Goal: Find contact information: Find contact information

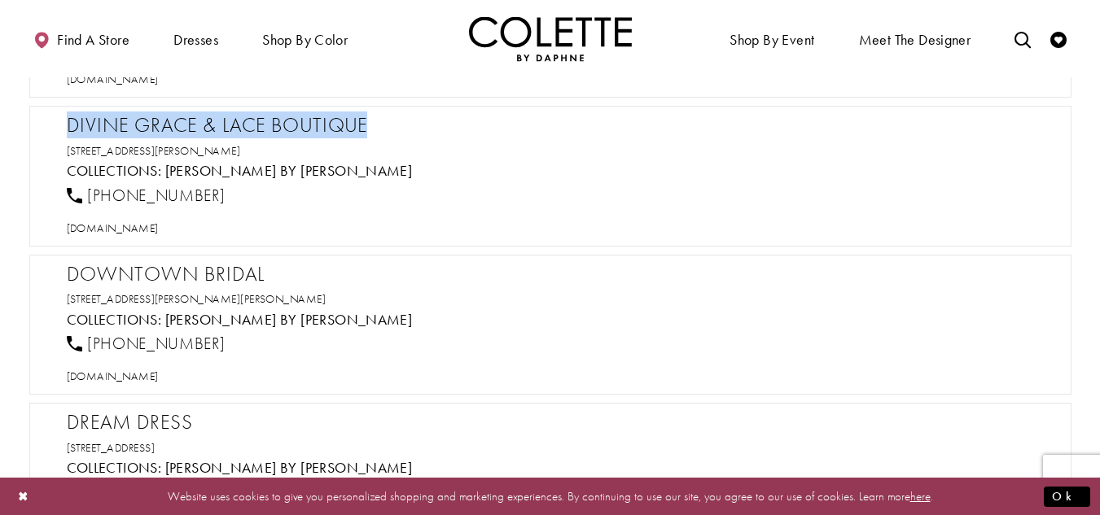
drag, startPoint x: 376, startPoint y: 121, endPoint x: 60, endPoint y: 119, distance: 315.8
click at [60, 119] on div "Divine Grace & Lace Boutique 619 Hancock St, New Bern, NC 28560, USA Collection…" at bounding box center [550, 176] width 1042 height 141
copy h2 "Divine Grace & Lace Boutique"
click at [159, 230] on span "divinegraceandlace.com" at bounding box center [113, 228] width 92 height 15
drag, startPoint x: 222, startPoint y: 190, endPoint x: 90, endPoint y: 195, distance: 131.9
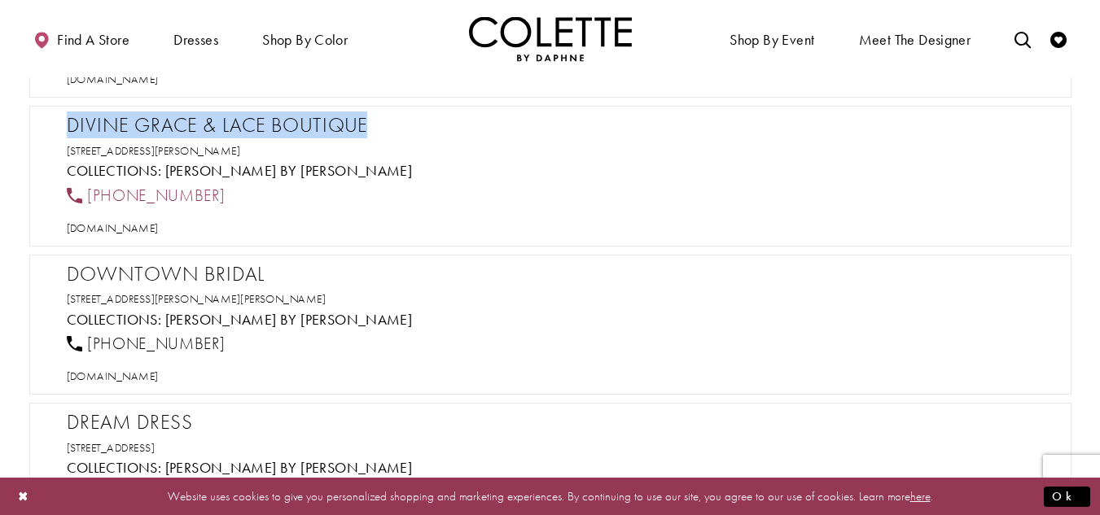
click at [90, 195] on div "[PHONE_NUMBER]" at bounding box center [557, 195] width 995 height 36
copy span "[PHONE_NUMBER]"
drag, startPoint x: 343, startPoint y: 150, endPoint x: 59, endPoint y: 118, distance: 285.0
click at [59, 117] on div "Divine Grace & Lace Boutique 619 Hancock St, New Bern, NC 28560, USA Collection…" at bounding box center [550, 176] width 1042 height 141
copy div "Divine Grace & Lace Boutique 619 Hancock St, New Bern, NC 28560, USA"
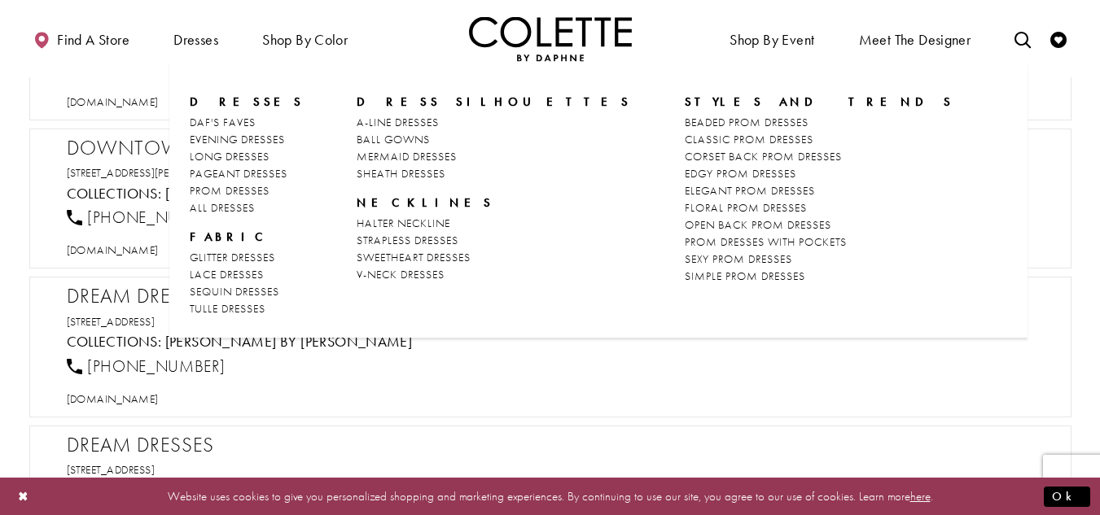
scroll to position [8220, 0]
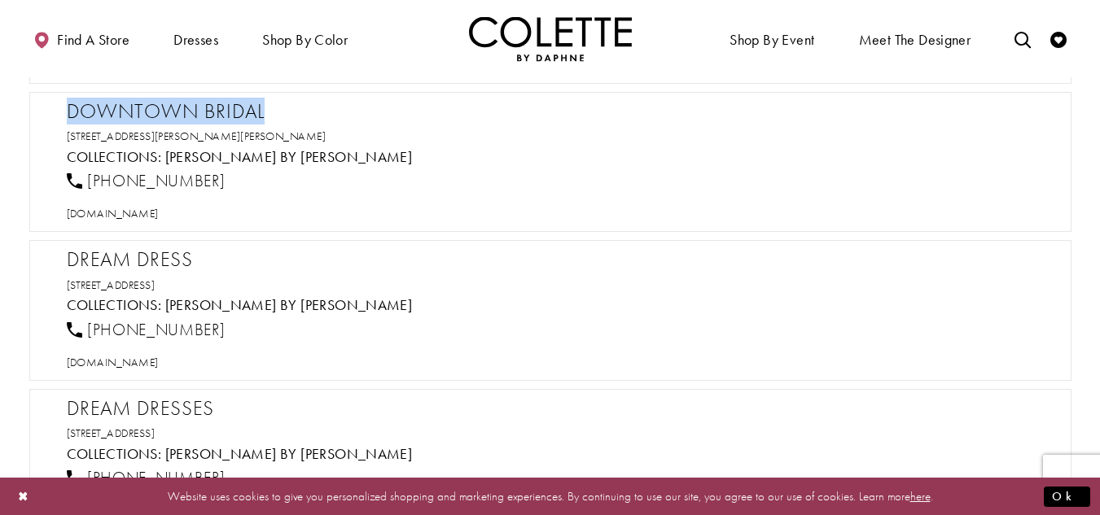
drag, startPoint x: 271, startPoint y: 112, endPoint x: 66, endPoint y: 107, distance: 205.2
click at [67, 107] on h2 "Downtown Bridal" at bounding box center [558, 111] width 983 height 24
copy h2 "Downtown Bridal"
click at [159, 215] on span "[DOMAIN_NAME]" at bounding box center [113, 213] width 92 height 15
drag, startPoint x: 232, startPoint y: 178, endPoint x: 85, endPoint y: 178, distance: 146.5
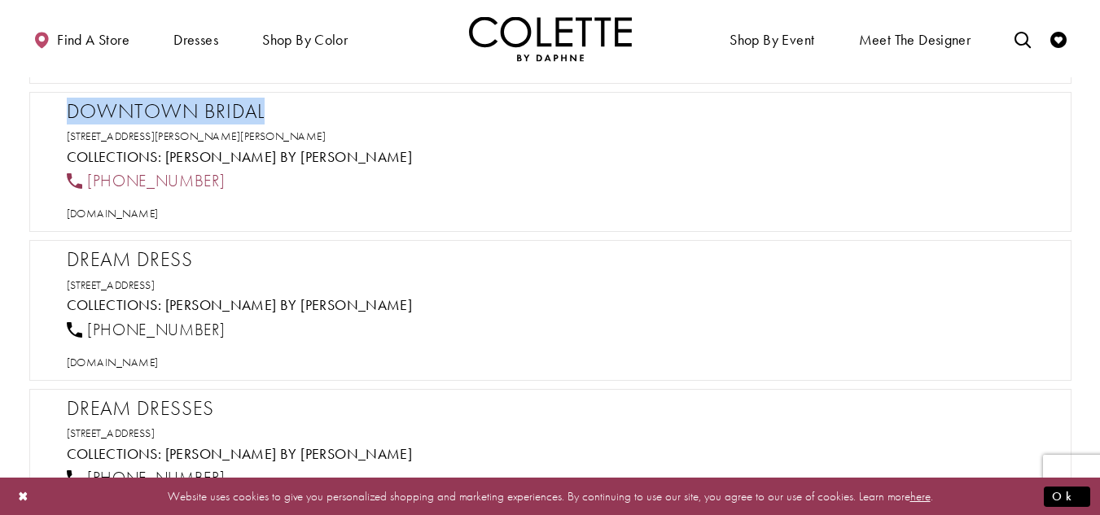
click at [85, 178] on div "[PHONE_NUMBER]" at bounding box center [557, 182] width 995 height 36
copy span "[PHONE_NUMBER]"
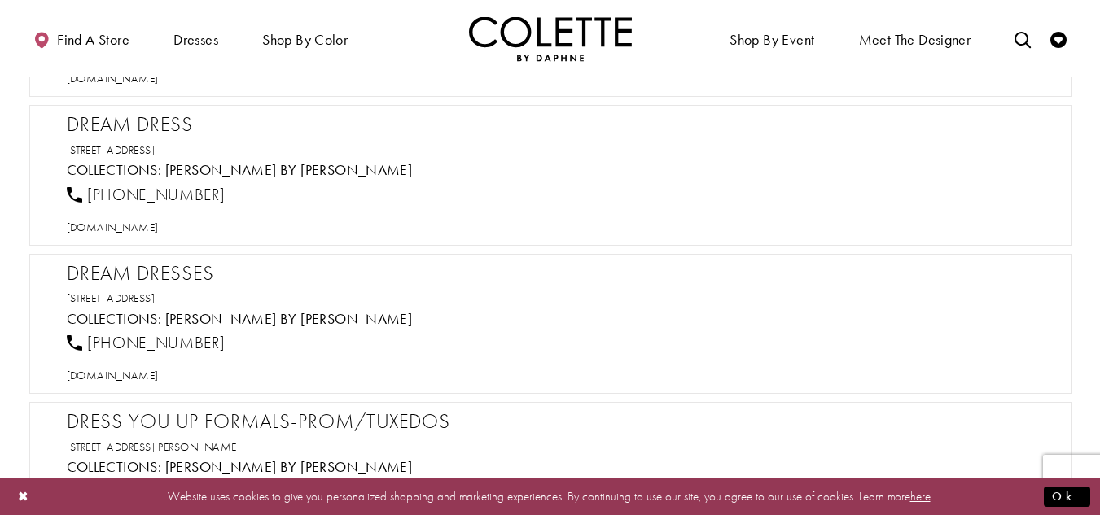
scroll to position [8383, 0]
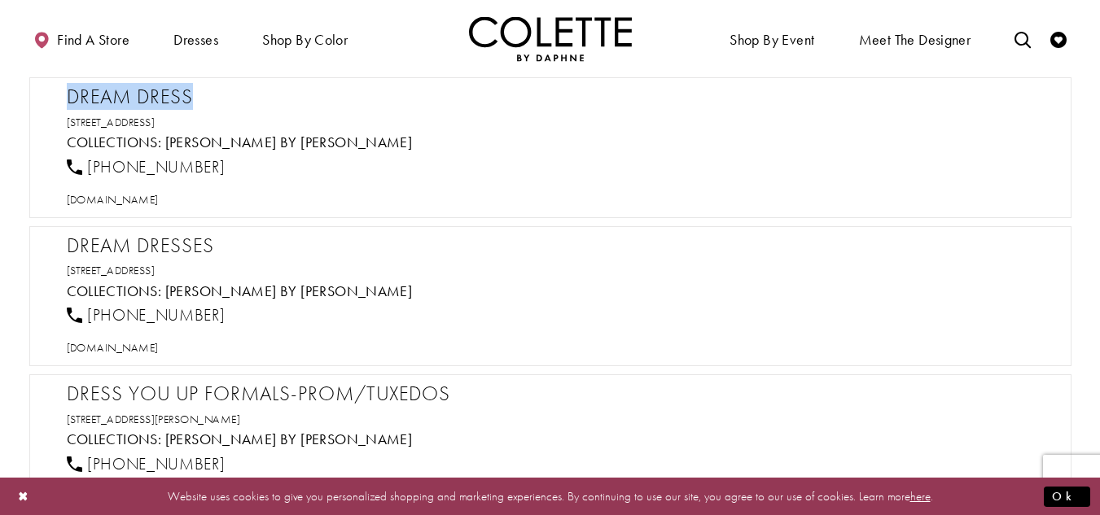
drag, startPoint x: 235, startPoint y: 94, endPoint x: 46, endPoint y: 97, distance: 188.9
click at [46, 97] on div "Dream Dress 4444 1st Ave NE, Cedar Rapids, IA 52402, USA Collections: Colette b…" at bounding box center [550, 147] width 1042 height 141
copy h2 "Dream Dress"
click at [144, 195] on span "[DOMAIN_NAME]" at bounding box center [113, 199] width 92 height 15
drag, startPoint x: 234, startPoint y: 164, endPoint x: 83, endPoint y: 171, distance: 151.6
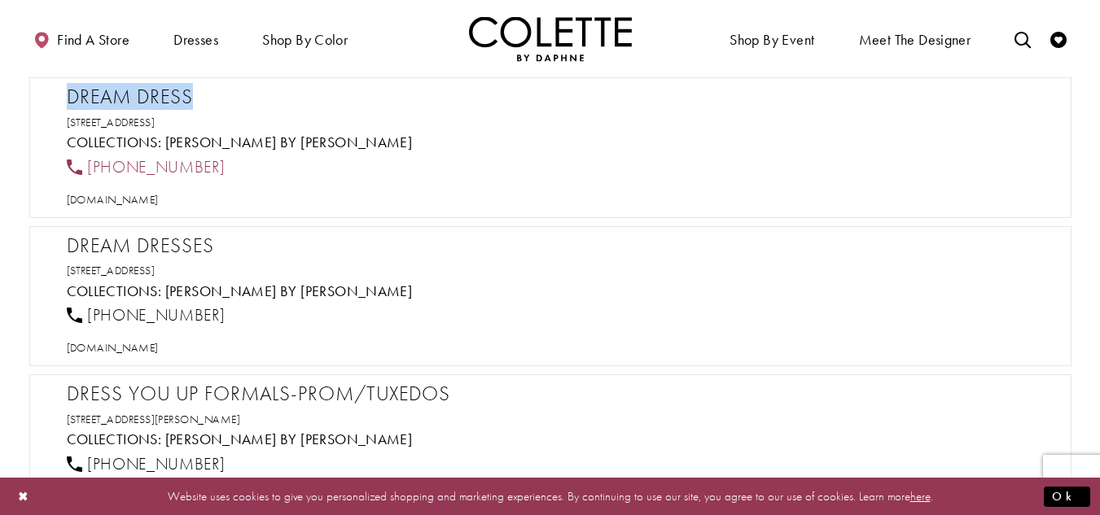
click at [83, 171] on div "[PHONE_NUMBER]" at bounding box center [557, 167] width 995 height 36
copy link "[PHONE_NUMBER]"
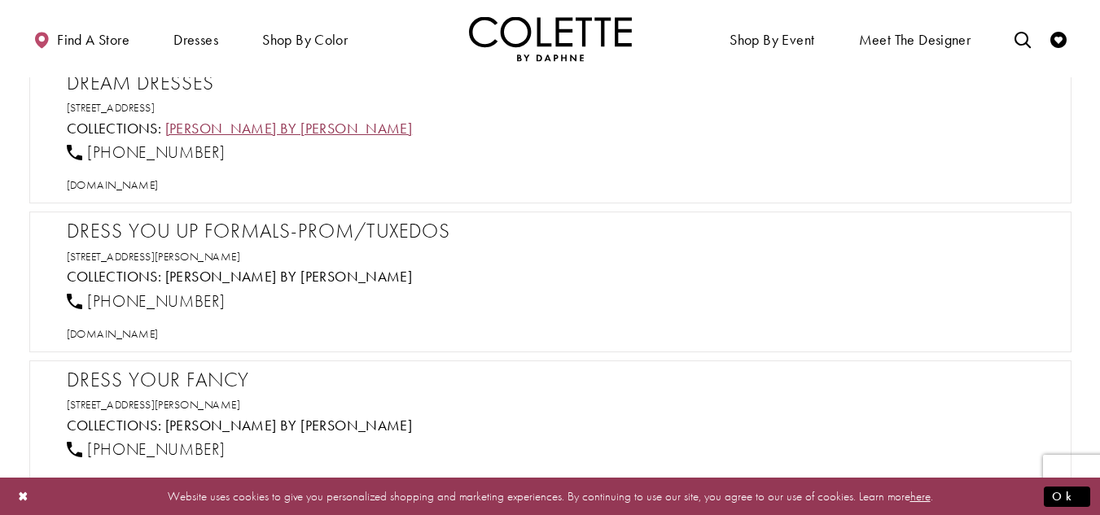
scroll to position [8464, 0]
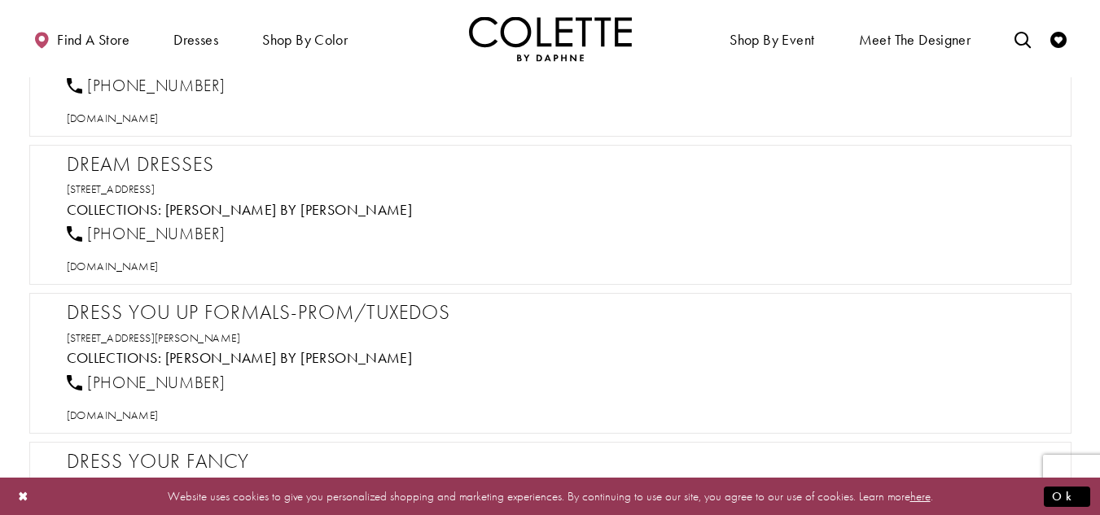
click at [158, 156] on h2 "Dream Dresses" at bounding box center [558, 164] width 983 height 24
copy div "Dream Dresses"
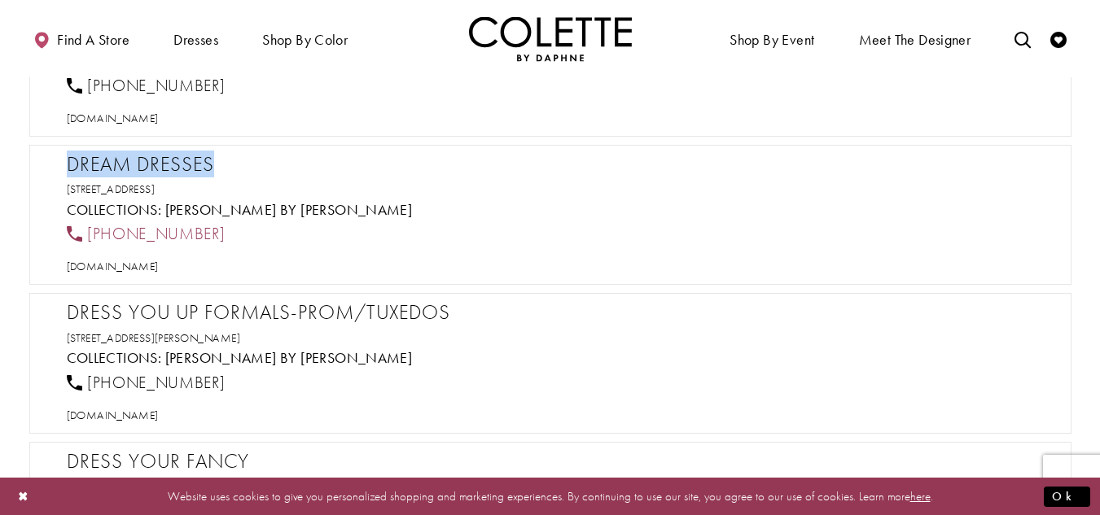
drag, startPoint x: 258, startPoint y: 237, endPoint x: 86, endPoint y: 231, distance: 171.8
click at [86, 231] on div "[PHONE_NUMBER]" at bounding box center [557, 234] width 995 height 36
copy span "[PHONE_NUMBER]"
click at [148, 266] on span "[DOMAIN_NAME]" at bounding box center [113, 266] width 92 height 15
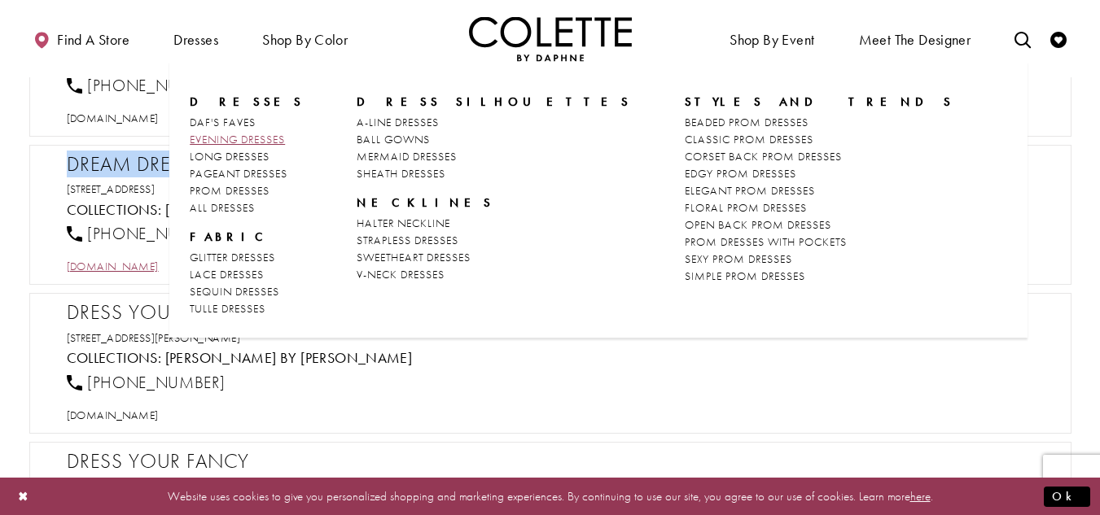
scroll to position [8627, 0]
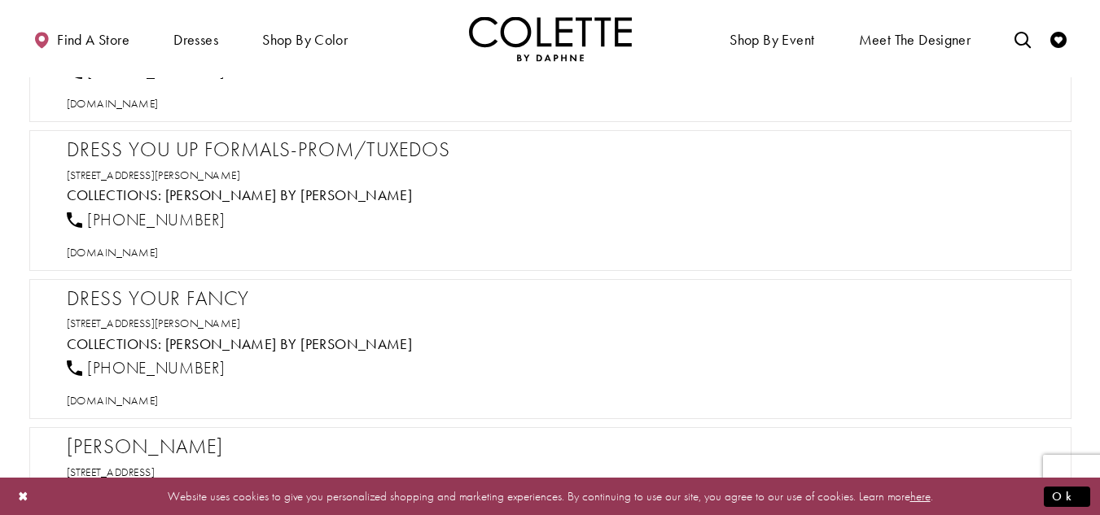
click at [98, 146] on h2 "Dress You Up Formals-PROM/TUXEDOS" at bounding box center [558, 150] width 983 height 24
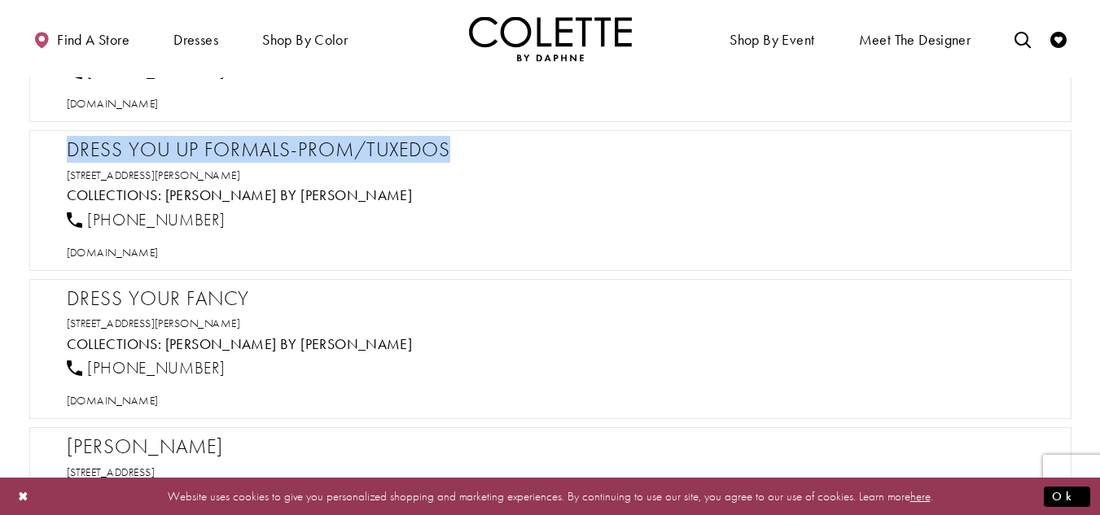
click at [98, 146] on h2 "Dress You Up Formals-PROM/TUXEDOS" at bounding box center [558, 150] width 983 height 24
click at [159, 249] on span "[DOMAIN_NAME]" at bounding box center [113, 252] width 92 height 15
drag, startPoint x: 203, startPoint y: 211, endPoint x: 90, endPoint y: 220, distance: 114.3
click at [90, 220] on div "[PHONE_NUMBER]" at bounding box center [557, 220] width 995 height 36
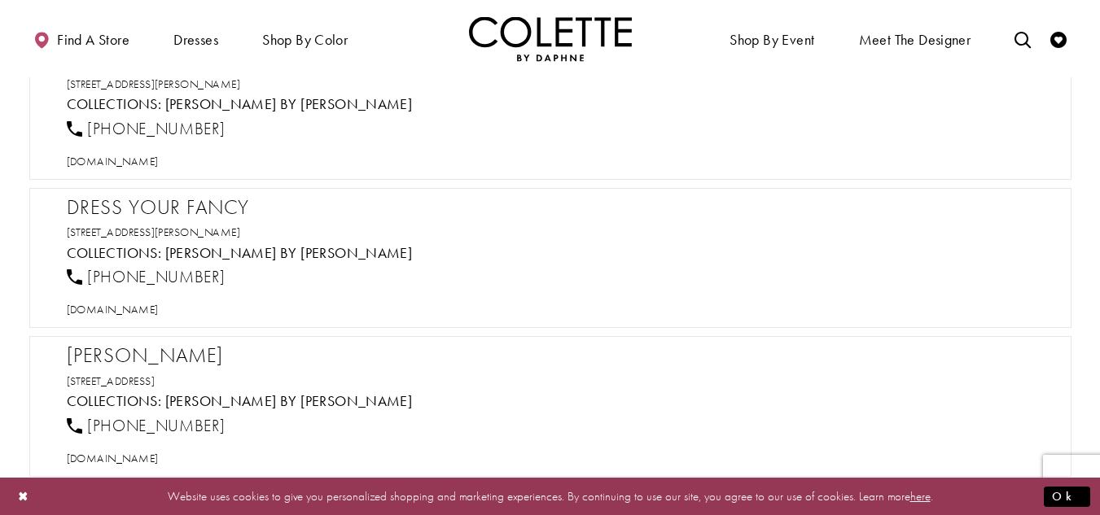
scroll to position [8709, 0]
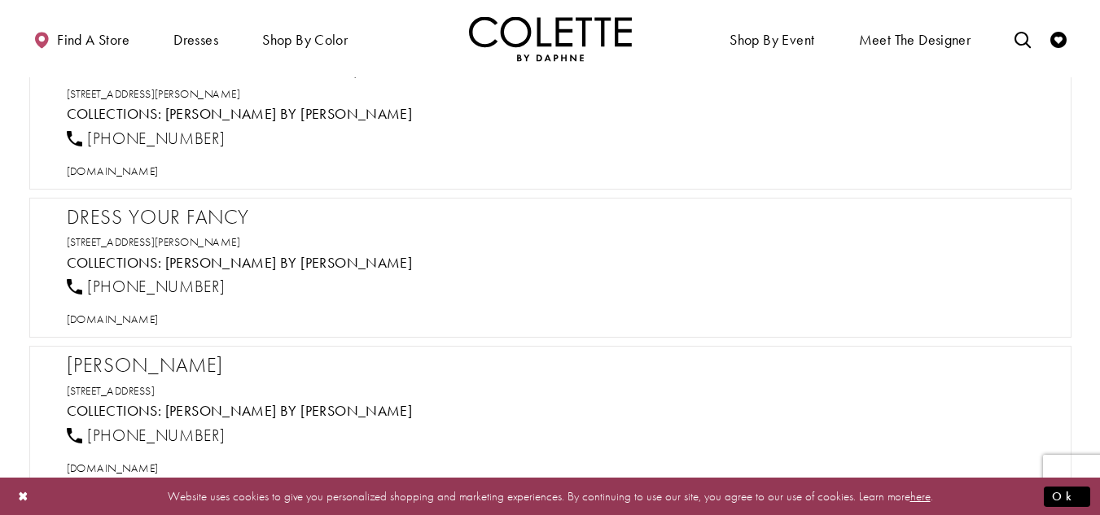
click at [183, 222] on h2 "Dress Your Fancy" at bounding box center [558, 217] width 983 height 24
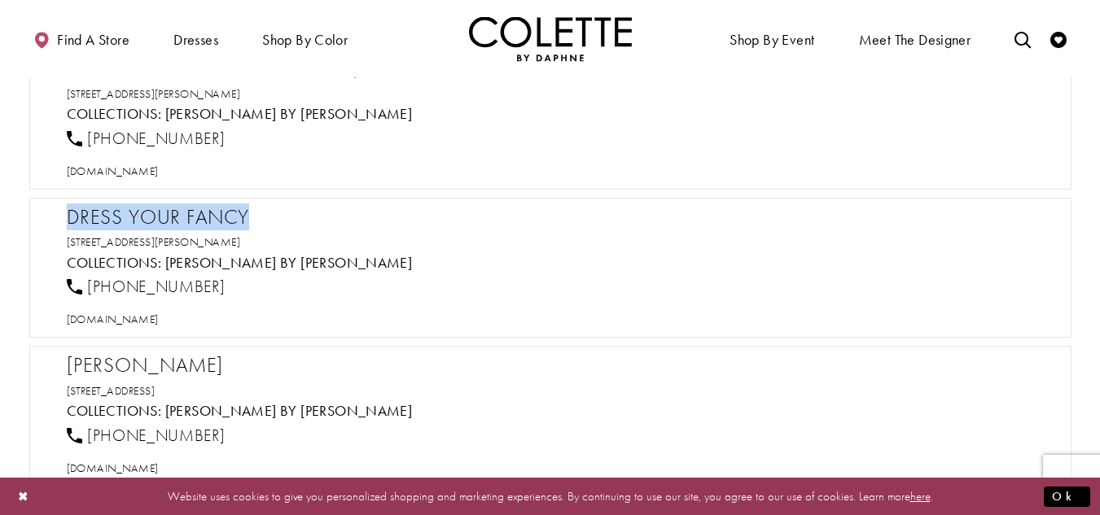
click at [183, 222] on h2 "Dress Your Fancy" at bounding box center [558, 217] width 983 height 24
click at [152, 319] on span "[DOMAIN_NAME]" at bounding box center [113, 319] width 92 height 15
drag, startPoint x: 188, startPoint y: 288, endPoint x: 83, endPoint y: 287, distance: 105.0
click at [83, 287] on div "[PHONE_NUMBER]" at bounding box center [557, 287] width 995 height 36
drag, startPoint x: 305, startPoint y: 242, endPoint x: 63, endPoint y: 210, distance: 243.8
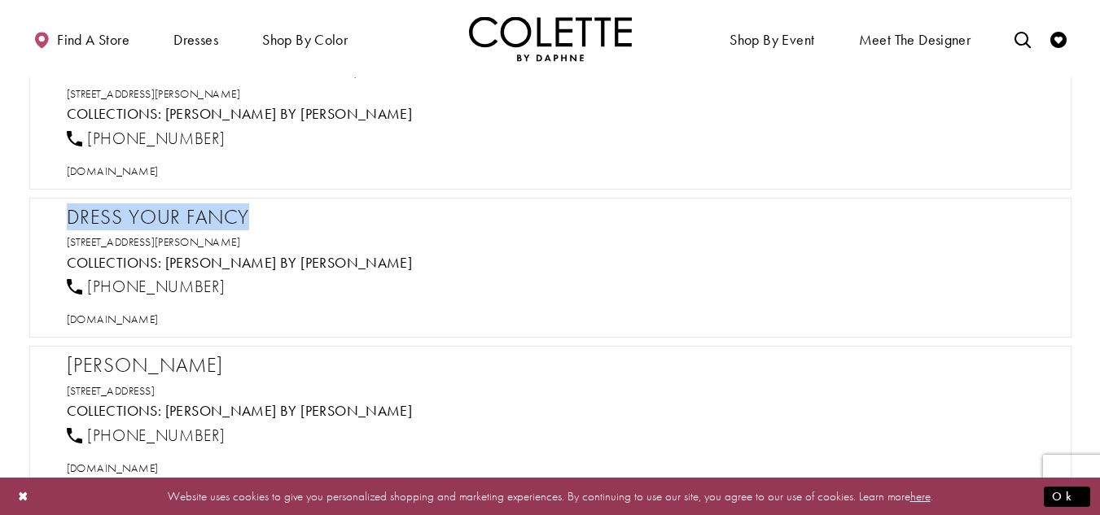
click at [63, 210] on div "Dress Your Fancy 1308 Vestal Pkwy E, Vestal, NY 13850, USA Collections: Colette…" at bounding box center [550, 268] width 1042 height 141
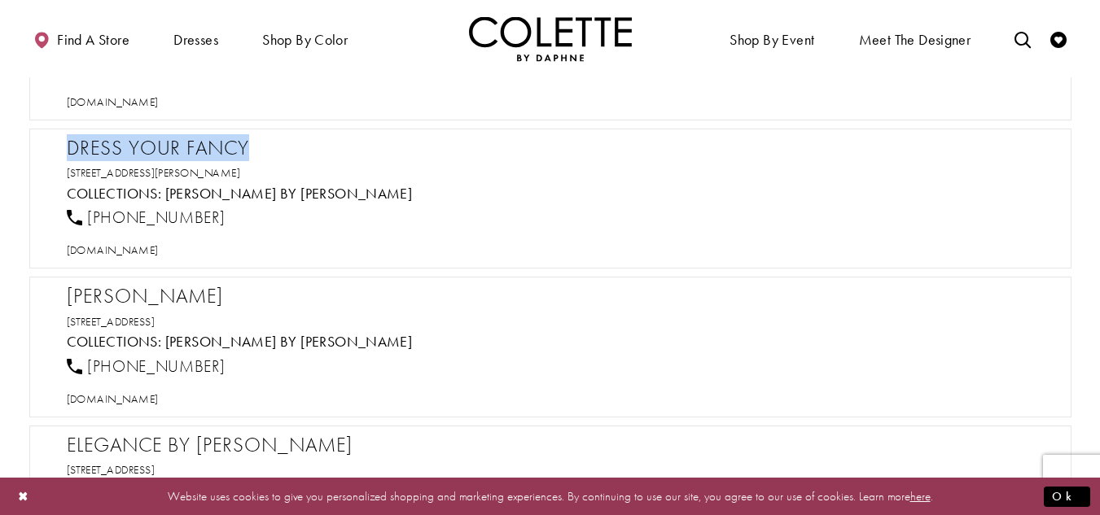
scroll to position [8871, 0]
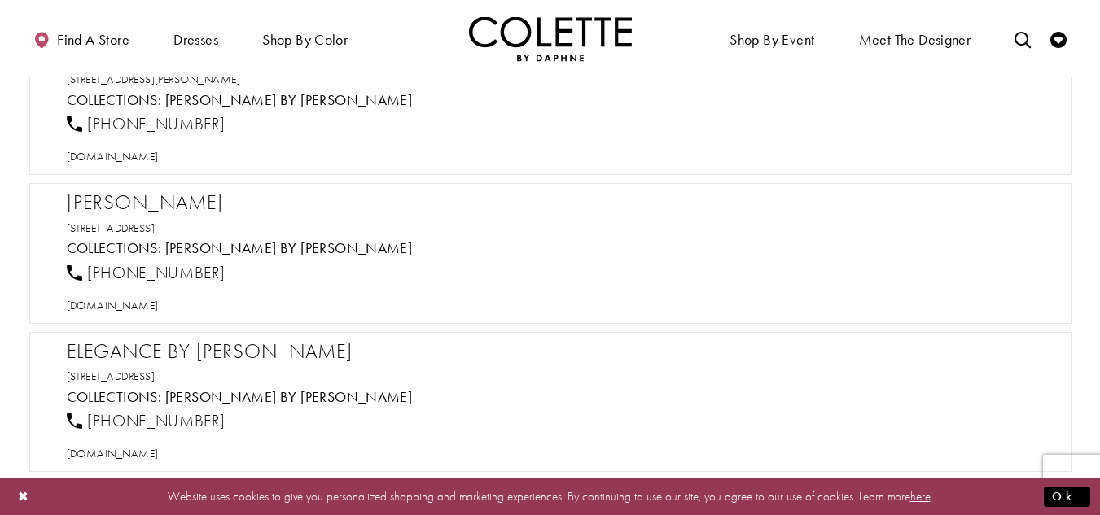
drag, startPoint x: 222, startPoint y: 199, endPoint x: 205, endPoint y: 197, distance: 17.3
click at [221, 199] on h2 "[PERSON_NAME]" at bounding box center [558, 202] width 983 height 24
click at [131, 187] on div "Eesh Formals 15440 Ridge Park Dr, Houston, TX 77095, USA Collections: Colette b…" at bounding box center [550, 253] width 1042 height 141
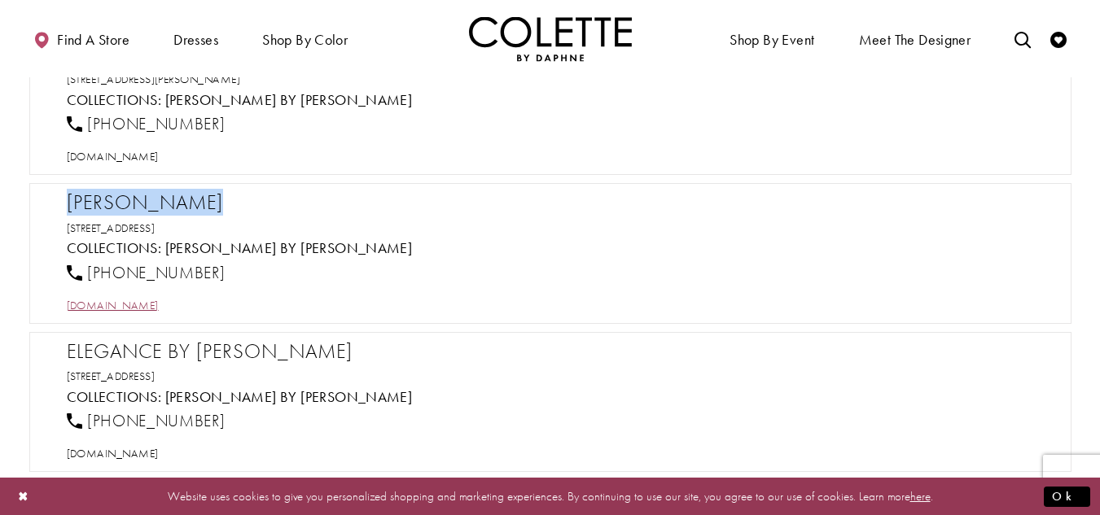
drag, startPoint x: 222, startPoint y: 271, endPoint x: 97, endPoint y: 308, distance: 130.6
click at [86, 269] on div "[PHONE_NUMBER]" at bounding box center [557, 273] width 995 height 36
click at [133, 309] on span "[DOMAIN_NAME]" at bounding box center [113, 305] width 92 height 15
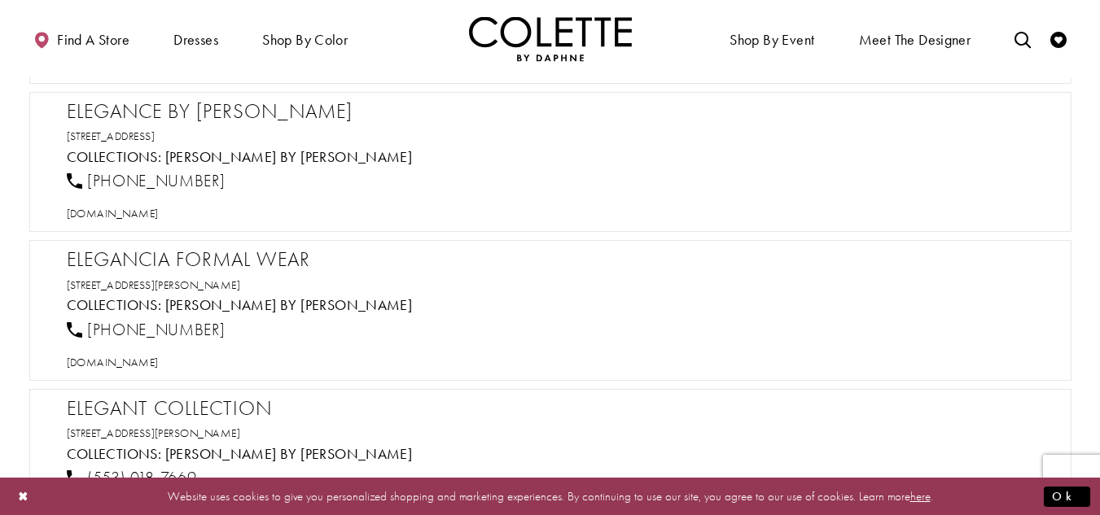
scroll to position [9116, 0]
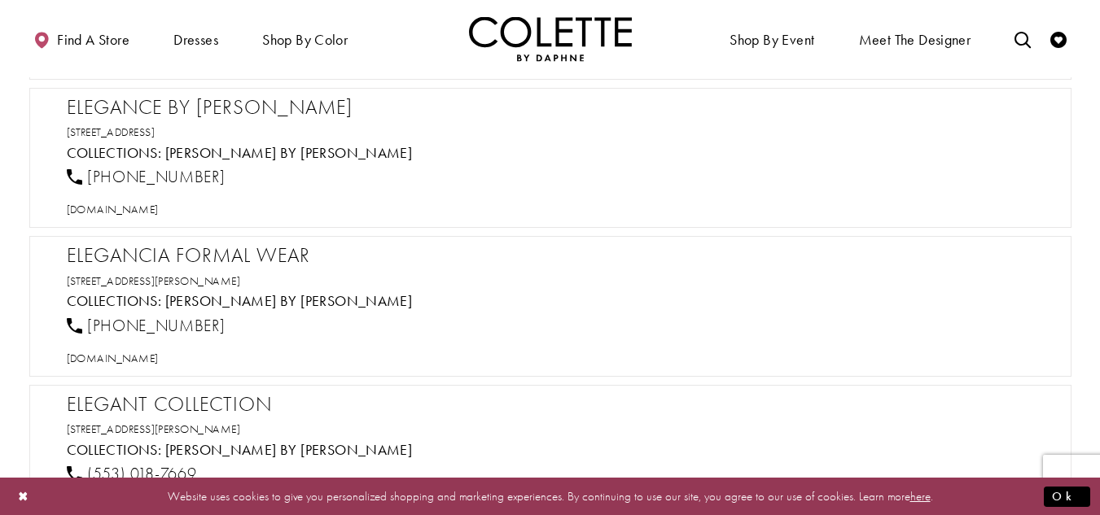
click at [287, 108] on h2 "Elegance by [PERSON_NAME]" at bounding box center [558, 107] width 983 height 24
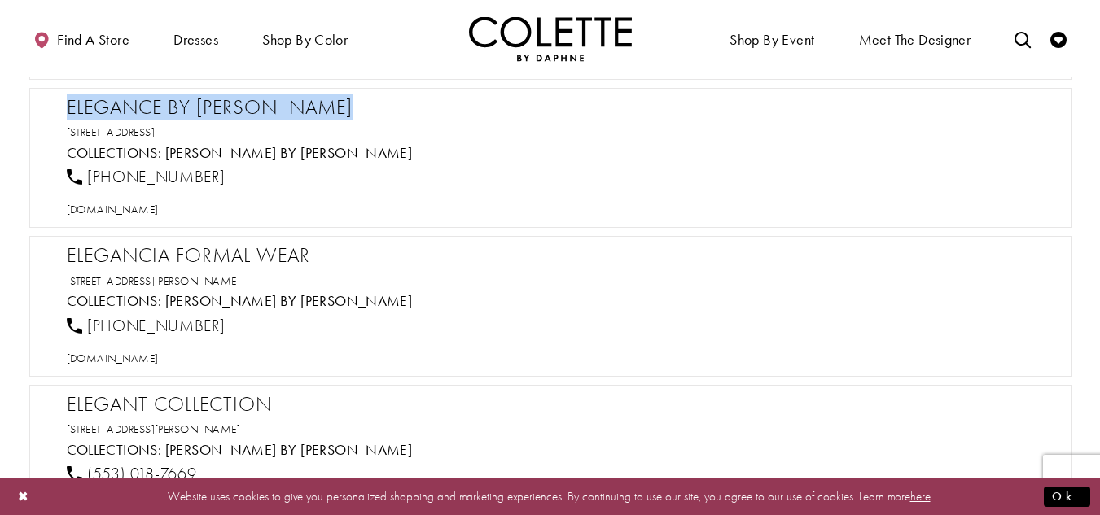
click at [287, 108] on h2 "Elegance by [PERSON_NAME]" at bounding box center [558, 107] width 983 height 24
click at [148, 209] on span "[DOMAIN_NAME]" at bounding box center [113, 209] width 92 height 15
drag, startPoint x: 250, startPoint y: 178, endPoint x: 81, endPoint y: 257, distance: 186.8
click at [89, 174] on div "[PHONE_NUMBER]" at bounding box center [557, 178] width 995 height 36
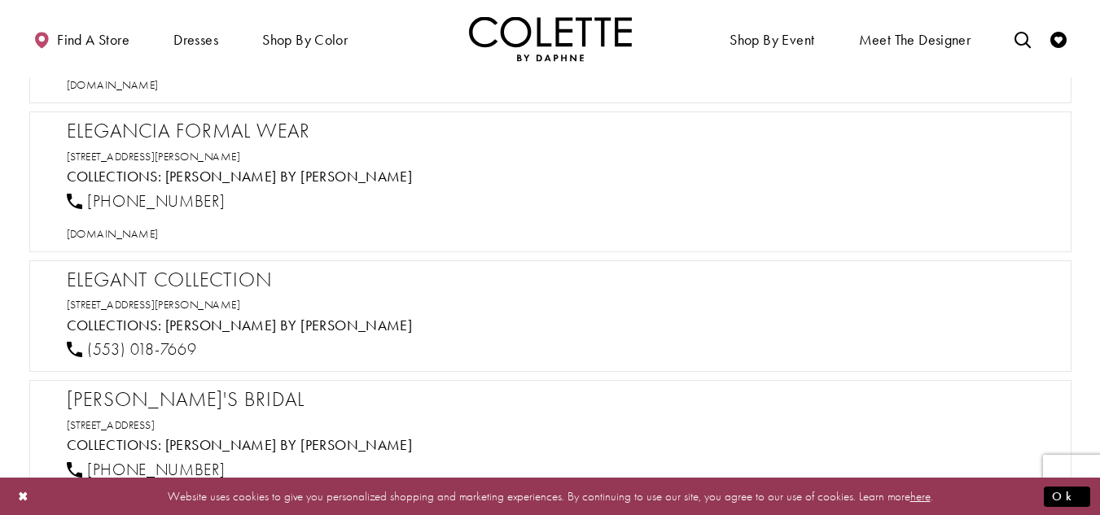
scroll to position [9278, 0]
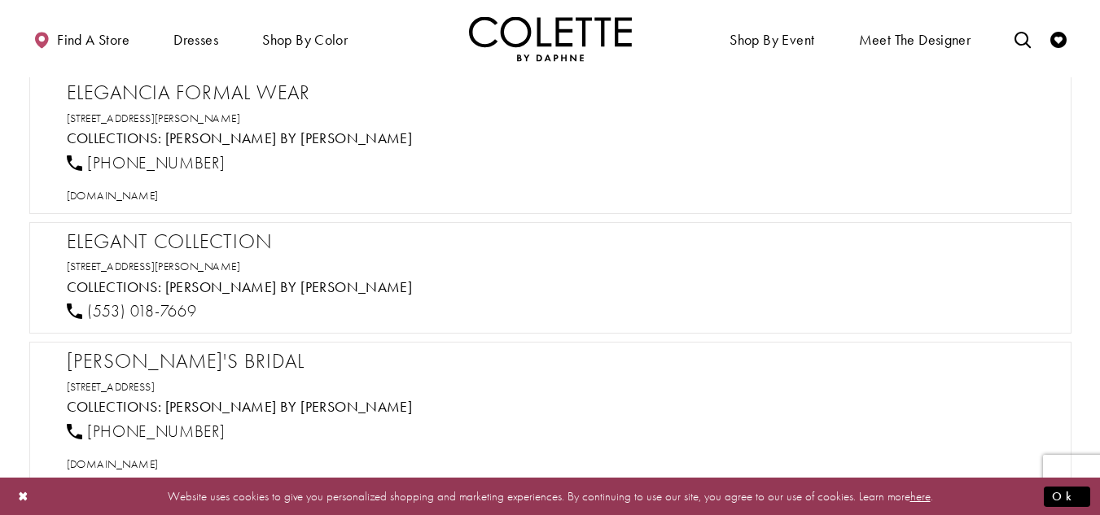
click at [162, 99] on h2 "Elegancia Formal Wear" at bounding box center [558, 93] width 983 height 24
click at [160, 99] on h2 "Elegancia Formal Wear" at bounding box center [558, 93] width 983 height 24
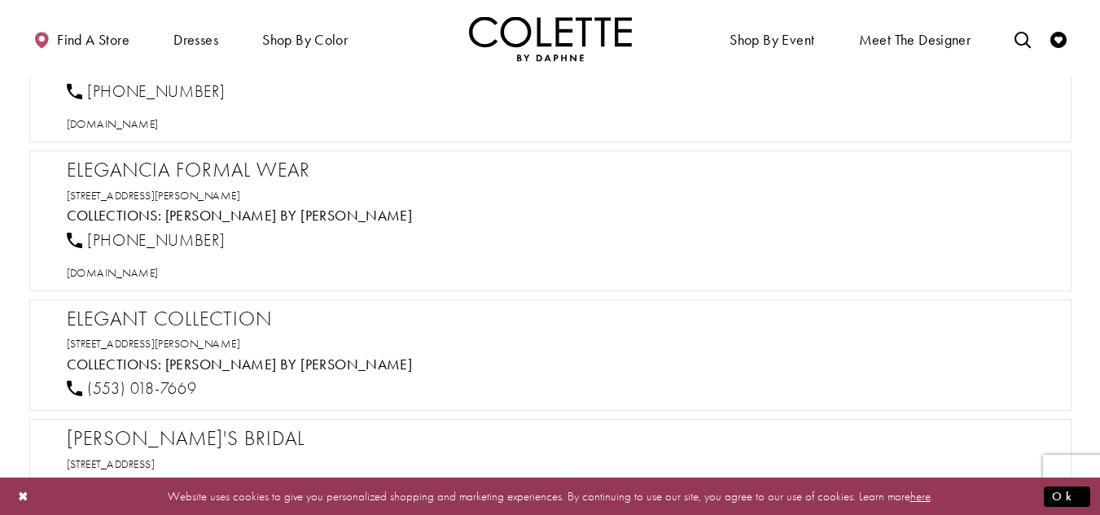
scroll to position [9197, 0]
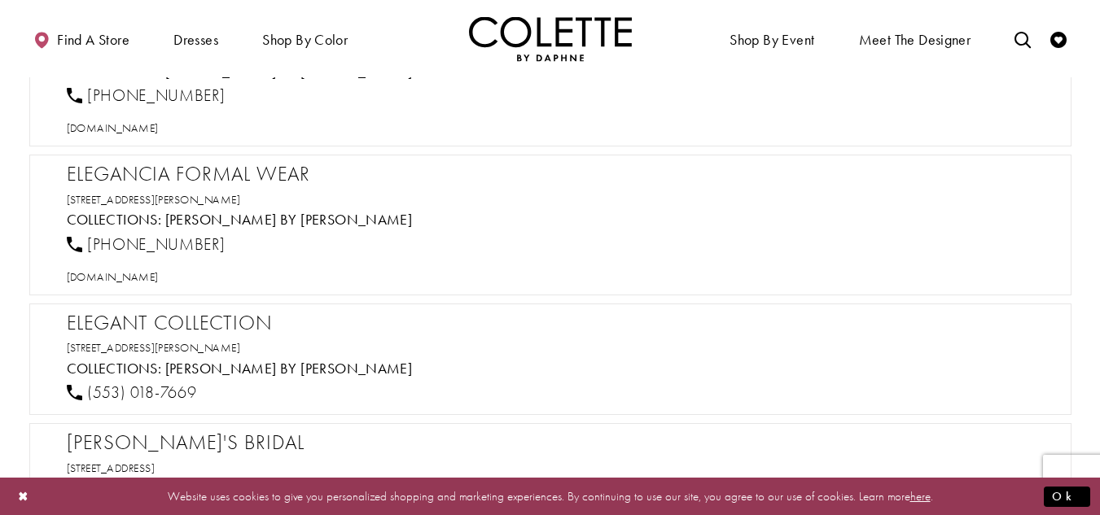
click at [181, 177] on h2 "Elegancia Formal Wear" at bounding box center [558, 174] width 983 height 24
click at [180, 177] on h2 "Elegancia Formal Wear" at bounding box center [558, 174] width 983 height 24
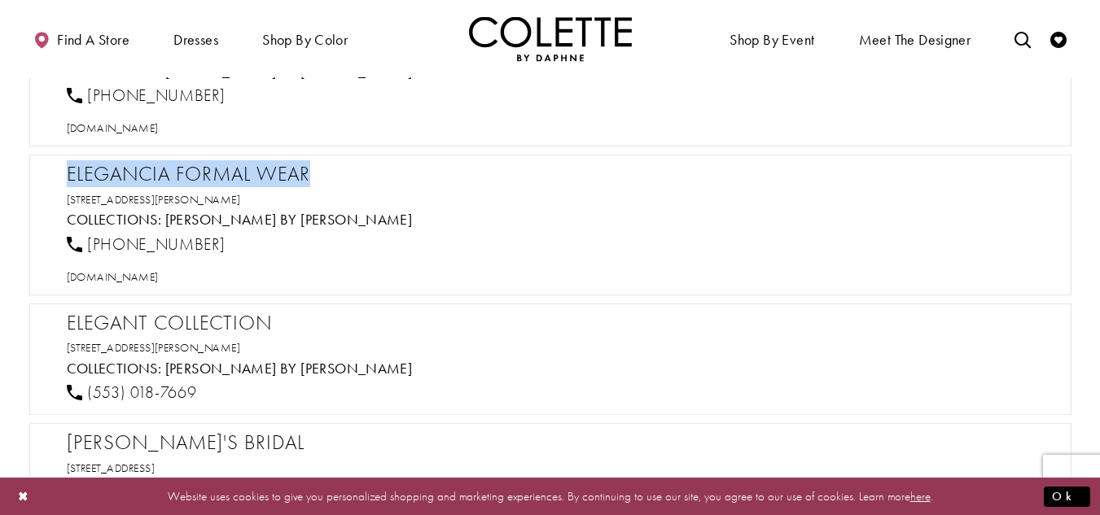
click at [180, 177] on h2 "Elegancia Formal Wear" at bounding box center [558, 174] width 983 height 24
click at [159, 281] on span "[DOMAIN_NAME]" at bounding box center [113, 276] width 92 height 15
drag, startPoint x: 225, startPoint y: 242, endPoint x: 89, endPoint y: 247, distance: 136.9
click at [89, 247] on div "[PHONE_NUMBER]" at bounding box center [557, 244] width 995 height 36
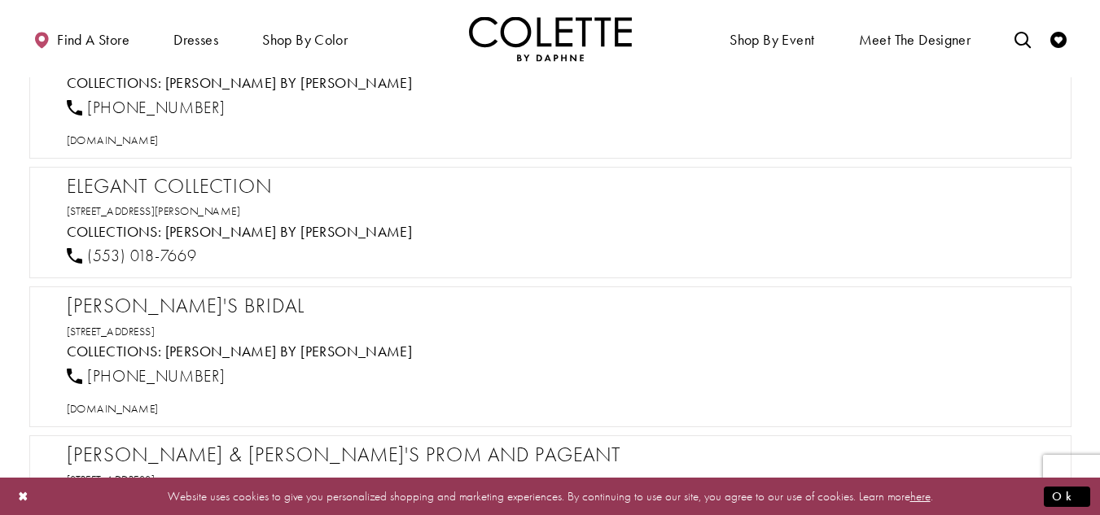
scroll to position [9360, 0]
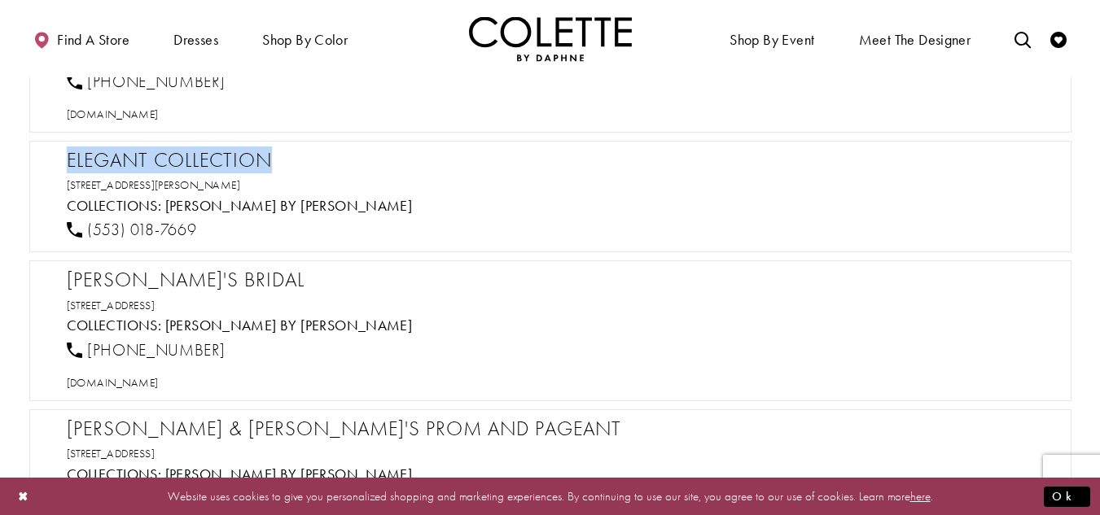
drag, startPoint x: 284, startPoint y: 155, endPoint x: 63, endPoint y: 158, distance: 220.6
click at [63, 158] on div "Elegant Collection 1931 E 27th St, Vernon, CA 90058, USA Collections: Colette b…" at bounding box center [550, 197] width 1042 height 112
drag, startPoint x: 304, startPoint y: 181, endPoint x: 59, endPoint y: 161, distance: 245.8
click at [59, 161] on div "Elegant Collection 1931 E 27th St, Vernon, CA 90058, USA Collections: Colette b…" at bounding box center [550, 197] width 1042 height 112
click at [188, 160] on h2 "Elegant Collection" at bounding box center [558, 160] width 983 height 24
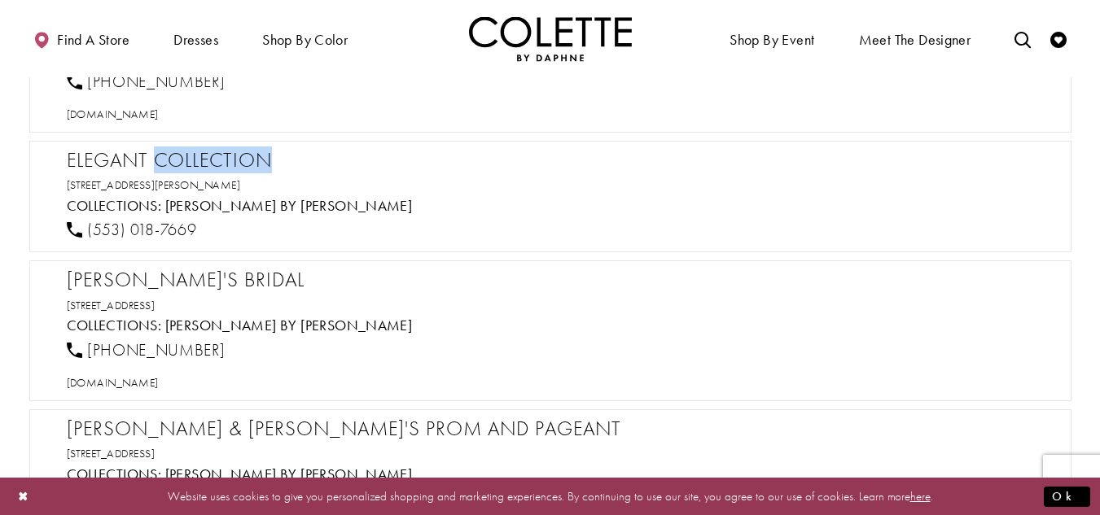
click at [188, 160] on h2 "Elegant Collection" at bounding box center [558, 160] width 983 height 24
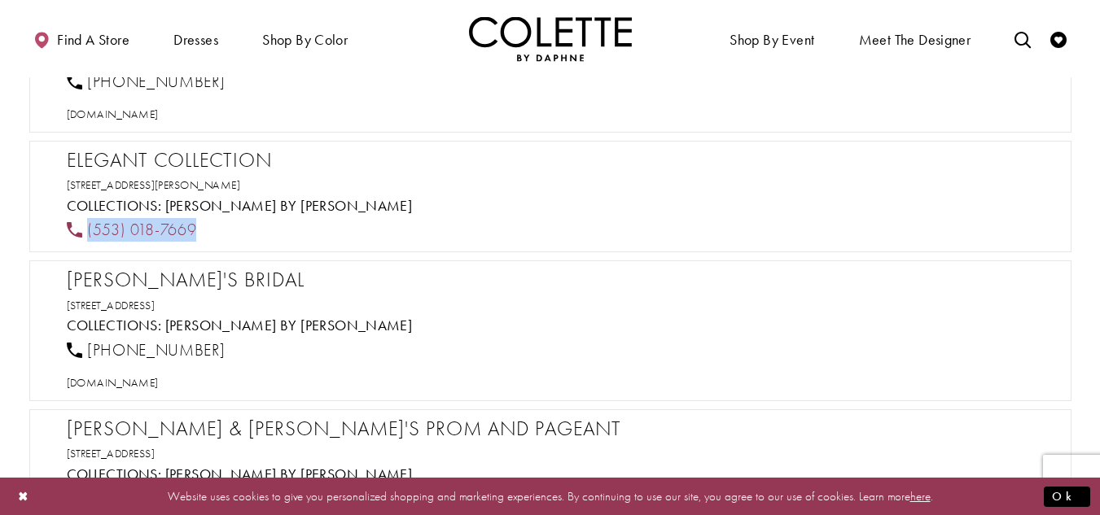
drag, startPoint x: 228, startPoint y: 232, endPoint x: 85, endPoint y: 228, distance: 142.5
click at [85, 228] on div "(553) 018-7669" at bounding box center [557, 230] width 995 height 36
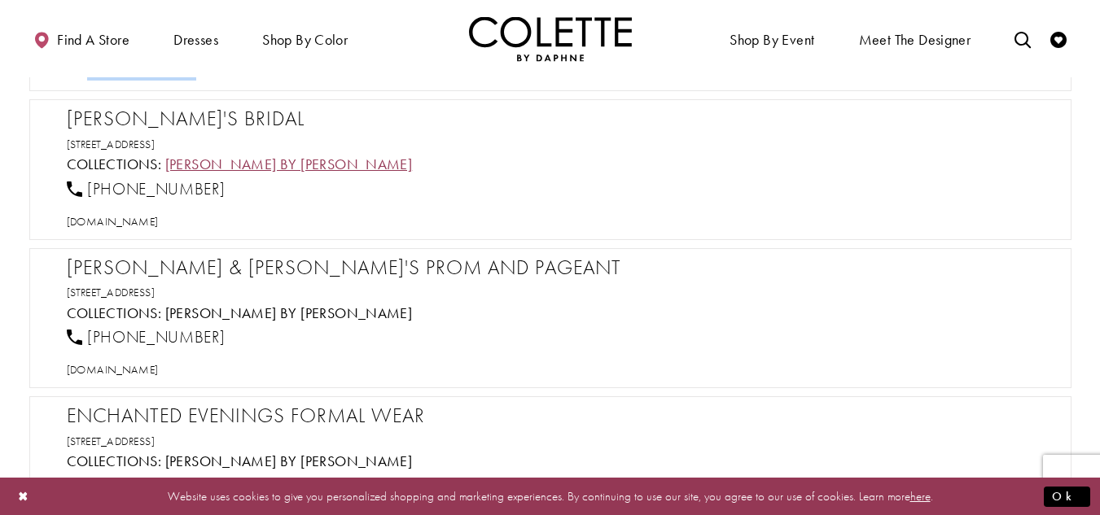
scroll to position [9523, 0]
click at [207, 118] on h2 "[PERSON_NAME]'s Bridal" at bounding box center [558, 117] width 983 height 24
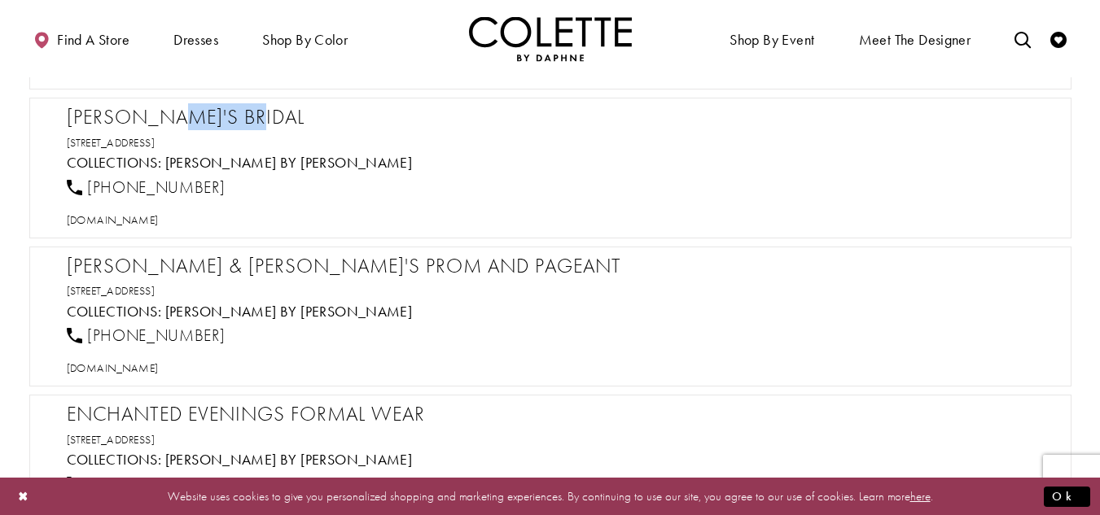
click at [207, 118] on h2 "[PERSON_NAME]'s Bridal" at bounding box center [558, 117] width 983 height 24
click at [159, 223] on span "[DOMAIN_NAME]" at bounding box center [113, 219] width 92 height 15
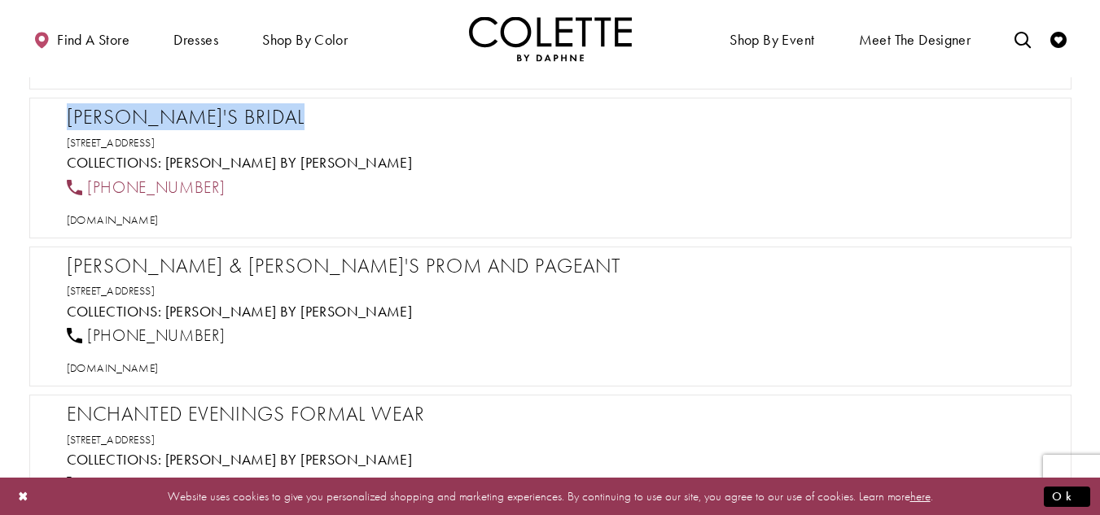
drag, startPoint x: 224, startPoint y: 184, endPoint x: 85, endPoint y: 184, distance: 138.4
click at [85, 184] on div "[PHONE_NUMBER]" at bounding box center [557, 187] width 995 height 36
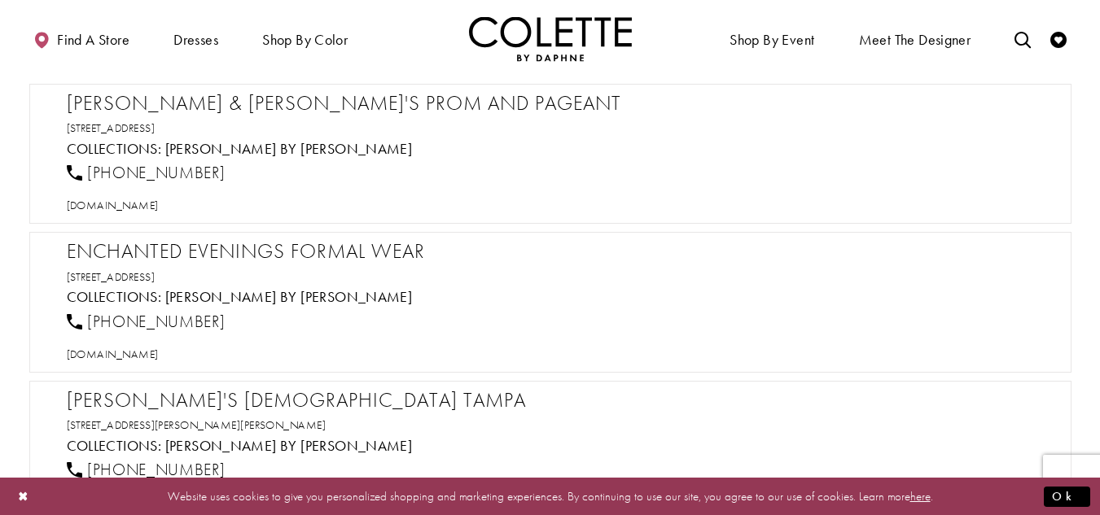
click at [255, 98] on h2 "[PERSON_NAME] & [PERSON_NAME]'s Prom and Pageant" at bounding box center [558, 103] width 983 height 24
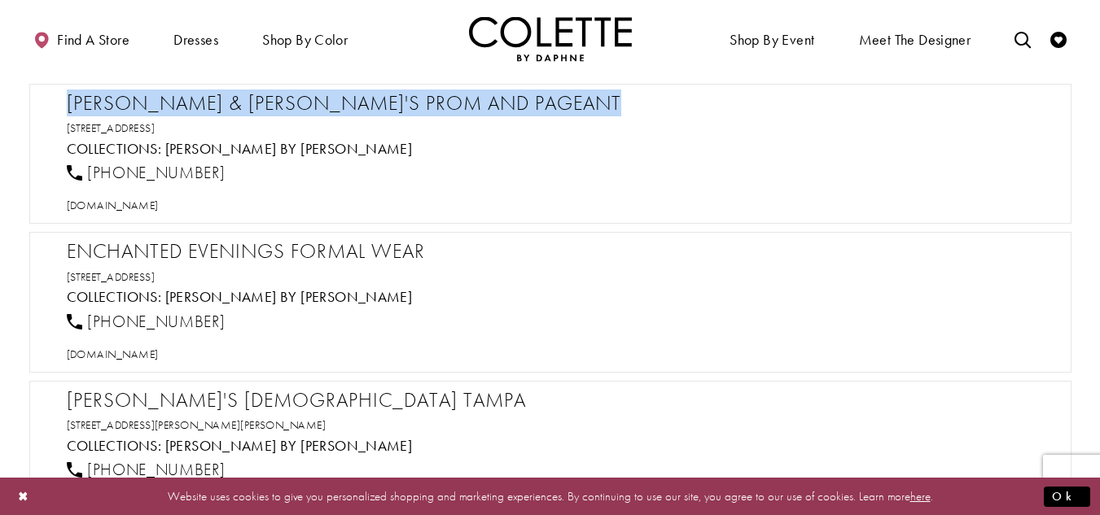
click at [255, 98] on h2 "[PERSON_NAME] & [PERSON_NAME]'s Prom and Pageant" at bounding box center [558, 103] width 983 height 24
click at [159, 204] on span "[DOMAIN_NAME]" at bounding box center [113, 205] width 92 height 15
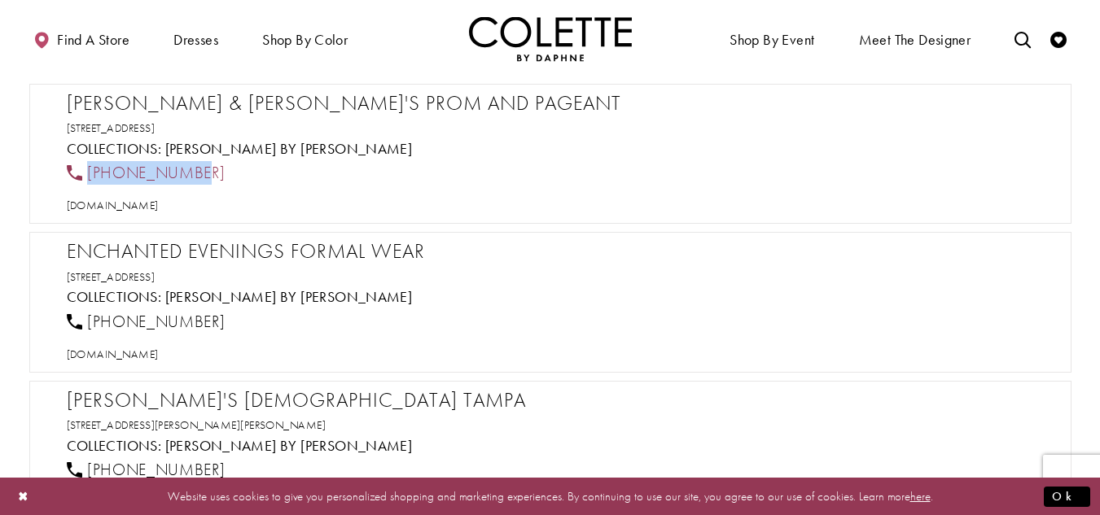
drag, startPoint x: 196, startPoint y: 170, endPoint x: 88, endPoint y: 170, distance: 108.2
click at [88, 170] on div "[PHONE_NUMBER]" at bounding box center [557, 173] width 995 height 36
click at [170, 514] on div "Website uses cookies to give you personalized shopping and marketing experience…" at bounding box center [550, 496] width 1100 height 38
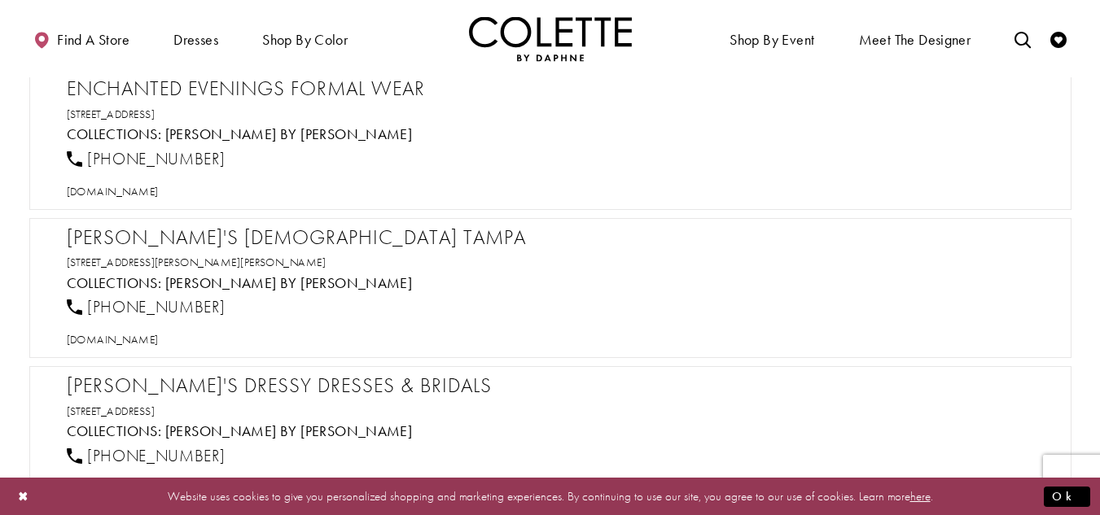
click at [226, 95] on h2 "Enchanted Evenings Formal Wear" at bounding box center [558, 89] width 983 height 24
click at [226, 94] on h2 "Enchanted Evenings Formal Wear" at bounding box center [558, 89] width 983 height 24
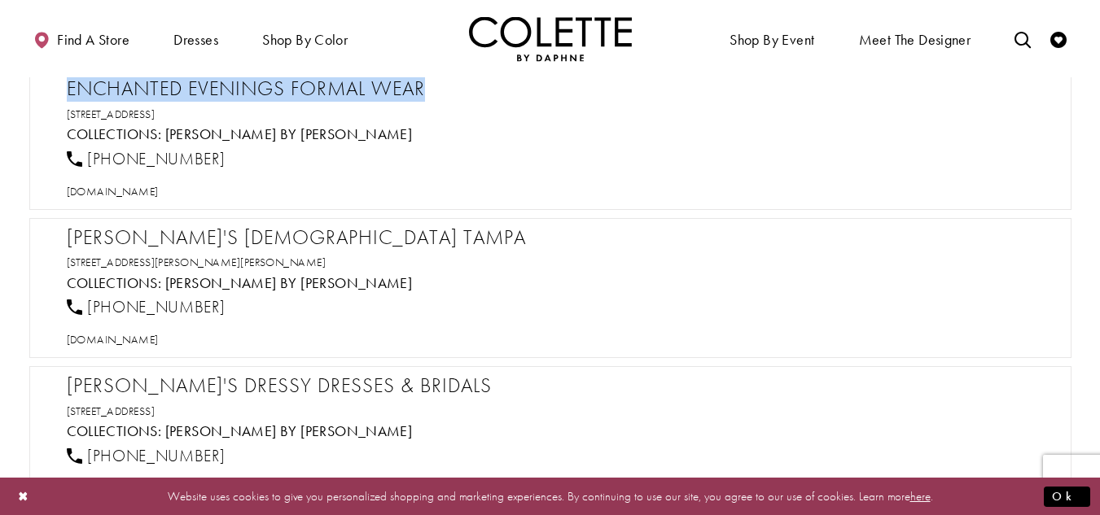
click at [227, 94] on h2 "Enchanted Evenings Formal Wear" at bounding box center [558, 89] width 983 height 24
click at [142, 190] on span "[DOMAIN_NAME]" at bounding box center [113, 191] width 92 height 15
drag, startPoint x: 205, startPoint y: 173, endPoint x: 89, endPoint y: 162, distance: 116.9
click at [89, 162] on div "[PHONE_NUMBER]" at bounding box center [557, 159] width 995 height 36
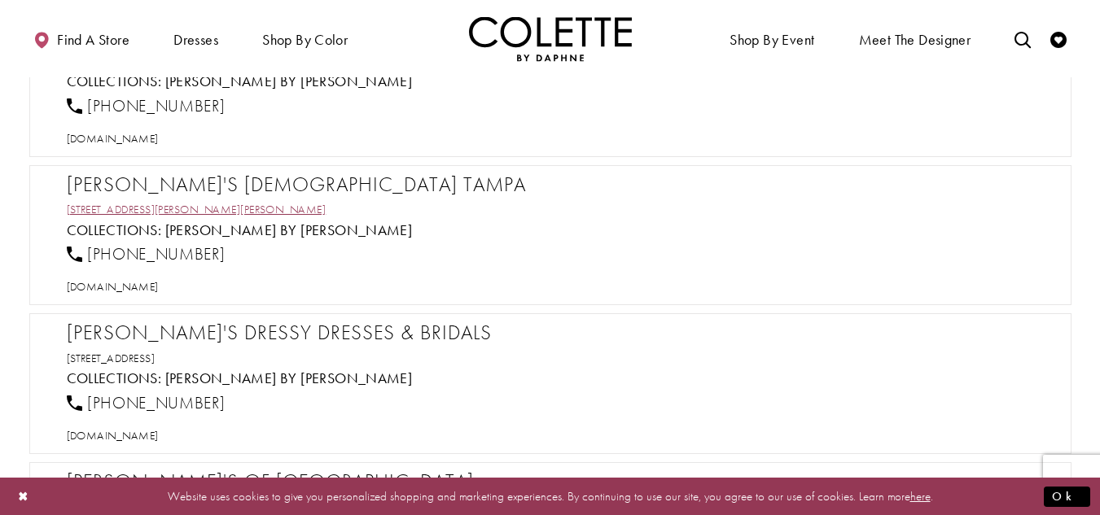
scroll to position [9929, 0]
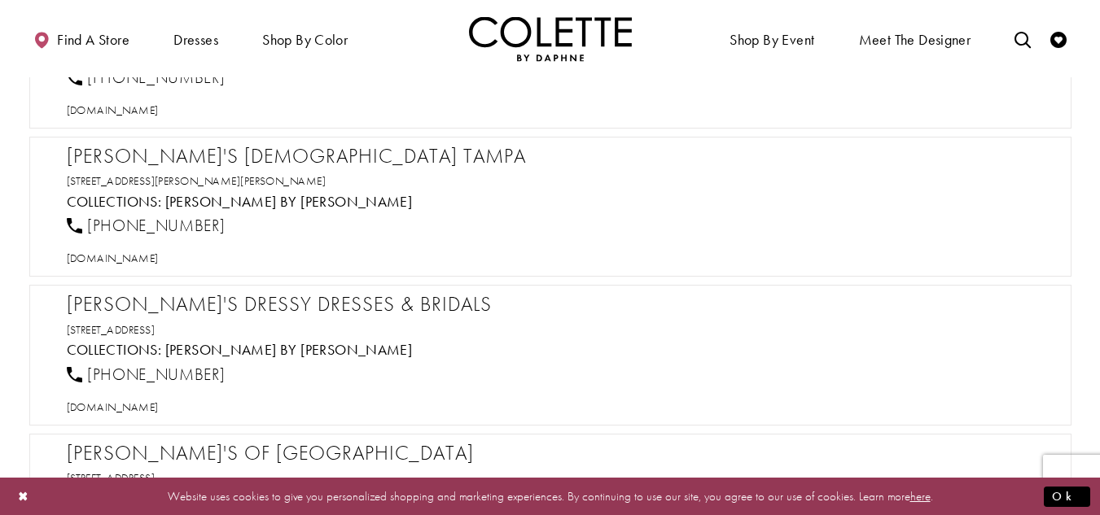
click at [219, 153] on h2 "[PERSON_NAME]'s [DEMOGRAPHIC_DATA] Tampa" at bounding box center [558, 156] width 983 height 24
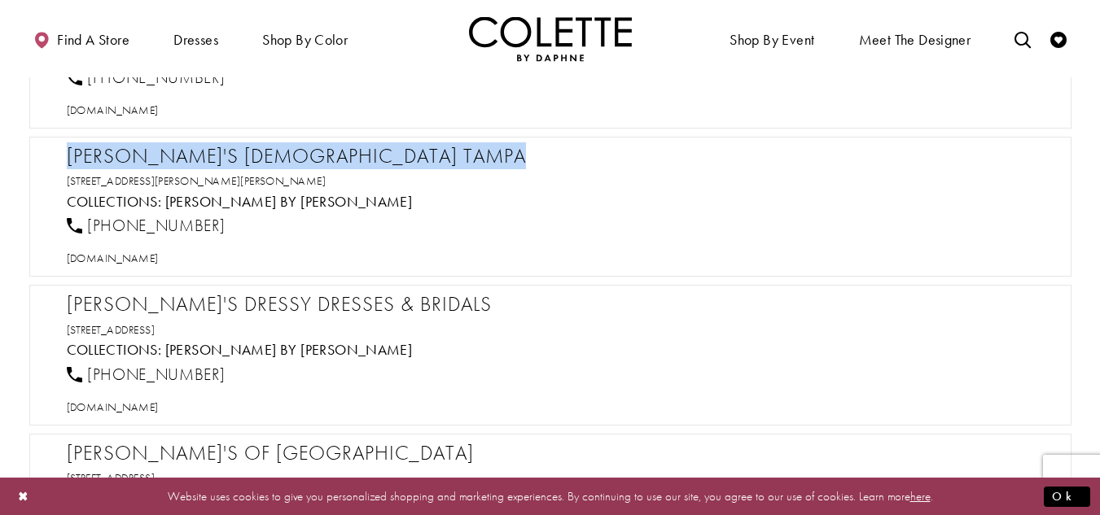
click at [219, 153] on h2 "[PERSON_NAME]'s [DEMOGRAPHIC_DATA] Tampa" at bounding box center [558, 156] width 983 height 24
click at [159, 251] on span "[DOMAIN_NAME]" at bounding box center [113, 258] width 92 height 15
drag, startPoint x: 223, startPoint y: 219, endPoint x: 88, endPoint y: 225, distance: 135.3
click at [88, 225] on div "[PHONE_NUMBER]" at bounding box center [557, 226] width 995 height 36
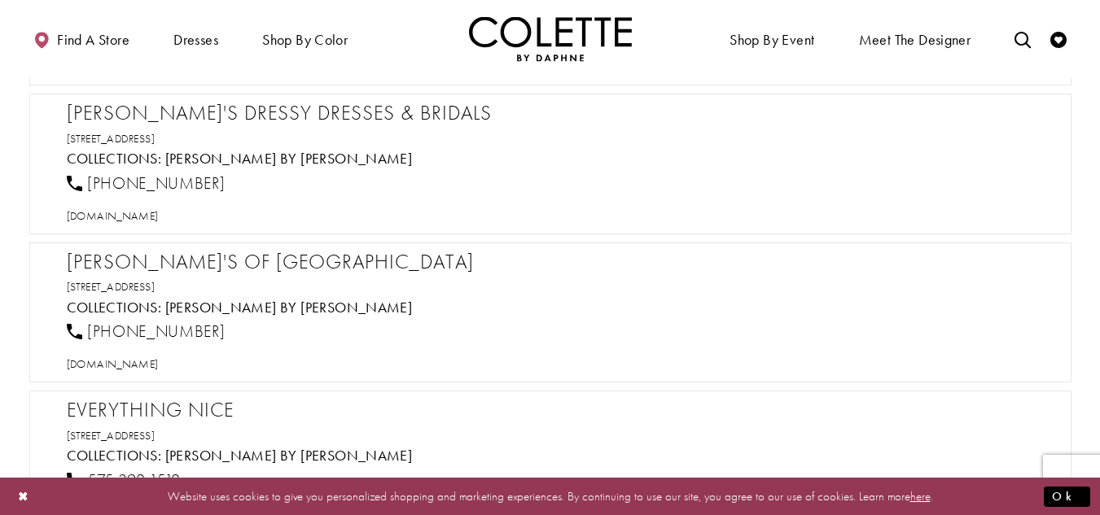
scroll to position [10092, 0]
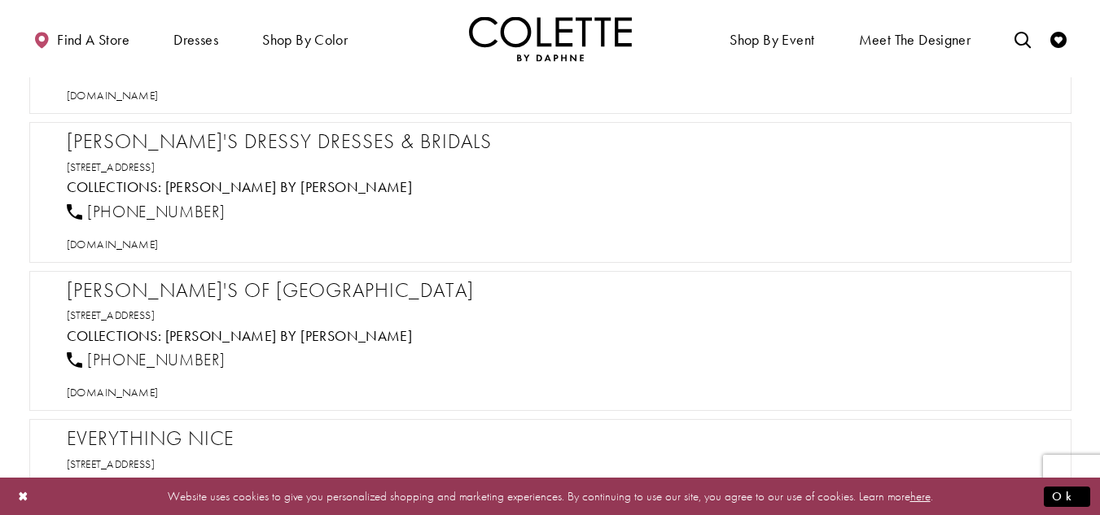
click at [235, 142] on h2 "[PERSON_NAME]'s Dressy Dresses & Bridals" at bounding box center [558, 141] width 983 height 24
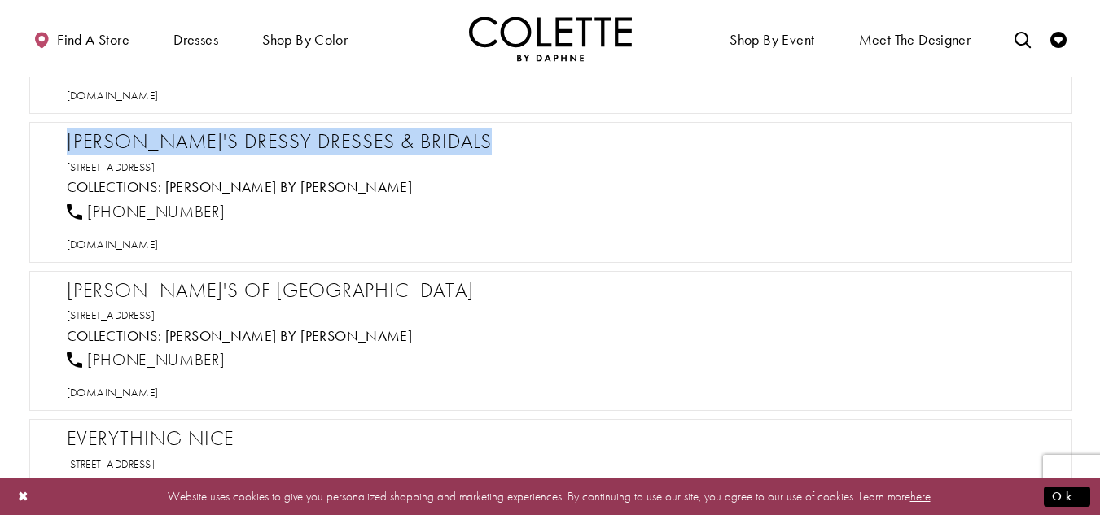
click at [235, 142] on h2 "[PERSON_NAME]'s Dressy Dresses & Bridals" at bounding box center [558, 141] width 983 height 24
drag, startPoint x: 239, startPoint y: 215, endPoint x: 85, endPoint y: 210, distance: 153.9
click at [85, 210] on div "[PHONE_NUMBER]" at bounding box center [557, 212] width 995 height 36
click at [147, 250] on span "[DOMAIN_NAME]" at bounding box center [113, 244] width 92 height 15
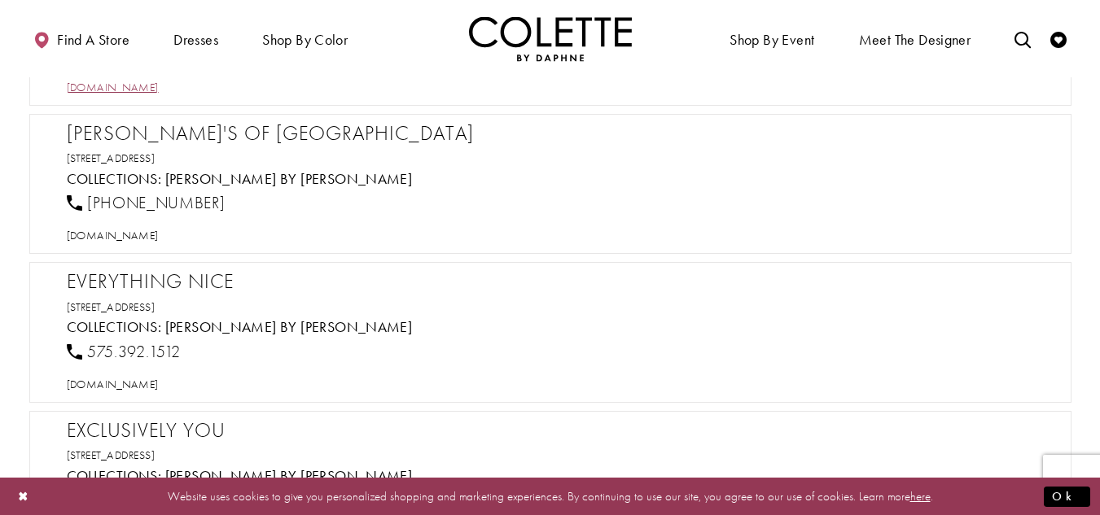
scroll to position [10255, 0]
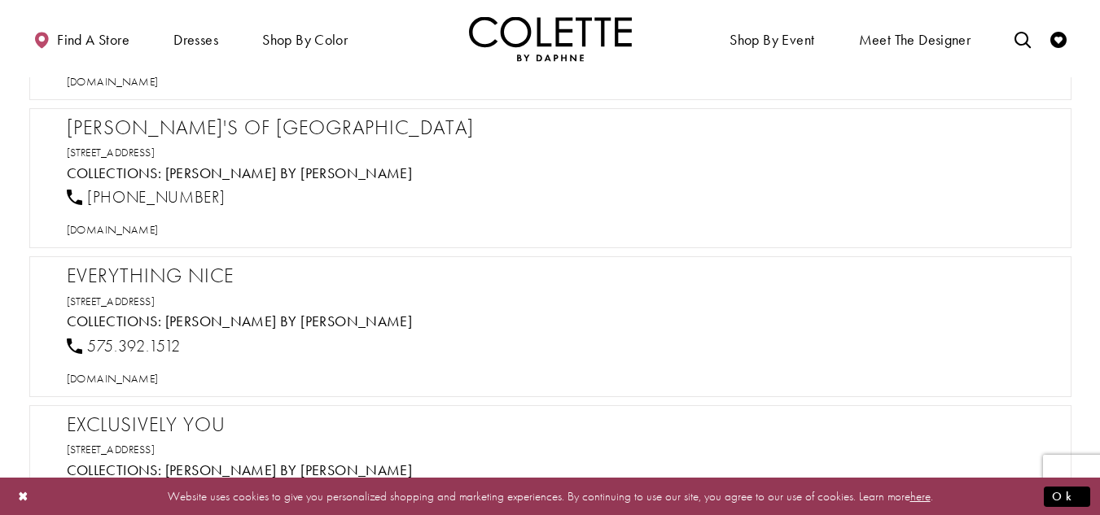
click at [194, 125] on h2 "[PERSON_NAME]'s of [GEOGRAPHIC_DATA]" at bounding box center [558, 128] width 983 height 24
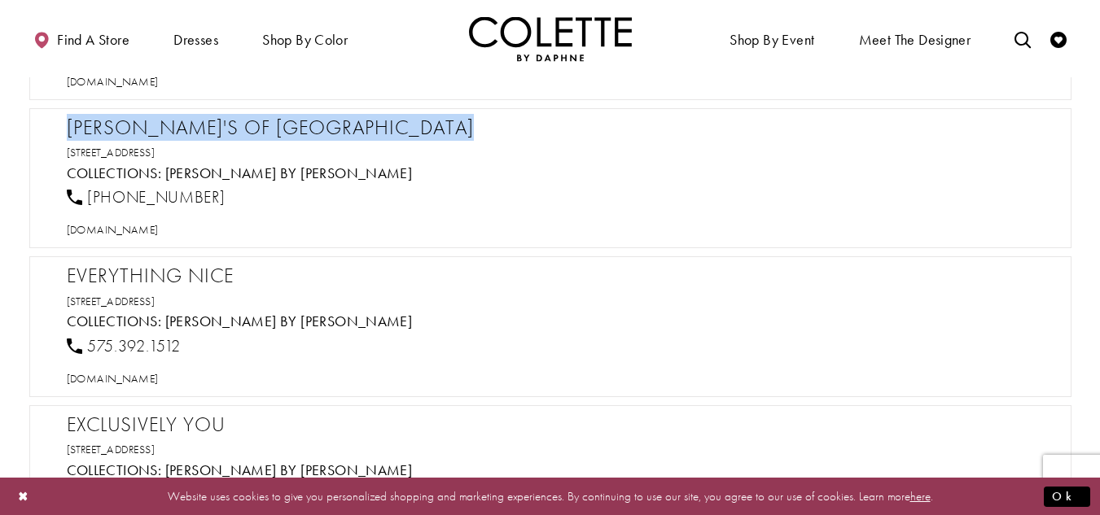
click at [194, 125] on h2 "[PERSON_NAME]'s of [GEOGRAPHIC_DATA]" at bounding box center [558, 128] width 983 height 24
drag, startPoint x: 238, startPoint y: 191, endPoint x: 84, endPoint y: 198, distance: 154.8
click at [84, 198] on div "[PHONE_NUMBER]" at bounding box center [557, 198] width 995 height 36
click at [135, 229] on span "[DOMAIN_NAME]" at bounding box center [113, 229] width 92 height 15
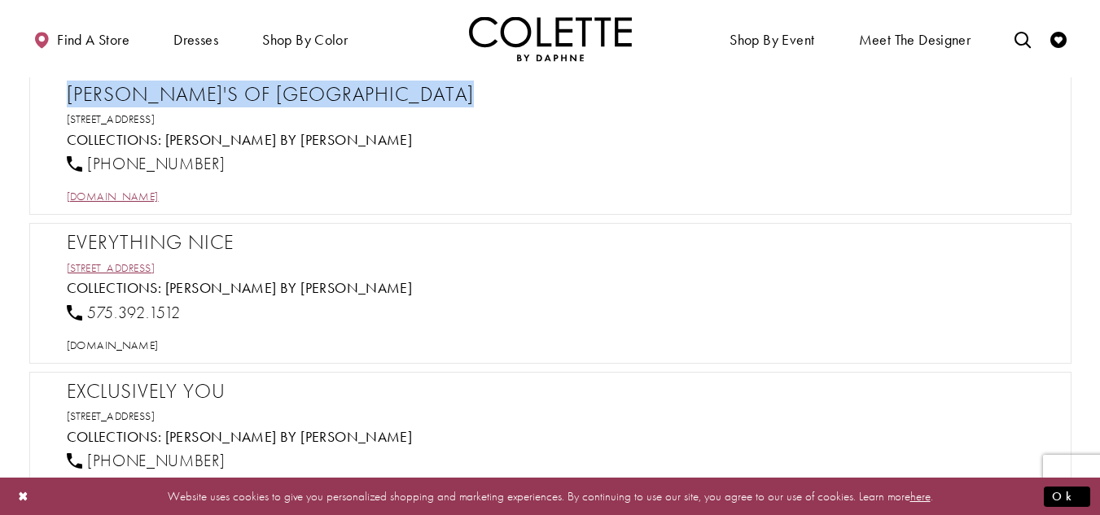
scroll to position [10418, 0]
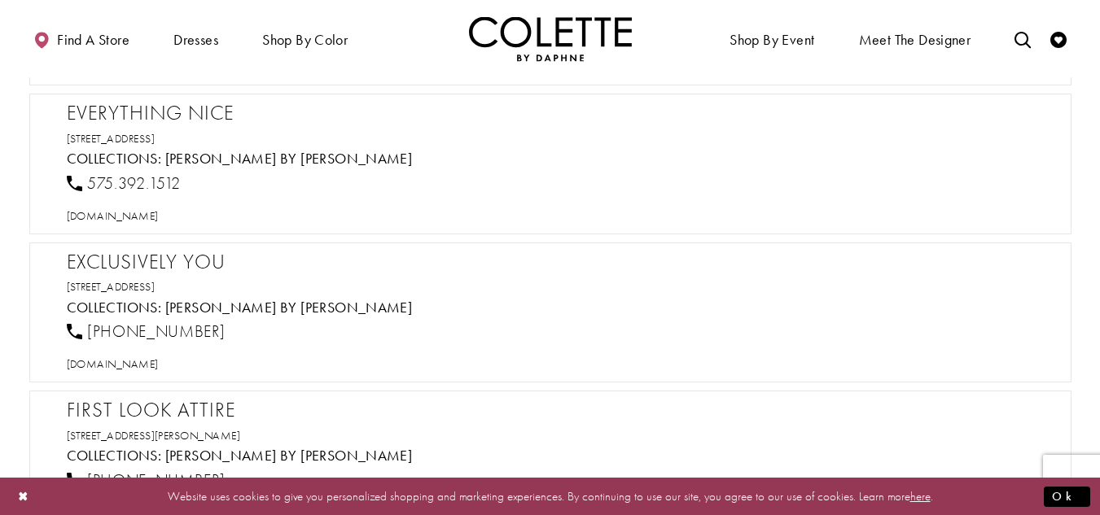
click at [177, 115] on h2 "Everything Nice" at bounding box center [558, 113] width 983 height 24
drag, startPoint x: 202, startPoint y: 176, endPoint x: 87, endPoint y: 176, distance: 114.8
click at [87, 176] on div "575.392.1512" at bounding box center [557, 183] width 995 height 36
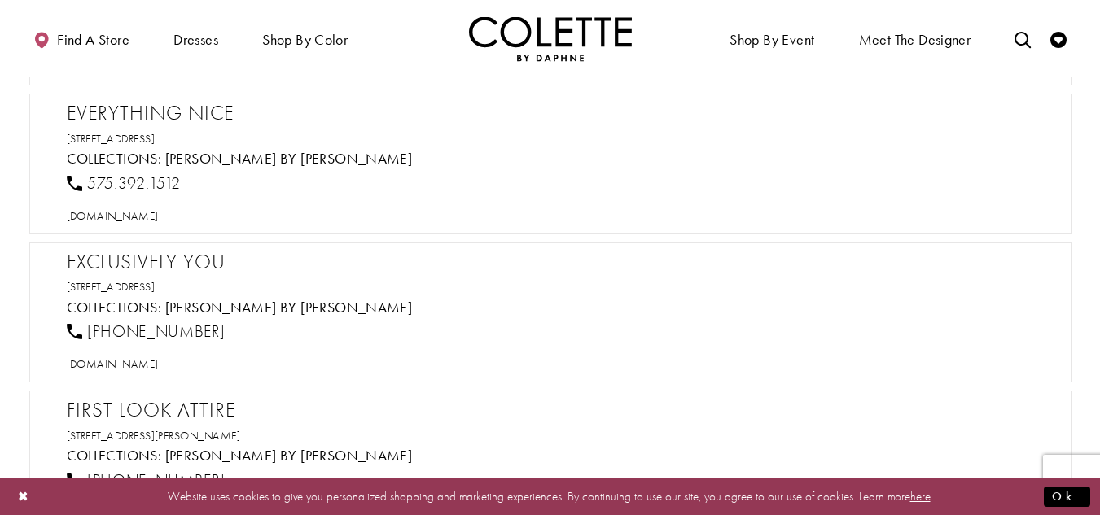
click at [131, 458] on span "Collections:" at bounding box center [114, 455] width 95 height 19
click at [137, 212] on span "[DOMAIN_NAME]" at bounding box center [113, 215] width 92 height 15
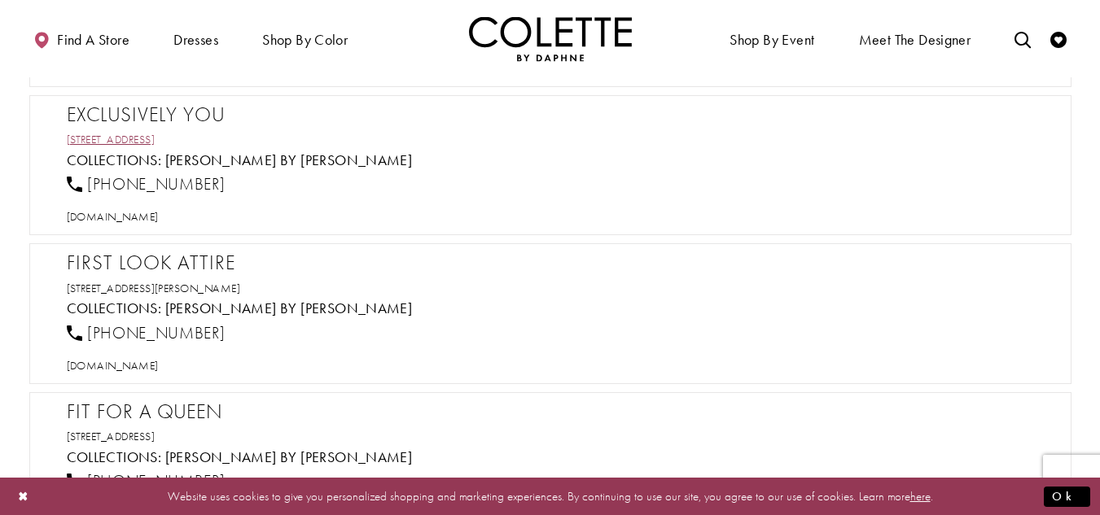
scroll to position [10581, 0]
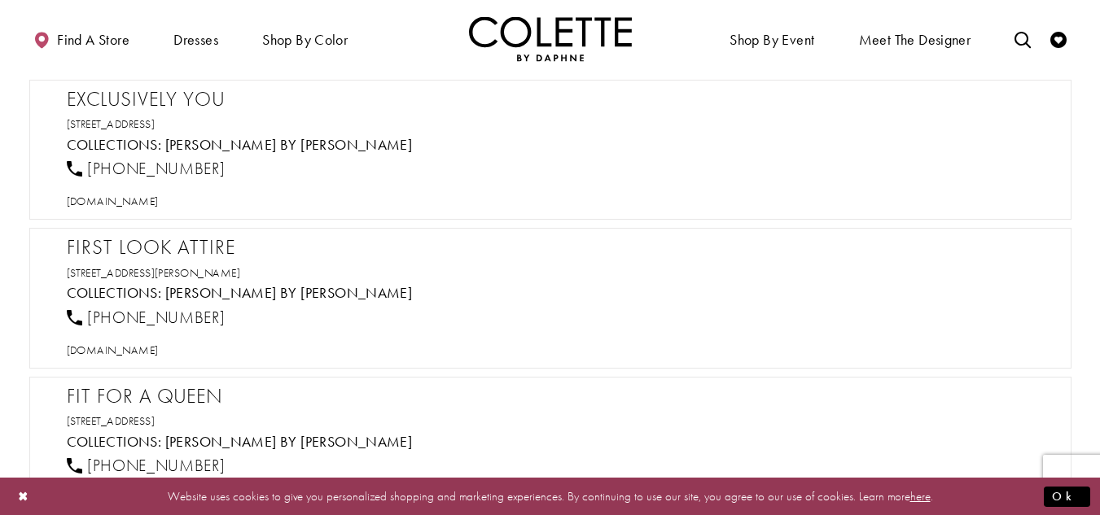
click at [125, 83] on div "Exclusively You 53 W Main St, Bloomsburg, PA 17815, USA Collections: Colette by…" at bounding box center [550, 150] width 1042 height 141
click at [158, 200] on span "[DOMAIN_NAME]" at bounding box center [113, 201] width 92 height 15
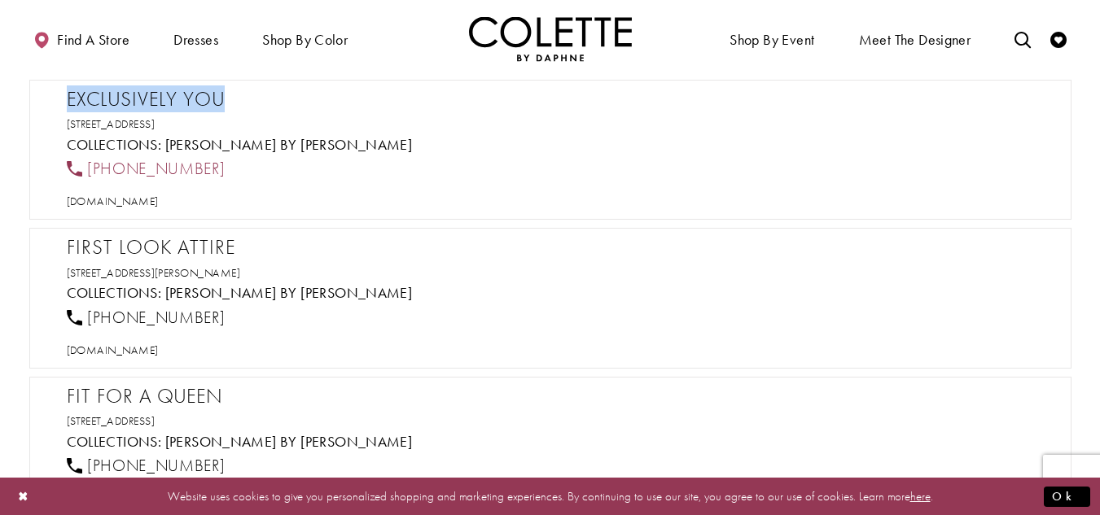
drag, startPoint x: 227, startPoint y: 175, endPoint x: 81, endPoint y: 170, distance: 146.6
click at [81, 170] on div "[PHONE_NUMBER]" at bounding box center [557, 169] width 995 height 36
drag, startPoint x: 327, startPoint y: 122, endPoint x: 55, endPoint y: 95, distance: 273.2
click at [55, 95] on div "Exclusively You 53 W Main St, Bloomsburg, PA 17815, USA Collections: Colette by…" at bounding box center [550, 150] width 1042 height 141
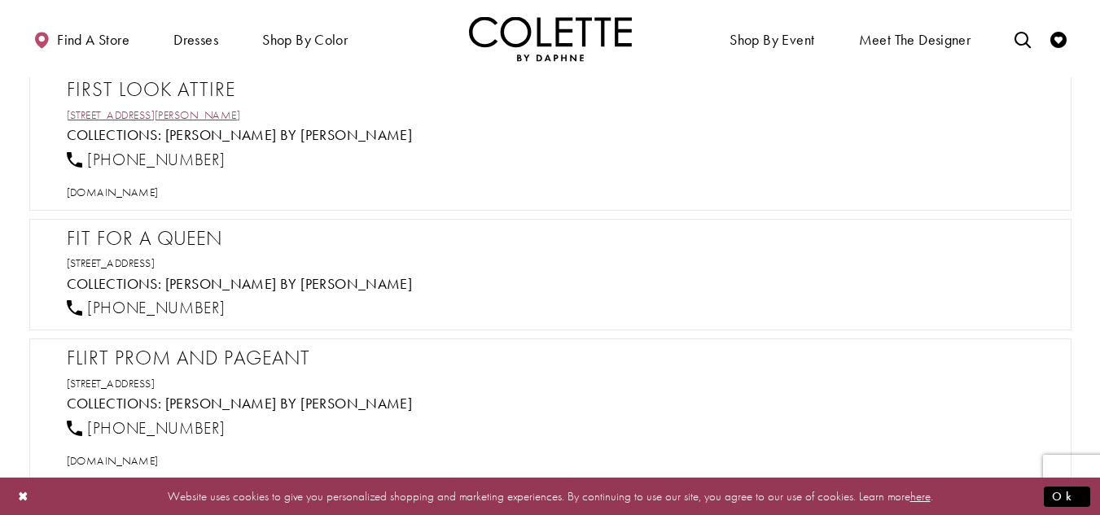
scroll to position [10743, 0]
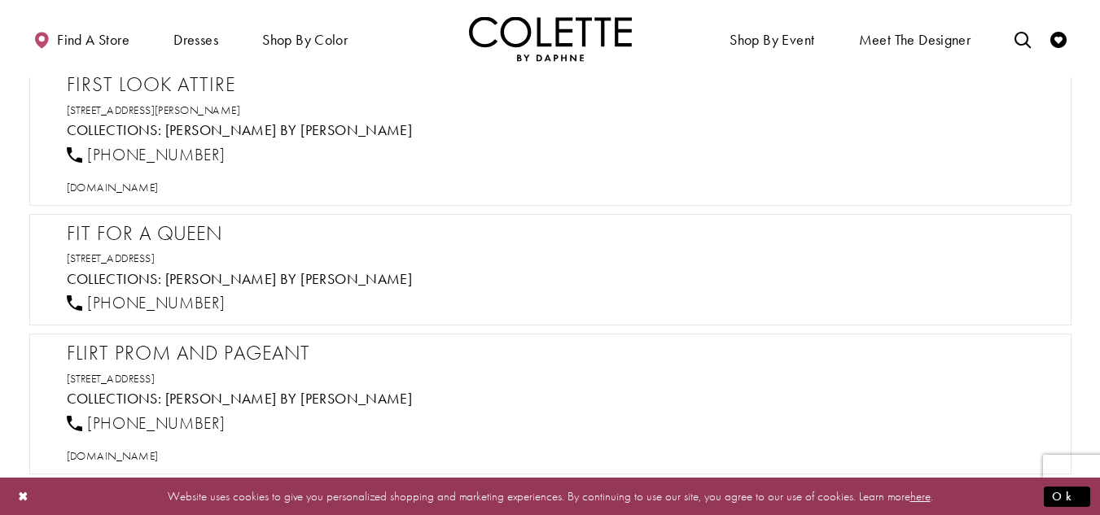
click at [174, 90] on h2 "First Look Attire" at bounding box center [558, 84] width 983 height 24
click at [159, 188] on span "[DOMAIN_NAME]" at bounding box center [113, 187] width 92 height 15
drag, startPoint x: 224, startPoint y: 155, endPoint x: 85, endPoint y: 157, distance: 139.2
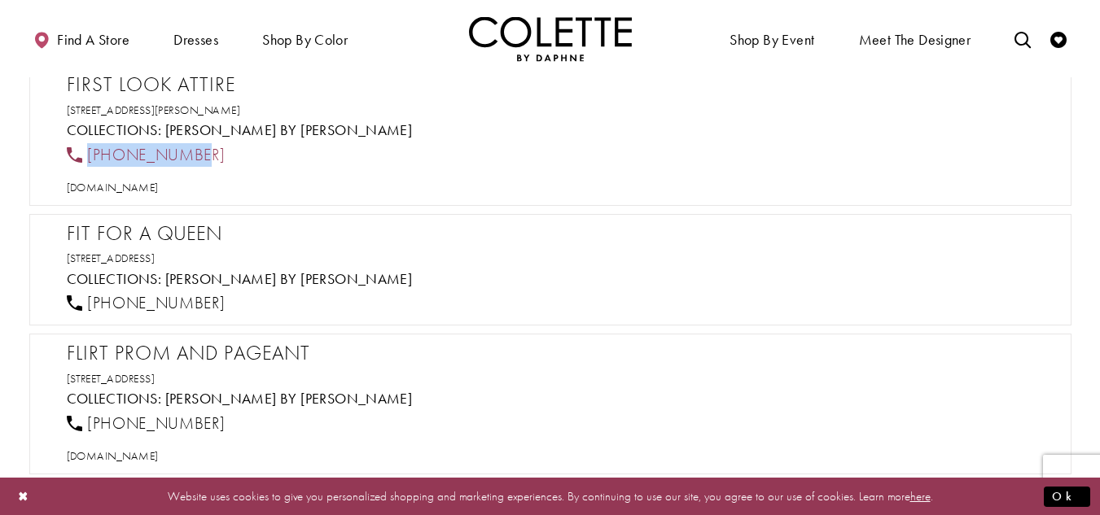
click at [85, 157] on div "[PHONE_NUMBER]" at bounding box center [557, 155] width 995 height 36
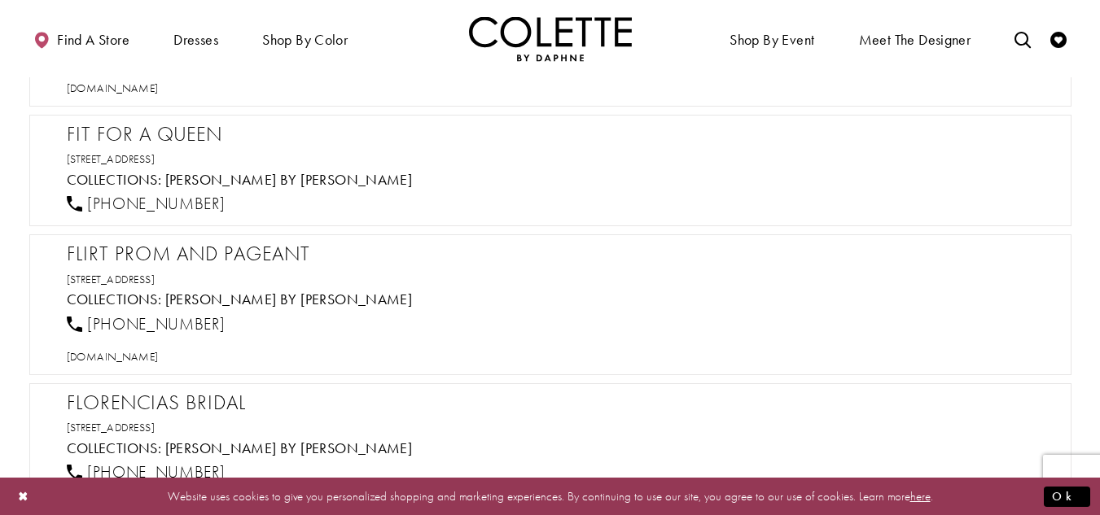
scroll to position [10825, 0]
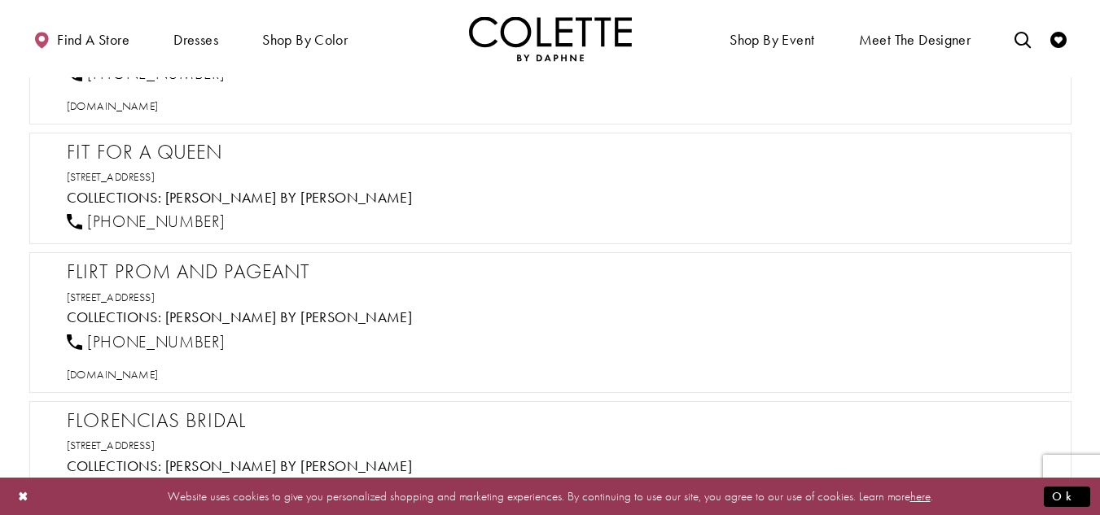
click at [149, 142] on h2 "Fit for a Queen" at bounding box center [558, 152] width 983 height 24
drag, startPoint x: 323, startPoint y: 175, endPoint x: 38, endPoint y: 147, distance: 286.2
click at [38, 147] on div "Fit for a Queen 89 Crossroads Mall, Mt Hope, WV 25880, USA Collections: Colette…" at bounding box center [550, 189] width 1042 height 112
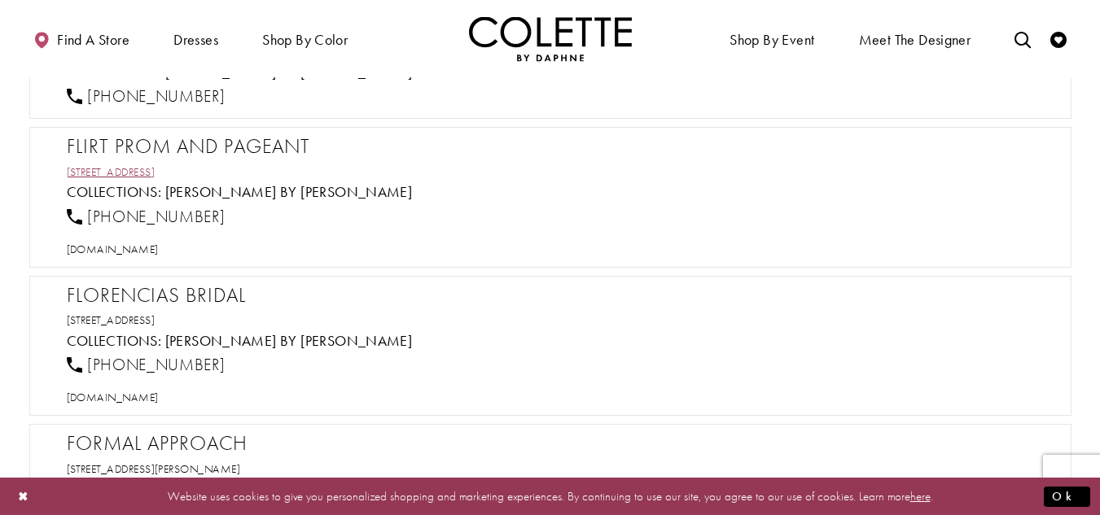
scroll to position [10988, 0]
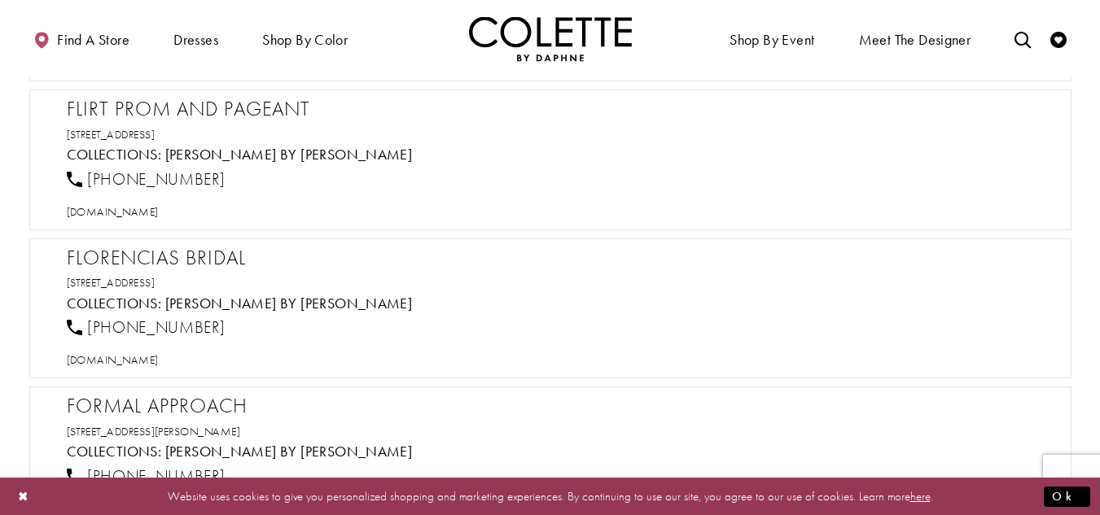
click at [198, 116] on h2 "Flirt Prom and Pageant" at bounding box center [558, 109] width 983 height 24
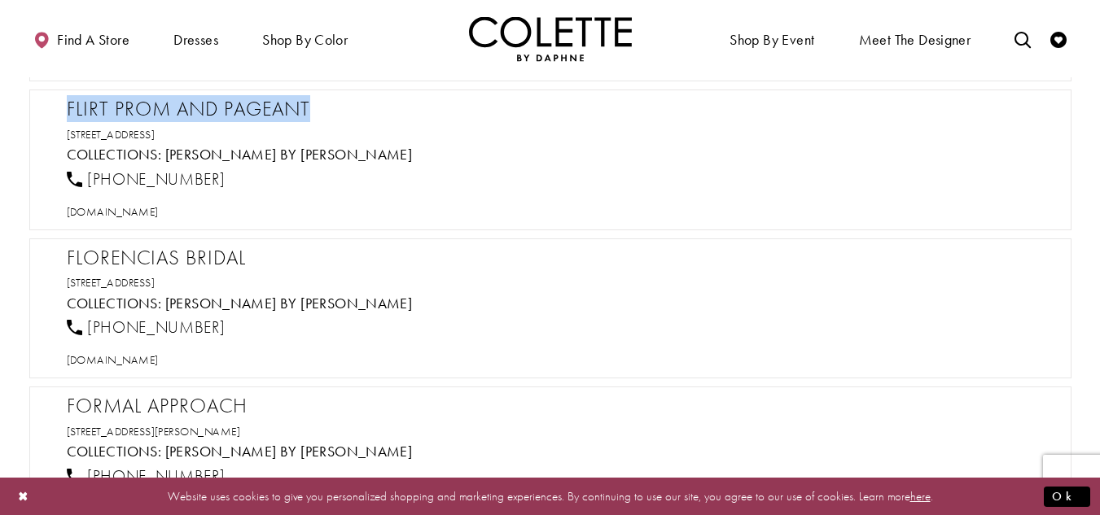
click at [198, 116] on h2 "Flirt Prom and Pageant" at bounding box center [558, 109] width 983 height 24
click at [159, 212] on span "[DOMAIN_NAME]" at bounding box center [113, 211] width 92 height 15
drag, startPoint x: 251, startPoint y: 182, endPoint x: 89, endPoint y: 186, distance: 162.0
click at [89, 186] on div "[PHONE_NUMBER]" at bounding box center [557, 179] width 995 height 36
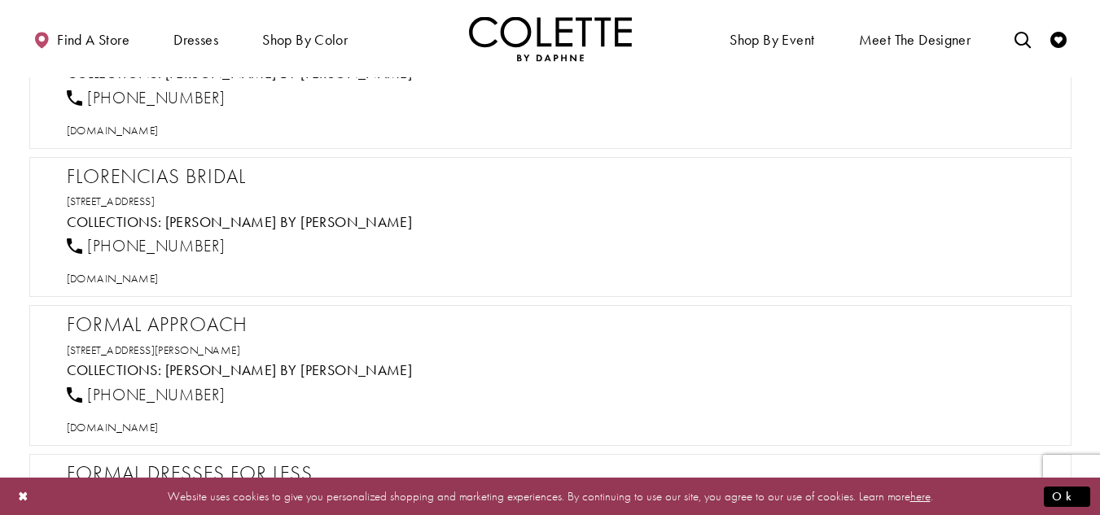
click at [179, 183] on h2 "Florencias Bridal" at bounding box center [558, 176] width 983 height 24
click at [159, 282] on span "[DOMAIN_NAME]" at bounding box center [113, 278] width 92 height 15
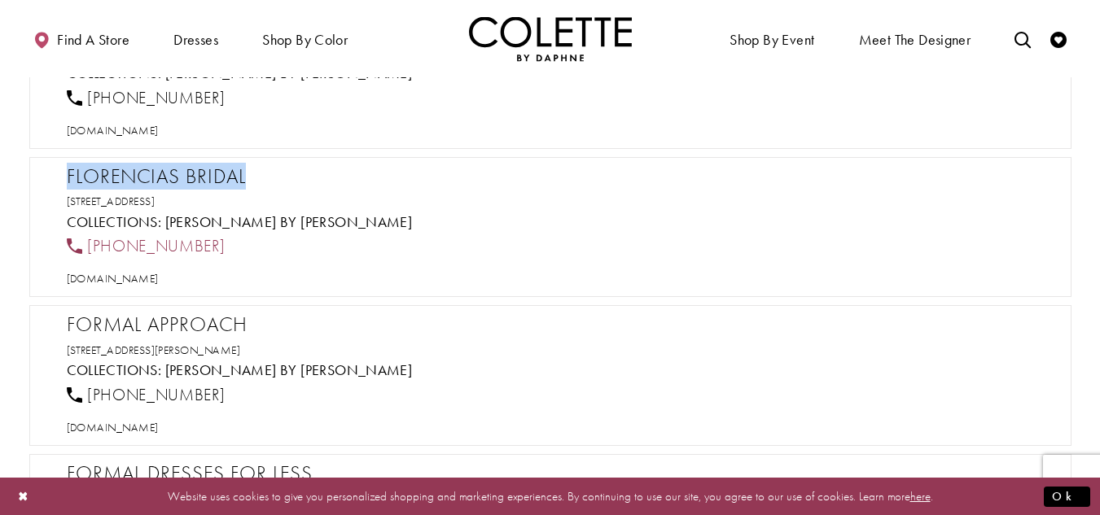
drag, startPoint x: 272, startPoint y: 247, endPoint x: 86, endPoint y: 250, distance: 185.6
click at [86, 250] on div "[PHONE_NUMBER]" at bounding box center [557, 247] width 995 height 36
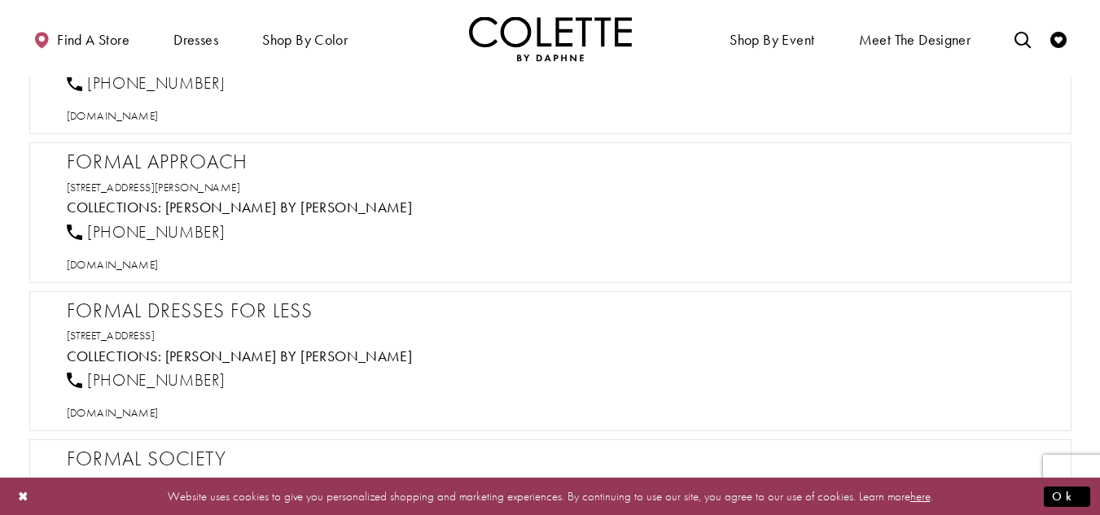
click at [177, 165] on h2 "Formal Approach" at bounding box center [558, 162] width 983 height 24
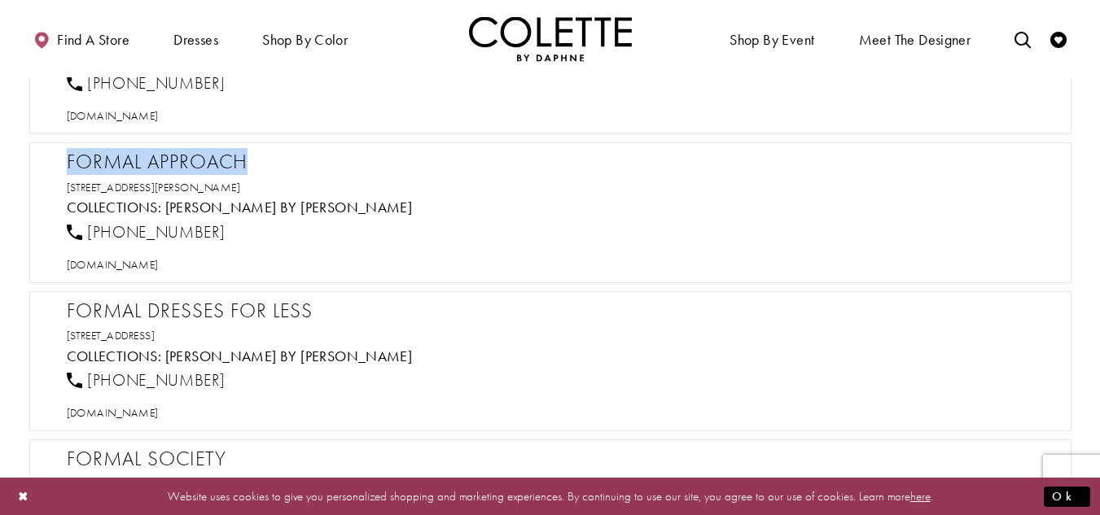
click at [177, 165] on h2 "Formal Approach" at bounding box center [558, 162] width 983 height 24
click at [159, 265] on span "[DOMAIN_NAME]" at bounding box center [113, 264] width 92 height 15
drag, startPoint x: 227, startPoint y: 224, endPoint x: 87, endPoint y: 230, distance: 140.1
click at [87, 230] on div "[PHONE_NUMBER]" at bounding box center [557, 232] width 995 height 36
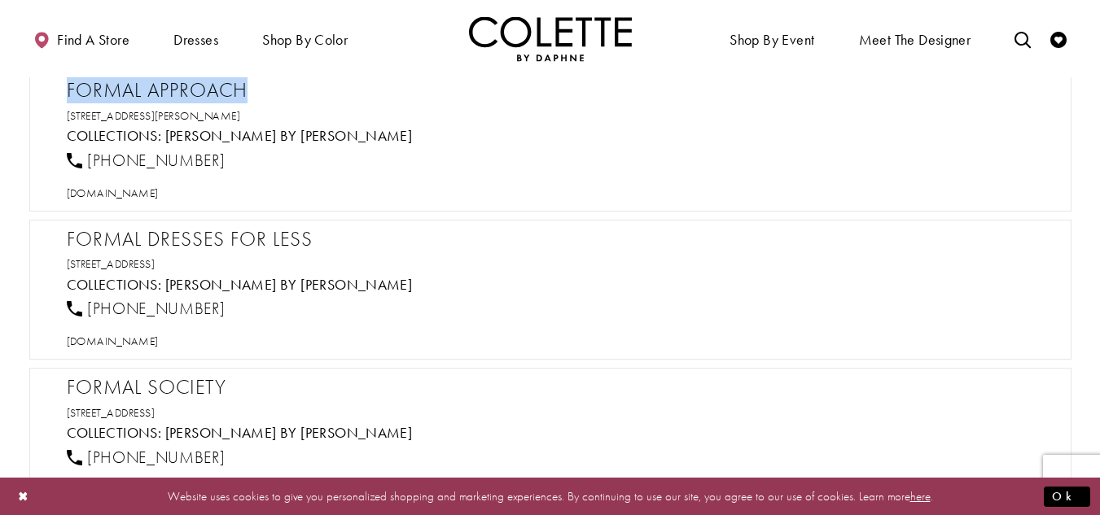
scroll to position [11394, 0]
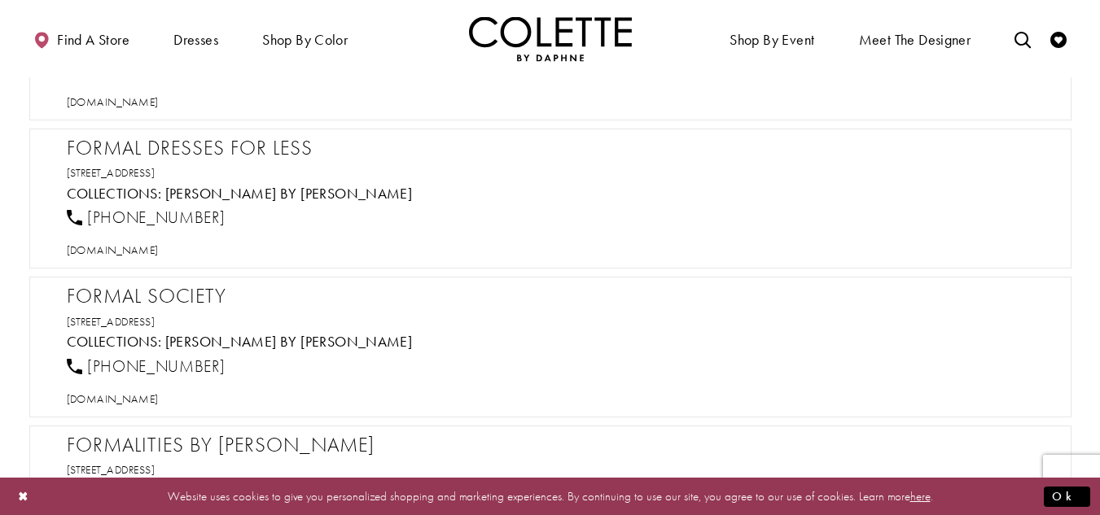
click at [199, 142] on h2 "Formal Dresses For Less" at bounding box center [558, 148] width 983 height 24
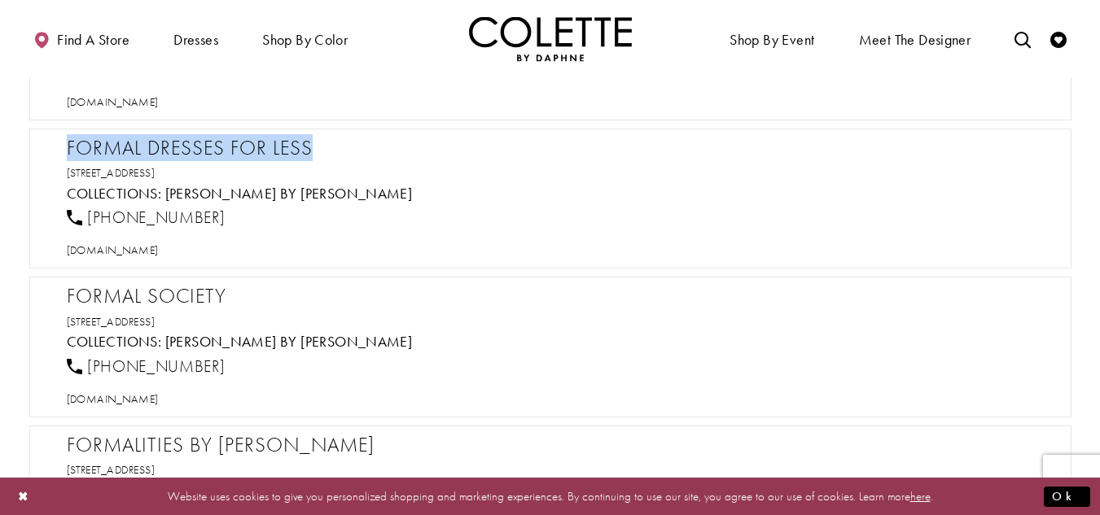
click at [199, 142] on h2 "Formal Dresses For Less" at bounding box center [558, 148] width 983 height 24
click at [159, 253] on span "[DOMAIN_NAME]" at bounding box center [113, 250] width 92 height 15
drag, startPoint x: 258, startPoint y: 216, endPoint x: 90, endPoint y: 218, distance: 167.7
click at [90, 218] on div "[PHONE_NUMBER]" at bounding box center [557, 218] width 995 height 36
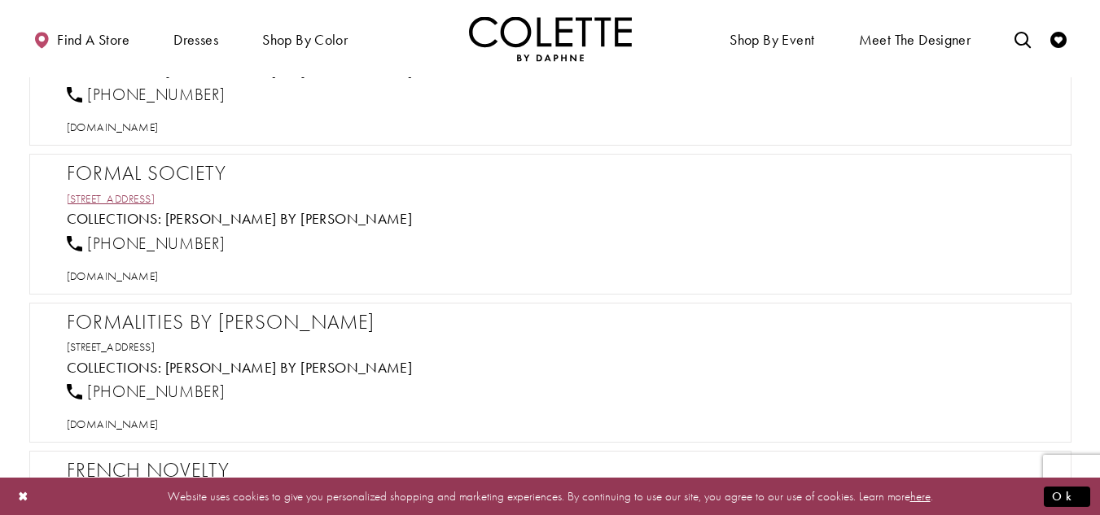
scroll to position [11557, 0]
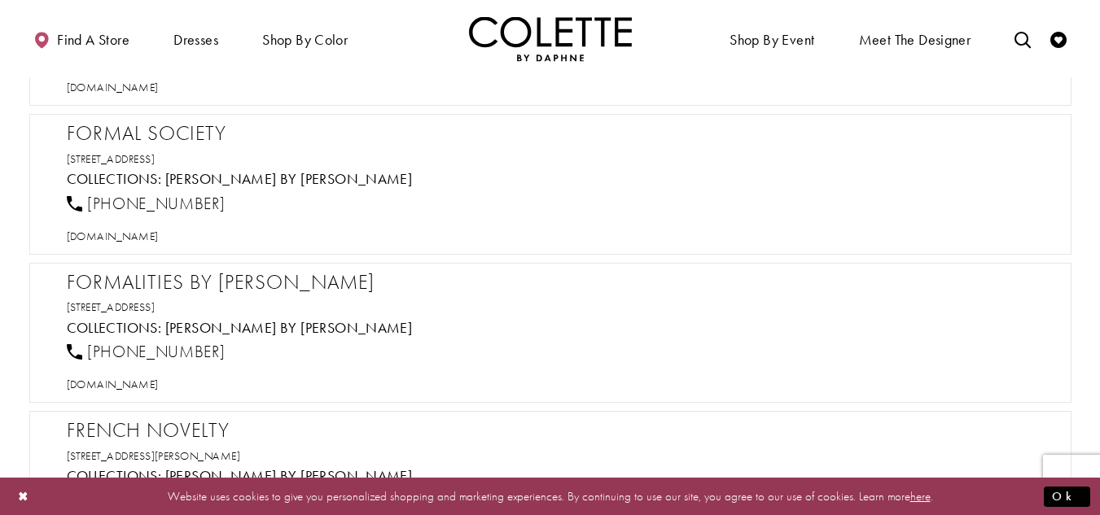
click at [183, 134] on h2 "Formal Society" at bounding box center [558, 133] width 983 height 24
click at [158, 237] on span "[DOMAIN_NAME]" at bounding box center [113, 236] width 92 height 15
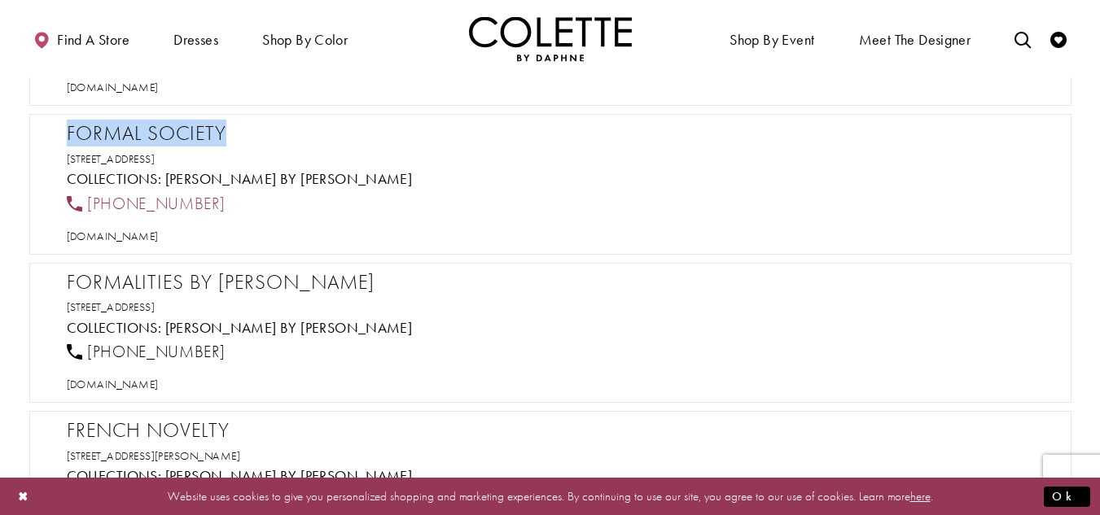
drag, startPoint x: 195, startPoint y: 205, endPoint x: 85, endPoint y: 206, distance: 109.1
click at [85, 206] on div "[PHONE_NUMBER]" at bounding box center [557, 204] width 995 height 36
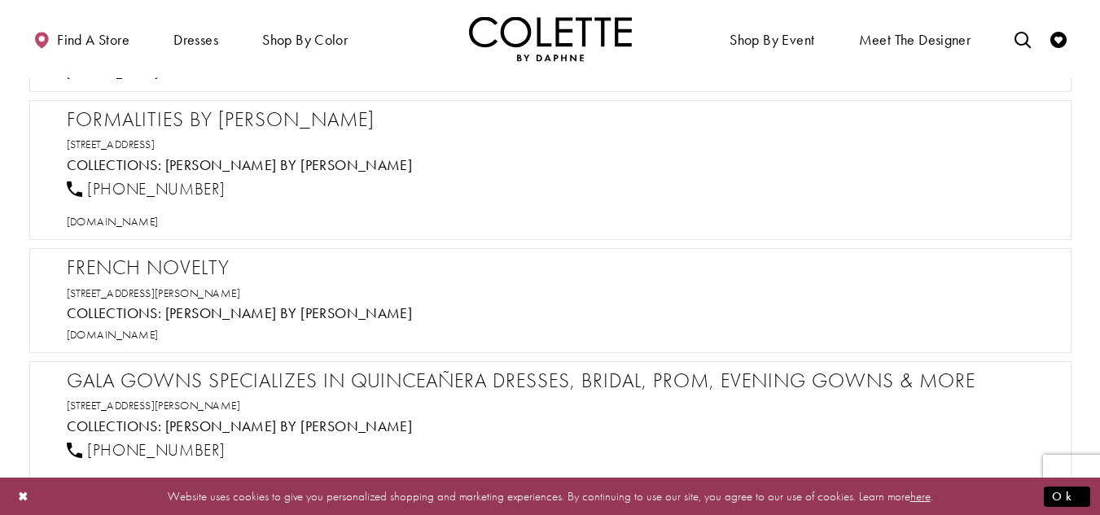
click at [147, 120] on h2 "Formalities By [PERSON_NAME]" at bounding box center [558, 119] width 983 height 24
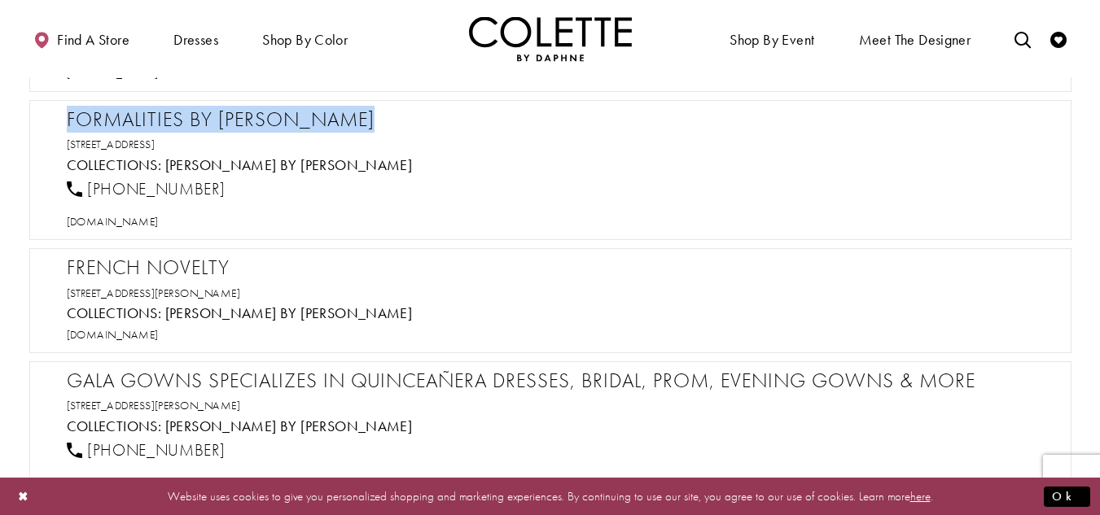
click at [147, 120] on h2 "Formalities By [PERSON_NAME]" at bounding box center [558, 119] width 983 height 24
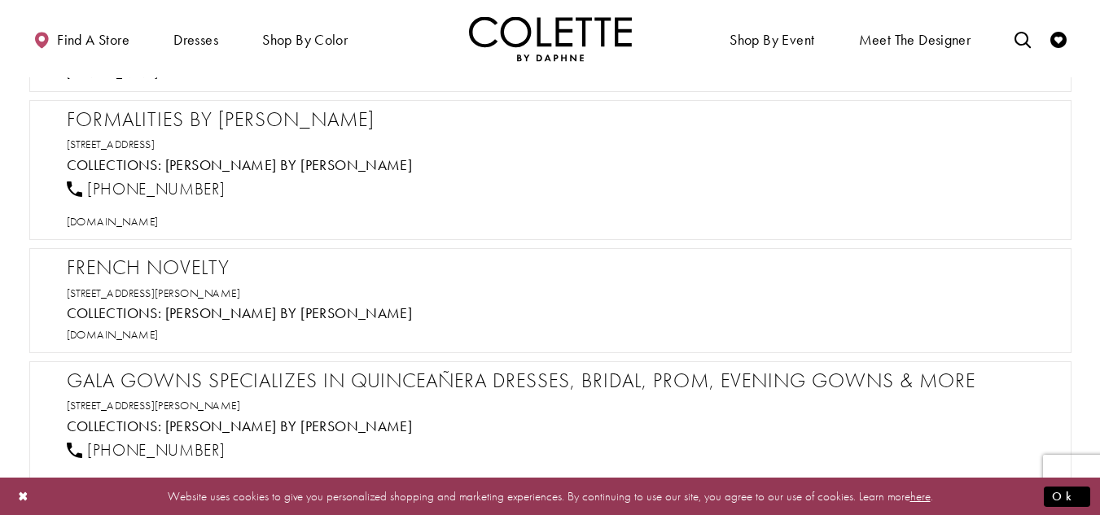
drag, startPoint x: 240, startPoint y: 213, endPoint x: 236, endPoint y: 205, distance: 9.1
click at [236, 206] on div "1 (814) 357-2060 formalities.com" at bounding box center [557, 204] width 995 height 64
click at [235, 203] on div "[PHONE_NUMBER]" at bounding box center [557, 190] width 995 height 36
drag, startPoint x: 248, startPoint y: 193, endPoint x: 79, endPoint y: 192, distance: 169.3
click at [79, 192] on div "[PHONE_NUMBER]" at bounding box center [557, 190] width 995 height 36
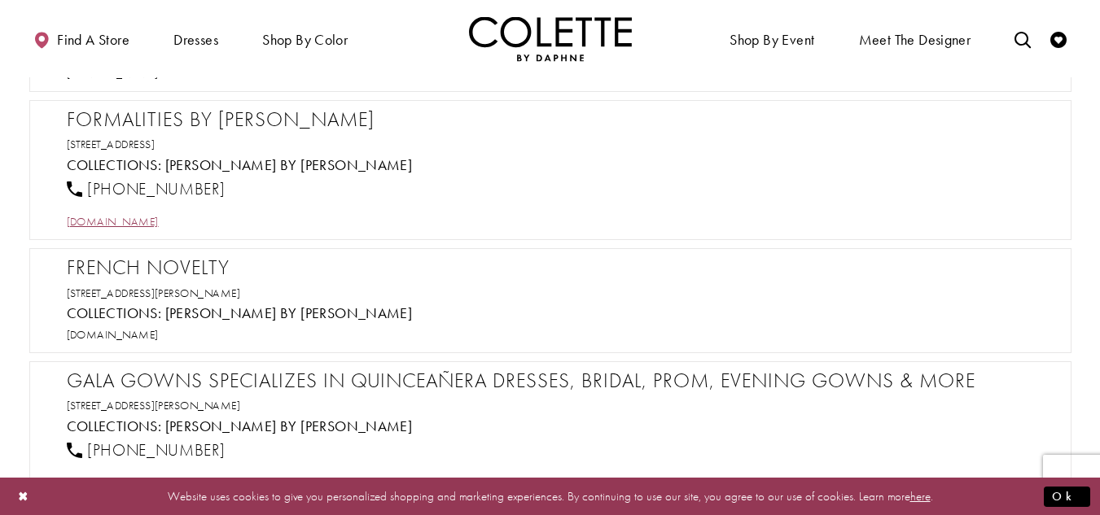
click at [134, 225] on span "[DOMAIN_NAME]" at bounding box center [113, 221] width 92 height 15
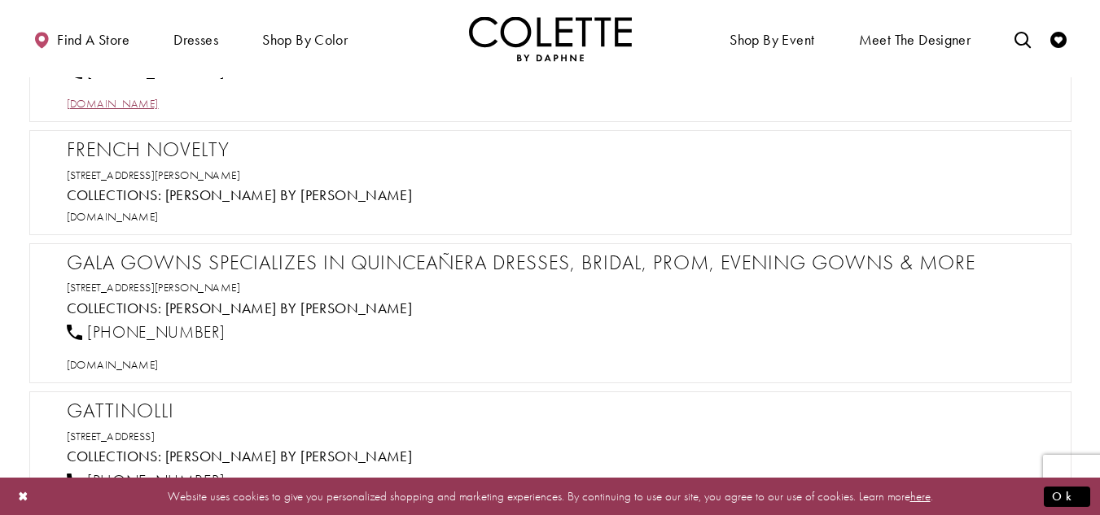
scroll to position [11883, 0]
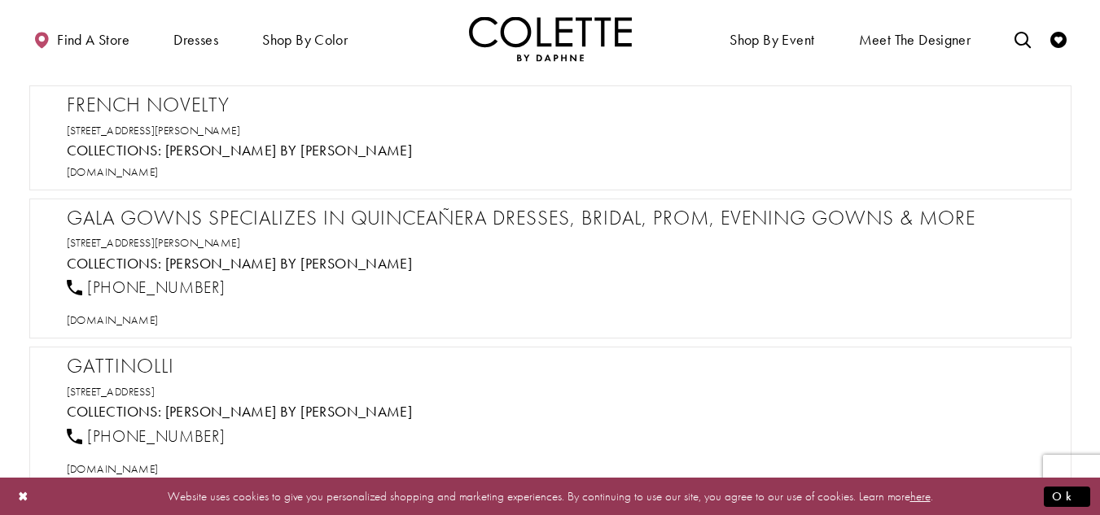
click at [178, 107] on h2 "French Novelty" at bounding box center [558, 105] width 983 height 24
click at [159, 173] on span "[DOMAIN_NAME]" at bounding box center [113, 171] width 92 height 15
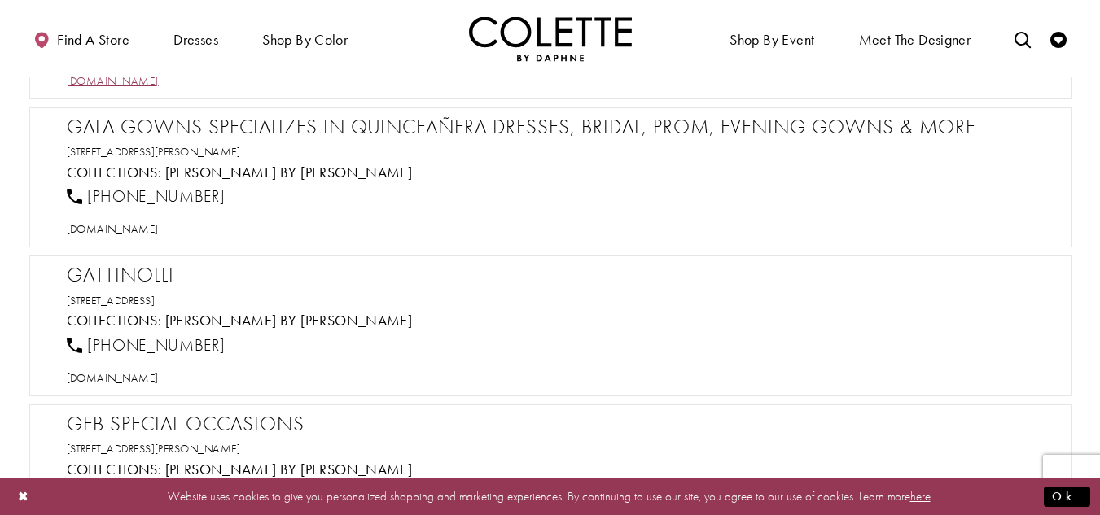
scroll to position [11964, 0]
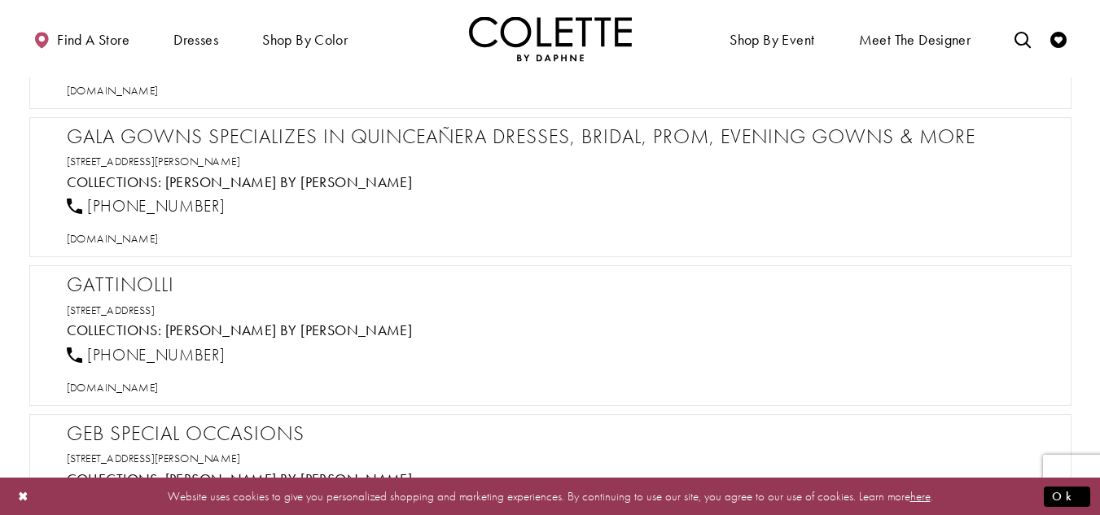
click at [244, 139] on h2 "Gala Gowns Specializes in Quinceañera Dresses, Bridal, Prom, Evening Gowns & Mo…" at bounding box center [558, 137] width 983 height 24
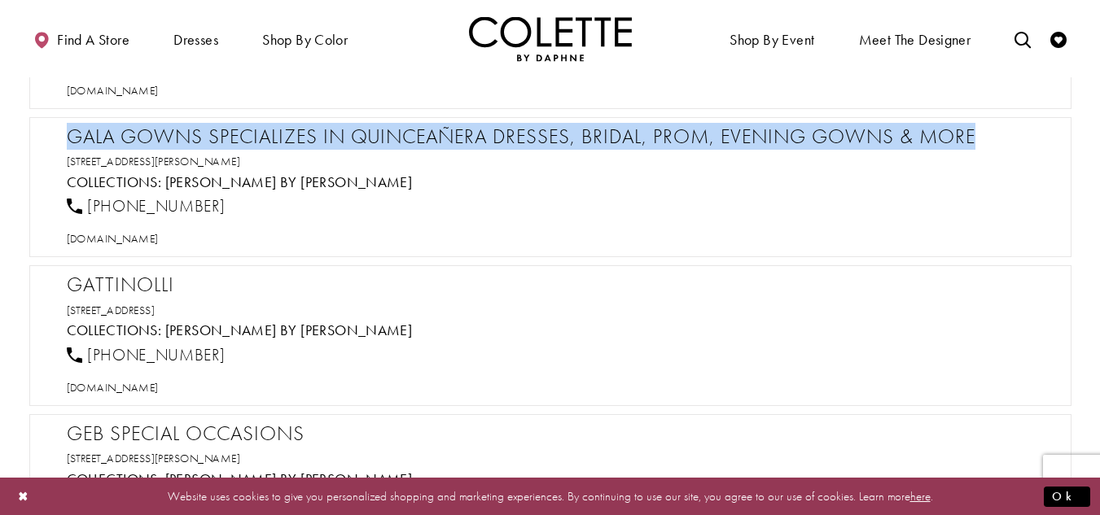
click at [244, 139] on h2 "Gala Gowns Specializes in Quinceañera Dresses, Bridal, Prom, Evening Gowns & Mo…" at bounding box center [558, 137] width 983 height 24
click at [134, 236] on span "[DOMAIN_NAME]" at bounding box center [113, 238] width 92 height 15
drag, startPoint x: 341, startPoint y: 160, endPoint x: 63, endPoint y: 129, distance: 280.2
click at [63, 129] on div "Gala Gowns Specializes in Quinceañera Dresses, Bridal, Prom, Evening Gowns & Mo…" at bounding box center [550, 187] width 1042 height 141
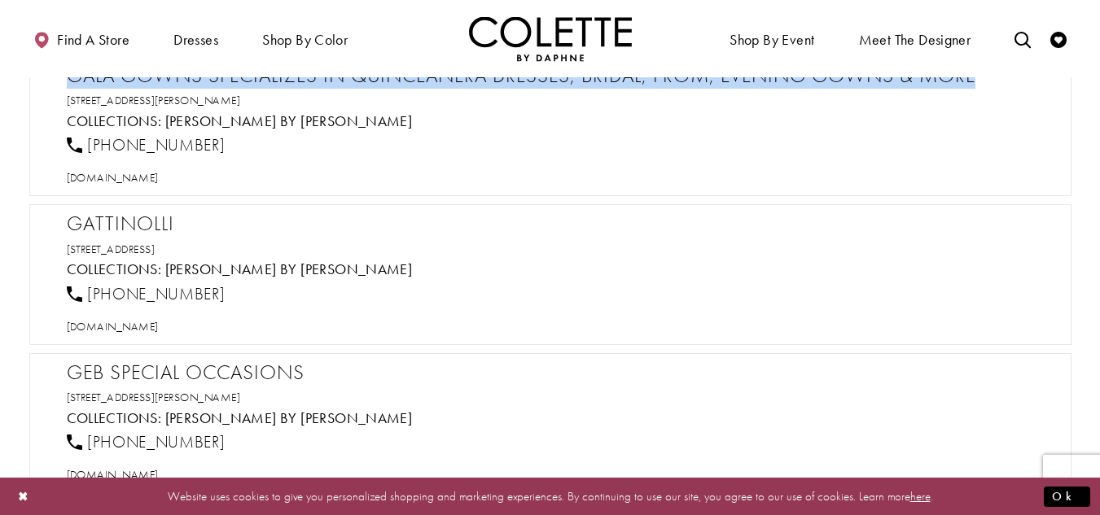
scroll to position [12127, 0]
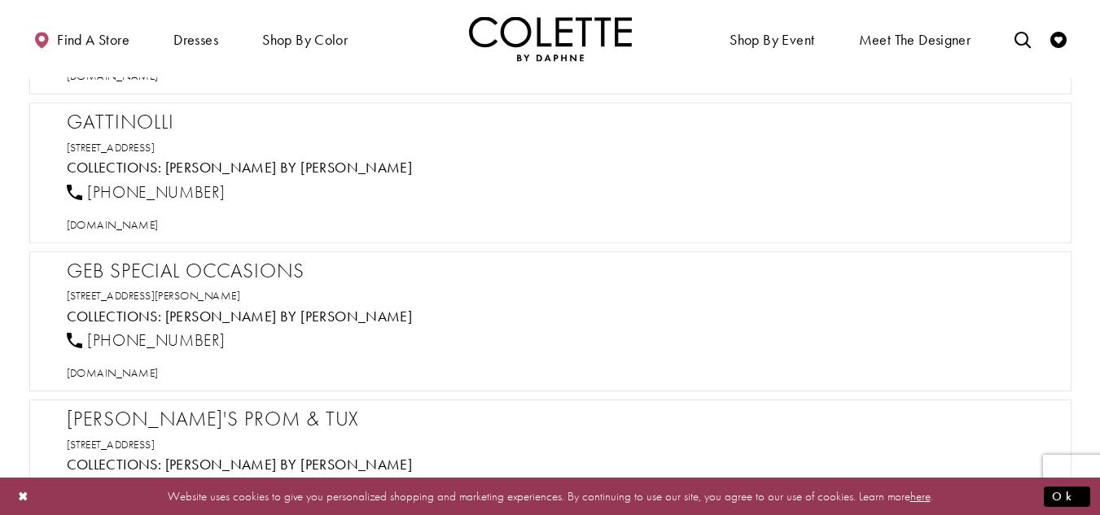
click at [120, 103] on div "Gattinolli 256 E Ridgewood Ave, Ridgewood, NJ 07450, USA Collections: Colette b…" at bounding box center [550, 173] width 1042 height 141
click at [113, 116] on h2 "Gattinolli" at bounding box center [558, 122] width 983 height 24
click at [131, 221] on span "[DOMAIN_NAME]" at bounding box center [113, 224] width 92 height 15
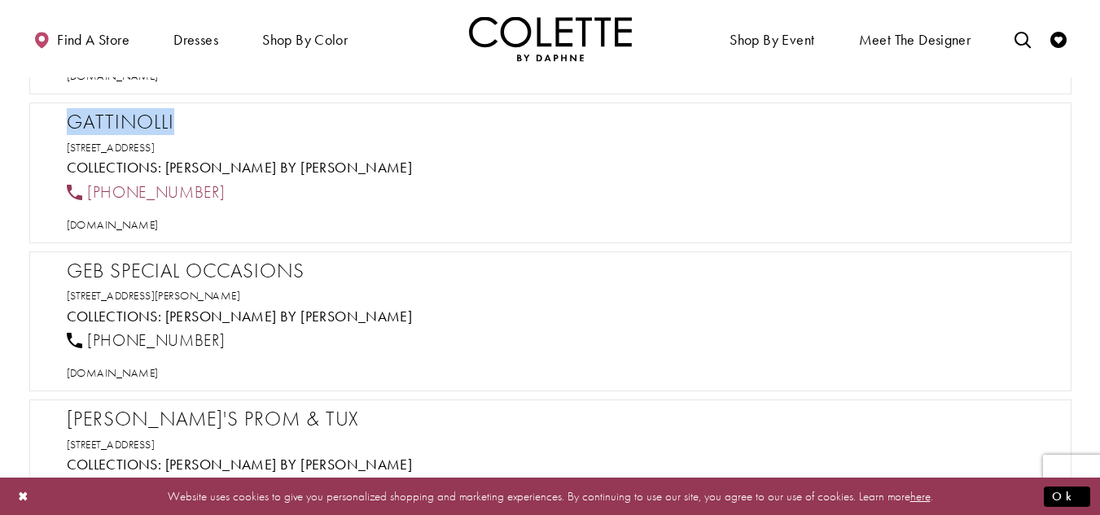
drag, startPoint x: 238, startPoint y: 192, endPoint x: 89, endPoint y: 195, distance: 149.0
click at [89, 195] on div "[PHONE_NUMBER]" at bounding box center [557, 192] width 995 height 36
drag, startPoint x: 317, startPoint y: 142, endPoint x: 55, endPoint y: 120, distance: 263.9
click at [55, 120] on div "Gattinolli 256 E Ridgewood Ave, Ridgewood, NJ 07450, USA Collections: Colette b…" at bounding box center [550, 173] width 1042 height 141
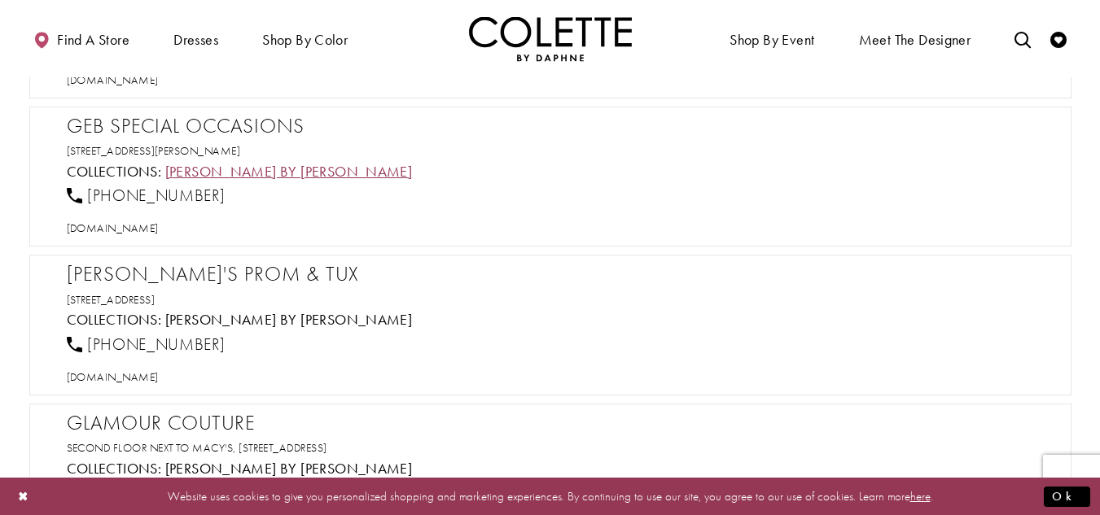
scroll to position [12290, 0]
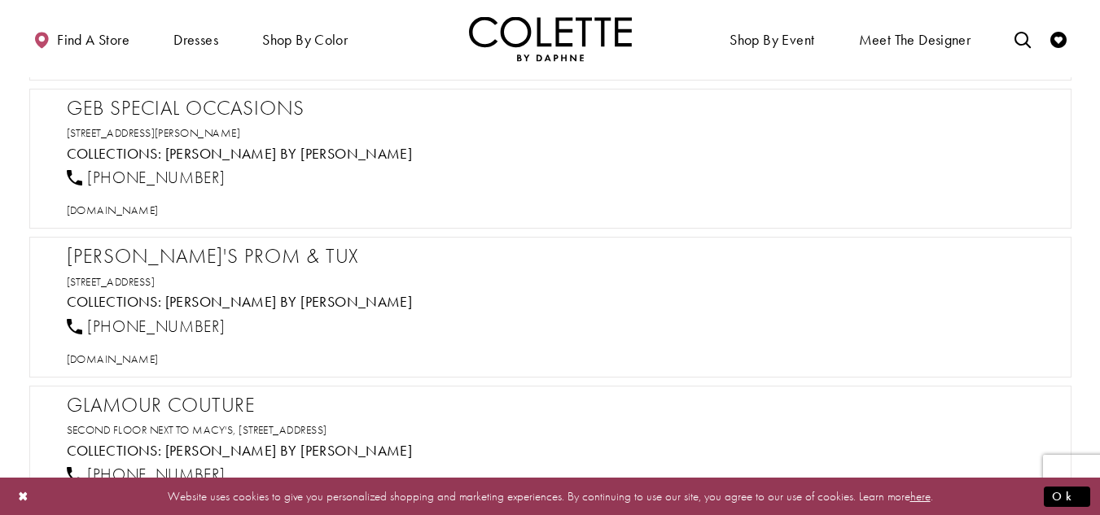
click at [215, 109] on h2 "GEB Special Occasions" at bounding box center [558, 108] width 983 height 24
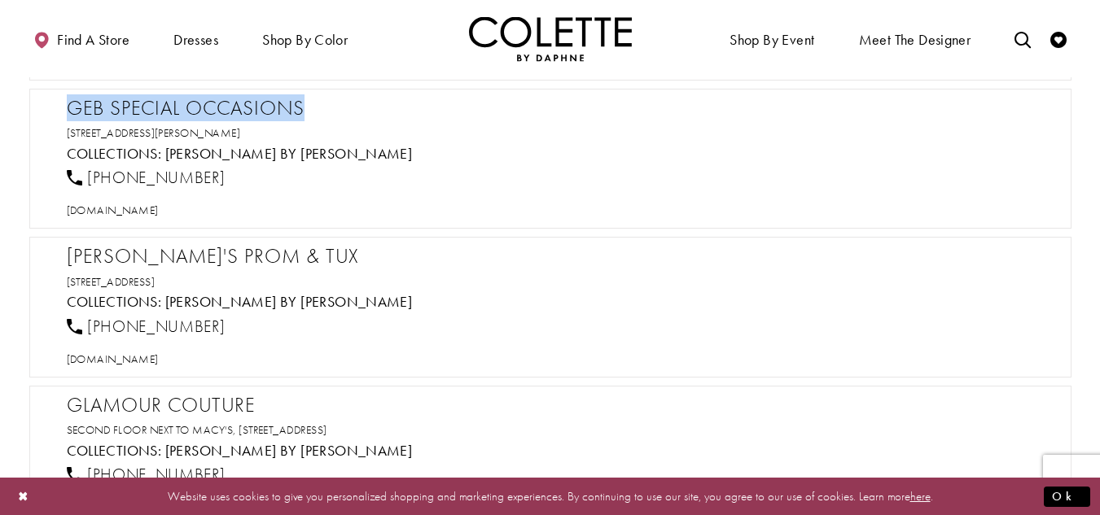
click at [215, 109] on h2 "GEB Special Occasions" at bounding box center [558, 108] width 983 height 24
click at [159, 209] on span "[DOMAIN_NAME]" at bounding box center [113, 210] width 92 height 15
drag, startPoint x: 225, startPoint y: 173, endPoint x: 90, endPoint y: 180, distance: 134.5
click at [90, 180] on div "[PHONE_NUMBER]" at bounding box center [557, 178] width 995 height 36
drag, startPoint x: 337, startPoint y: 139, endPoint x: 55, endPoint y: 108, distance: 284.1
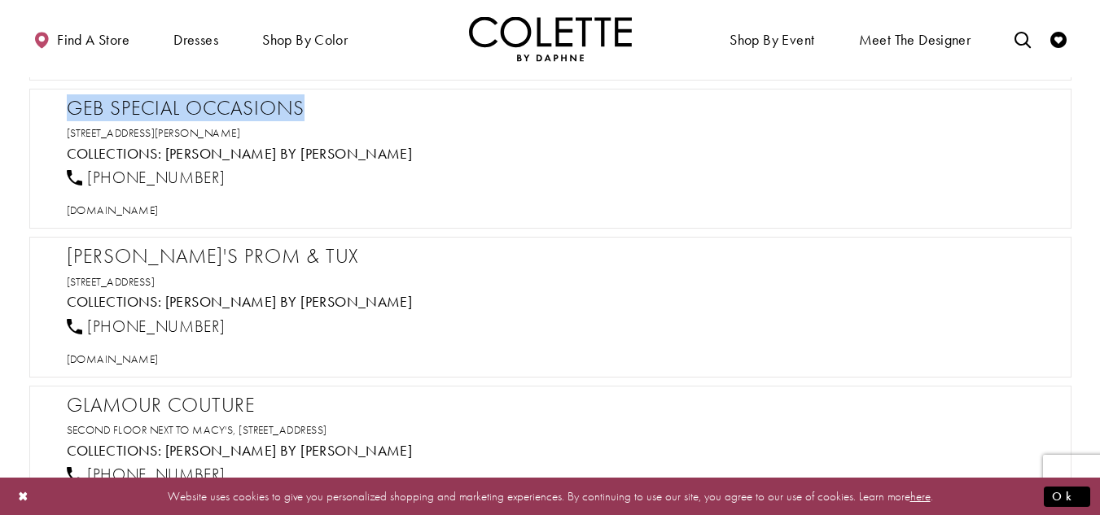
click at [55, 108] on div "GEB Special Occasions 3209 Kennedy Ln, Texarkana, TX 75503, USA Collections: Co…" at bounding box center [550, 159] width 1042 height 141
drag, startPoint x: 160, startPoint y: 176, endPoint x: 89, endPoint y: 175, distance: 71.6
click at [89, 175] on div "[PHONE_NUMBER]" at bounding box center [557, 178] width 995 height 36
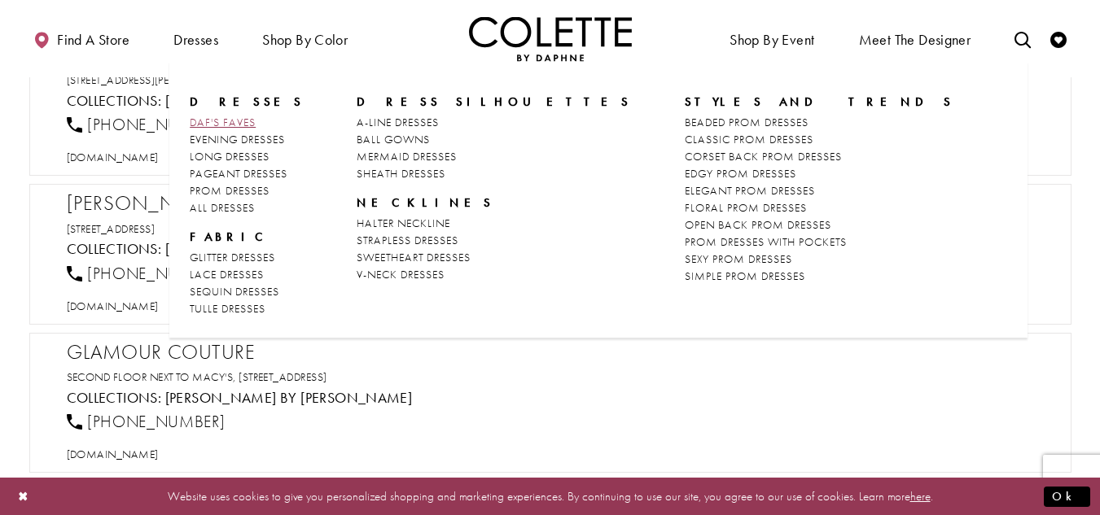
scroll to position [12371, 0]
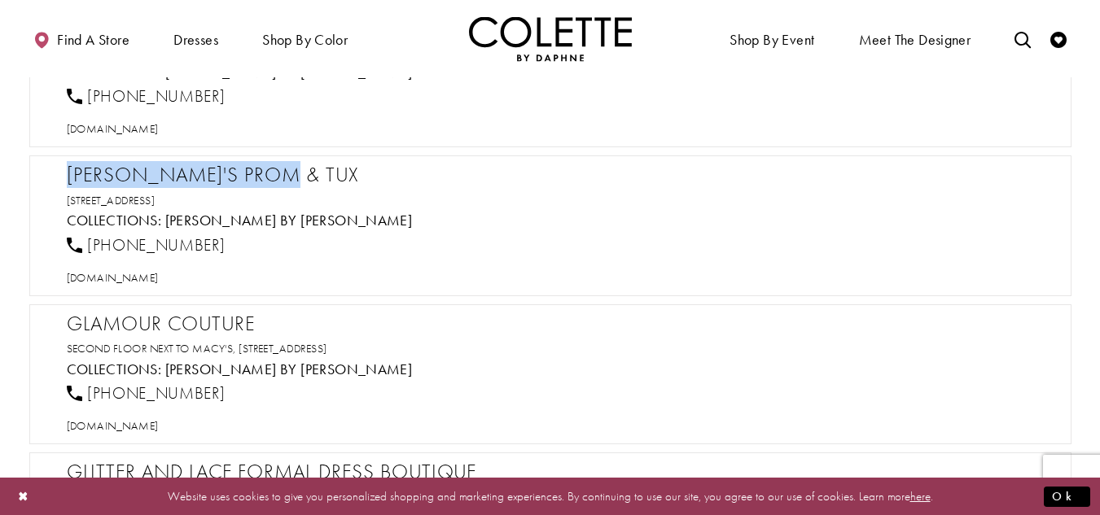
drag, startPoint x: 308, startPoint y: 175, endPoint x: 54, endPoint y: 175, distance: 254.7
click at [54, 175] on div "Gesinee's Prom & Tux 2368 Concord Blvd, Concord, CA 94520, USA Collections: Col…" at bounding box center [550, 225] width 1042 height 141
click at [159, 276] on span "[DOMAIN_NAME]" at bounding box center [113, 277] width 92 height 15
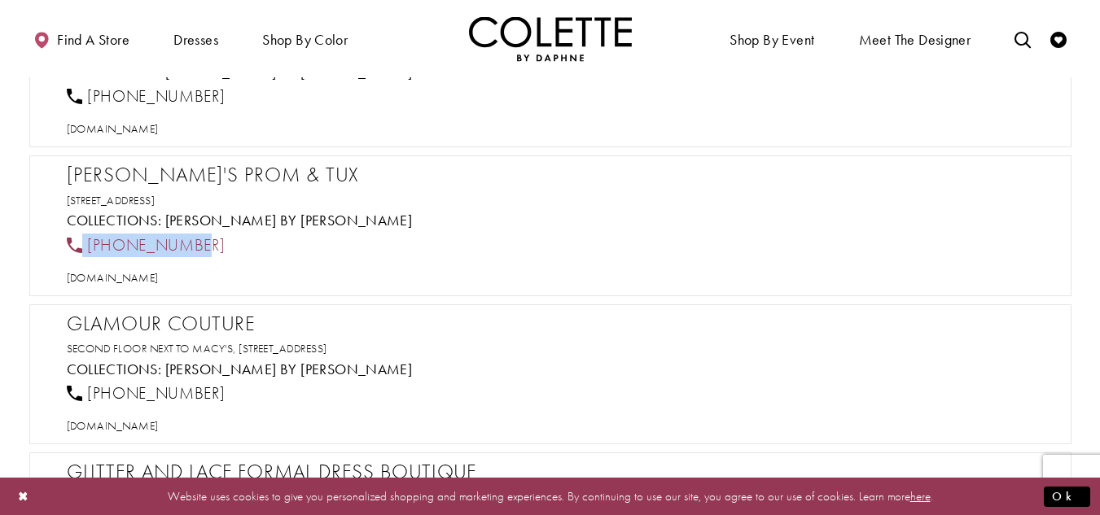
drag, startPoint x: 217, startPoint y: 239, endPoint x: 76, endPoint y: 244, distance: 141.7
click at [76, 244] on div "[PHONE_NUMBER]" at bounding box center [557, 245] width 995 height 36
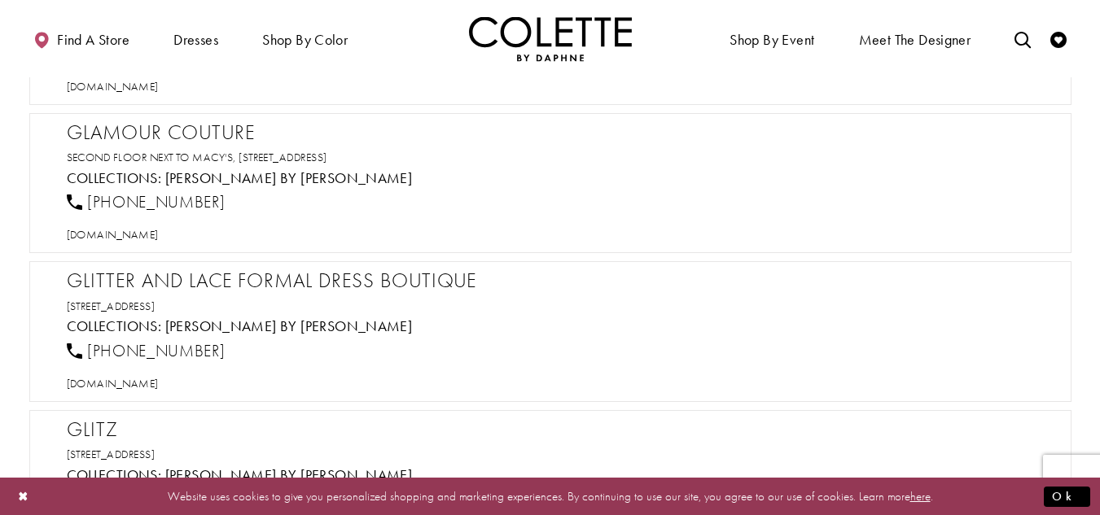
scroll to position [12534, 0]
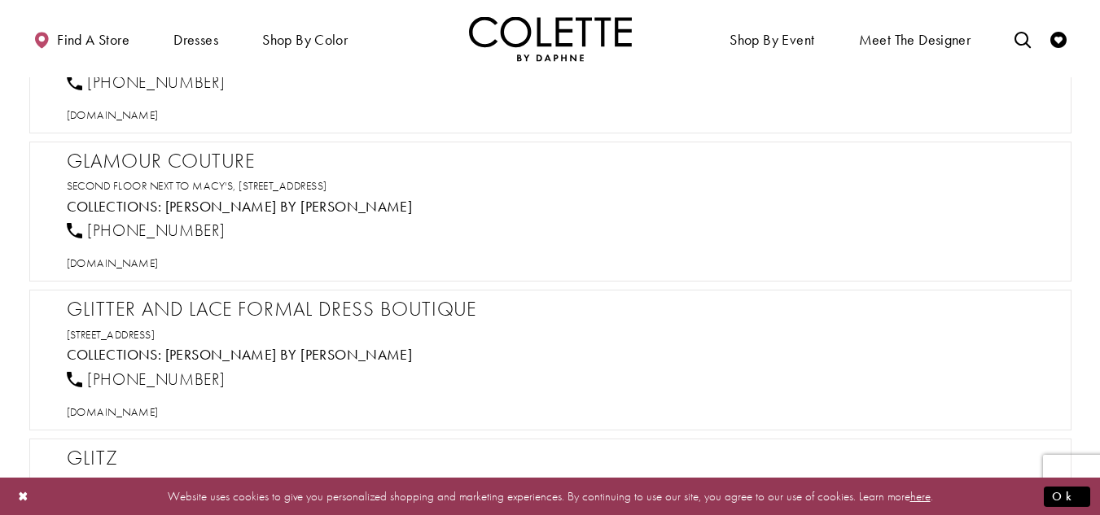
click at [160, 154] on h2 "Glamour Couture" at bounding box center [558, 161] width 983 height 24
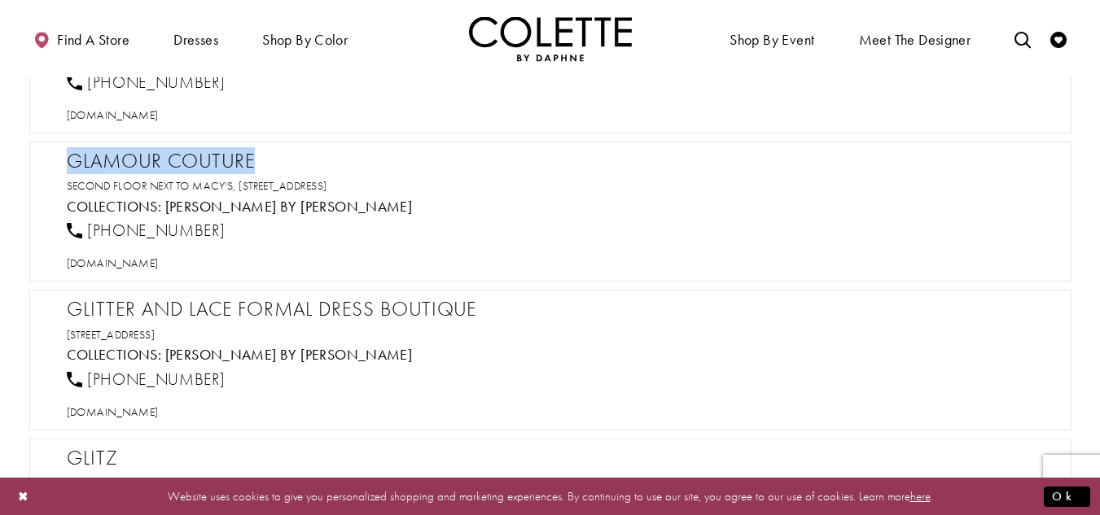
click at [159, 154] on h2 "Glamour Couture" at bounding box center [558, 161] width 983 height 24
click at [159, 263] on span "[DOMAIN_NAME]" at bounding box center [113, 263] width 92 height 15
drag, startPoint x: 234, startPoint y: 224, endPoint x: 87, endPoint y: 227, distance: 147.4
click at [87, 227] on div "[PHONE_NUMBER]" at bounding box center [557, 231] width 995 height 36
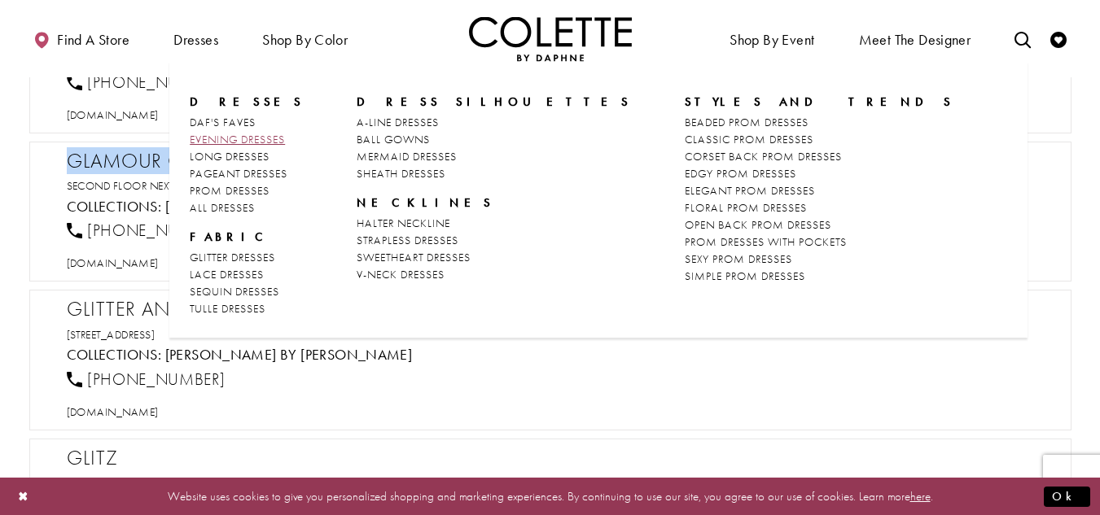
scroll to position [12697, 0]
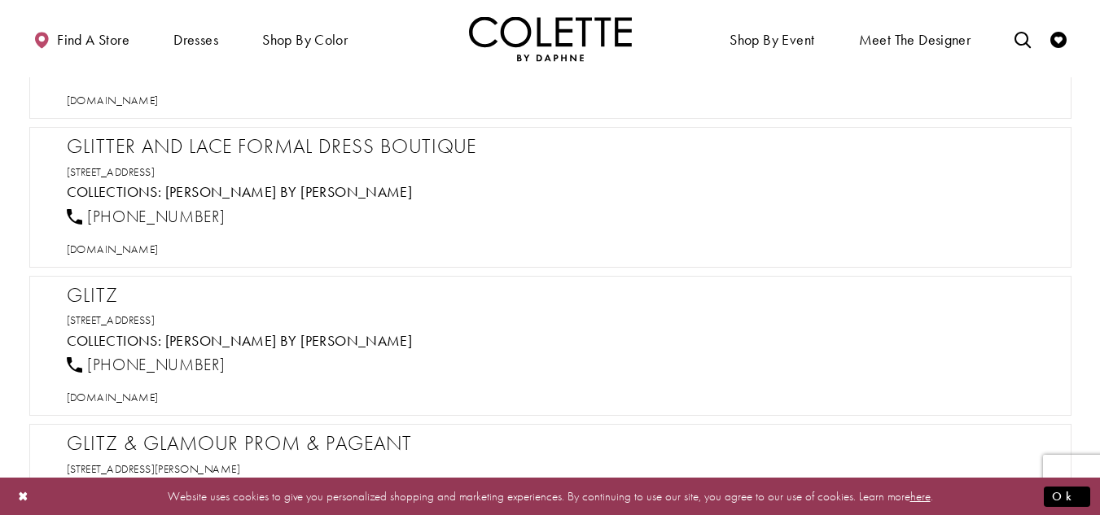
click at [139, 132] on div "Glitter and Lace Formal Dress Boutique 9828 Midlothian Turnpike E, Midlothian, …" at bounding box center [550, 197] width 1042 height 141
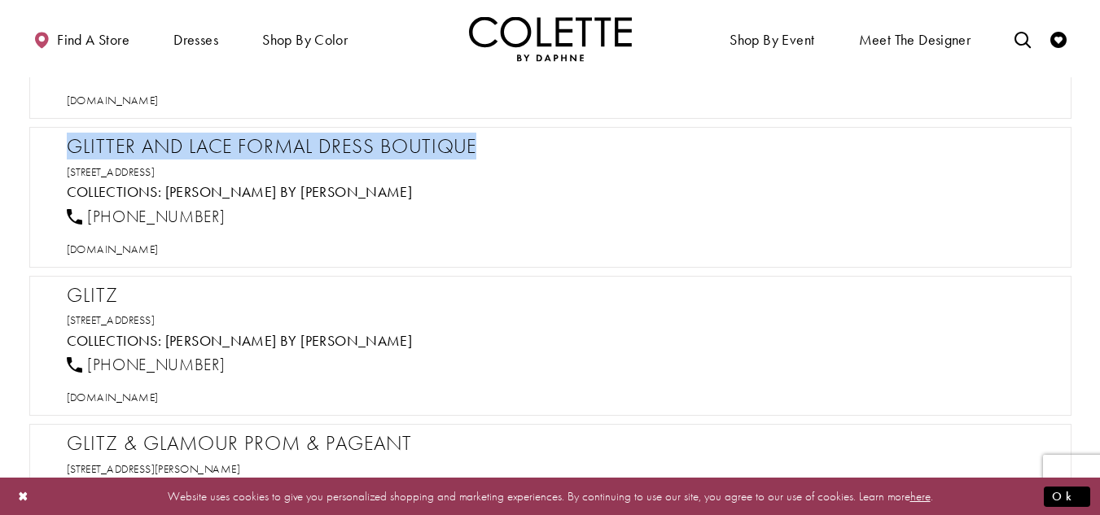
click at [139, 132] on div "Glitter and Lace Formal Dress Boutique 9828 Midlothian Turnpike E, Midlothian, …" at bounding box center [550, 197] width 1042 height 141
click at [159, 256] on span "[DOMAIN_NAME]" at bounding box center [113, 249] width 92 height 15
drag, startPoint x: 140, startPoint y: 212, endPoint x: 85, endPoint y: 212, distance: 55.3
click at [85, 212] on div "[PHONE_NUMBER]" at bounding box center [557, 217] width 995 height 36
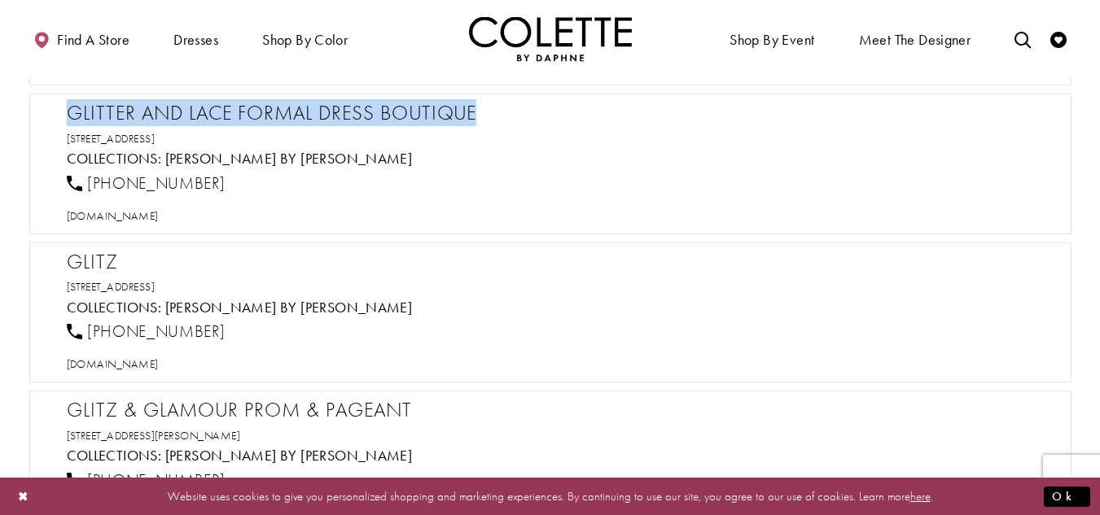
scroll to position [12859, 0]
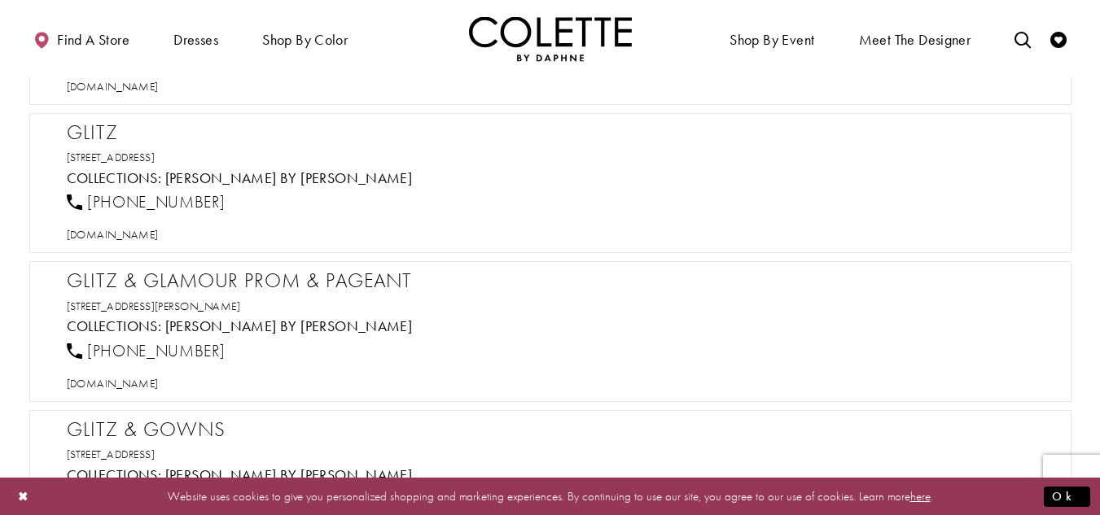
click at [101, 132] on h2 "Glitz" at bounding box center [558, 132] width 983 height 24
click at [134, 235] on span "[DOMAIN_NAME]" at bounding box center [113, 234] width 92 height 15
drag, startPoint x: 231, startPoint y: 198, endPoint x: 84, endPoint y: 204, distance: 147.5
click at [84, 204] on div "[PHONE_NUMBER]" at bounding box center [557, 203] width 995 height 36
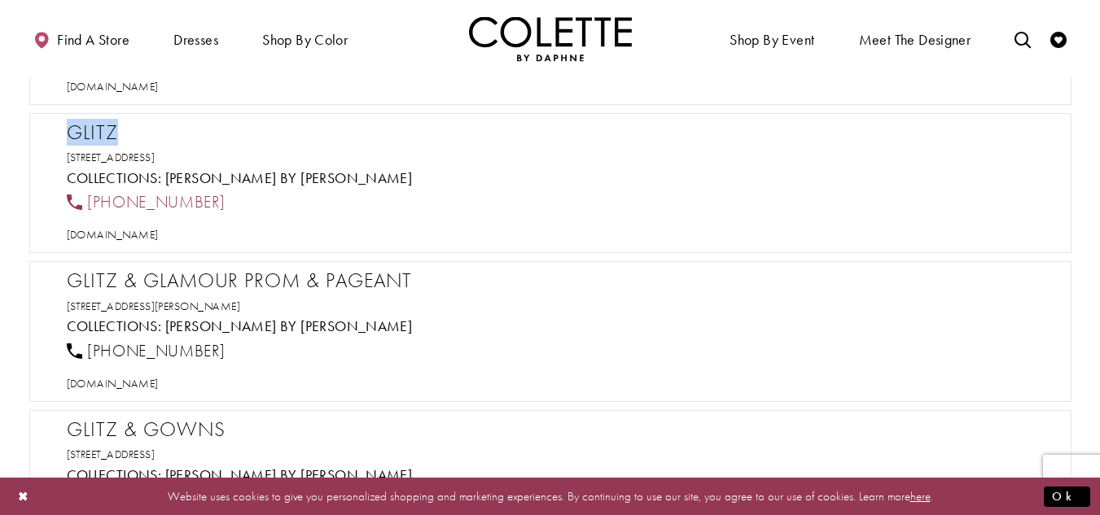
scroll to position [12941, 0]
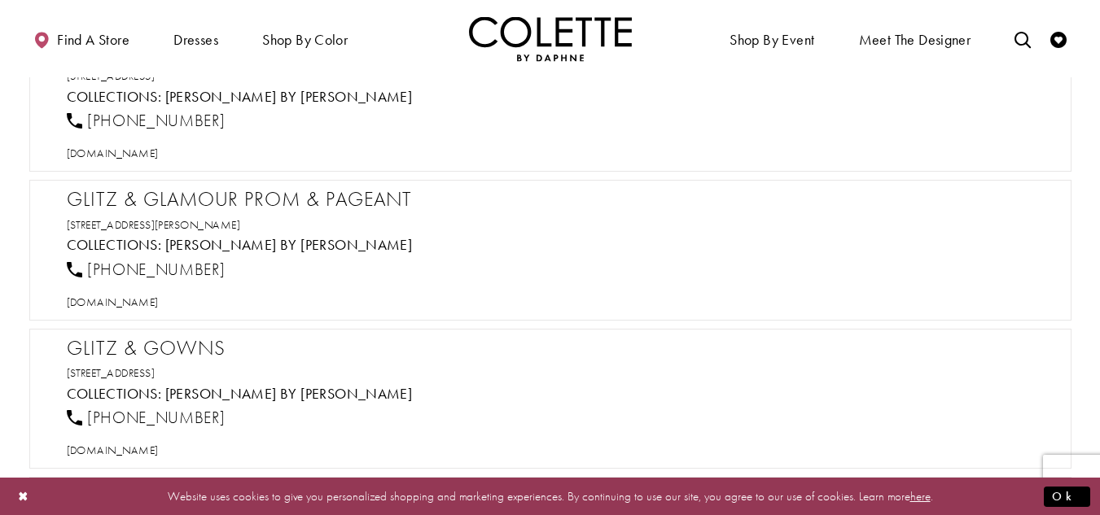
click at [151, 194] on h2 "Glitz & Glamour Prom & Pageant" at bounding box center [558, 199] width 983 height 24
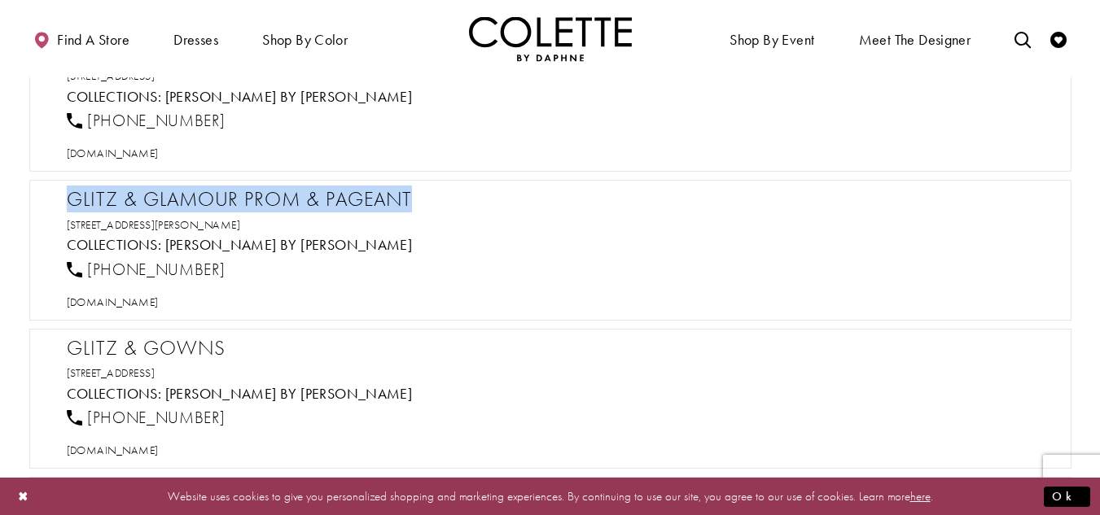
click at [151, 194] on h2 "Glitz & Glamour Prom & Pageant" at bounding box center [558, 199] width 983 height 24
click at [159, 304] on span "[DOMAIN_NAME]" at bounding box center [113, 302] width 92 height 15
drag, startPoint x: 210, startPoint y: 270, endPoint x: 87, endPoint y: 273, distance: 122.9
click at [87, 273] on div "[PHONE_NUMBER]" at bounding box center [557, 269] width 995 height 36
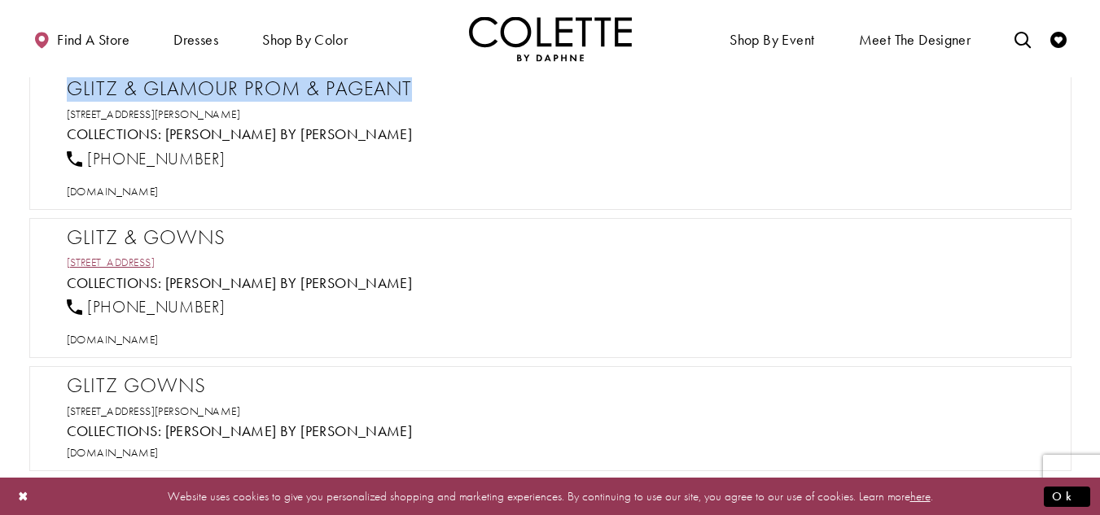
scroll to position [13104, 0]
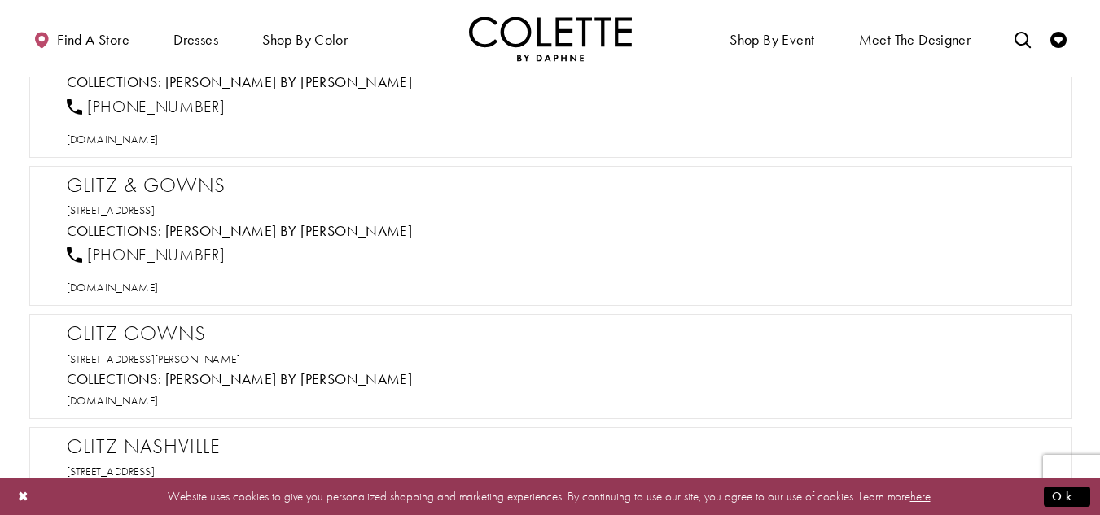
click at [133, 180] on h2 "Glitz & Gowns" at bounding box center [558, 185] width 983 height 24
click at [138, 290] on span "[DOMAIN_NAME]" at bounding box center [113, 287] width 92 height 15
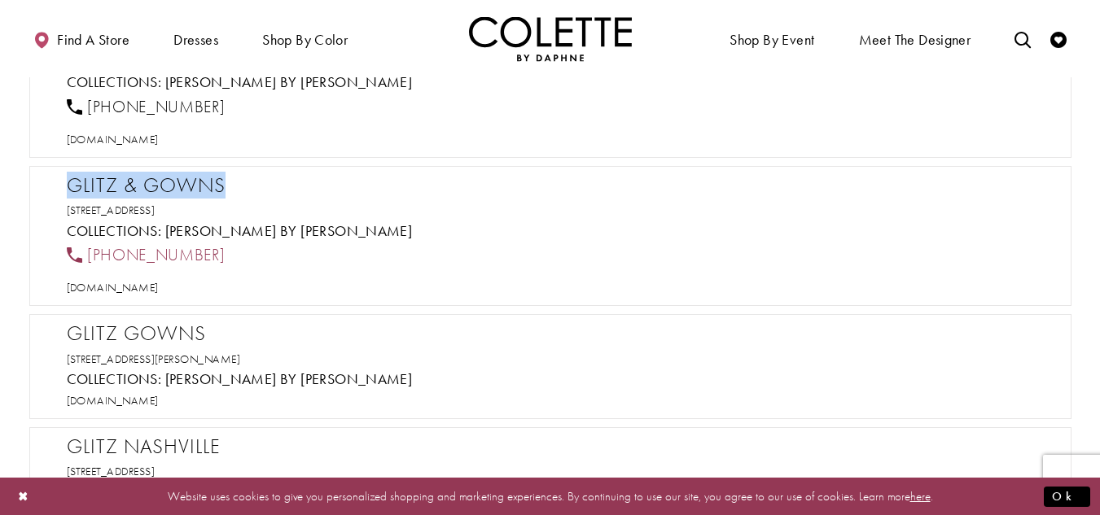
drag, startPoint x: 238, startPoint y: 247, endPoint x: 88, endPoint y: 256, distance: 150.8
click at [88, 256] on div "[PHONE_NUMBER]" at bounding box center [557, 256] width 995 height 36
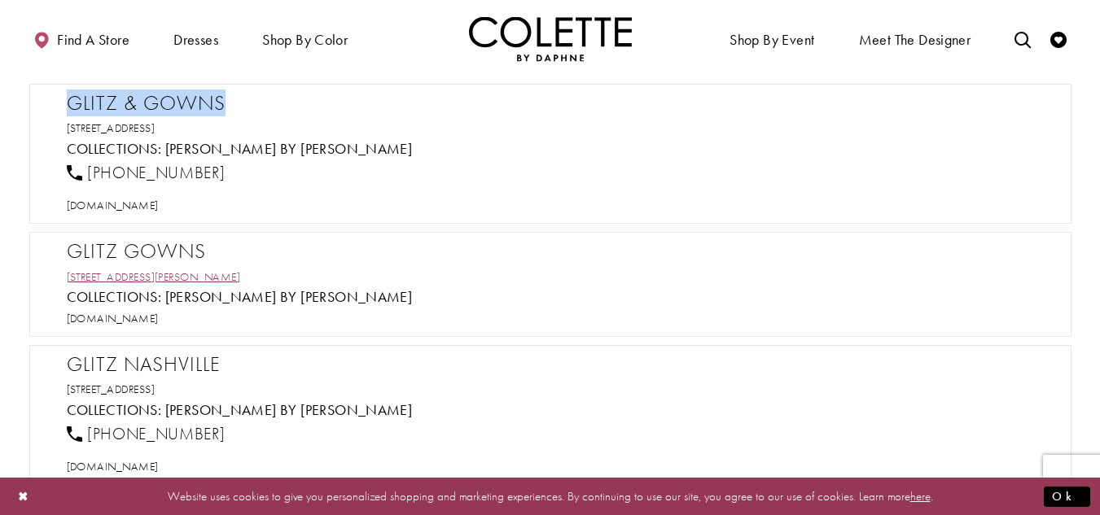
scroll to position [13348, 0]
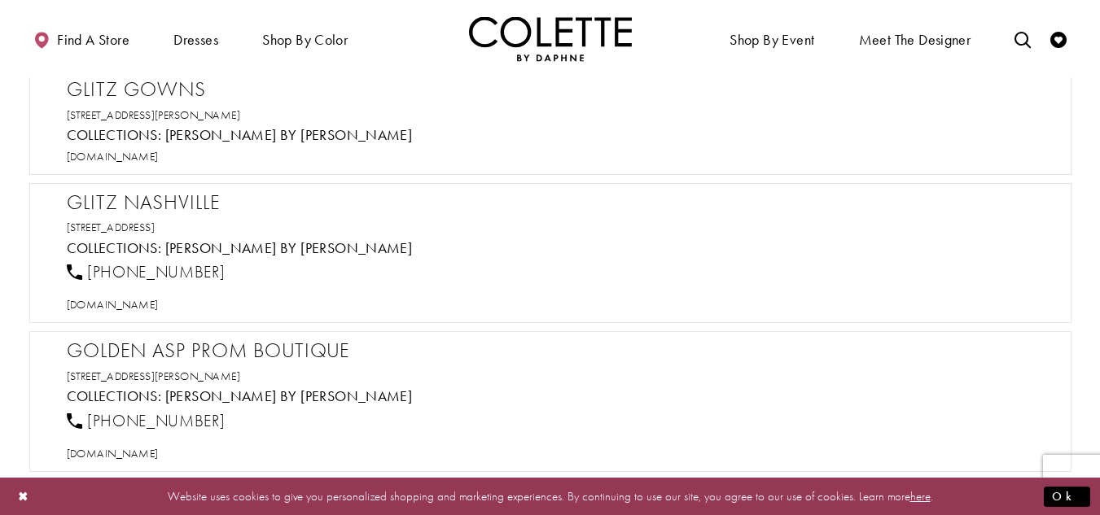
click at [163, 85] on h2 "Glitz Gowns" at bounding box center [558, 89] width 983 height 24
click at [148, 149] on span "[DOMAIN_NAME]" at bounding box center [113, 156] width 92 height 15
drag, startPoint x: 298, startPoint y: 117, endPoint x: 48, endPoint y: 91, distance: 251.2
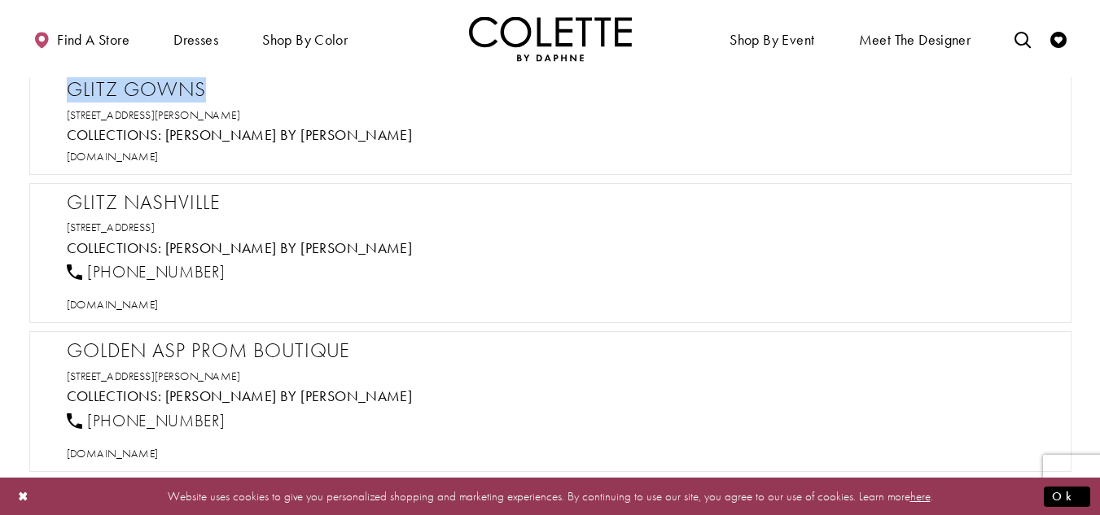
click at [48, 91] on div "Glitz Gowns 1464 W 11000 N, Neola, UT 84053, USA Collections: Colette by Daphne…" at bounding box center [550, 122] width 1042 height 105
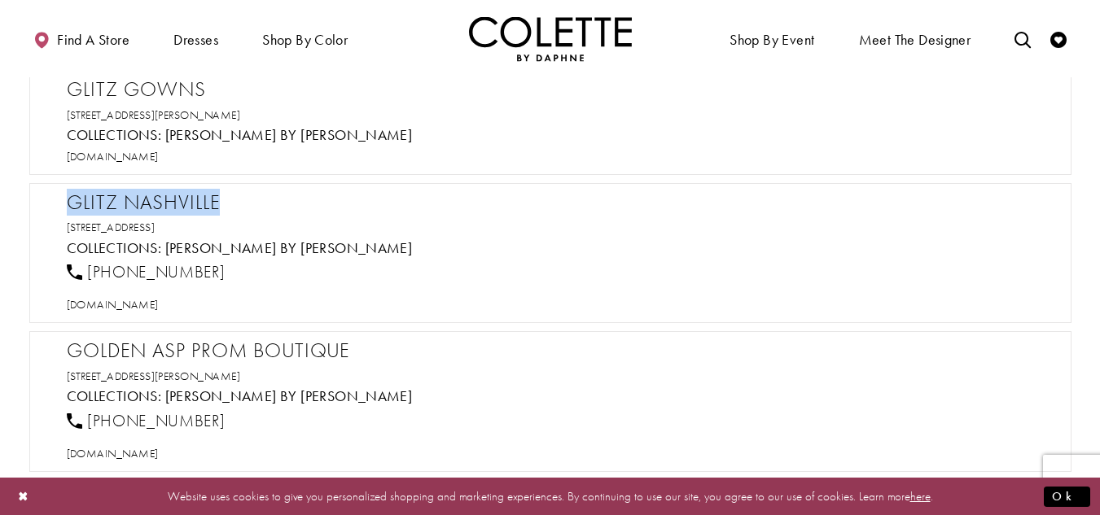
drag, startPoint x: 231, startPoint y: 206, endPoint x: 50, endPoint y: 205, distance: 181.5
click at [50, 205] on div "Glitz Nashville 5300 Centennial Blvd suite 112, Nashville, TN 37209, USA Collec…" at bounding box center [550, 253] width 1042 height 141
click at [159, 304] on span "[DOMAIN_NAME]" at bounding box center [113, 304] width 92 height 15
drag, startPoint x: 226, startPoint y: 267, endPoint x: 90, endPoint y: 266, distance: 136.7
click at [90, 266] on div "[PHONE_NUMBER]" at bounding box center [557, 273] width 995 height 36
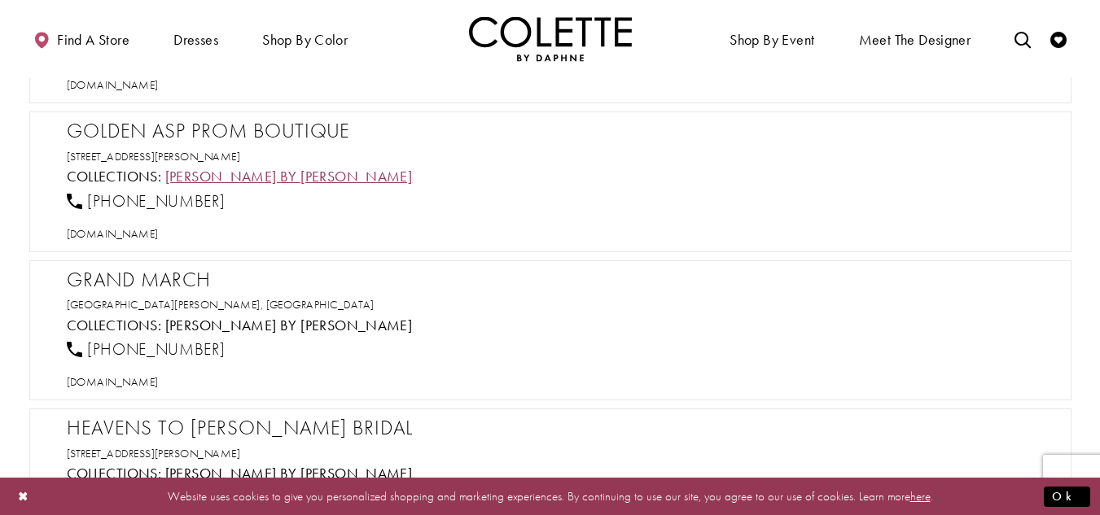
scroll to position [13592, 0]
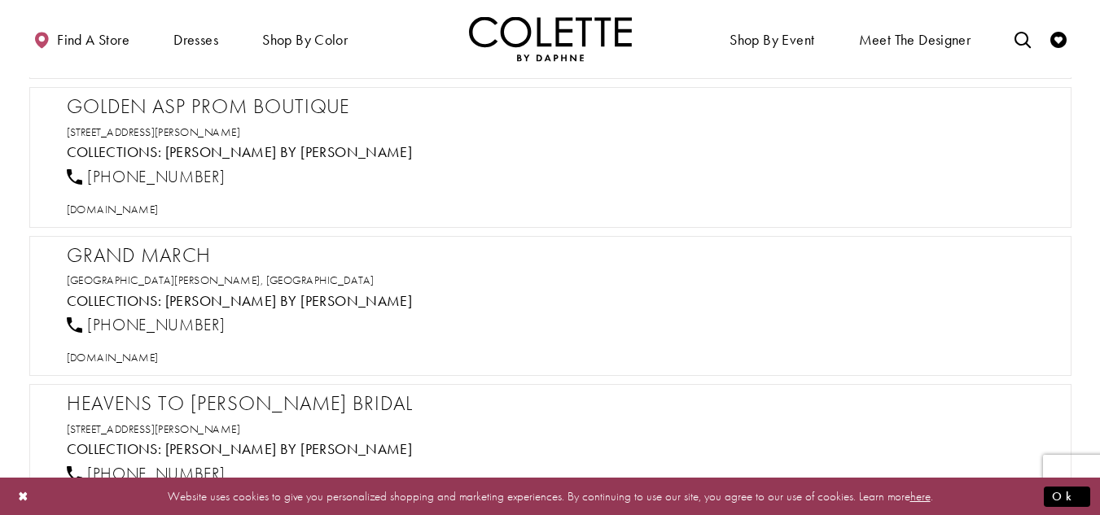
click at [213, 116] on h2 "Golden Asp Prom Boutique" at bounding box center [558, 106] width 983 height 24
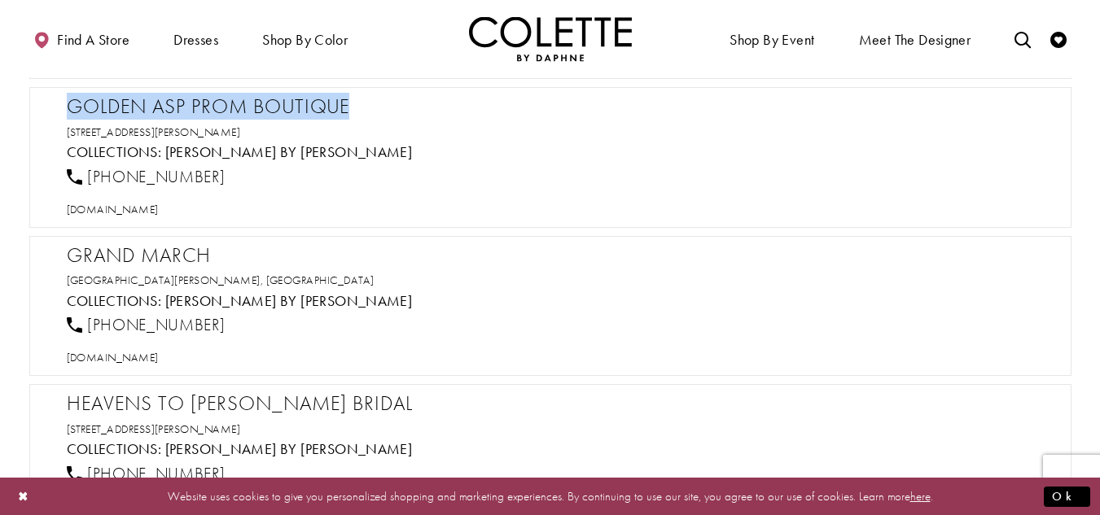
click at [213, 116] on h2 "Golden Asp Prom Boutique" at bounding box center [558, 106] width 983 height 24
click at [159, 216] on span "[DOMAIN_NAME]" at bounding box center [113, 209] width 92 height 15
drag, startPoint x: 204, startPoint y: 170, endPoint x: 86, endPoint y: 176, distance: 118.2
click at [86, 176] on div "[PHONE_NUMBER]" at bounding box center [557, 177] width 995 height 36
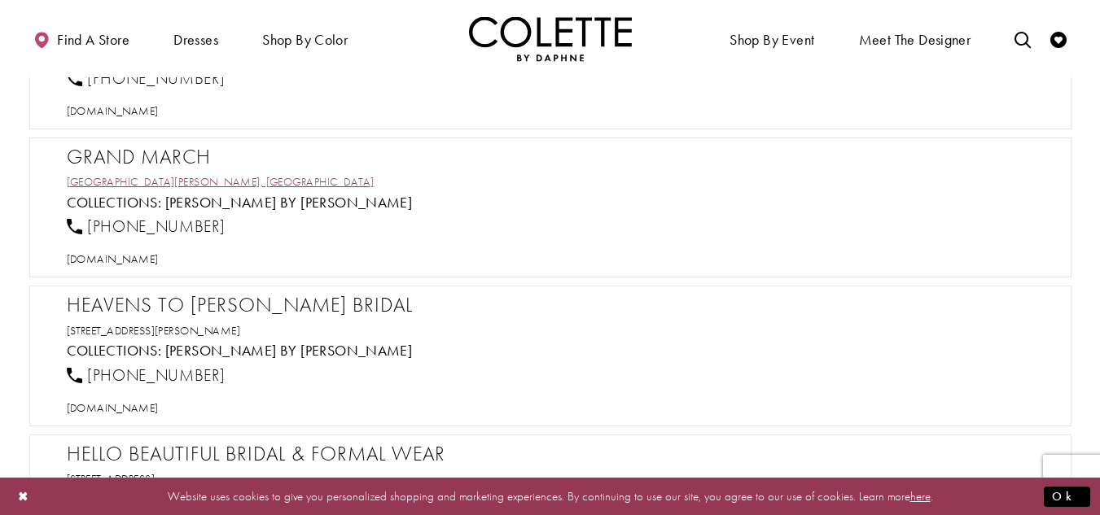
scroll to position [13755, 0]
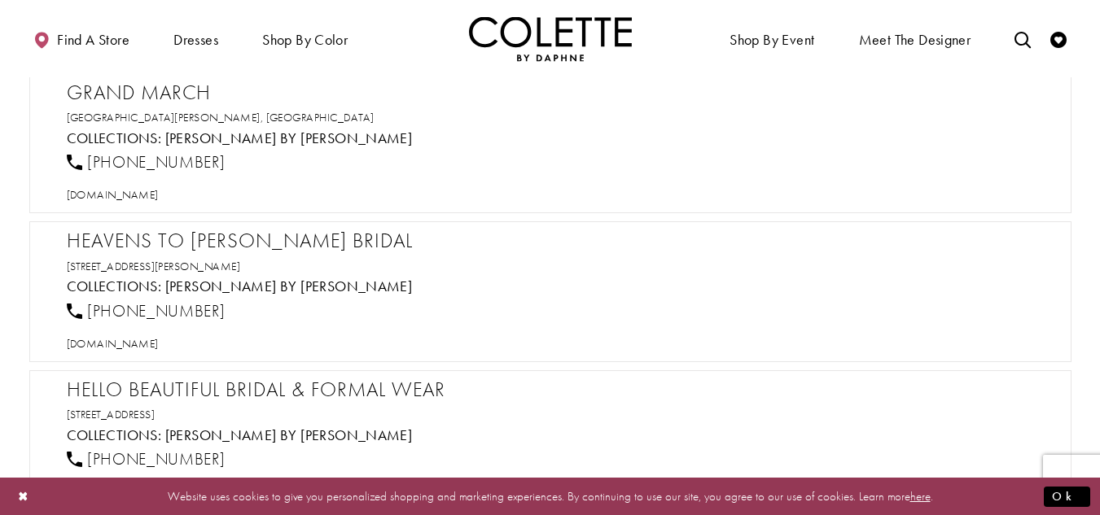
click at [157, 86] on h2 "Grand March" at bounding box center [558, 93] width 983 height 24
click at [144, 190] on span "[DOMAIN_NAME]" at bounding box center [113, 194] width 92 height 15
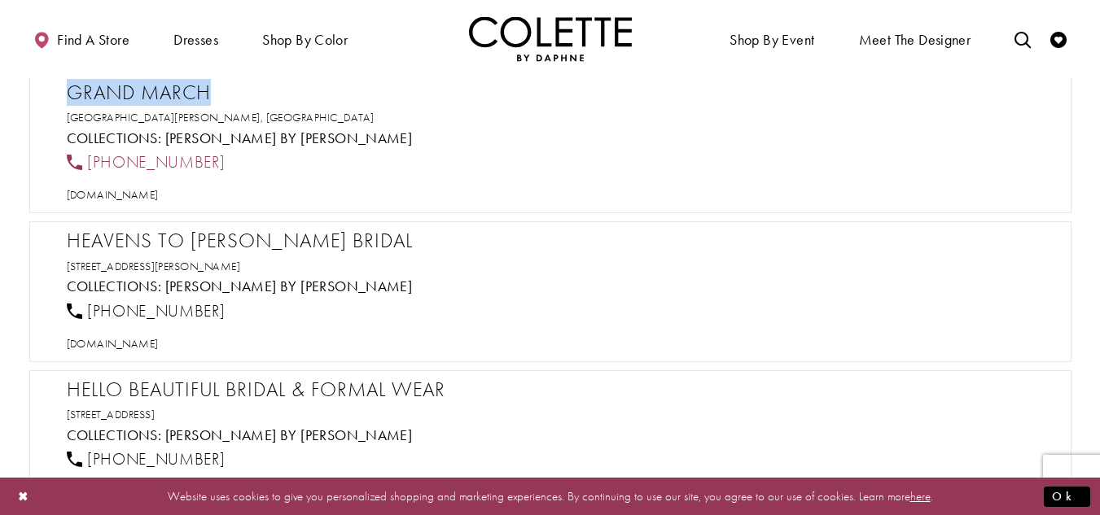
drag, startPoint x: 230, startPoint y: 151, endPoint x: 81, endPoint y: 168, distance: 149.8
click at [81, 168] on div "[PHONE_NUMBER]" at bounding box center [557, 163] width 995 height 36
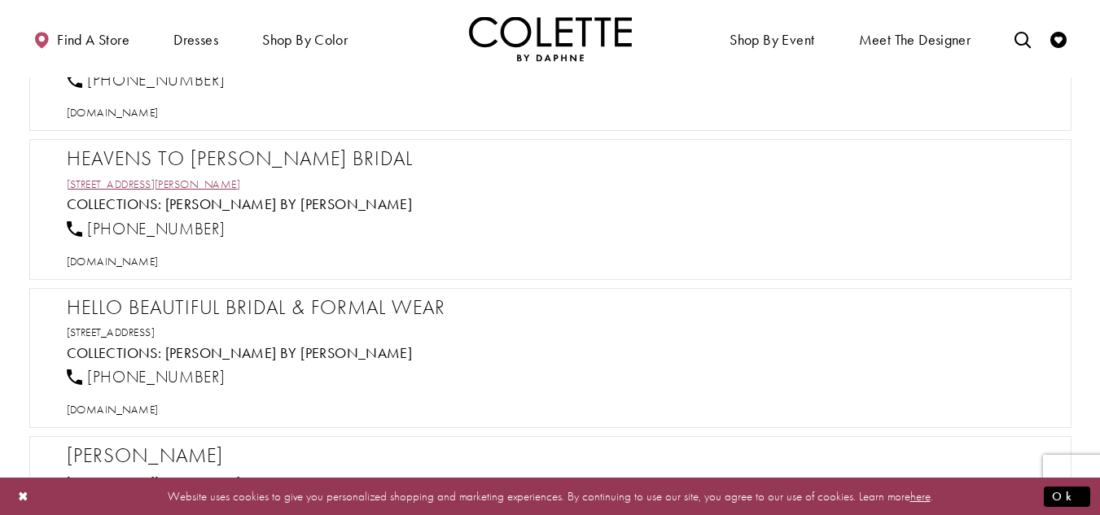
scroll to position [13836, 0]
click at [160, 155] on h2 "Heavens to [PERSON_NAME] Bridal" at bounding box center [558, 159] width 983 height 24
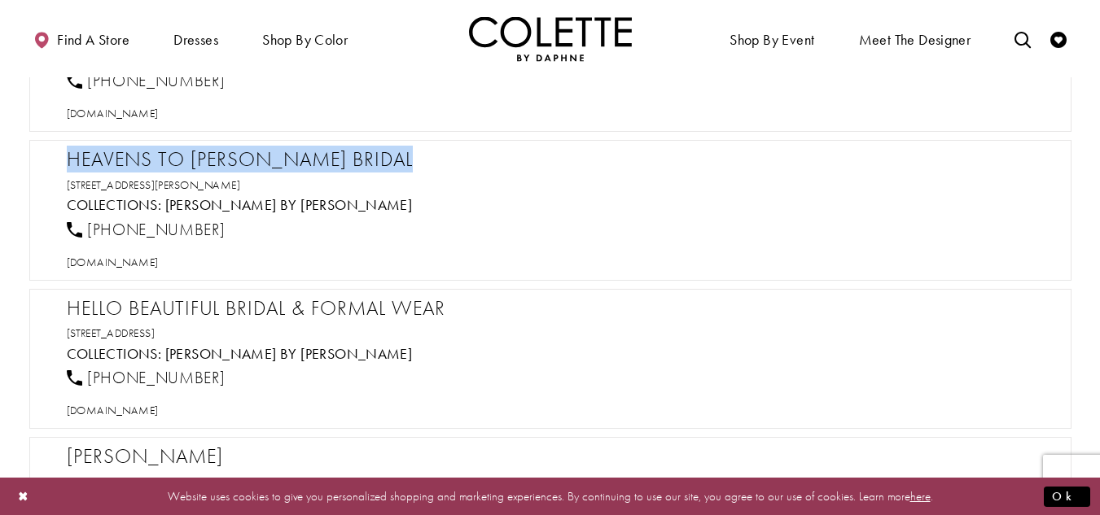
click at [160, 155] on h2 "Heavens to [PERSON_NAME] Bridal" at bounding box center [558, 159] width 983 height 24
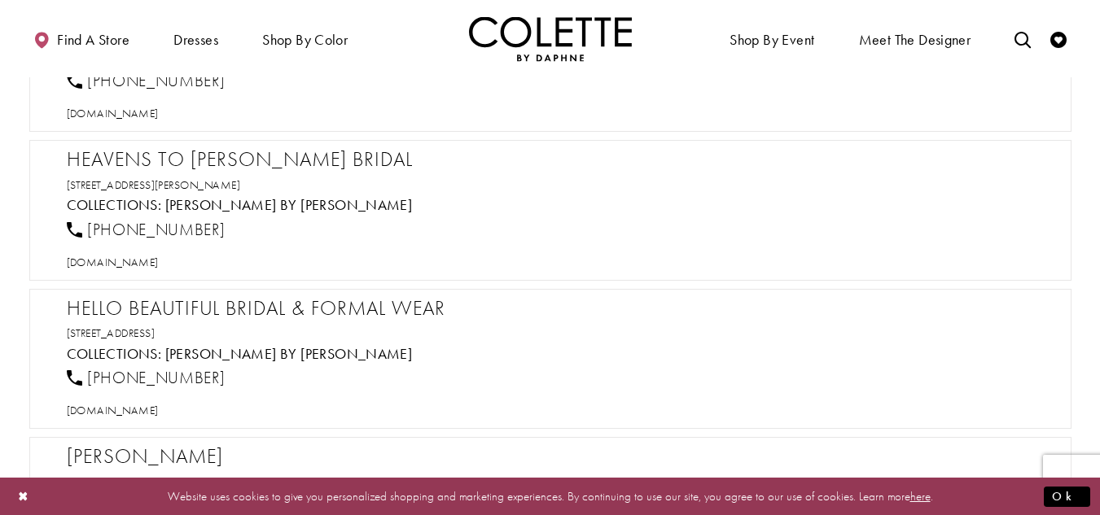
drag, startPoint x: 168, startPoint y: 253, endPoint x: 167, endPoint y: 269, distance: 16.4
click at [168, 254] on div "[DOMAIN_NAME]" at bounding box center [557, 261] width 995 height 28
click at [212, 156] on h2 "Heavens to [PERSON_NAME] Bridal" at bounding box center [558, 159] width 983 height 24
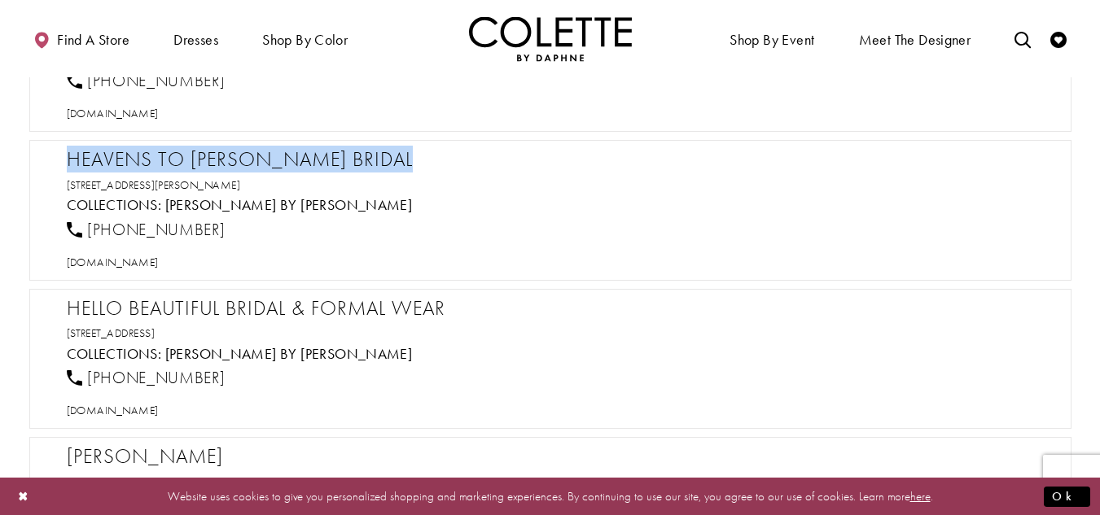
click at [212, 156] on h2 "Heavens to [PERSON_NAME] Bridal" at bounding box center [558, 159] width 983 height 24
click at [159, 265] on span "[DOMAIN_NAME]" at bounding box center [113, 262] width 92 height 15
drag, startPoint x: 222, startPoint y: 228, endPoint x: 85, endPoint y: 225, distance: 136.8
click at [85, 223] on div "[PHONE_NUMBER]" at bounding box center [557, 230] width 995 height 36
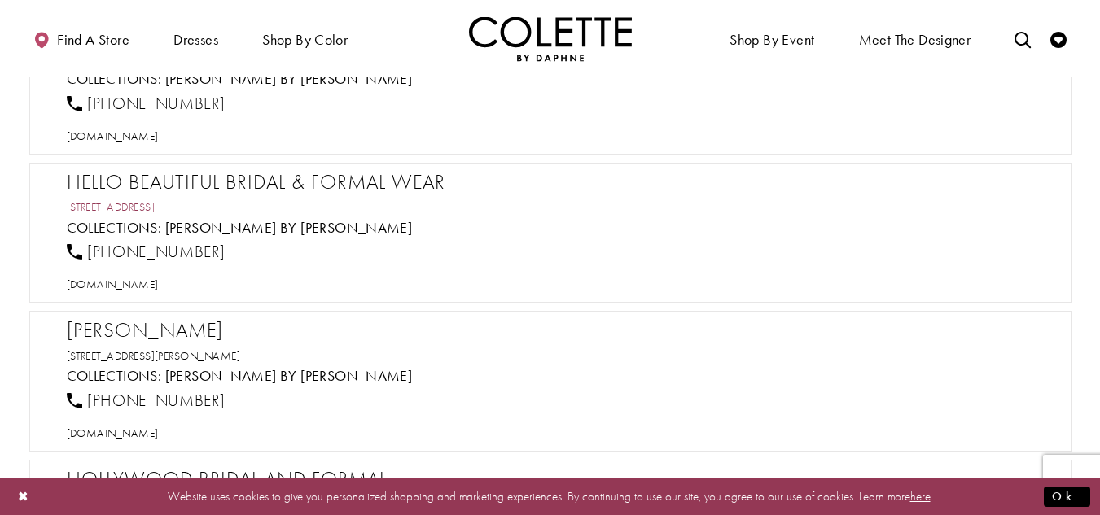
scroll to position [13999, 0]
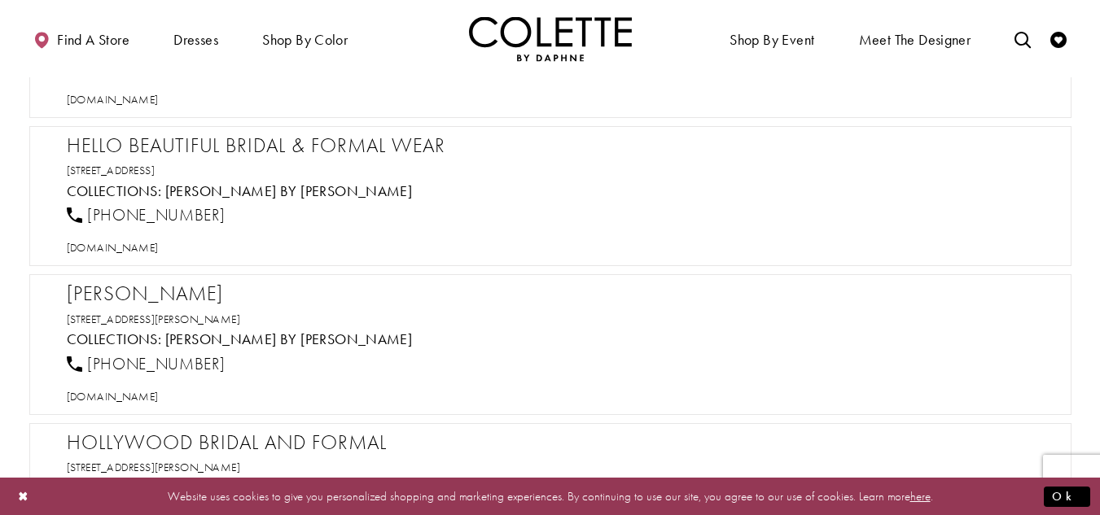
click at [260, 142] on h2 "Hello Beautiful Bridal & Formal Wear" at bounding box center [558, 145] width 983 height 24
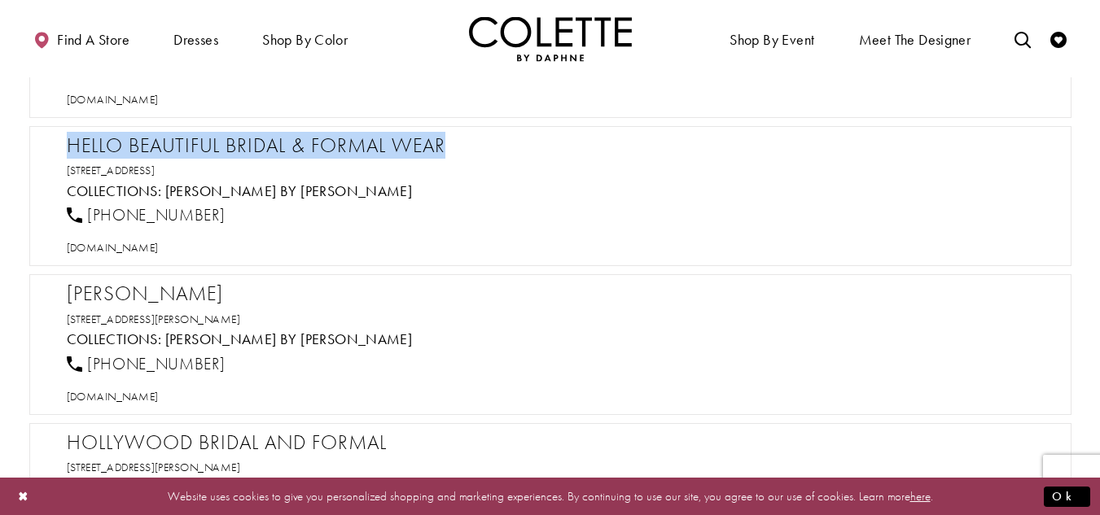
click at [260, 142] on h2 "Hello Beautiful Bridal & Formal Wear" at bounding box center [558, 145] width 983 height 24
drag, startPoint x: 243, startPoint y: 212, endPoint x: 83, endPoint y: 238, distance: 161.8
click at [87, 221] on div "[PHONE_NUMBER]" at bounding box center [557, 216] width 995 height 36
click at [159, 251] on span "[DOMAIN_NAME]" at bounding box center [113, 247] width 92 height 15
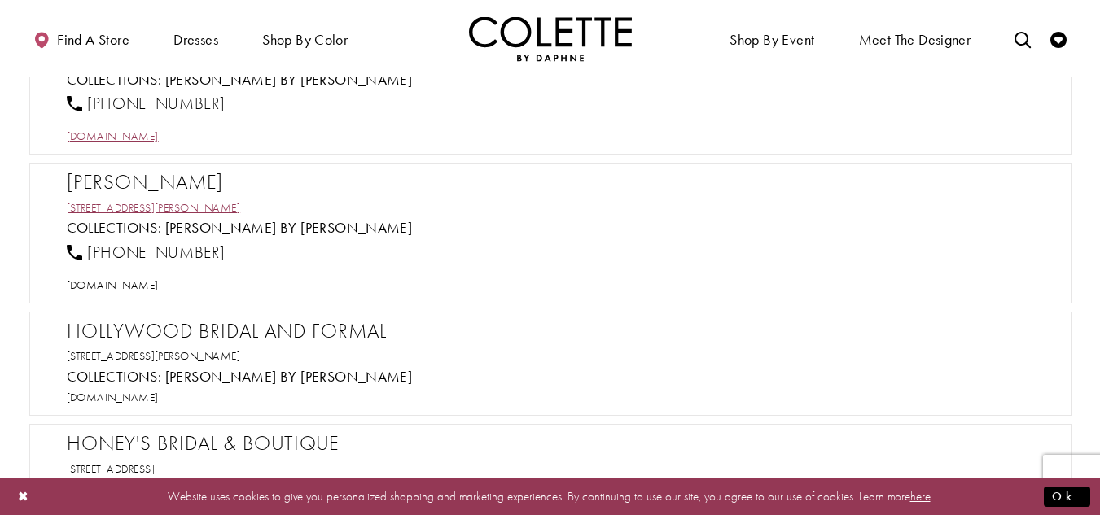
scroll to position [14162, 0]
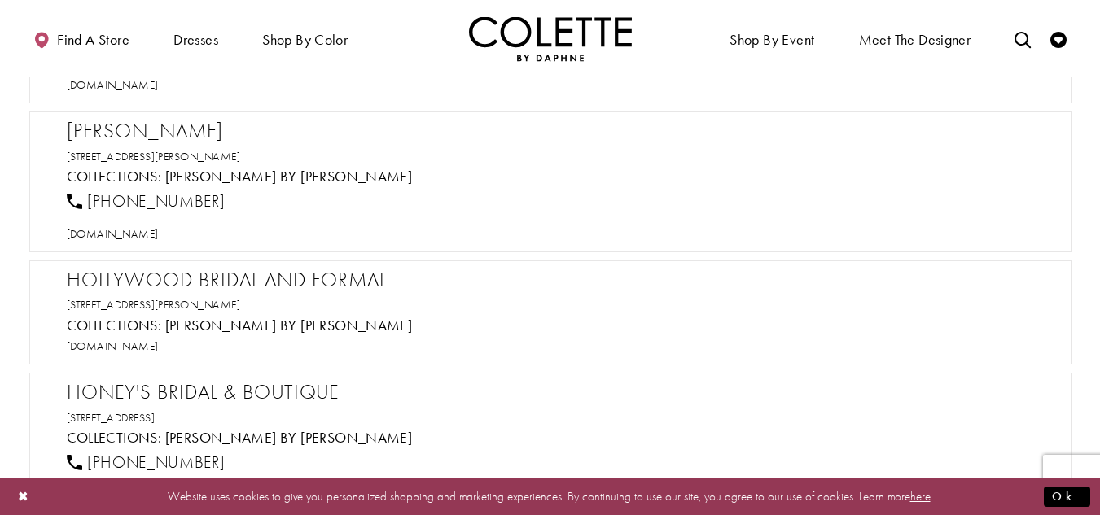
click at [166, 125] on h2 "[PERSON_NAME]" at bounding box center [558, 131] width 983 height 24
click at [159, 236] on span "[DOMAIN_NAME]" at bounding box center [113, 233] width 92 height 15
drag, startPoint x: 241, startPoint y: 196, endPoint x: 90, endPoint y: 212, distance: 151.4
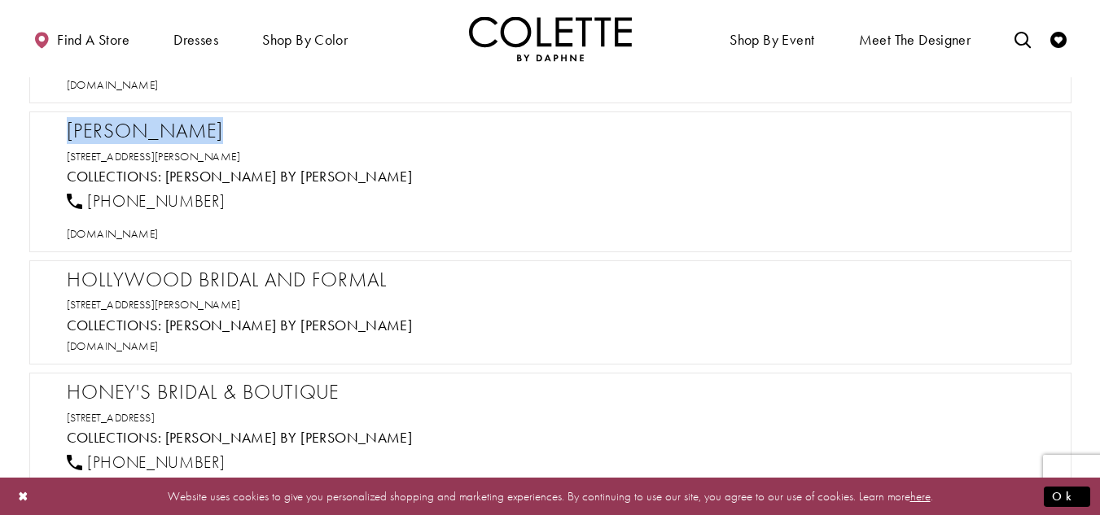
click at [90, 212] on div "[PHONE_NUMBER]" at bounding box center [557, 201] width 995 height 36
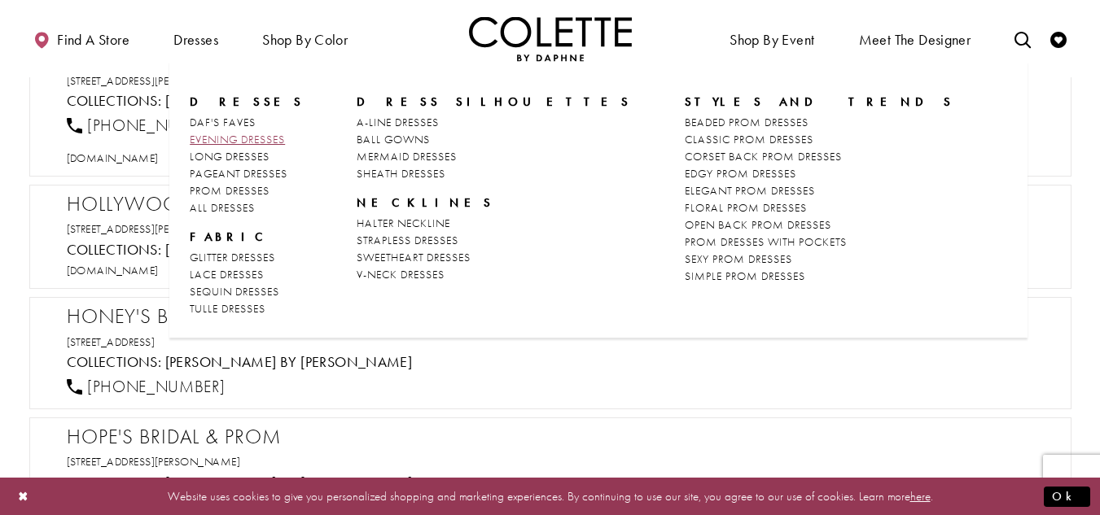
scroll to position [14324, 0]
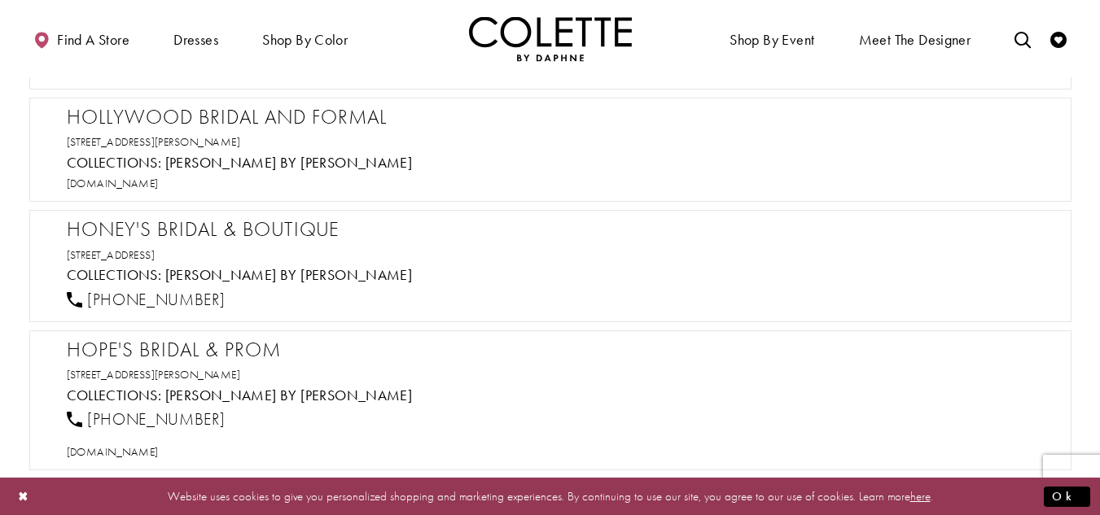
click at [133, 111] on h2 "Hollywood Bridal and Formal" at bounding box center [558, 117] width 983 height 24
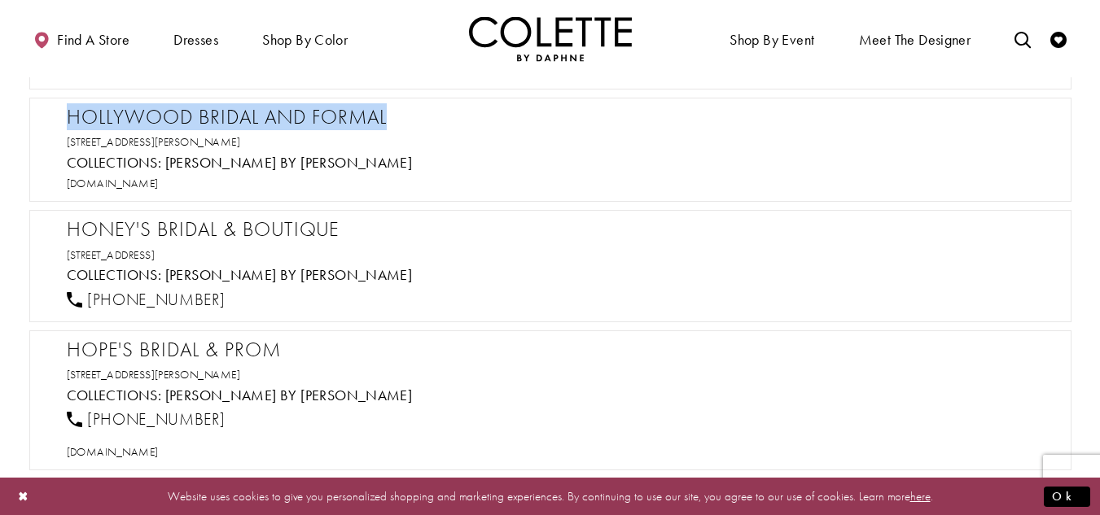
click at [133, 111] on h2 "Hollywood Bridal and Formal" at bounding box center [558, 117] width 983 height 24
click at [159, 187] on span "[DOMAIN_NAME]" at bounding box center [113, 183] width 92 height 15
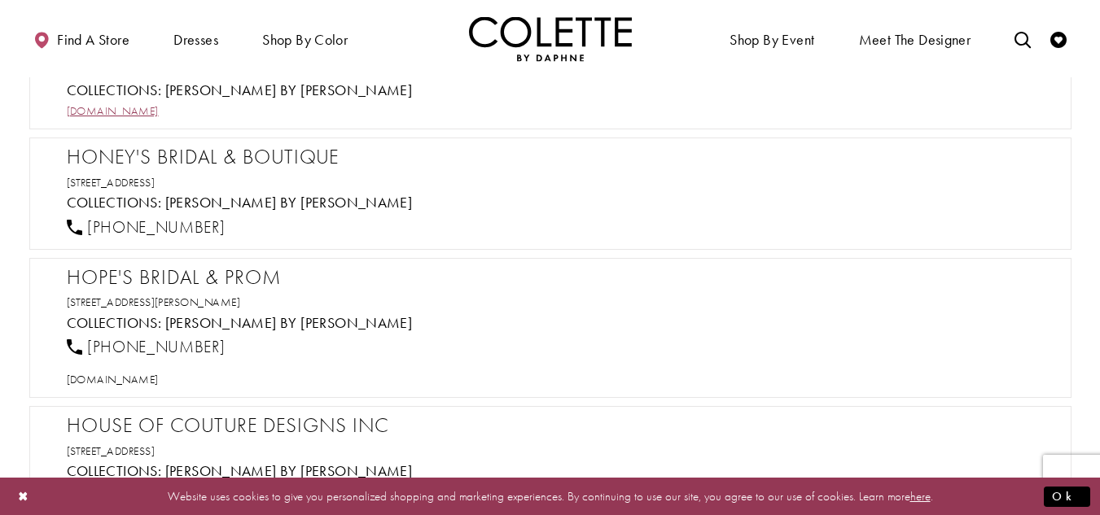
scroll to position [14406, 0]
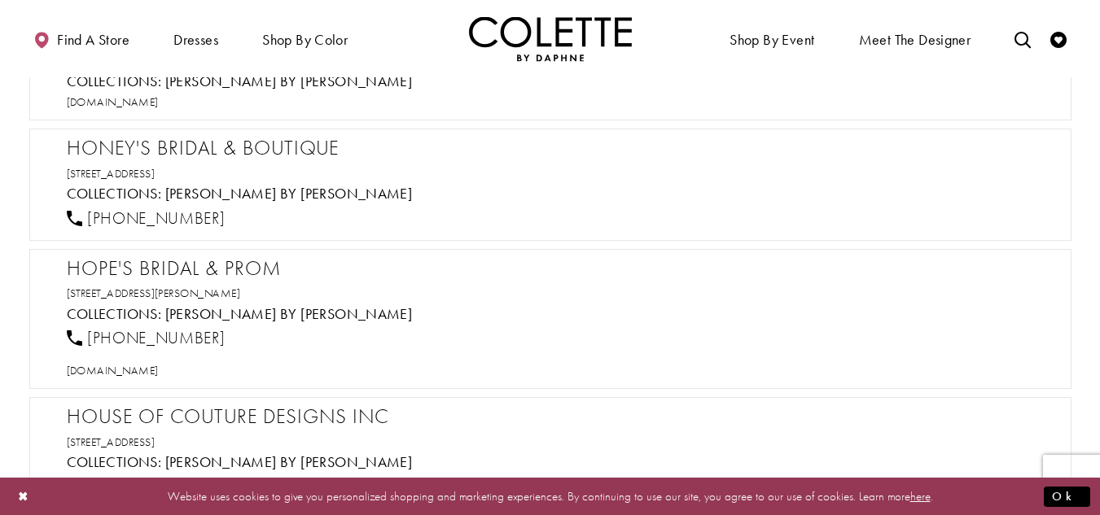
click at [274, 155] on h2 "Honey's Bridal & Boutique" at bounding box center [558, 148] width 983 height 24
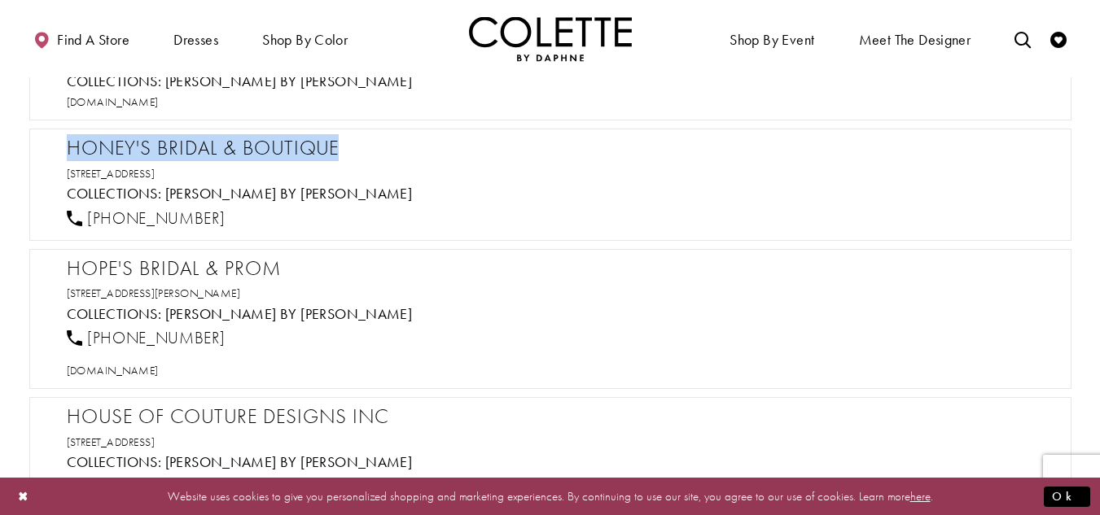
click at [274, 155] on h2 "Honey's Bridal & Boutique" at bounding box center [558, 148] width 983 height 24
drag, startPoint x: 313, startPoint y: 172, endPoint x: 39, endPoint y: 138, distance: 275.5
click at [39, 138] on div "Honey's Bridal & Boutique 2345 US-231, Shelbyville, TN 37160, USA Collections: …" at bounding box center [550, 185] width 1042 height 112
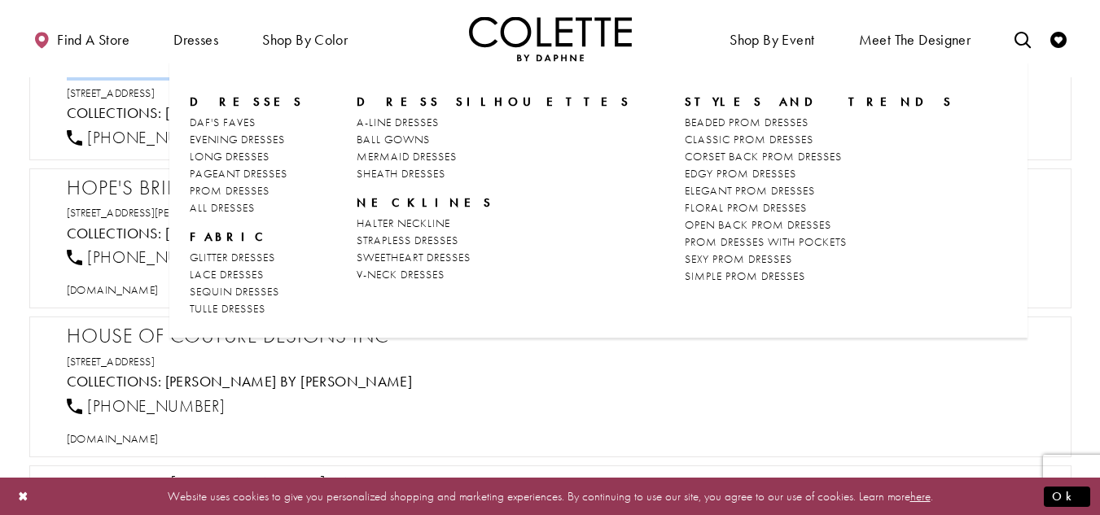
scroll to position [14487, 0]
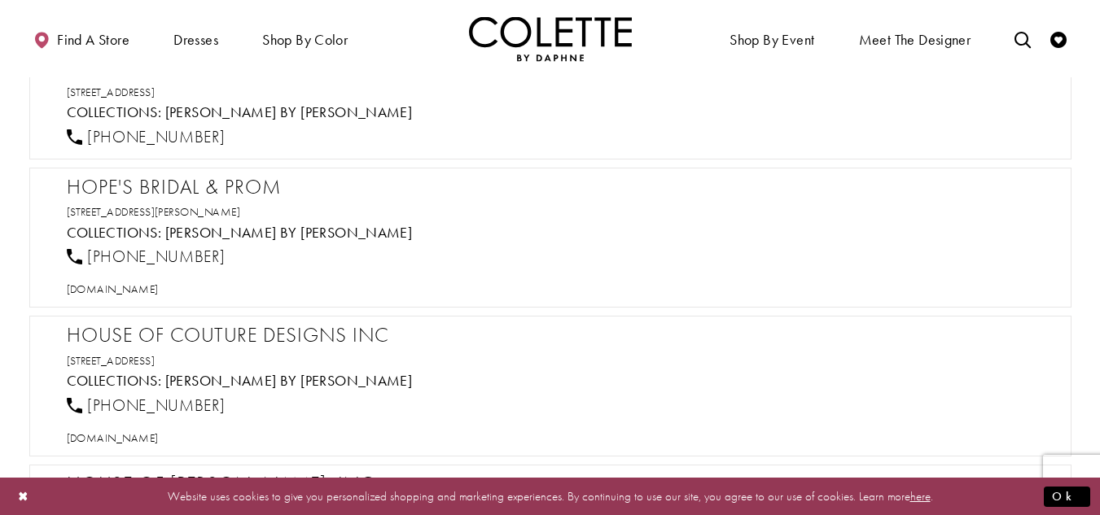
click at [147, 185] on h2 "Hope's Bridal & Prom" at bounding box center [558, 187] width 983 height 24
click at [155, 284] on span "[DOMAIN_NAME]" at bounding box center [113, 289] width 92 height 15
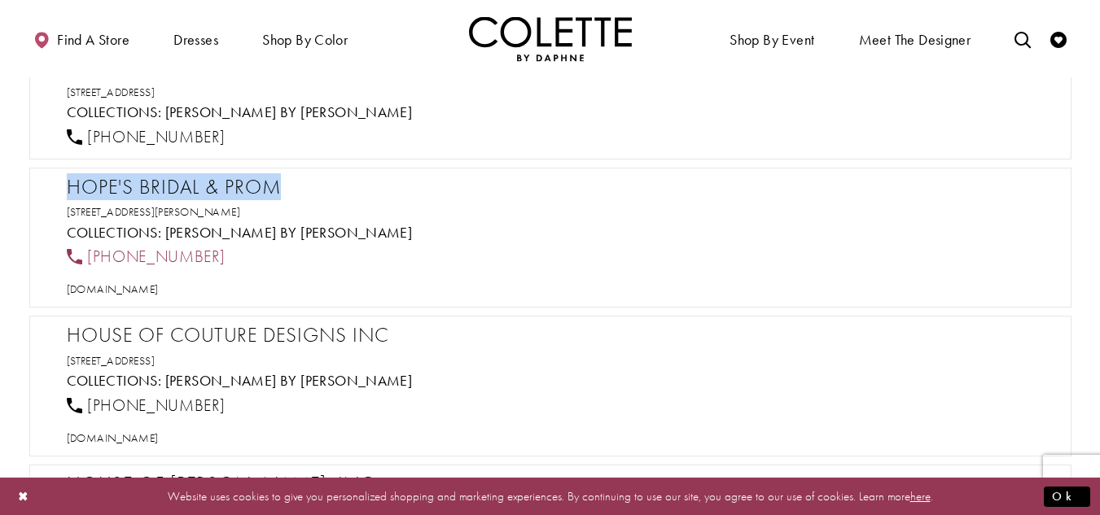
drag, startPoint x: 216, startPoint y: 254, endPoint x: 90, endPoint y: 258, distance: 126.2
click at [90, 258] on div "[PHONE_NUMBER]" at bounding box center [557, 257] width 995 height 36
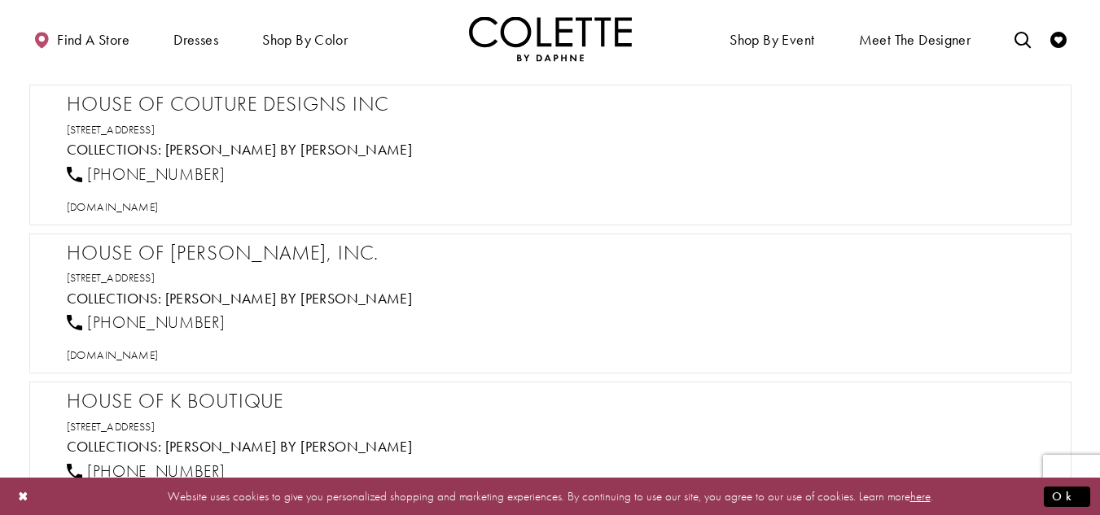
scroll to position [14731, 0]
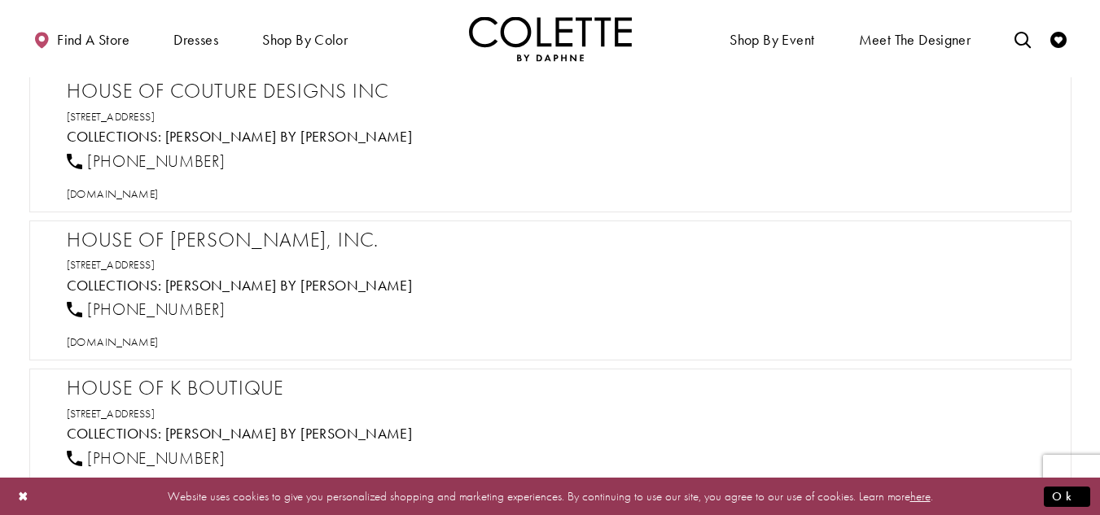
click at [257, 87] on h2 "House of Couture Designs Inc" at bounding box center [558, 91] width 983 height 24
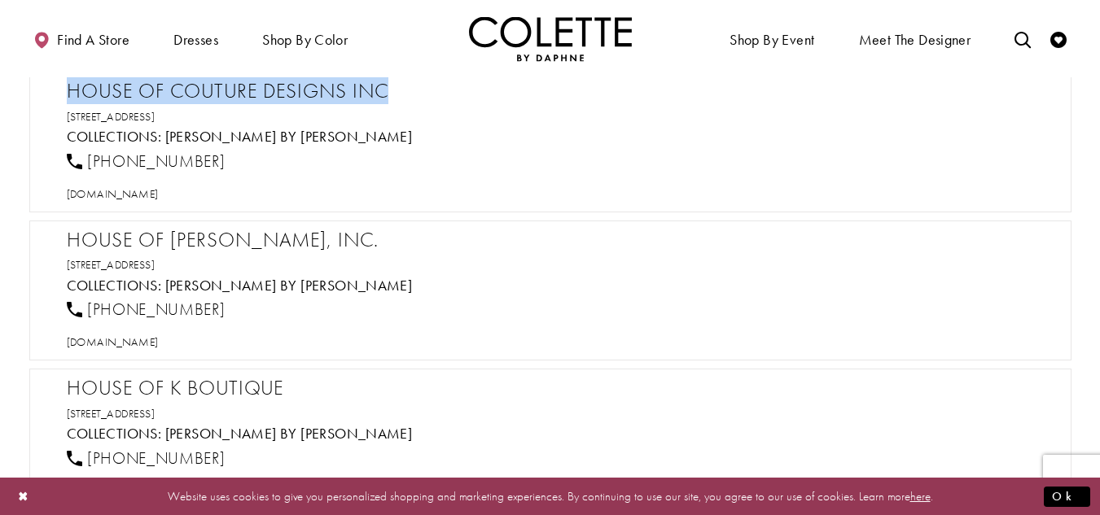
click at [257, 87] on h2 "House of Couture Designs Inc" at bounding box center [558, 91] width 983 height 24
click at [159, 198] on span "[DOMAIN_NAME]" at bounding box center [113, 193] width 92 height 15
drag, startPoint x: 189, startPoint y: 161, endPoint x: 87, endPoint y: 160, distance: 101.7
click at [87, 160] on div "[PHONE_NUMBER]" at bounding box center [557, 161] width 995 height 36
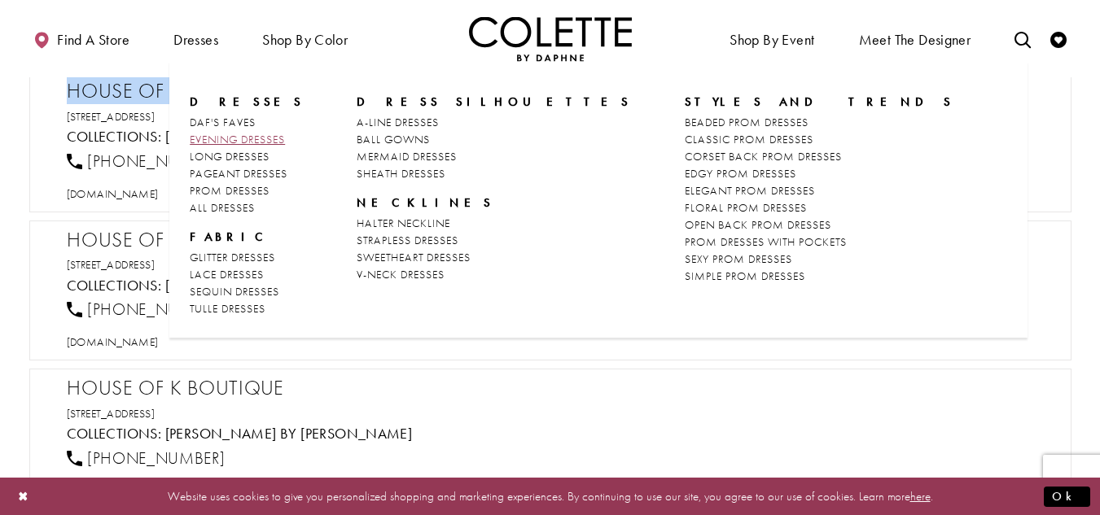
scroll to position [14813, 0]
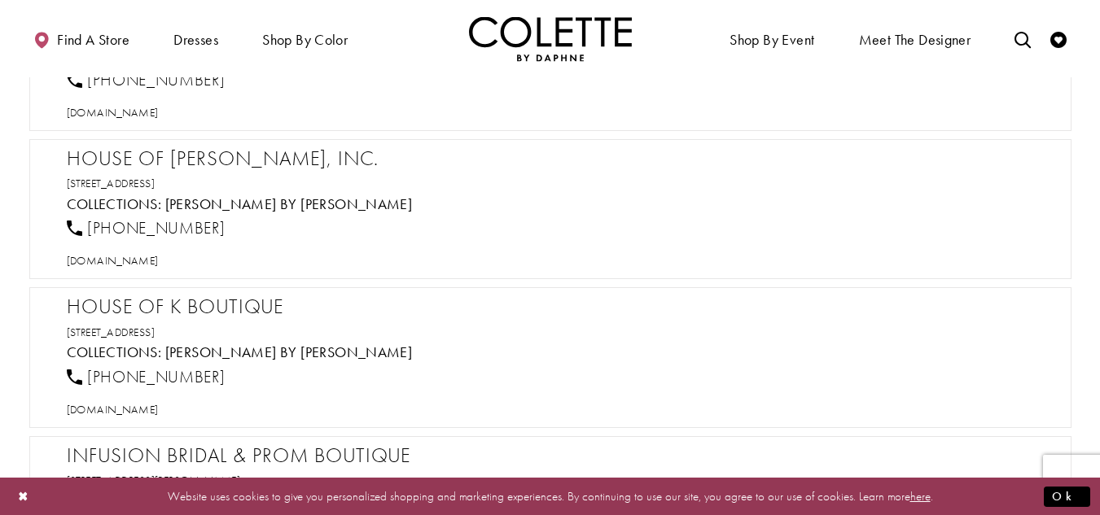
click at [119, 161] on h2 "House of [PERSON_NAME], Inc." at bounding box center [558, 159] width 983 height 24
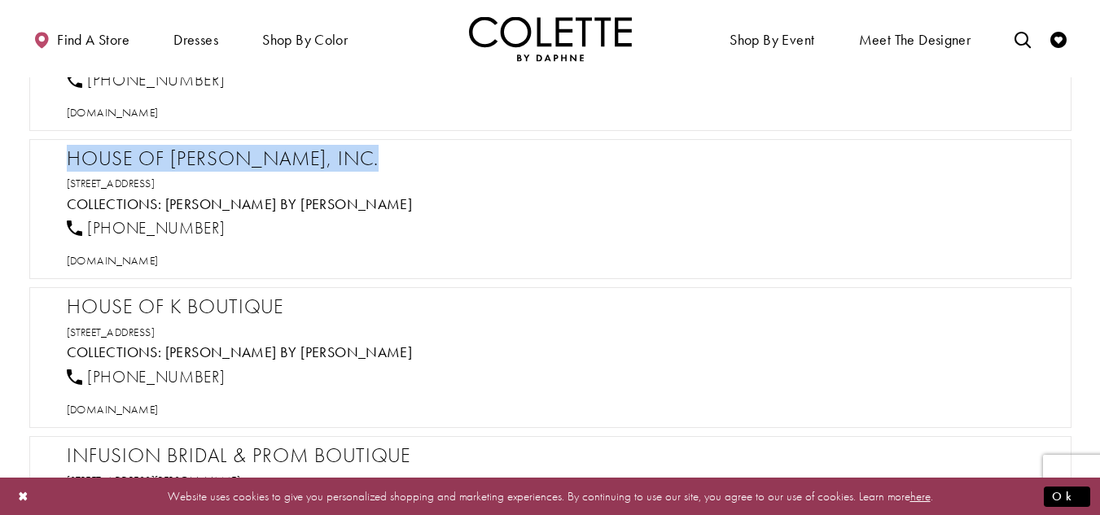
click at [119, 161] on h2 "House of [PERSON_NAME], Inc." at bounding box center [558, 159] width 983 height 24
click at [153, 259] on span "[DOMAIN_NAME]" at bounding box center [113, 260] width 92 height 15
drag, startPoint x: 247, startPoint y: 224, endPoint x: 85, endPoint y: 219, distance: 162.0
click at [85, 219] on div "[PHONE_NUMBER]" at bounding box center [557, 229] width 995 height 36
drag, startPoint x: 323, startPoint y: 183, endPoint x: 71, endPoint y: 165, distance: 252.9
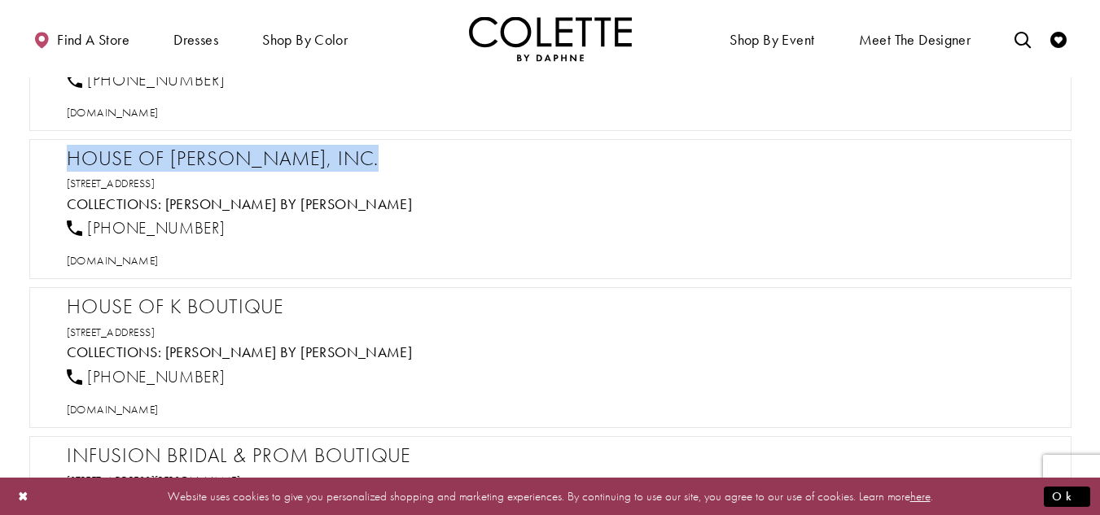
click at [71, 165] on div "House of Hines, Inc. 2028 Vineville Ave, Macon, GA 31204, USA Collections: Cole…" at bounding box center [558, 208] width 983 height 123
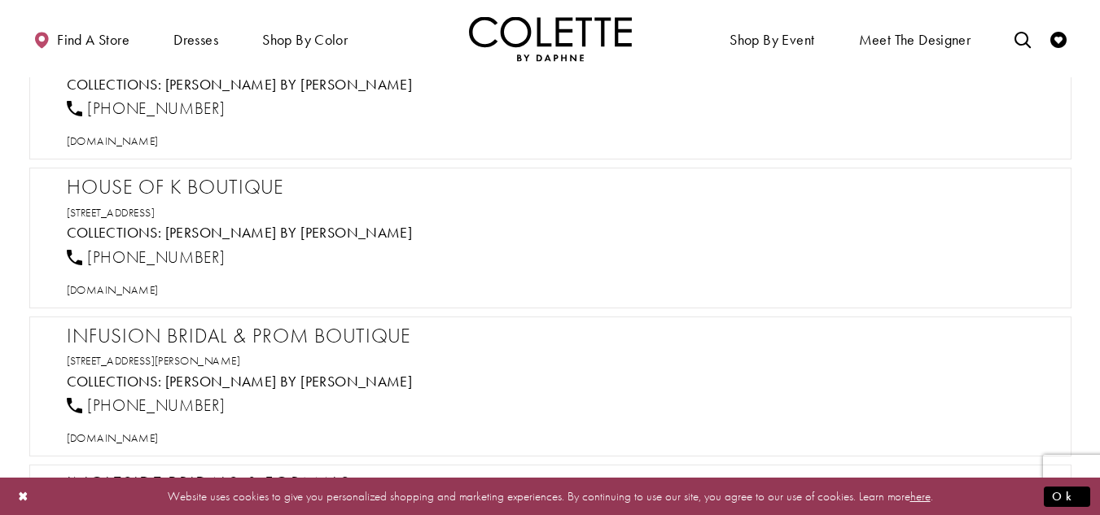
scroll to position [14976, 0]
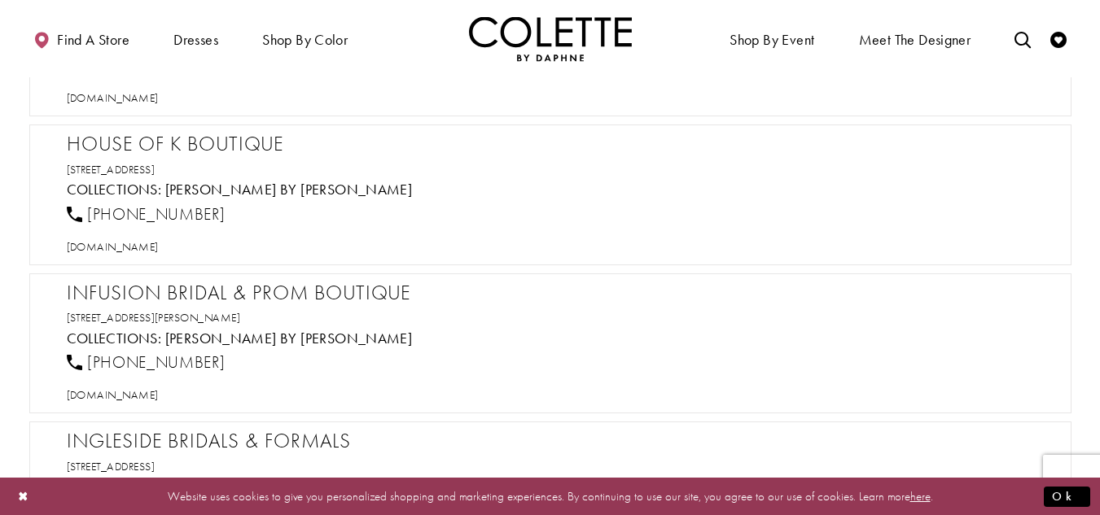
click at [175, 142] on h2 "House of K Boutique" at bounding box center [558, 144] width 983 height 24
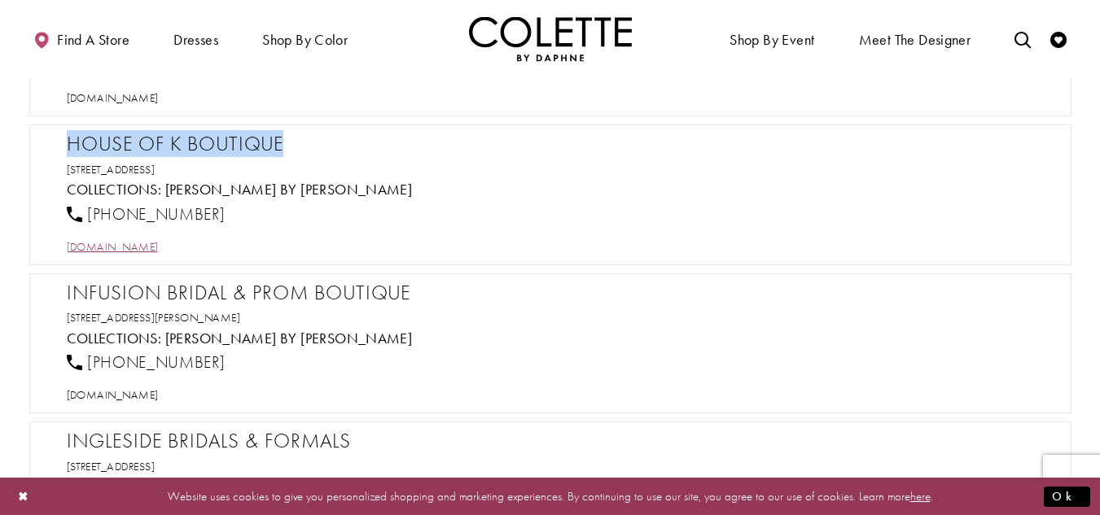
click at [154, 243] on span "[DOMAIN_NAME]" at bounding box center [113, 246] width 92 height 15
drag, startPoint x: 265, startPoint y: 206, endPoint x: 90, endPoint y: 217, distance: 174.5
click at [90, 217] on div "[PHONE_NUMBER]" at bounding box center [557, 214] width 995 height 36
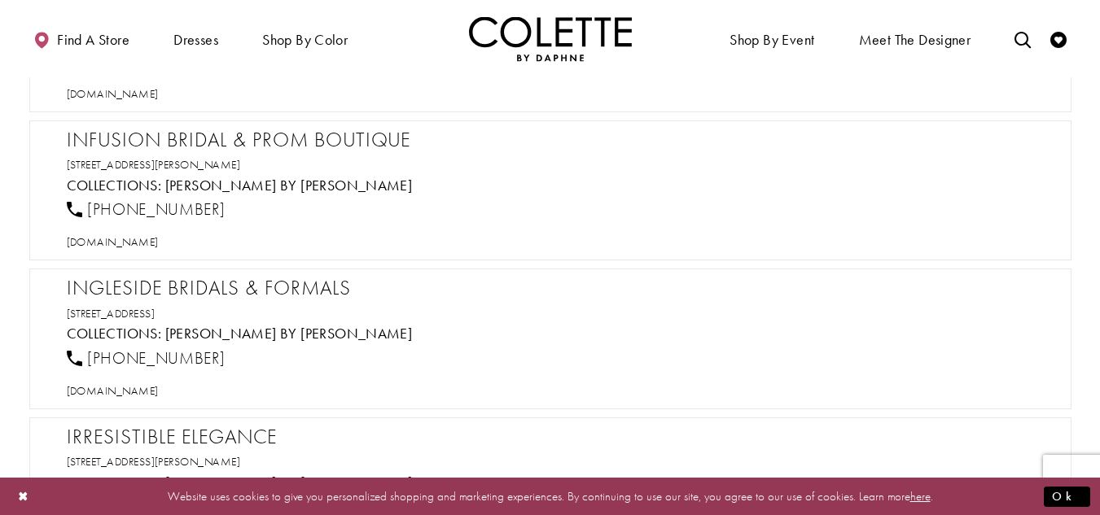
scroll to position [15138, 0]
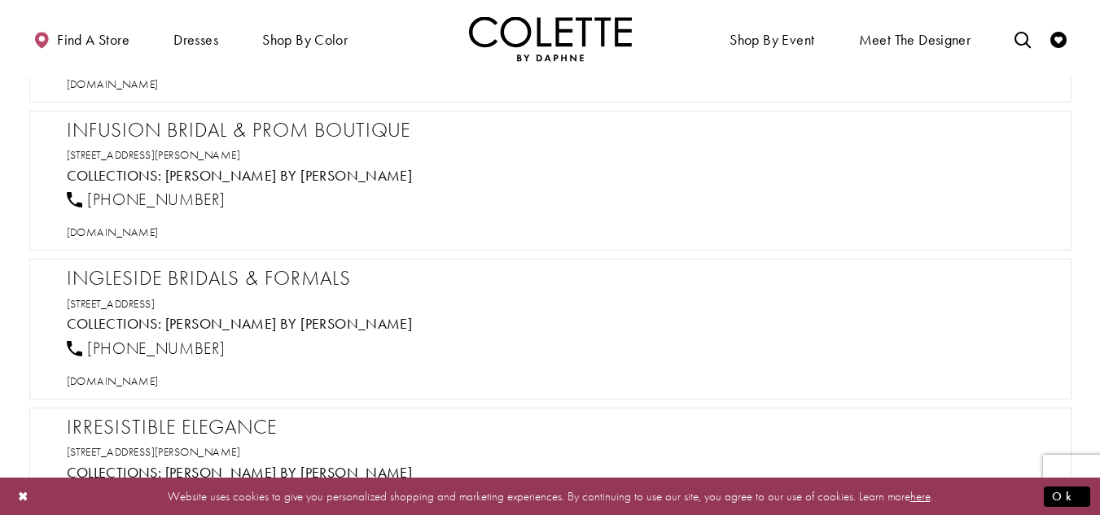
click at [133, 127] on h2 "Infusion Bridal & Prom Boutique" at bounding box center [558, 130] width 983 height 24
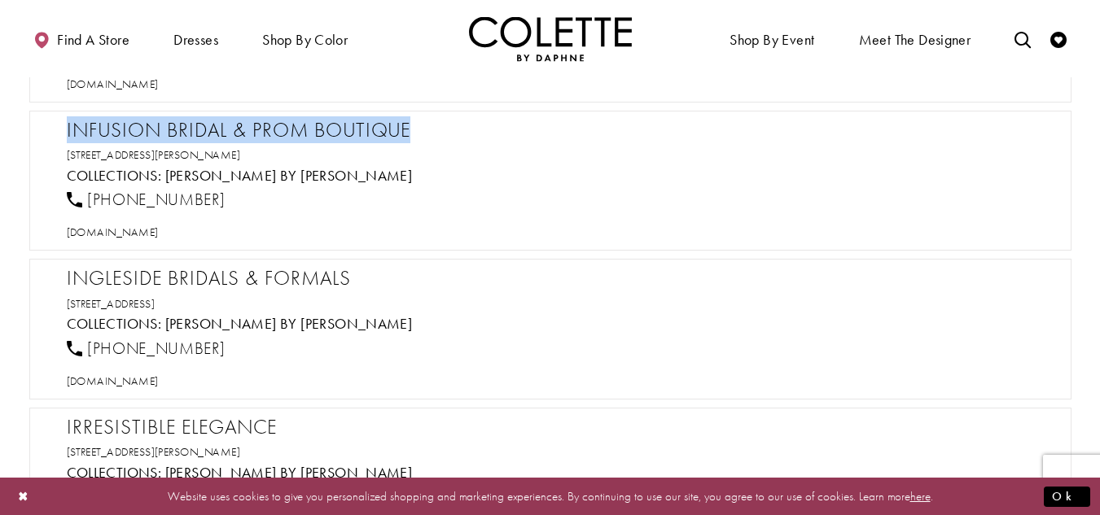
click at [133, 127] on h2 "Infusion Bridal & Prom Boutique" at bounding box center [558, 130] width 983 height 24
click at [159, 237] on span "[DOMAIN_NAME]" at bounding box center [113, 232] width 92 height 15
drag, startPoint x: 232, startPoint y: 201, endPoint x: 90, endPoint y: 201, distance: 142.4
click at [90, 201] on div "[PHONE_NUMBER]" at bounding box center [557, 200] width 995 height 36
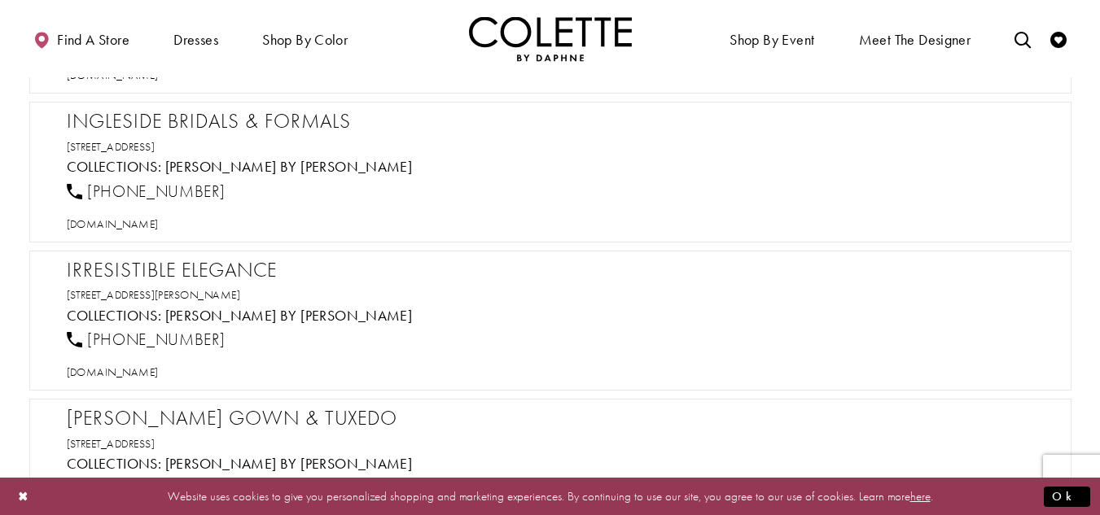
scroll to position [15301, 0]
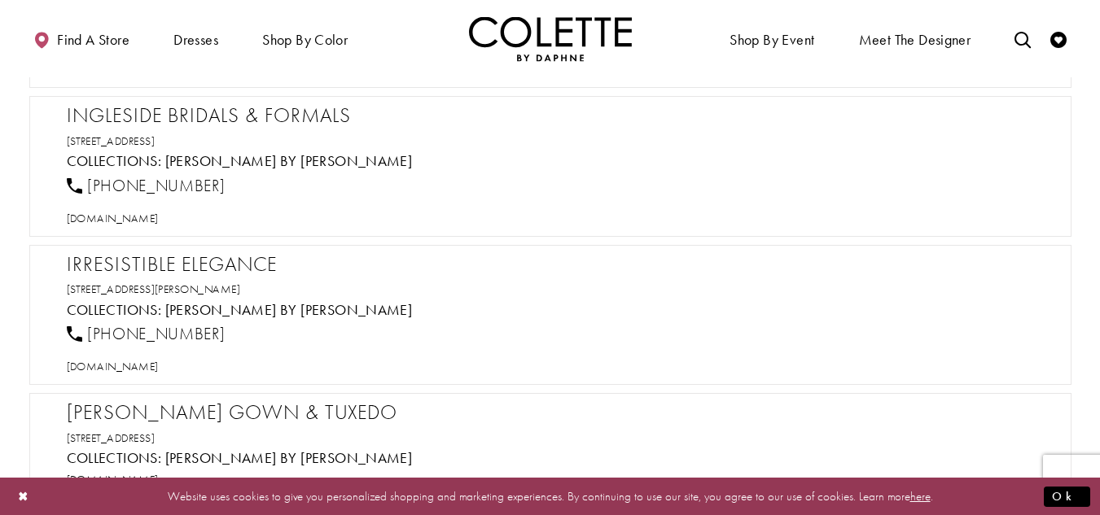
click at [225, 108] on h2 "Ingleside Bridals & Formals" at bounding box center [558, 115] width 983 height 24
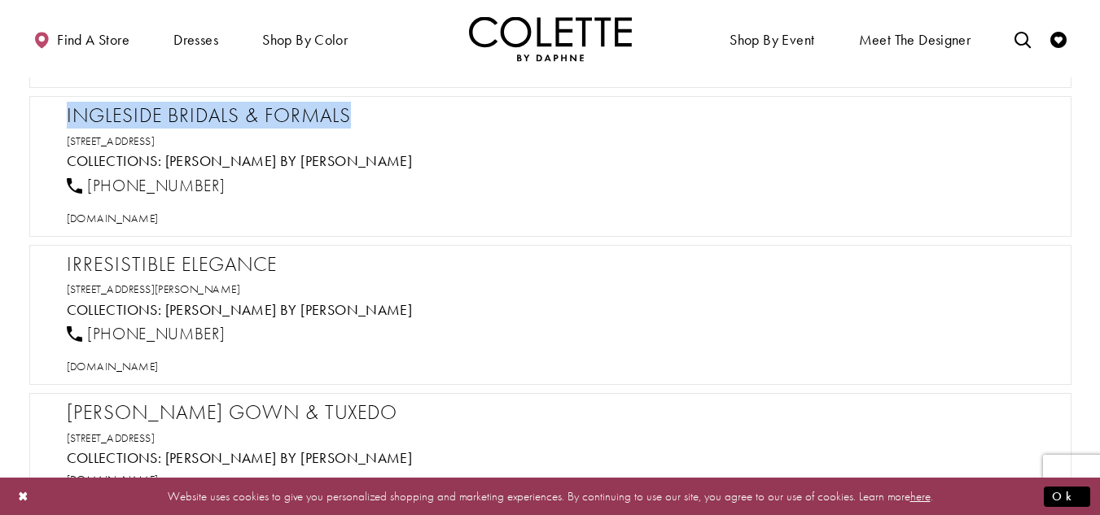
click at [225, 108] on h2 "Ingleside Bridals & Formals" at bounding box center [558, 115] width 983 height 24
click at [159, 213] on span "[DOMAIN_NAME]" at bounding box center [113, 218] width 92 height 15
drag, startPoint x: 169, startPoint y: 180, endPoint x: 89, endPoint y: 185, distance: 80.7
click at [89, 181] on div "[PHONE_NUMBER]" at bounding box center [557, 186] width 995 height 36
drag, startPoint x: 324, startPoint y: 133, endPoint x: 45, endPoint y: 121, distance: 279.4
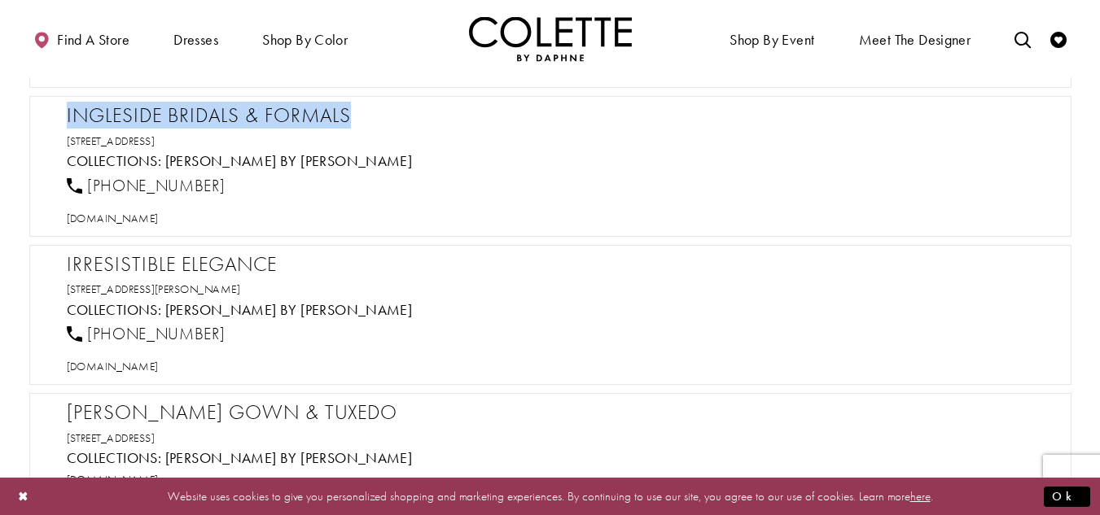
click at [45, 121] on div "Ingleside Bridals & Formals 2960 Vineville Ave, Macon, GA 31204, USA Collection…" at bounding box center [550, 166] width 1042 height 141
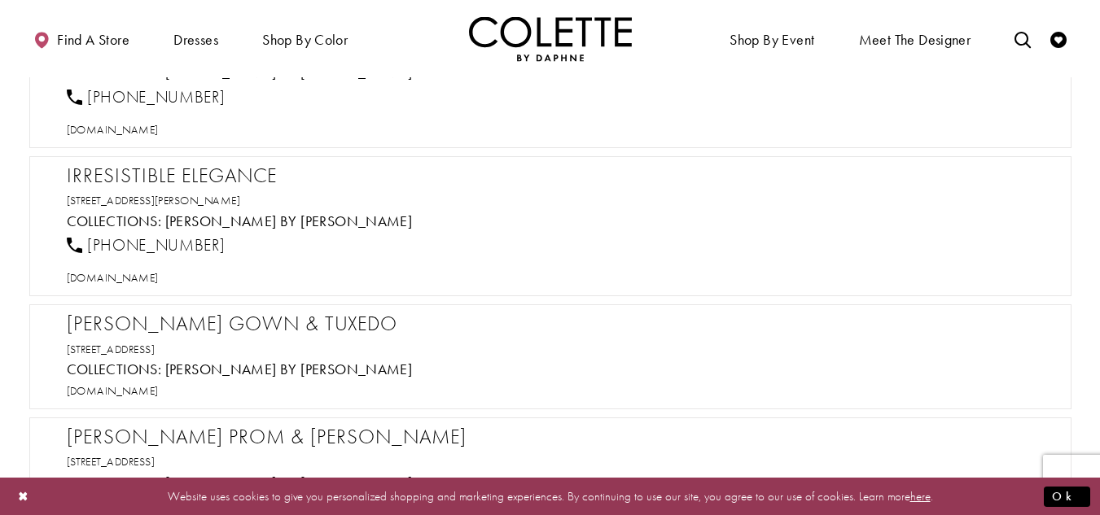
scroll to position [15464, 0]
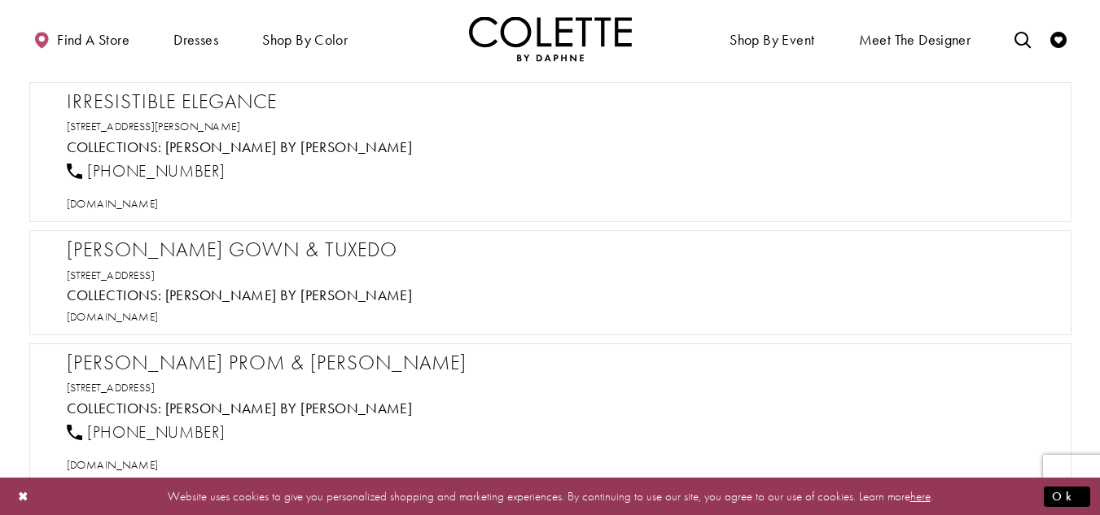
click at [214, 107] on h2 "Irresistible Elegance" at bounding box center [558, 102] width 983 height 24
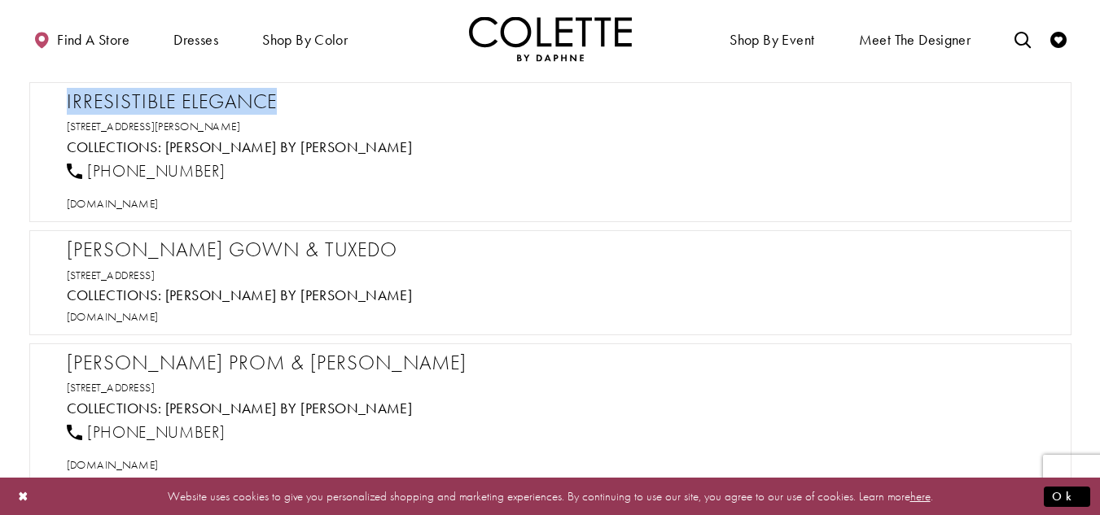
click at [214, 107] on h2 "Irresistible Elegance" at bounding box center [558, 102] width 983 height 24
drag, startPoint x: 299, startPoint y: 120, endPoint x: 97, endPoint y: 97, distance: 203.2
click at [50, 99] on div "Irresistible Elegance 310 E Main St, Andrews, SC 29510, USA Collections: Colett…" at bounding box center [550, 152] width 1042 height 141
drag, startPoint x: 232, startPoint y: 166, endPoint x: 90, endPoint y: 168, distance: 142.4
click at [90, 168] on div "[PHONE_NUMBER]" at bounding box center [557, 172] width 995 height 36
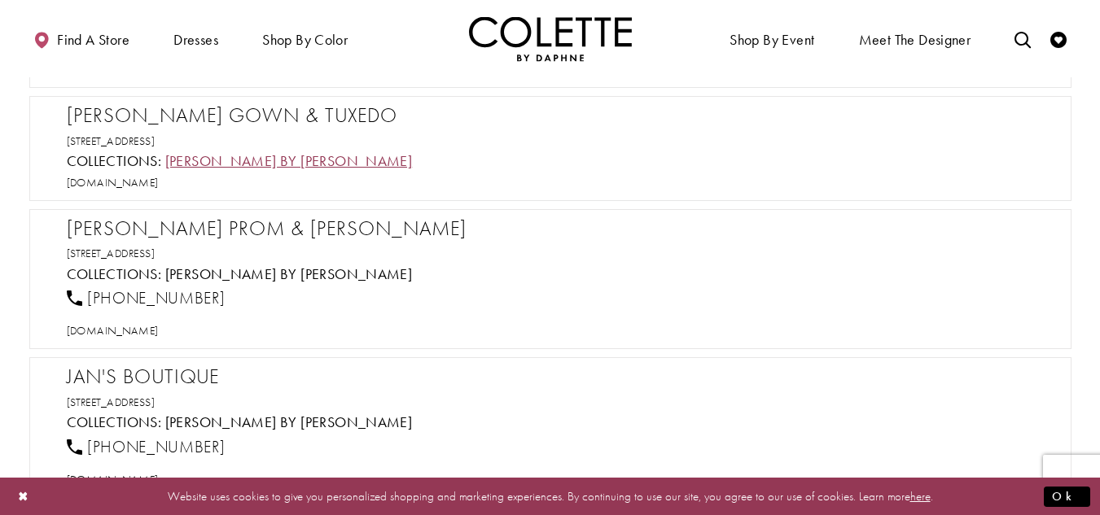
scroll to position [15627, 0]
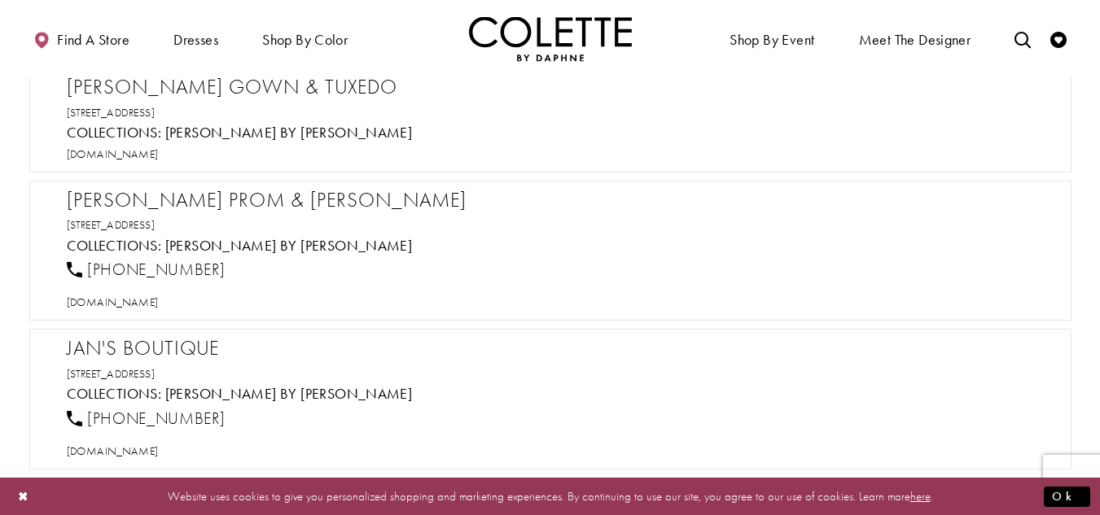
click at [216, 90] on h2 "[PERSON_NAME] Gown & Tuxedo" at bounding box center [558, 87] width 983 height 24
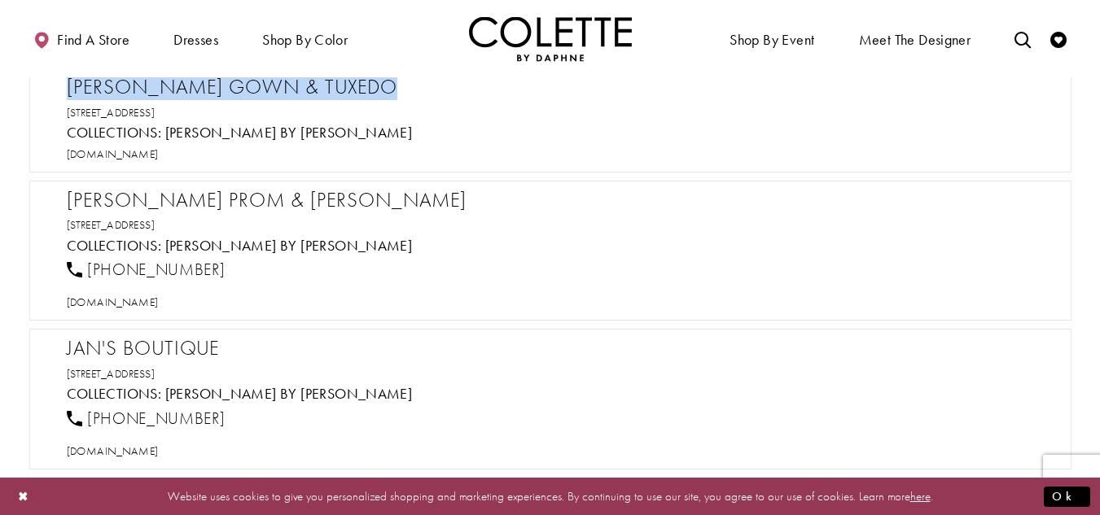
click at [216, 90] on h2 "[PERSON_NAME] Gown & Tuxedo" at bounding box center [558, 87] width 983 height 24
click at [127, 160] on span "[DOMAIN_NAME]" at bounding box center [113, 154] width 92 height 15
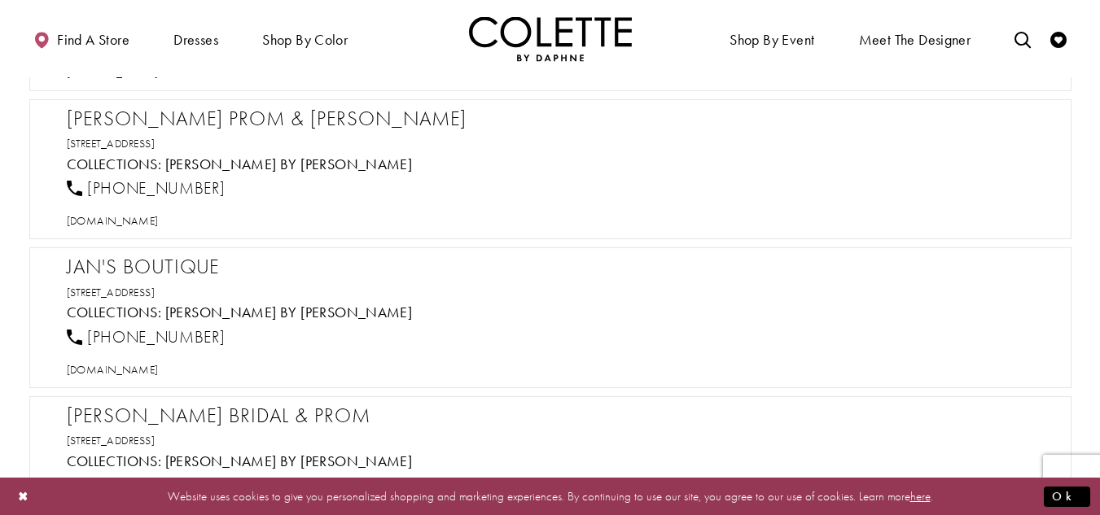
click at [230, 111] on h2 "[PERSON_NAME] Prom & [PERSON_NAME]" at bounding box center [558, 119] width 983 height 24
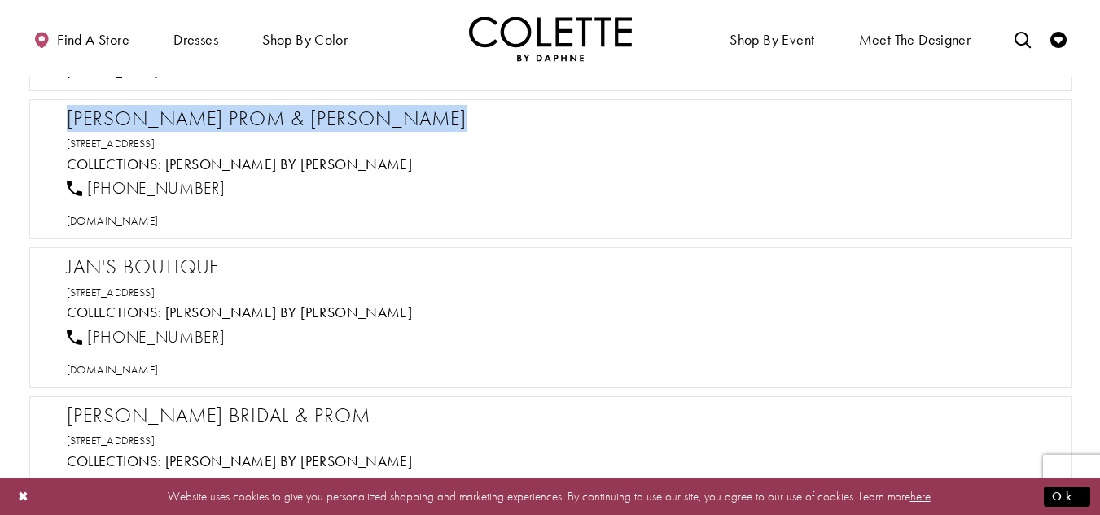
click at [230, 111] on h2 "[PERSON_NAME] Prom & [PERSON_NAME]" at bounding box center [558, 119] width 983 height 24
click at [122, 223] on span "[DOMAIN_NAME]" at bounding box center [113, 220] width 92 height 15
drag, startPoint x: 227, startPoint y: 183, endPoint x: 84, endPoint y: 188, distance: 143.3
click at [84, 188] on div "[PHONE_NUMBER]" at bounding box center [557, 189] width 995 height 36
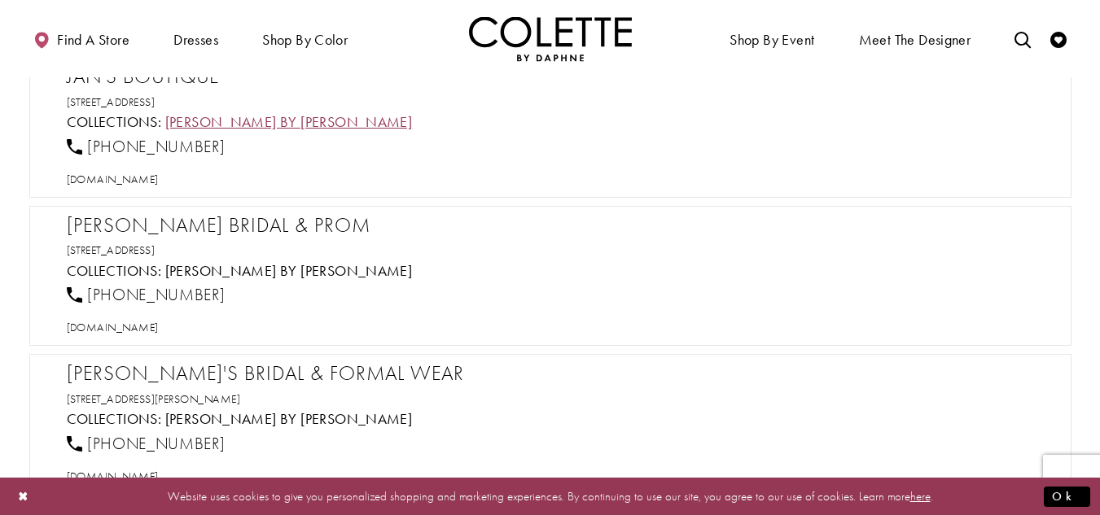
scroll to position [15871, 0]
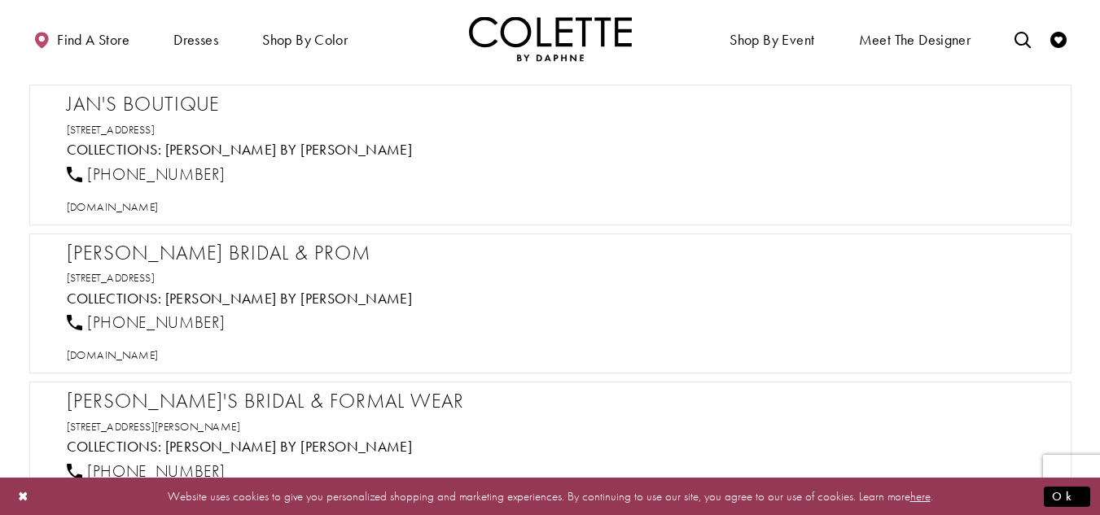
click at [195, 107] on h2 "Jan's Boutique" at bounding box center [558, 104] width 983 height 24
click at [155, 199] on span "[DOMAIN_NAME]" at bounding box center [113, 206] width 92 height 15
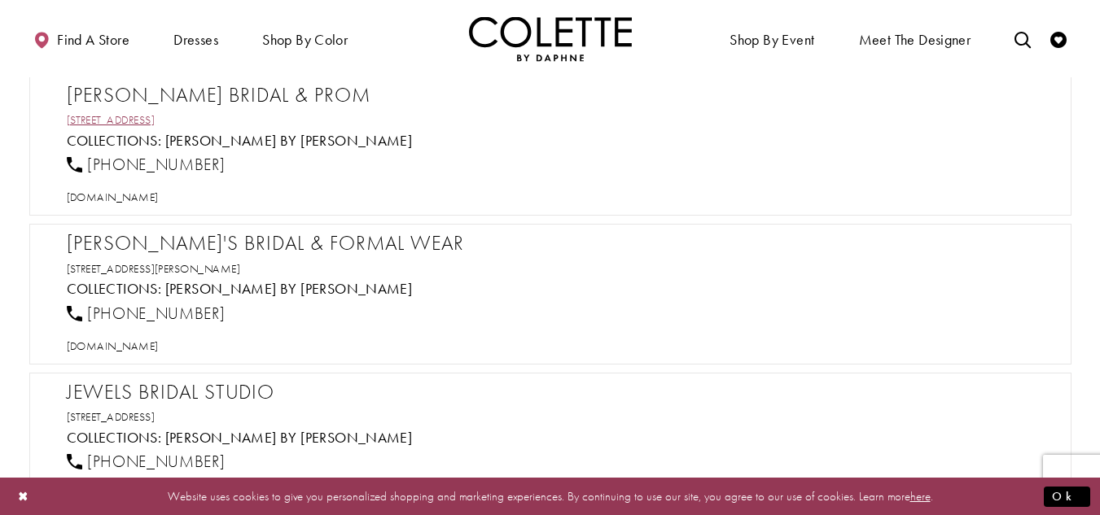
scroll to position [16034, 0]
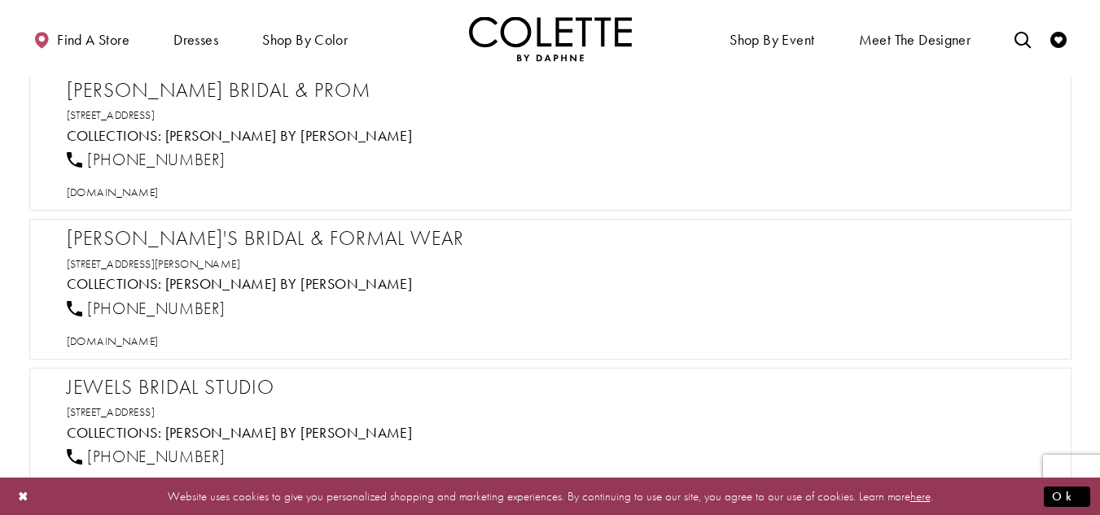
click at [240, 81] on h2 "[PERSON_NAME] Bridal & Prom" at bounding box center [558, 90] width 983 height 24
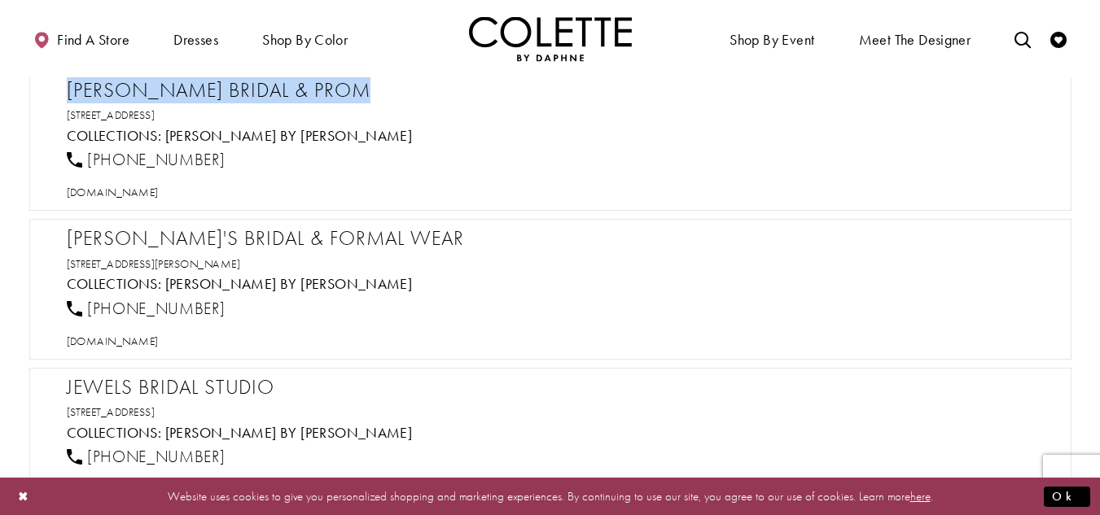
click at [240, 81] on h2 "[PERSON_NAME] Bridal & Prom" at bounding box center [558, 90] width 983 height 24
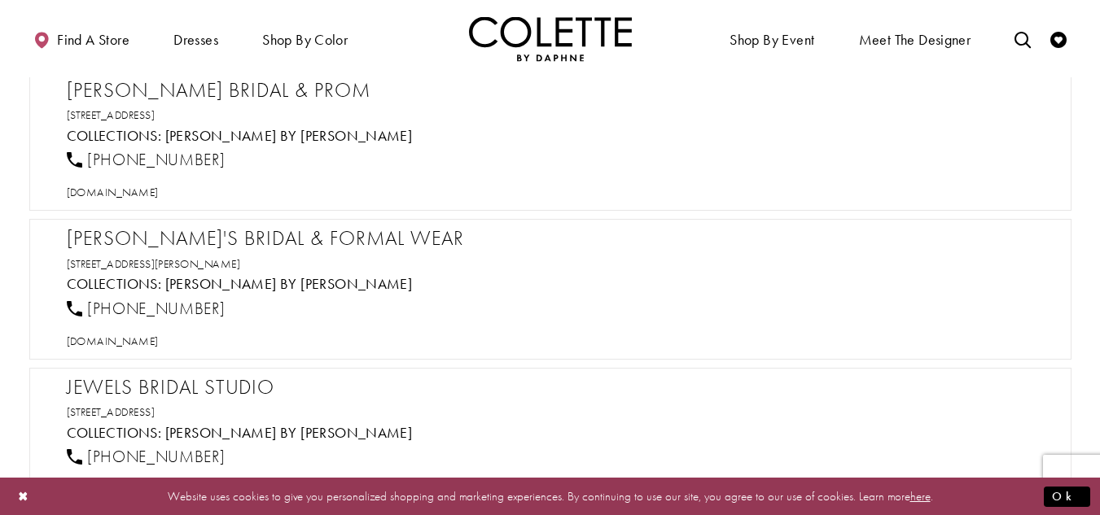
click at [158, 199] on div "[DOMAIN_NAME]" at bounding box center [557, 192] width 995 height 28
click at [158, 193] on span "[DOMAIN_NAME]" at bounding box center [113, 192] width 92 height 15
drag, startPoint x: 178, startPoint y: 160, endPoint x: 90, endPoint y: 160, distance: 87.9
click at [90, 160] on div "[PHONE_NUMBER]" at bounding box center [557, 160] width 995 height 36
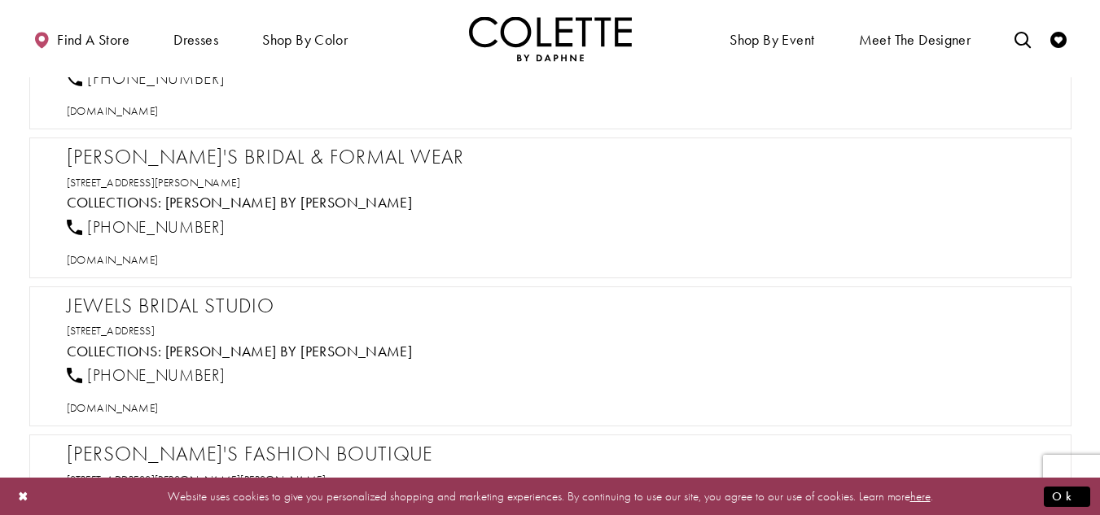
click at [171, 151] on h2 "[PERSON_NAME]'s Bridal & Formal Wear" at bounding box center [558, 157] width 983 height 24
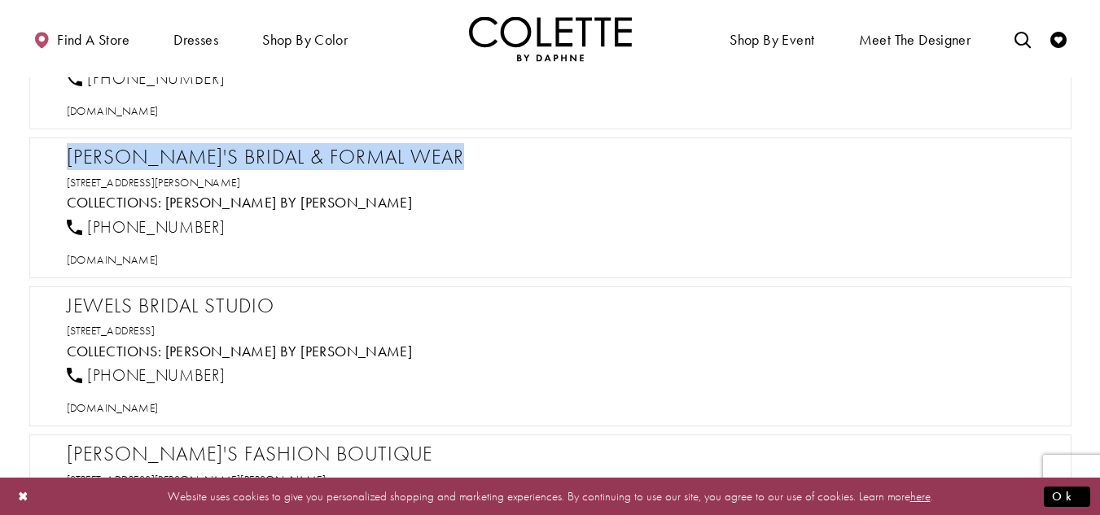
click at [171, 151] on h2 "[PERSON_NAME]'s Bridal & Formal Wear" at bounding box center [558, 157] width 983 height 24
click at [145, 262] on span "[DOMAIN_NAME]" at bounding box center [113, 259] width 92 height 15
drag, startPoint x: 229, startPoint y: 226, endPoint x: 88, endPoint y: 231, distance: 140.9
click at [88, 231] on div "[PHONE_NUMBER]" at bounding box center [557, 227] width 995 height 36
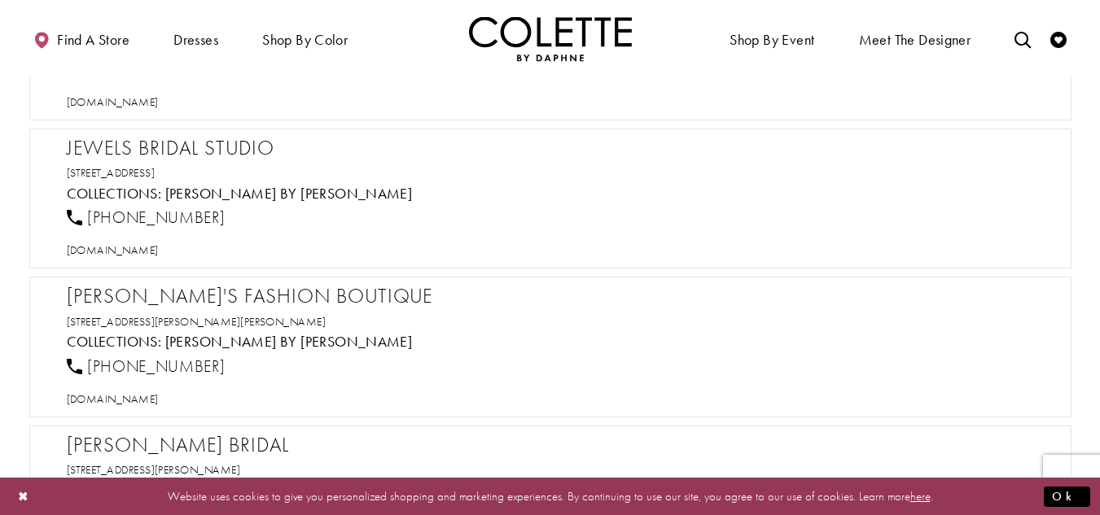
scroll to position [16278, 0]
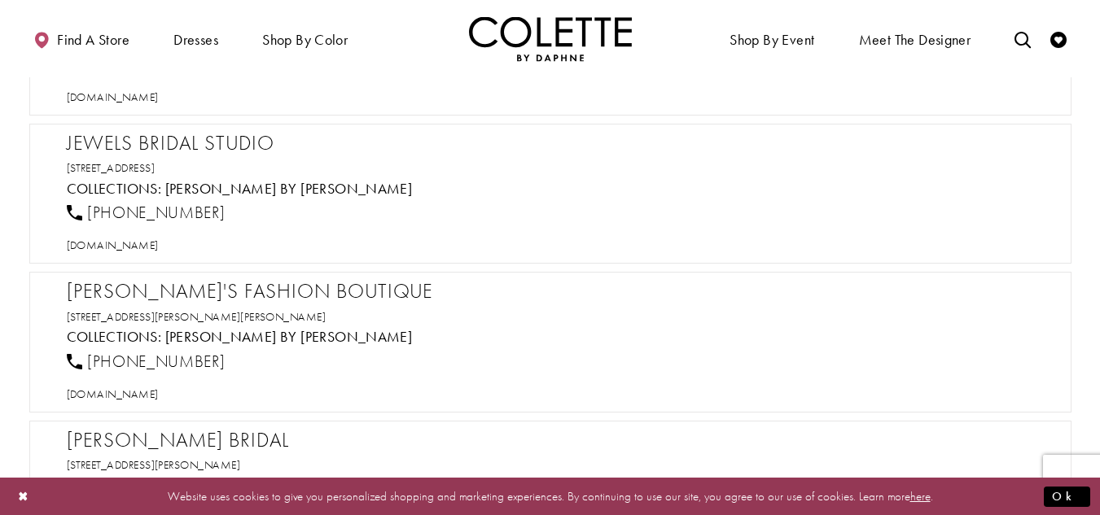
click at [236, 145] on h2 "Jewels Bridal Studio" at bounding box center [558, 143] width 983 height 24
click at [159, 242] on span "[DOMAIN_NAME]" at bounding box center [113, 245] width 92 height 15
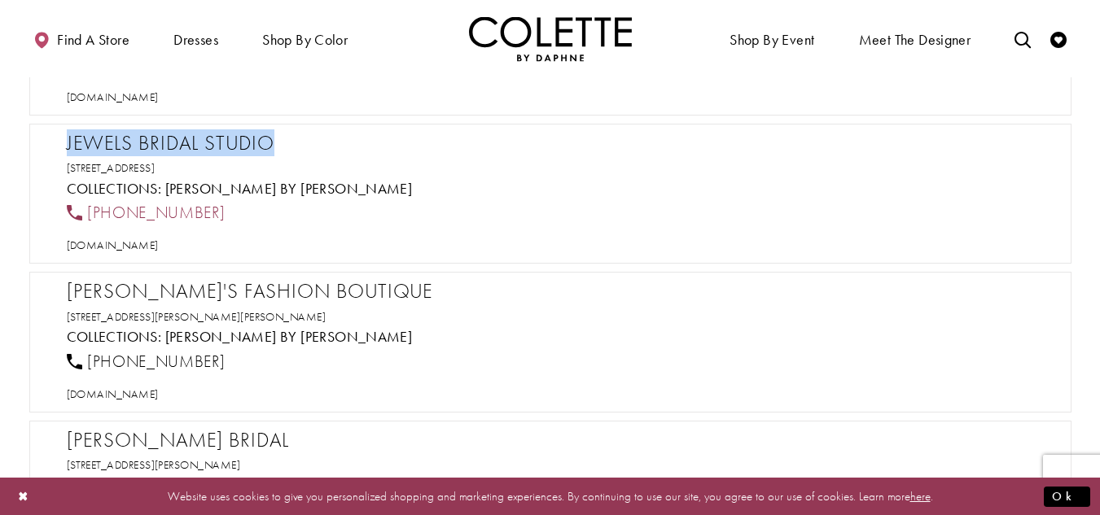
drag, startPoint x: 252, startPoint y: 216, endPoint x: 80, endPoint y: 212, distance: 172.6
click at [80, 212] on div "[PHONE_NUMBER]" at bounding box center [557, 213] width 995 height 36
drag, startPoint x: 318, startPoint y: 163, endPoint x: 60, endPoint y: 139, distance: 259.1
click at [61, 139] on div "Jewels Bridal Studio 336 Silver St Suite 102, Elko, NV 89801, USA Collections: …" at bounding box center [550, 194] width 1042 height 141
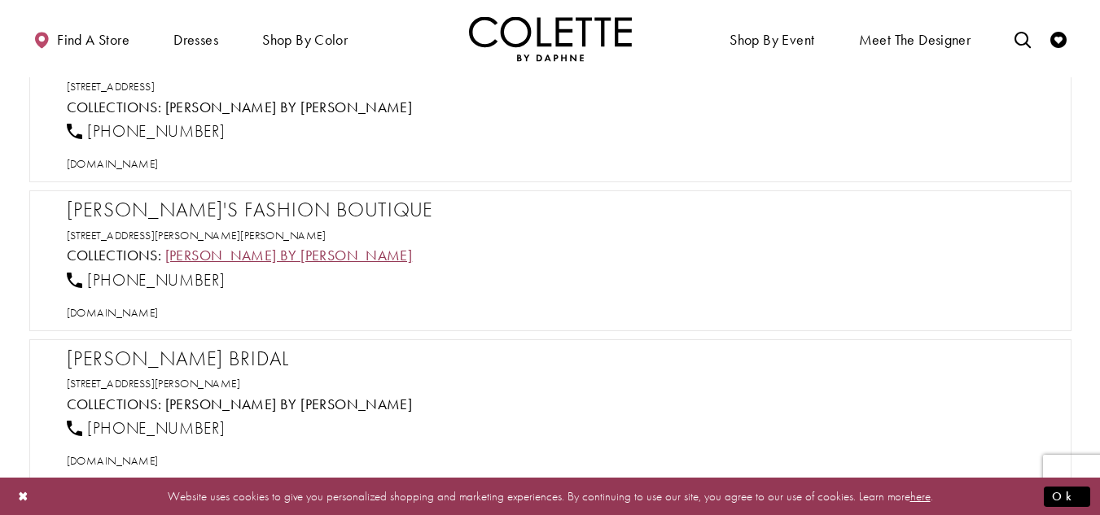
scroll to position [16441, 0]
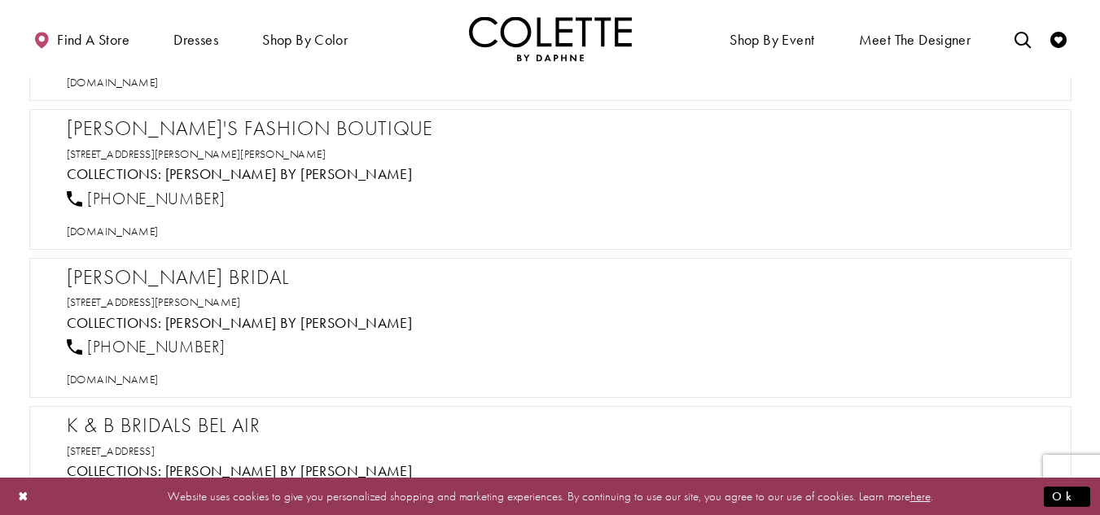
click at [189, 137] on h2 "[PERSON_NAME]'s Fashion Boutique" at bounding box center [558, 128] width 983 height 24
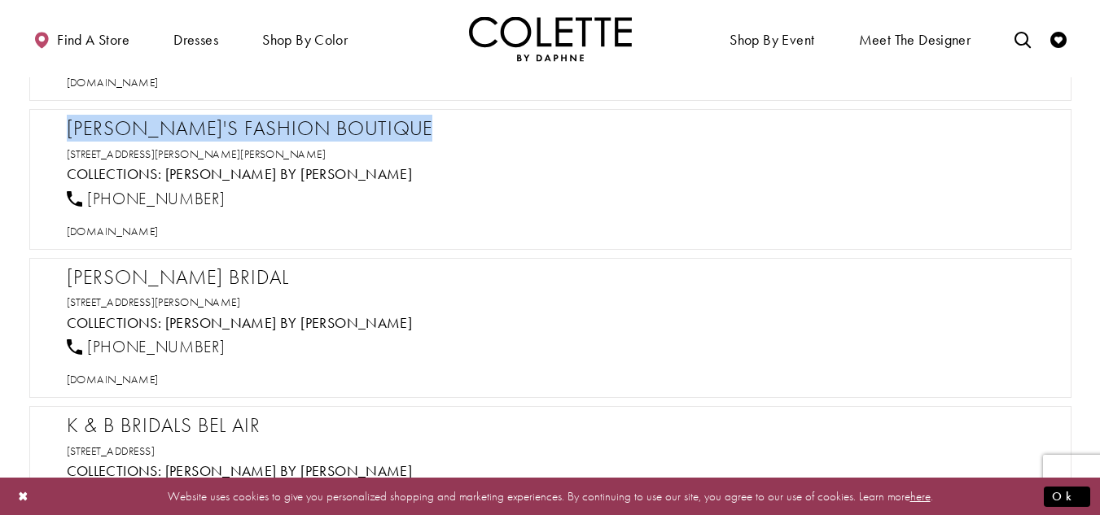
click at [189, 137] on h2 "[PERSON_NAME]'s Fashion Boutique" at bounding box center [558, 128] width 983 height 24
click at [147, 234] on span "[DOMAIN_NAME]" at bounding box center [113, 231] width 92 height 15
drag, startPoint x: 237, startPoint y: 200, endPoint x: 85, endPoint y: 199, distance: 152.2
click at [85, 199] on div "[PHONE_NUMBER]" at bounding box center [557, 199] width 995 height 36
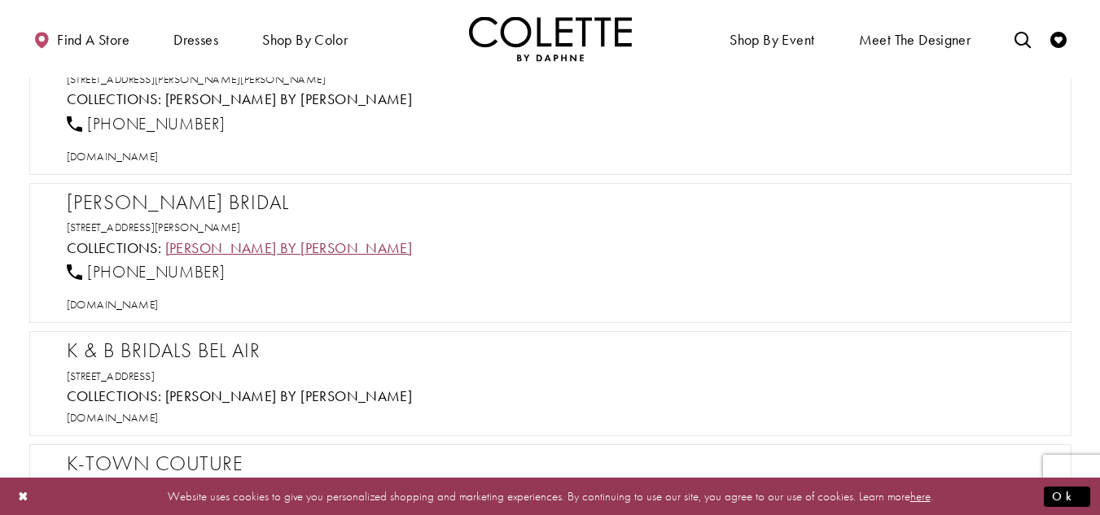
scroll to position [16603, 0]
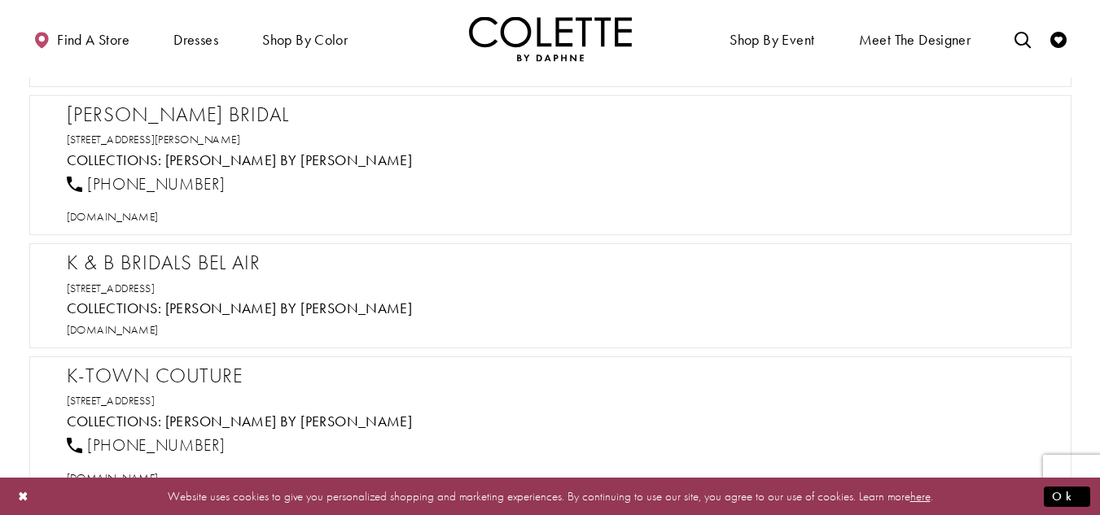
click at [211, 111] on h2 "[PERSON_NAME] Bridal" at bounding box center [558, 115] width 983 height 24
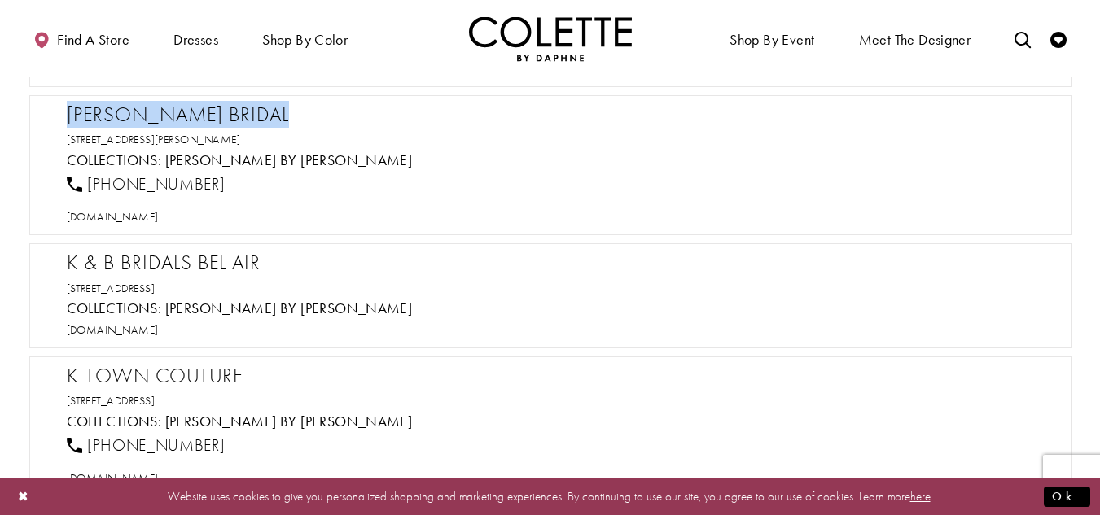
click at [211, 111] on h2 "[PERSON_NAME] Bridal" at bounding box center [558, 115] width 983 height 24
click at [159, 219] on span "[DOMAIN_NAME]" at bounding box center [113, 216] width 92 height 15
drag, startPoint x: 218, startPoint y: 183, endPoint x: 90, endPoint y: 193, distance: 129.0
click at [90, 193] on div "[PHONE_NUMBER]" at bounding box center [557, 185] width 995 height 36
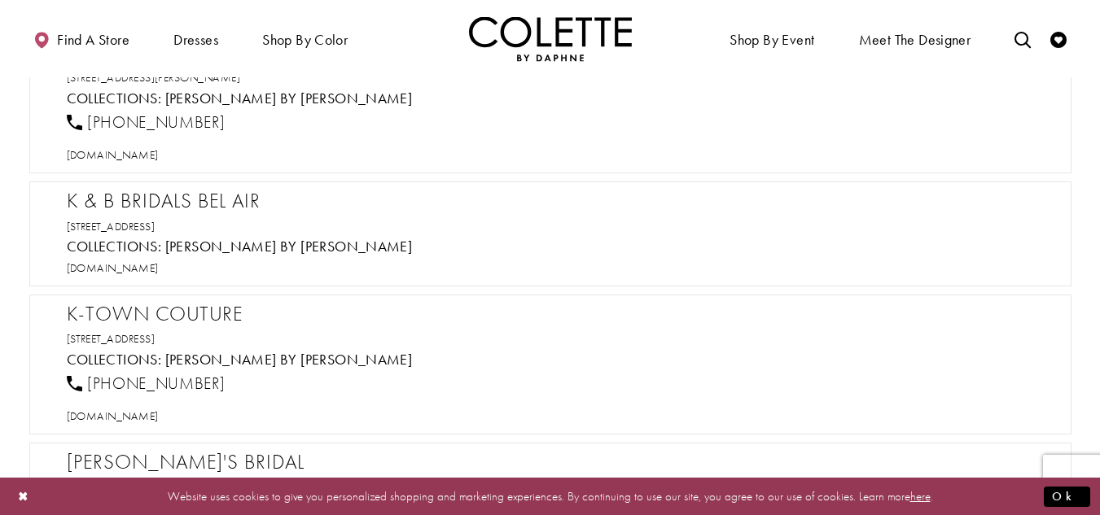
scroll to position [16766, 0]
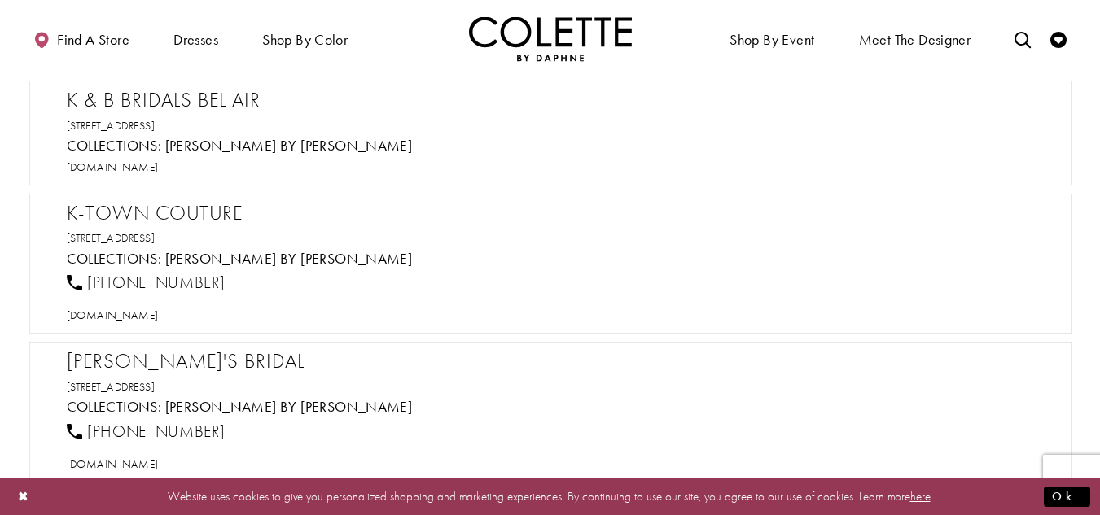
click at [195, 94] on h2 "K & B BRIDALS BEL AIR" at bounding box center [558, 100] width 983 height 24
click at [193, 94] on h2 "K & B BRIDALS BEL AIR" at bounding box center [558, 100] width 983 height 24
drag, startPoint x: 193, startPoint y: 94, endPoint x: 184, endPoint y: 103, distance: 13.2
click at [192, 93] on h2 "K & B BRIDALS BEL AIR" at bounding box center [558, 100] width 983 height 24
click at [158, 169] on span "[DOMAIN_NAME]" at bounding box center [113, 167] width 92 height 15
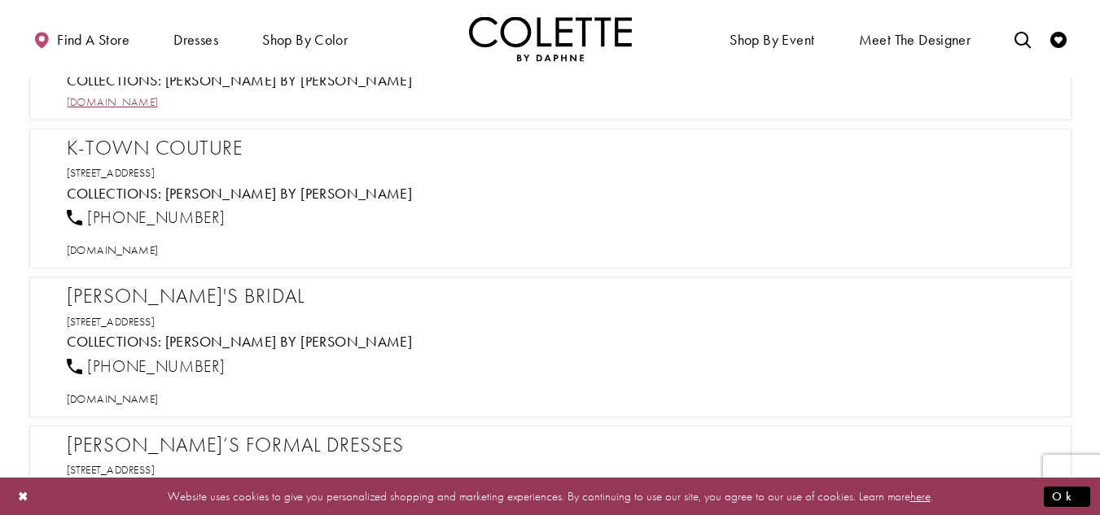
scroll to position [16848, 0]
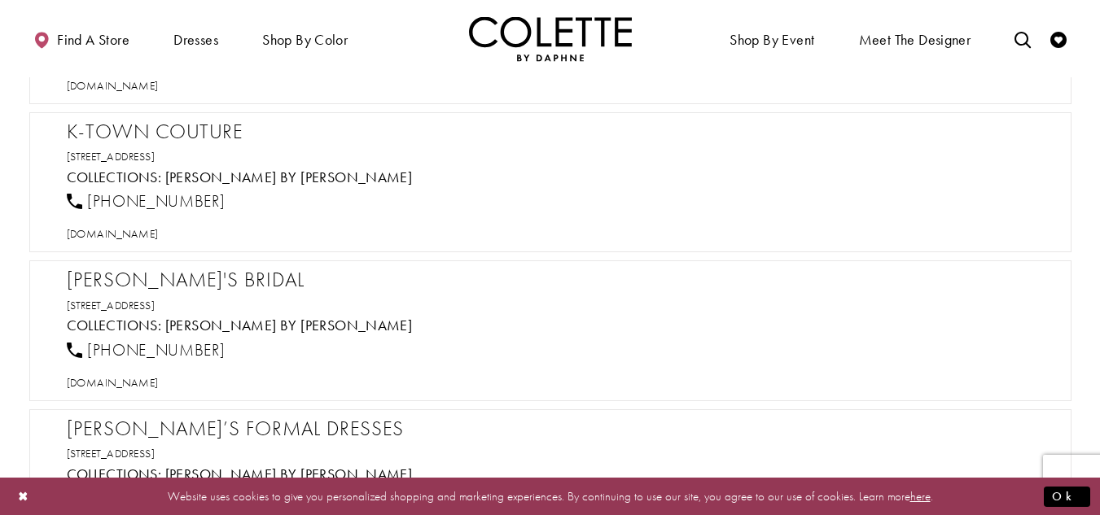
click at [148, 122] on h2 "K-Town Couture" at bounding box center [558, 132] width 983 height 24
click at [154, 232] on span "[DOMAIN_NAME]" at bounding box center [113, 233] width 92 height 15
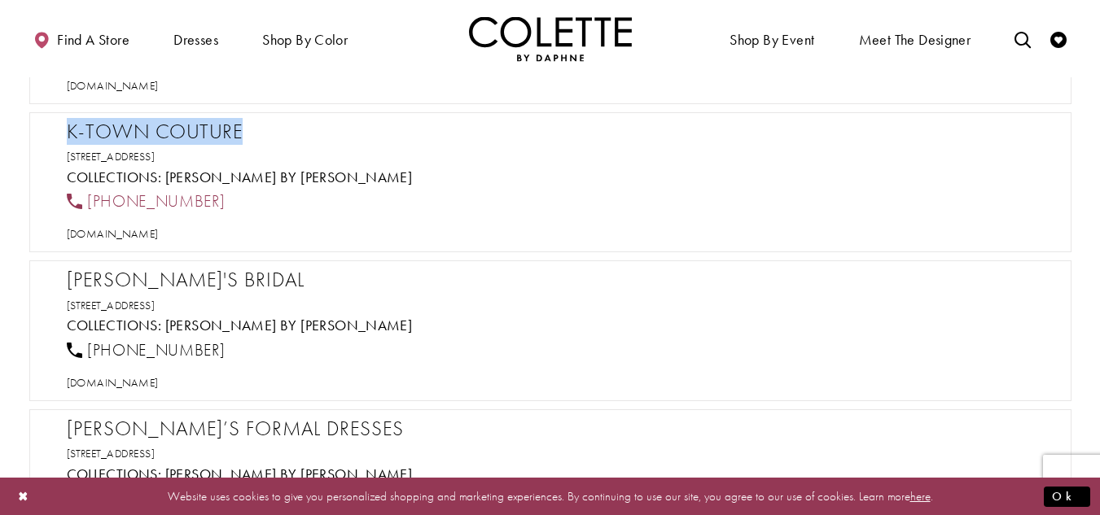
drag, startPoint x: 240, startPoint y: 194, endPoint x: 87, endPoint y: 199, distance: 153.1
click at [87, 199] on div "[PHONE_NUMBER]" at bounding box center [557, 202] width 995 height 36
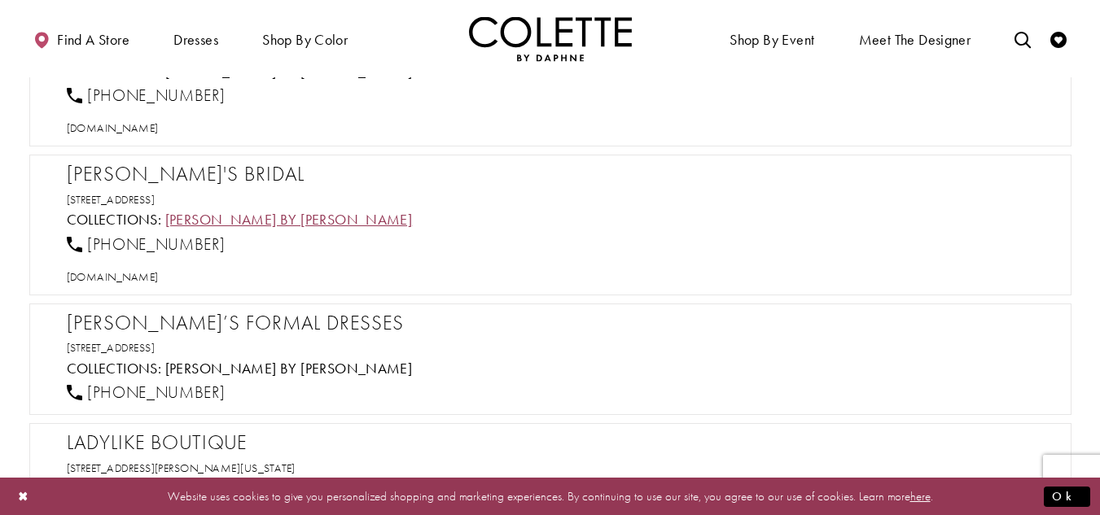
scroll to position [17010, 0]
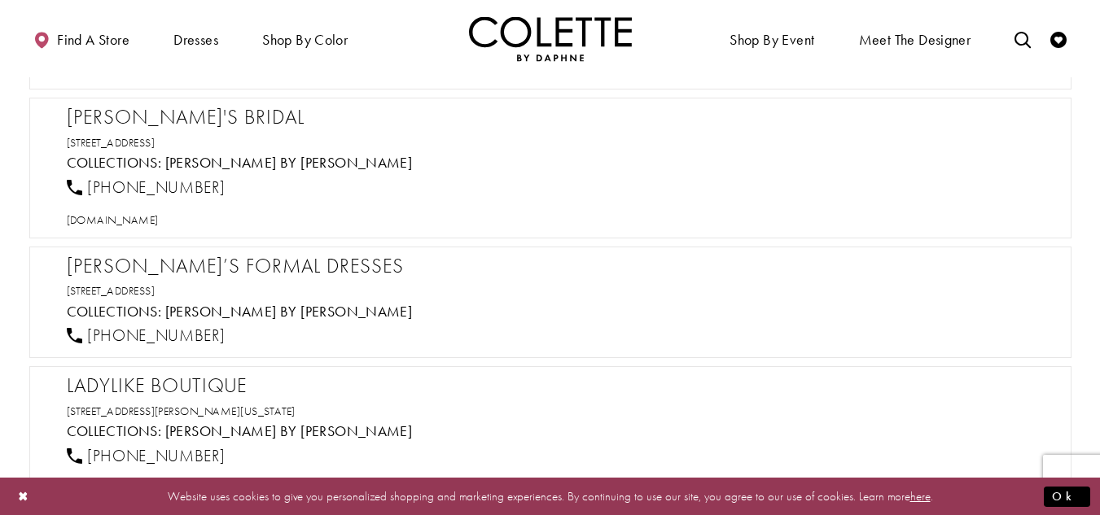
click at [173, 121] on h2 "[PERSON_NAME]'s Bridal" at bounding box center [558, 117] width 983 height 24
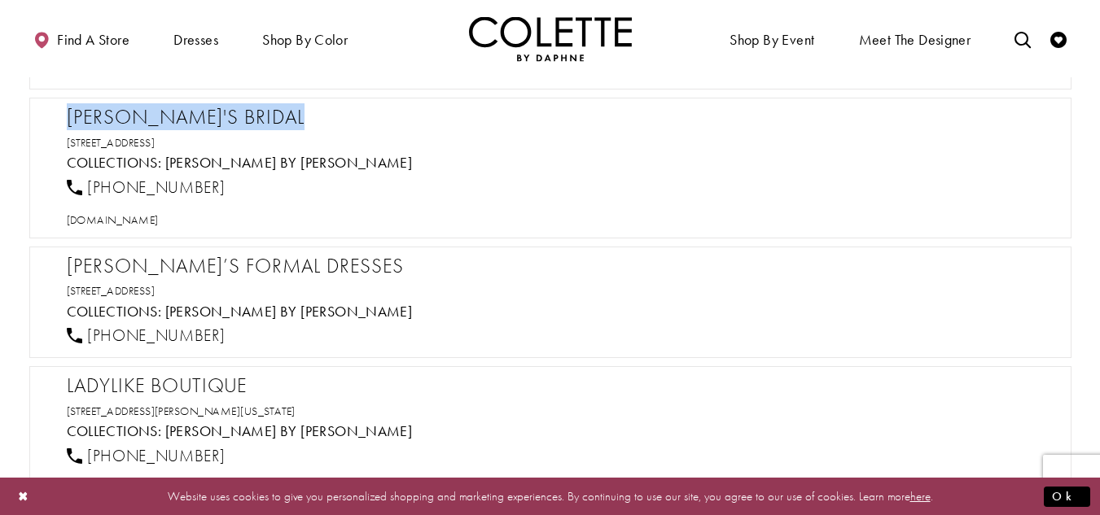
click at [173, 121] on h2 "[PERSON_NAME]'s Bridal" at bounding box center [558, 117] width 983 height 24
drag, startPoint x: 198, startPoint y: 186, endPoint x: 85, endPoint y: 187, distance: 112.3
click at [85, 187] on div "[PHONE_NUMBER]" at bounding box center [557, 187] width 995 height 36
click at [159, 216] on span "[DOMAIN_NAME]" at bounding box center [113, 219] width 92 height 15
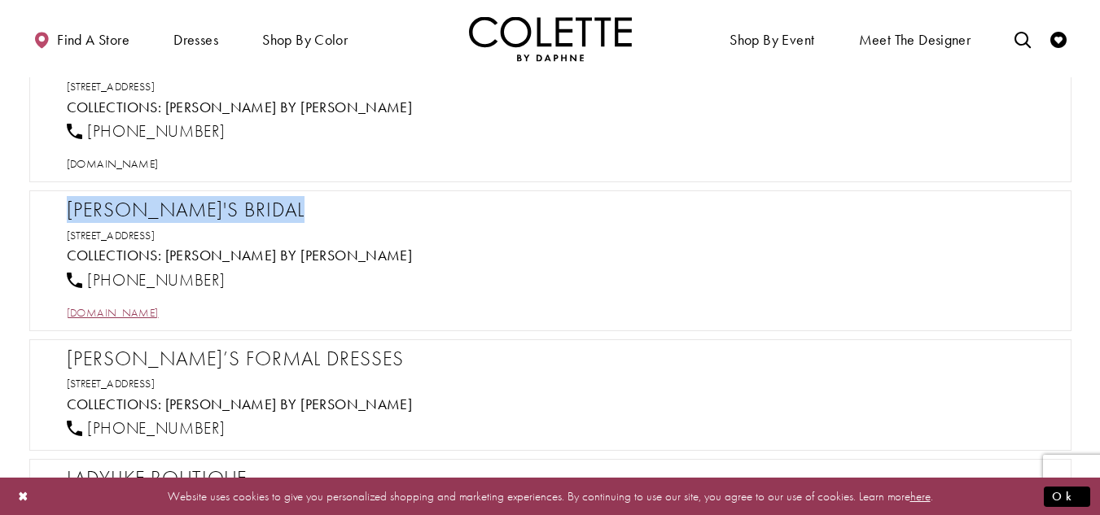
scroll to position [16848, 0]
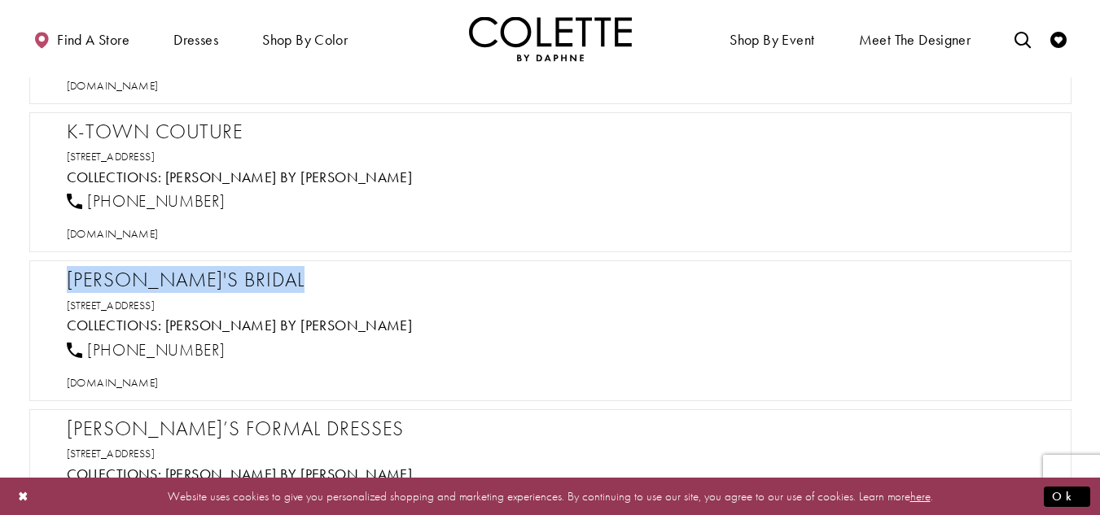
drag, startPoint x: 290, startPoint y: 301, endPoint x: 63, endPoint y: 276, distance: 228.5
click at [63, 276] on div "Kathleen's Bridal 14 Main St D, Madison, AL 35758, USA Collections: Colette by …" at bounding box center [550, 330] width 1042 height 141
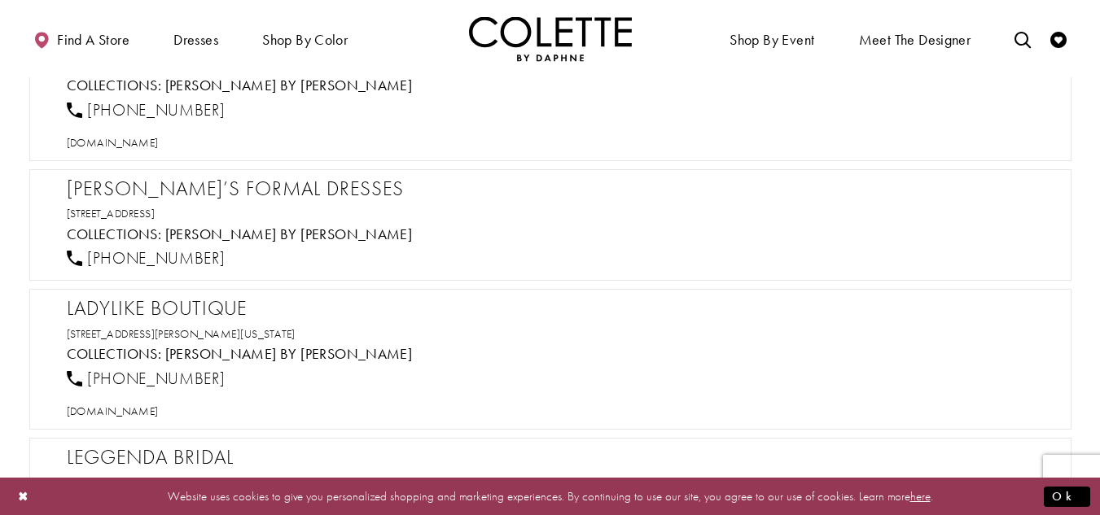
scroll to position [17092, 0]
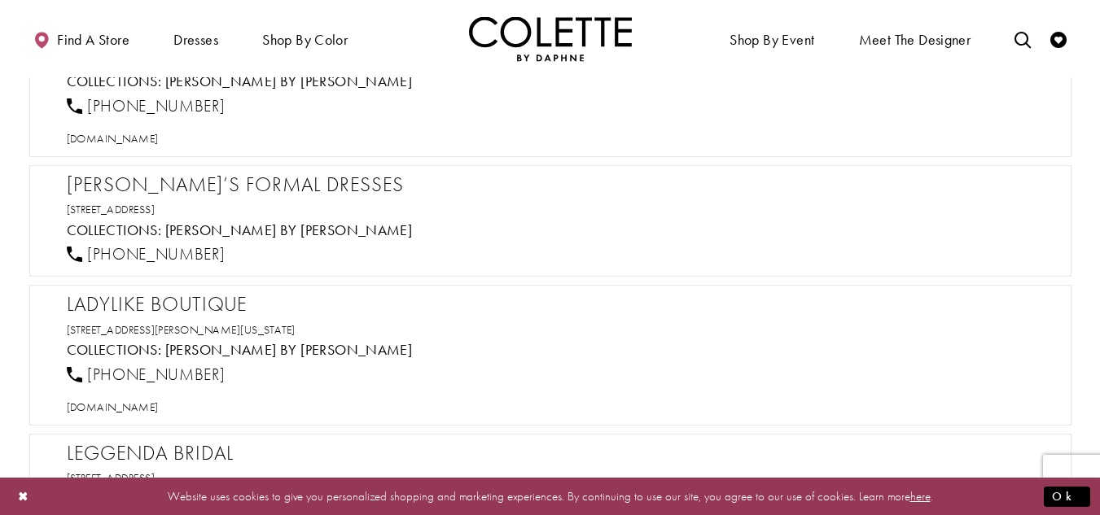
click at [256, 189] on h2 "[PERSON_NAME]’s Formal Dresses" at bounding box center [558, 185] width 983 height 24
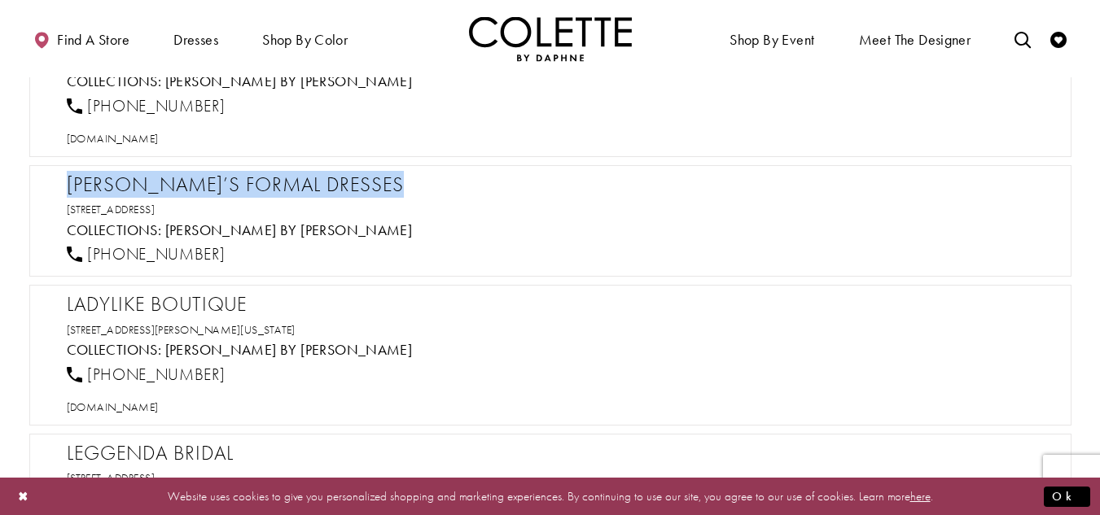
click at [256, 189] on h2 "[PERSON_NAME]’s Formal Dresses" at bounding box center [558, 185] width 983 height 24
drag, startPoint x: 280, startPoint y: 208, endPoint x: 31, endPoint y: 179, distance: 250.8
click at [31, 179] on div "Kristen’s Formal Dresses 5808 KY-5, Ashland, KY 41102, USA Collections: Colette…" at bounding box center [550, 221] width 1042 height 112
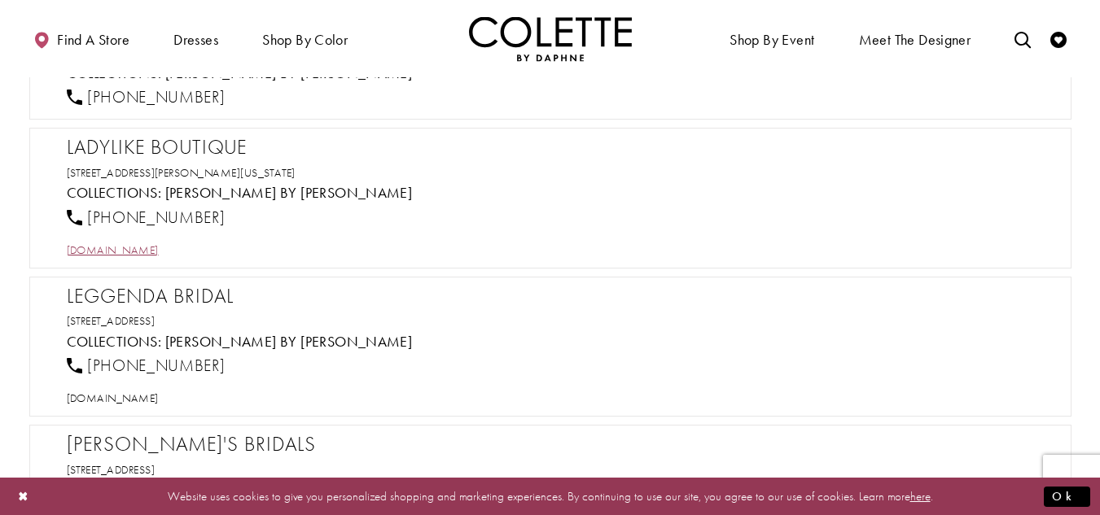
scroll to position [17255, 0]
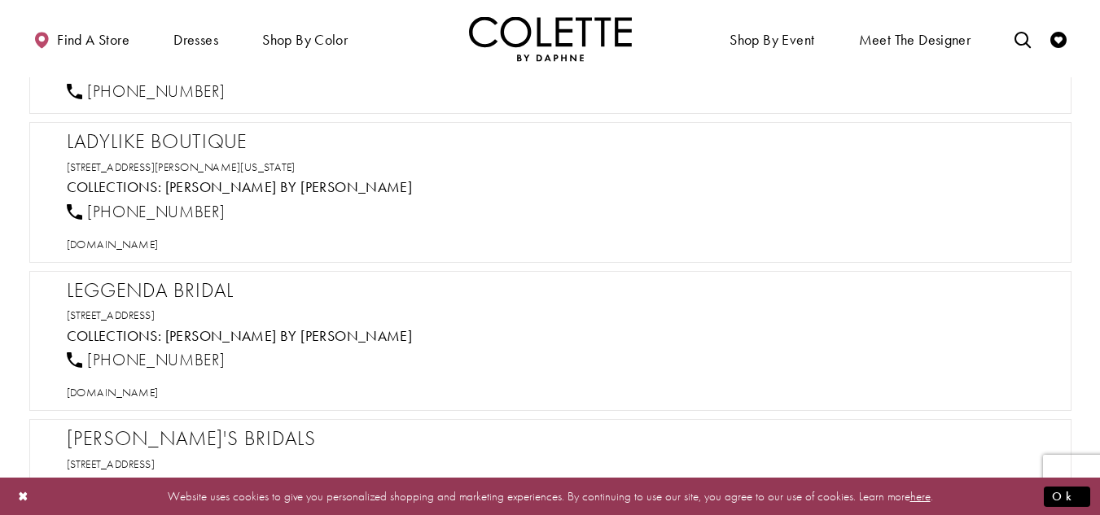
click at [120, 143] on h2 "LadyLike Boutique" at bounding box center [558, 141] width 983 height 24
click at [159, 247] on span "[DOMAIN_NAME]" at bounding box center [113, 244] width 92 height 15
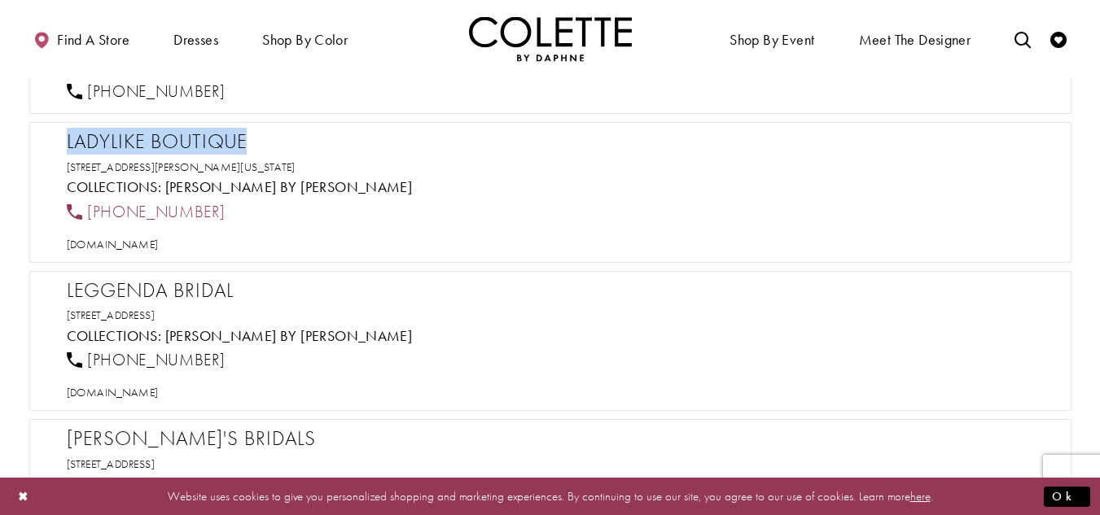
drag, startPoint x: 251, startPoint y: 196, endPoint x: 80, endPoint y: 212, distance: 172.4
click at [80, 212] on div "LadyLike Boutique 133 W. Washington St. Monticello, GA 31064 Collections: Colet…" at bounding box center [558, 190] width 983 height 123
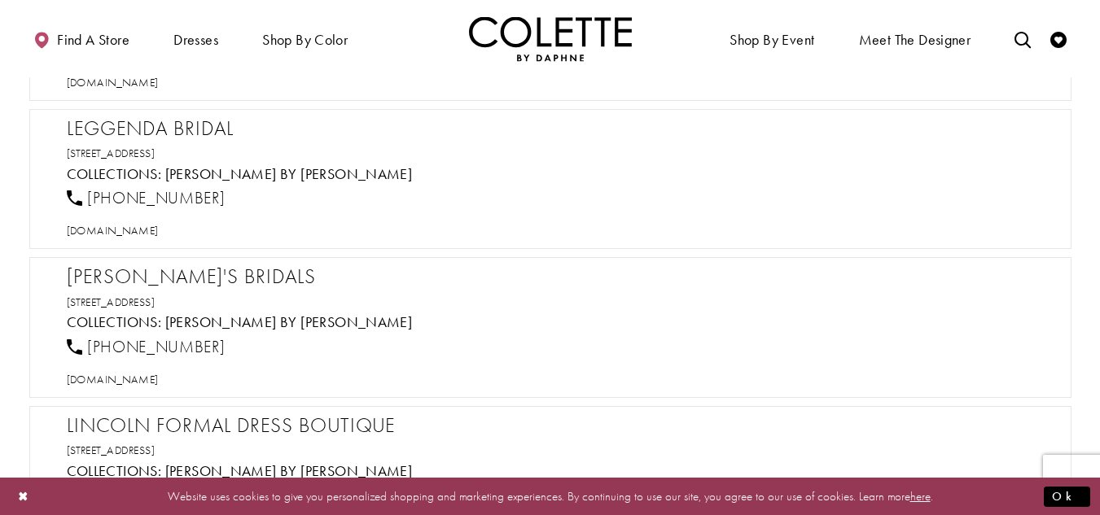
scroll to position [17417, 0]
click at [168, 123] on h2 "Leggenda Bridal" at bounding box center [558, 128] width 983 height 24
click at [157, 230] on span "[DOMAIN_NAME]" at bounding box center [113, 229] width 92 height 15
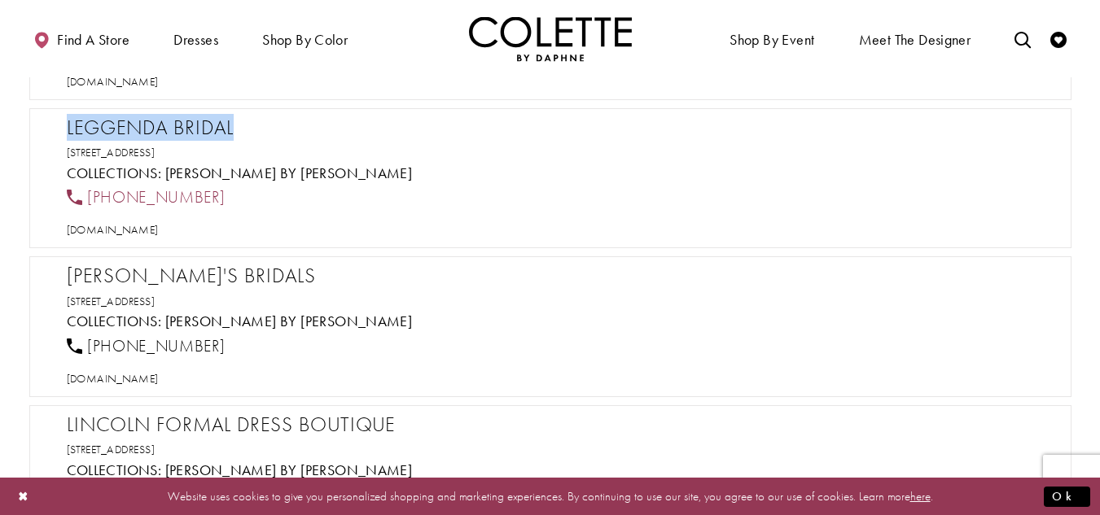
drag, startPoint x: 218, startPoint y: 202, endPoint x: 89, endPoint y: 197, distance: 129.5
click at [89, 197] on div "[PHONE_NUMBER]" at bounding box center [557, 198] width 995 height 36
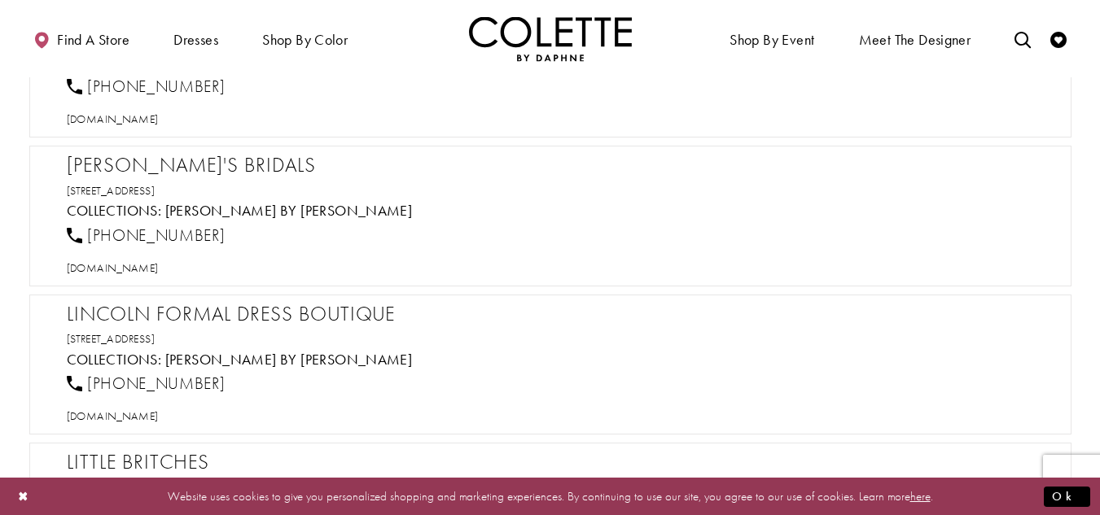
scroll to position [17580, 0]
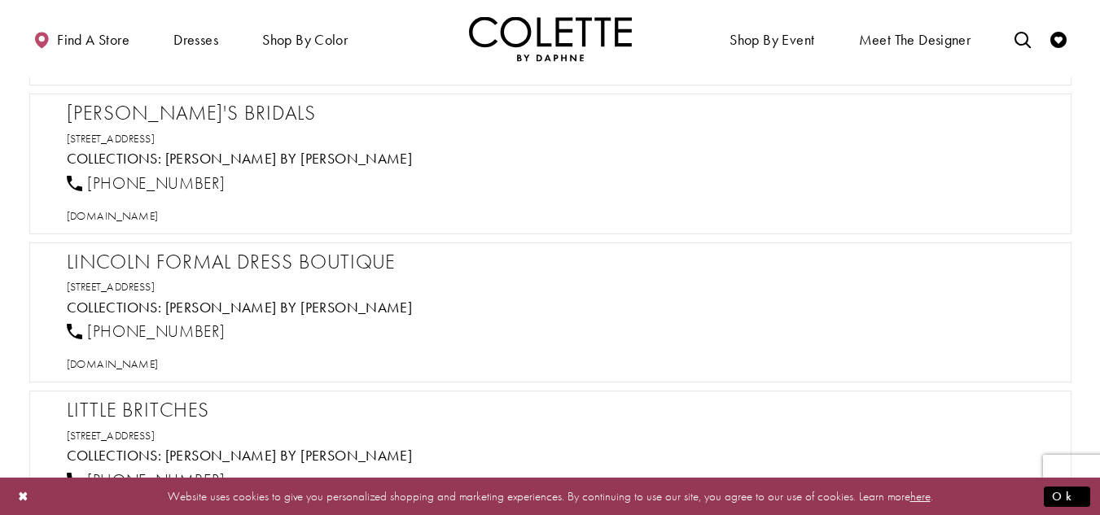
click at [175, 118] on h2 "[PERSON_NAME]'s Bridals" at bounding box center [558, 113] width 983 height 24
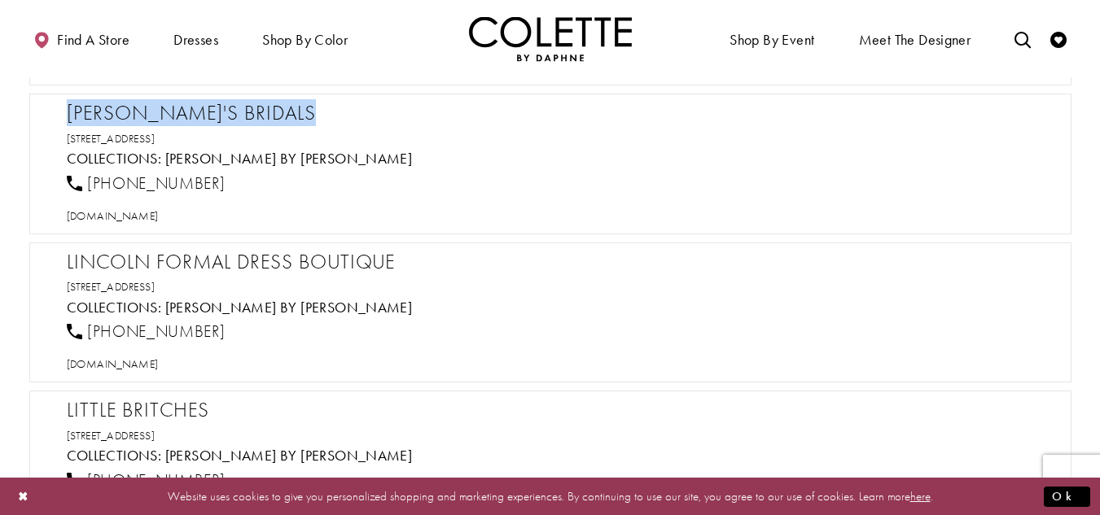
click at [175, 118] on h2 "[PERSON_NAME]'s Bridals" at bounding box center [558, 113] width 983 height 24
drag, startPoint x: 233, startPoint y: 180, endPoint x: 87, endPoint y: 182, distance: 145.7
click at [87, 182] on div "[PHONE_NUMBER]" at bounding box center [557, 183] width 995 height 36
click at [132, 221] on span "[DOMAIN_NAME]" at bounding box center [113, 215] width 92 height 15
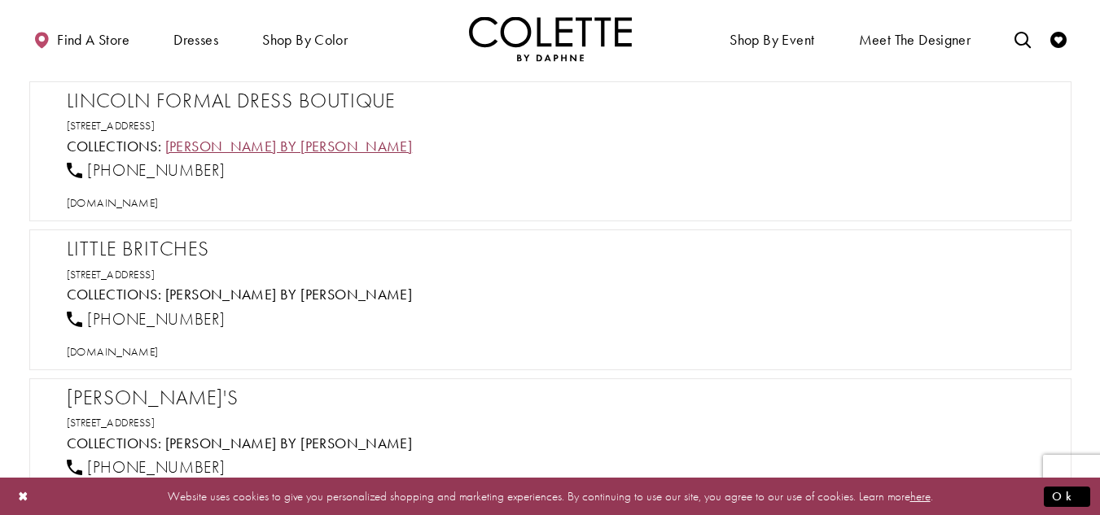
scroll to position [17743, 0]
click at [196, 107] on h2 "Lincoln Formal Dress Boutique" at bounding box center [558, 99] width 983 height 24
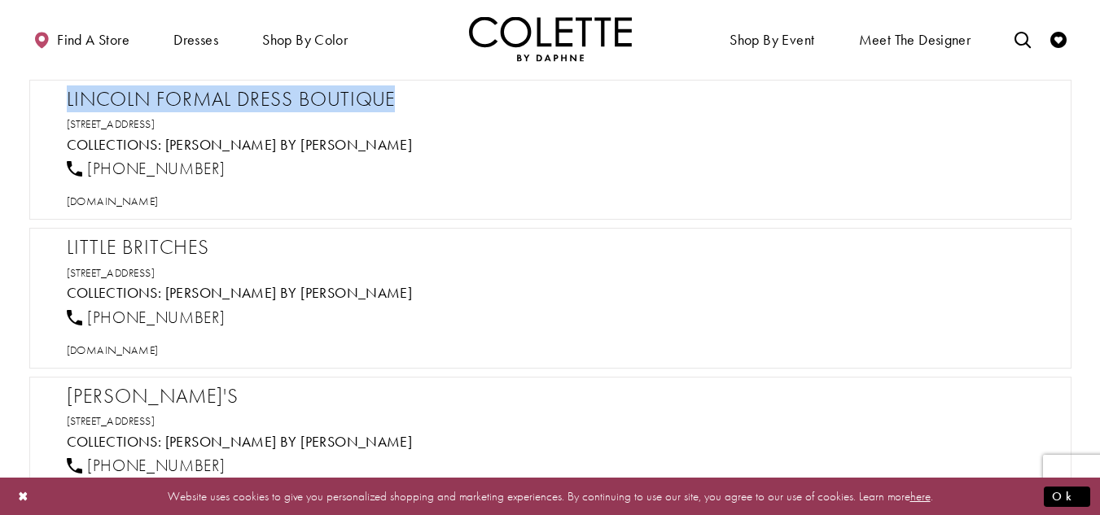
click at [196, 107] on h2 "Lincoln Formal Dress Boutique" at bounding box center [558, 99] width 983 height 24
click at [159, 202] on span "[DOMAIN_NAME]" at bounding box center [113, 201] width 92 height 15
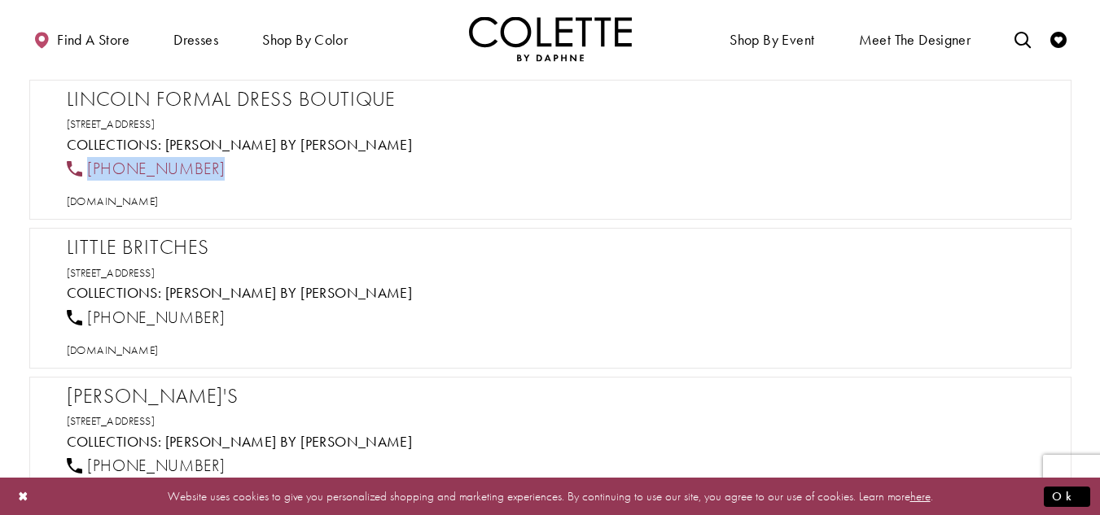
drag, startPoint x: 242, startPoint y: 157, endPoint x: 88, endPoint y: 169, distance: 154.3
click at [88, 169] on div "[PHONE_NUMBER]" at bounding box center [557, 169] width 995 height 36
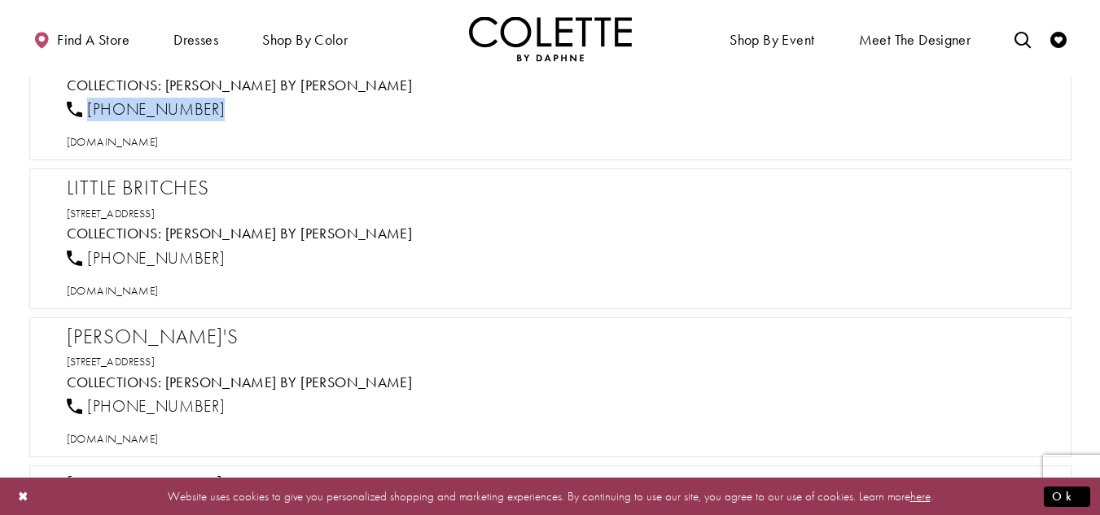
scroll to position [17906, 0]
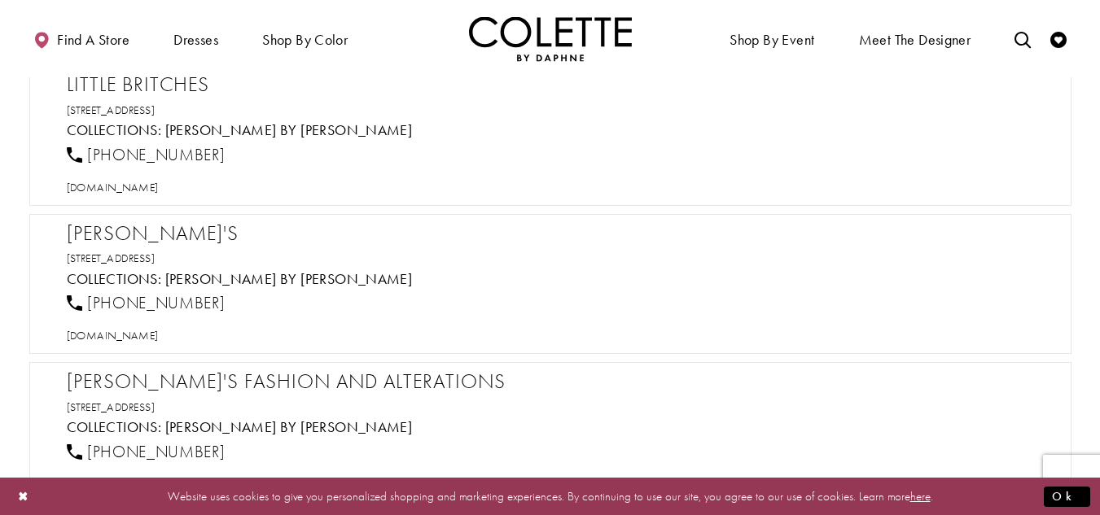
click at [171, 88] on h2 "Little Britches" at bounding box center [558, 84] width 983 height 24
click at [138, 185] on span "[DOMAIN_NAME]" at bounding box center [113, 187] width 92 height 15
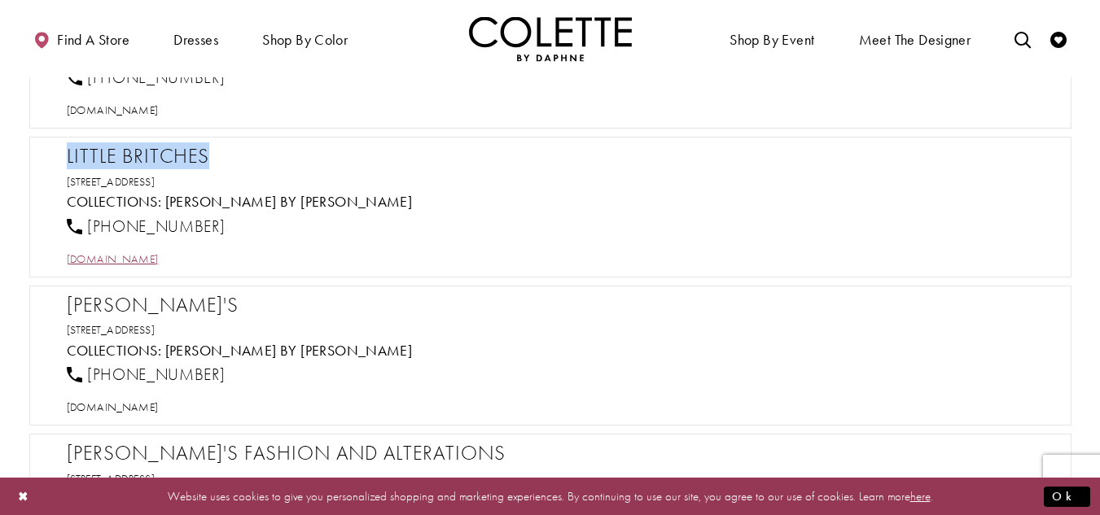
scroll to position [17824, 0]
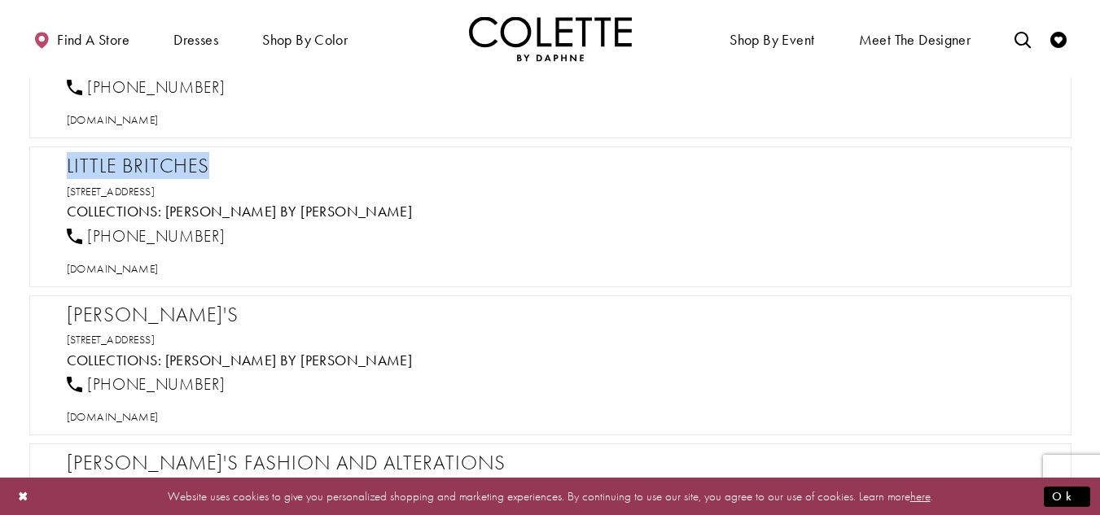
drag, startPoint x: 264, startPoint y: 191, endPoint x: 54, endPoint y: 173, distance: 210.7
click at [54, 173] on div "Little Britches 320 N Main St, Garden City, KS 67846, USA Collections: Colette …" at bounding box center [550, 217] width 1042 height 141
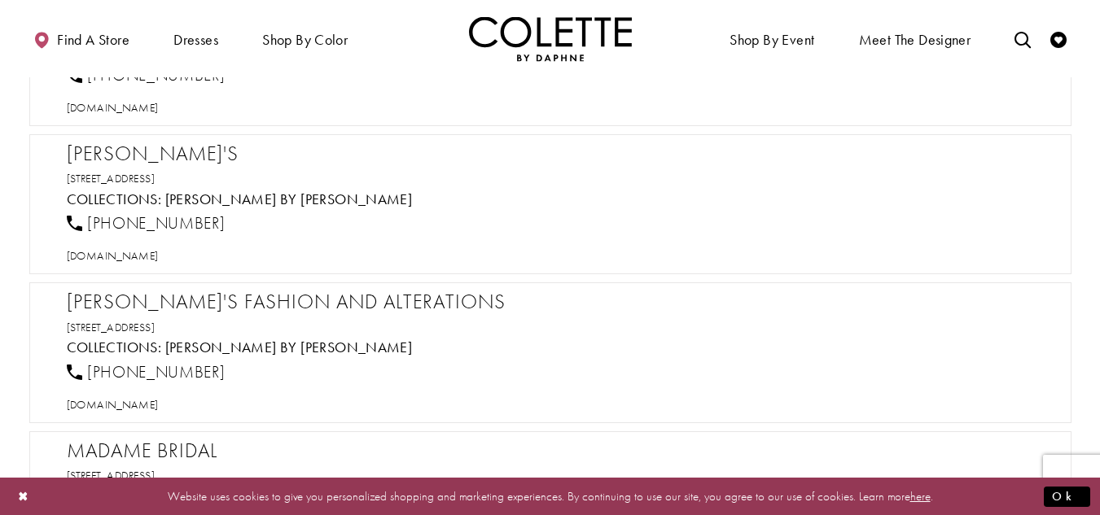
scroll to position [17987, 0]
click at [90, 157] on h2 "[PERSON_NAME]'s" at bounding box center [558, 152] width 983 height 24
click at [154, 259] on span "[DOMAIN_NAME]" at bounding box center [113, 254] width 92 height 15
drag, startPoint x: 233, startPoint y: 219, endPoint x: 89, endPoint y: 221, distance: 144.1
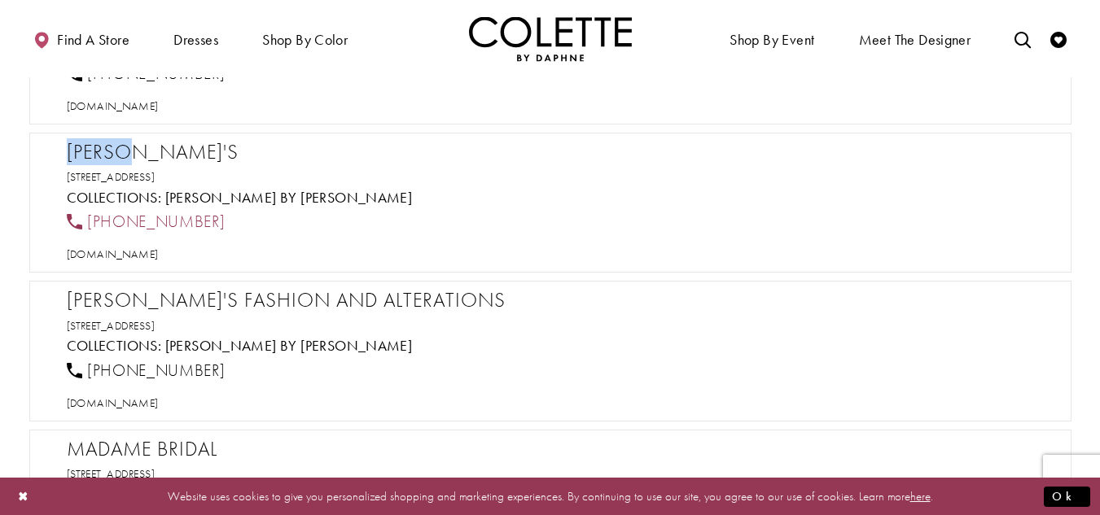
click at [89, 219] on div "[PHONE_NUMBER]" at bounding box center [557, 222] width 995 height 36
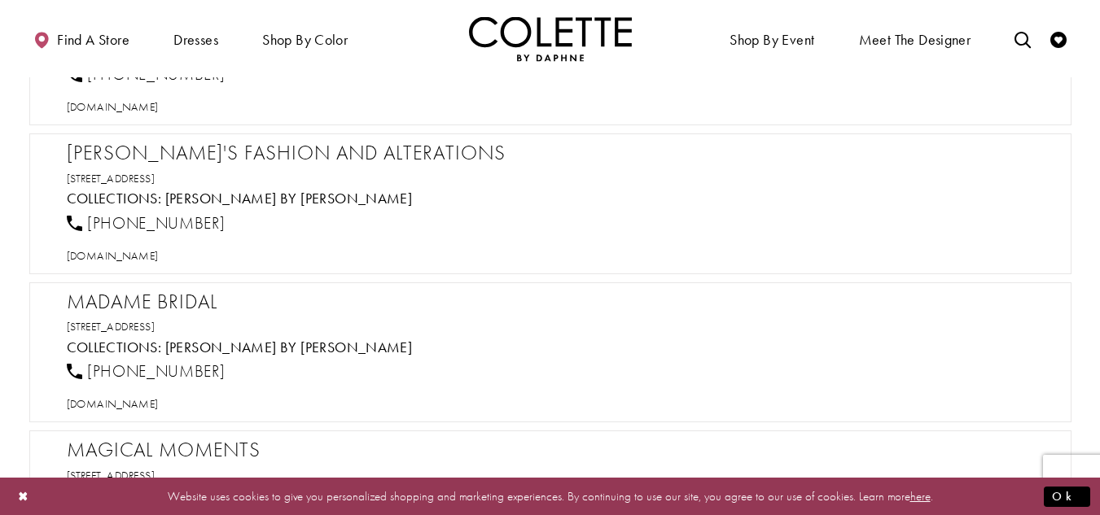
scroll to position [18150, 0]
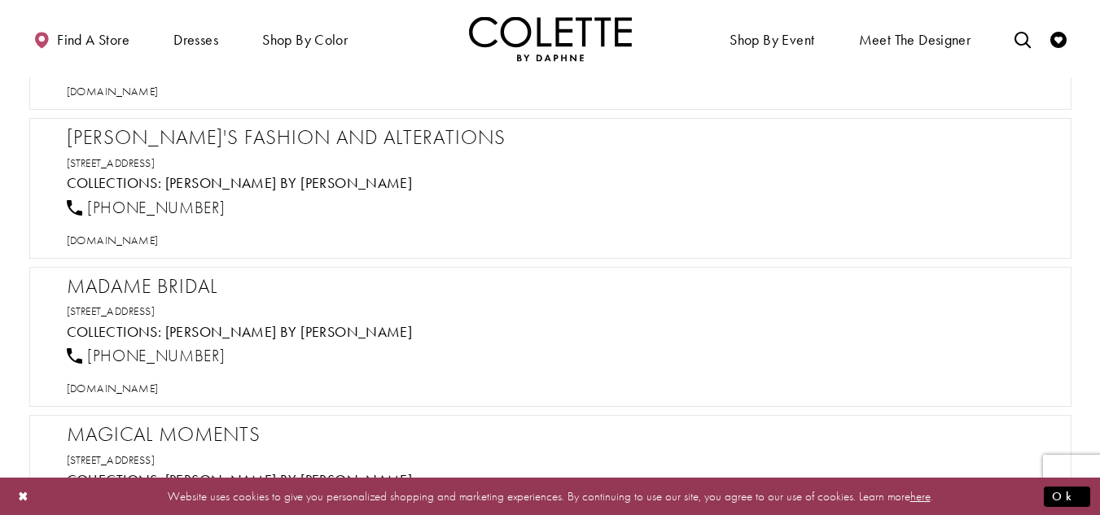
click at [182, 143] on h2 "[PERSON_NAME]'s Fashion and Alterations" at bounding box center [558, 137] width 983 height 24
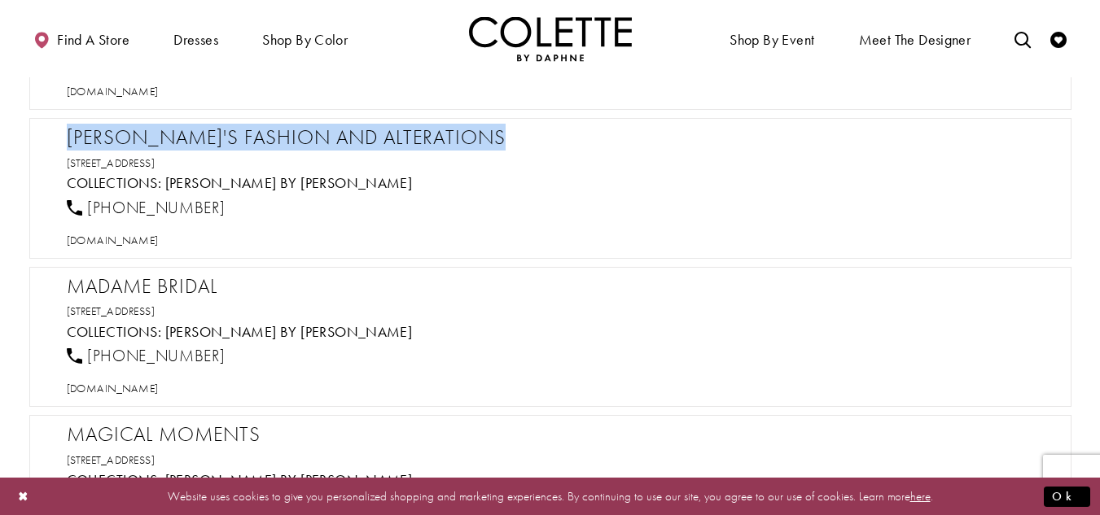
click at [182, 143] on h2 "[PERSON_NAME]'s Fashion and Alterations" at bounding box center [558, 137] width 983 height 24
click at [159, 240] on span "[DOMAIN_NAME]" at bounding box center [113, 240] width 92 height 15
drag, startPoint x: 257, startPoint y: 208, endPoint x: 90, endPoint y: 208, distance: 167.7
click at [90, 208] on div "[PHONE_NUMBER]" at bounding box center [557, 208] width 995 height 36
drag, startPoint x: 342, startPoint y: 157, endPoint x: 65, endPoint y: 132, distance: 277.9
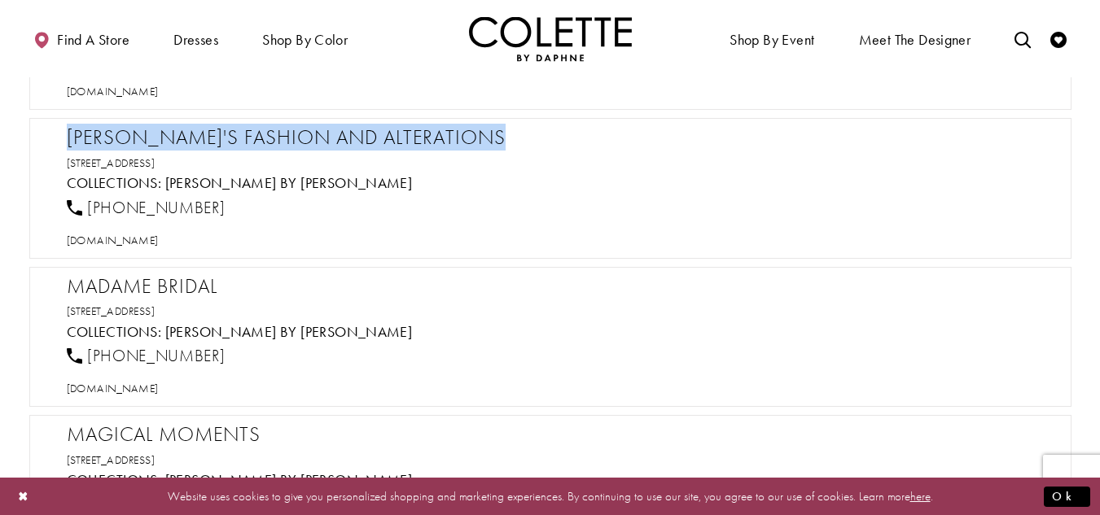
click at [65, 132] on div "Lula's Fashion and Alterations 449 US-72 Suite 101, Collierville, TN 38017, USA…" at bounding box center [550, 188] width 1042 height 141
drag, startPoint x: 235, startPoint y: 204, endPoint x: 89, endPoint y: 302, distance: 176.1
click at [88, 204] on div "[PHONE_NUMBER]" at bounding box center [557, 208] width 995 height 36
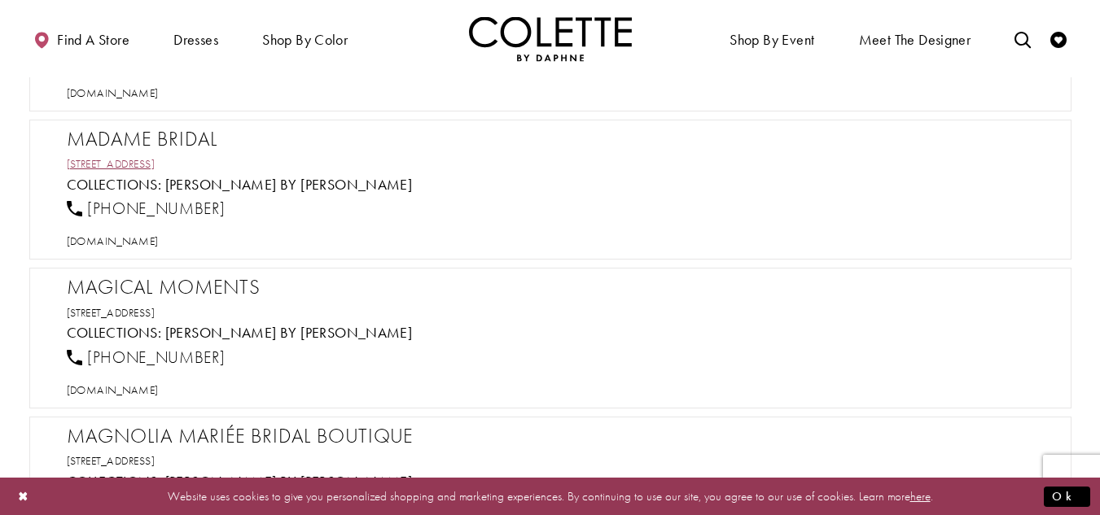
scroll to position [18313, 0]
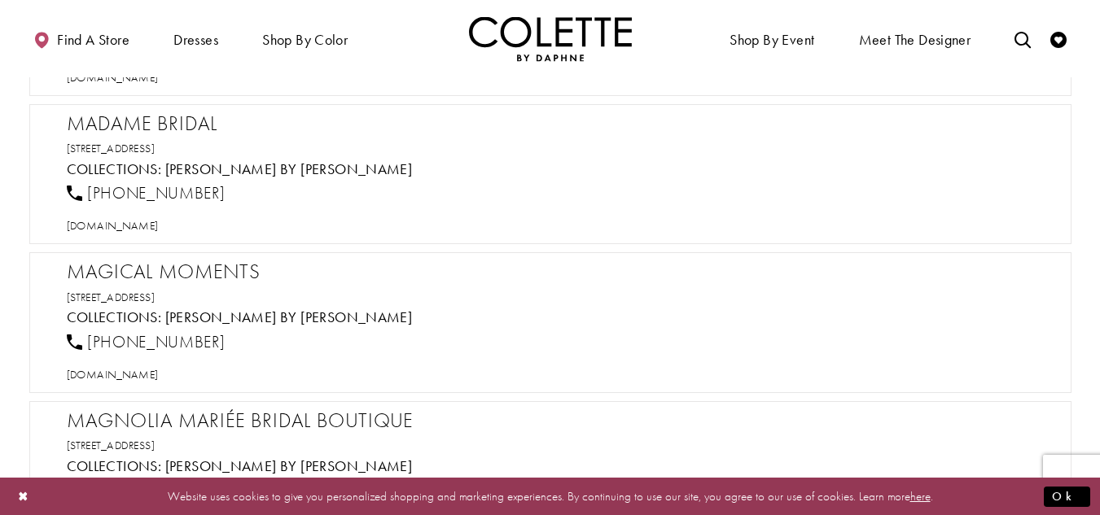
click at [172, 123] on h2 "Madame Bridal" at bounding box center [558, 124] width 983 height 24
click at [159, 226] on span "[DOMAIN_NAME]" at bounding box center [113, 225] width 92 height 15
drag, startPoint x: 195, startPoint y: 183, endPoint x: 85, endPoint y: 192, distance: 111.1
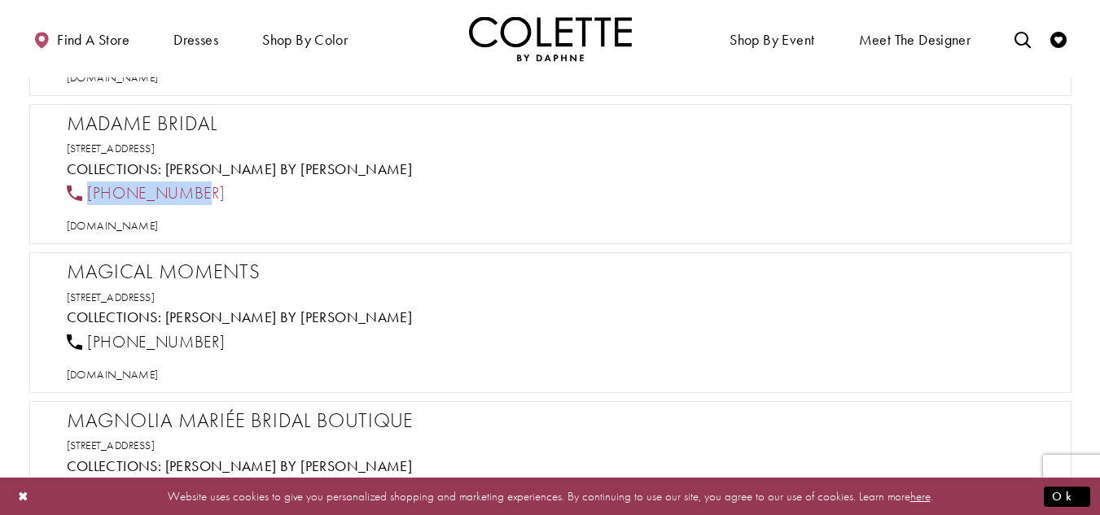
click at [85, 192] on div "[PHONE_NUMBER]" at bounding box center [557, 194] width 995 height 36
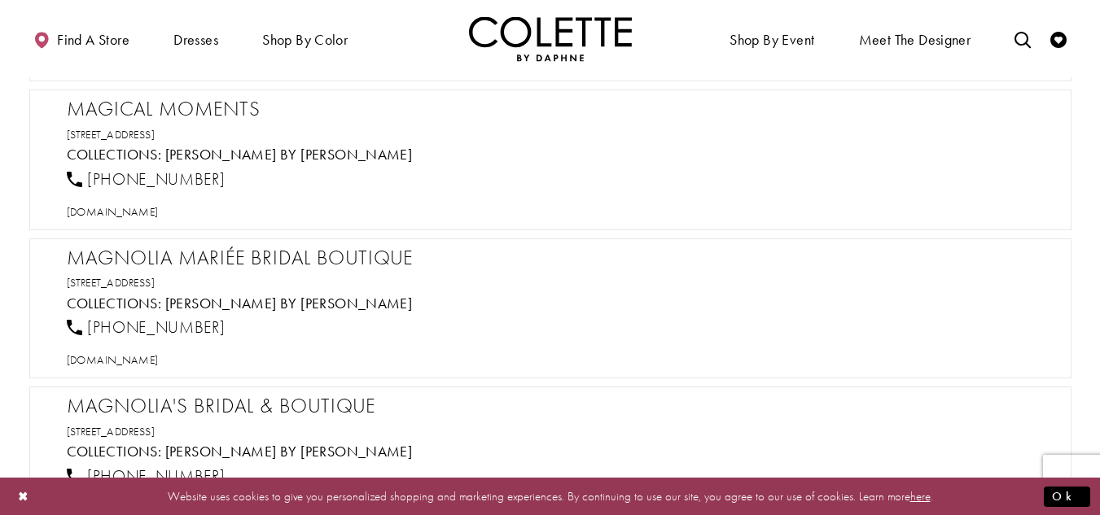
scroll to position [18394, 0]
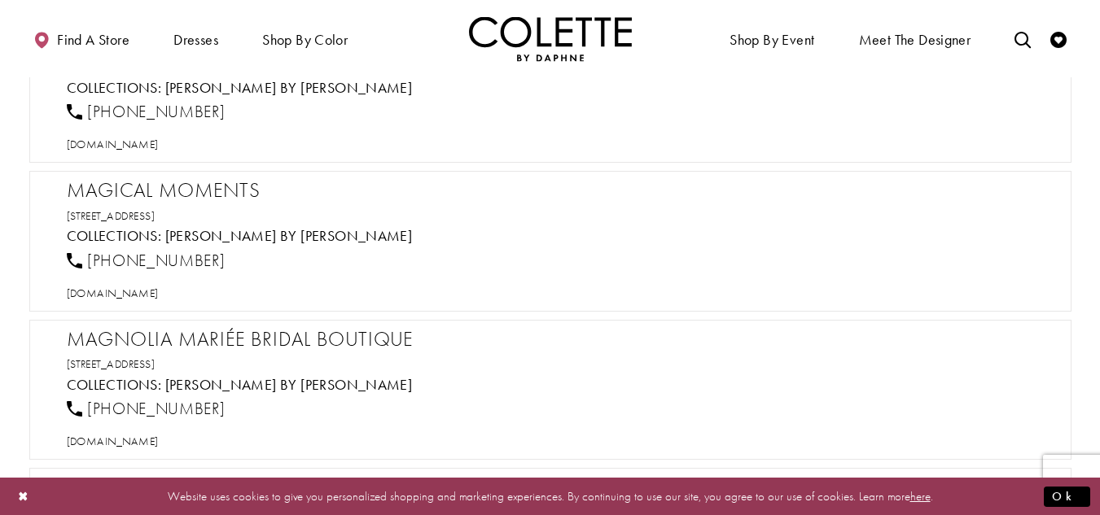
click at [134, 195] on h2 "Magical moments" at bounding box center [558, 190] width 983 height 24
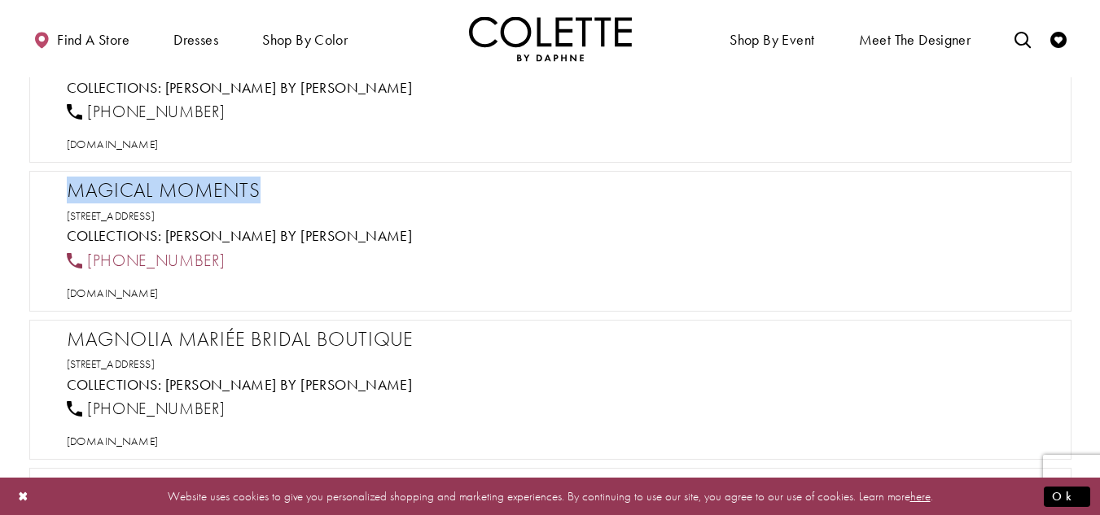
drag, startPoint x: 256, startPoint y: 256, endPoint x: 75, endPoint y: 265, distance: 181.7
click at [75, 265] on div "[PHONE_NUMBER]" at bounding box center [557, 261] width 995 height 36
click at [147, 299] on span "[DOMAIN_NAME]" at bounding box center [113, 293] width 92 height 15
drag, startPoint x: 291, startPoint y: 210, endPoint x: 53, endPoint y: 195, distance: 239.0
click at [53, 195] on div "Magical moments 6th St, Tuscaloosa, AL 35401, USA Collections: Colette by Daphn…" at bounding box center [550, 241] width 1042 height 141
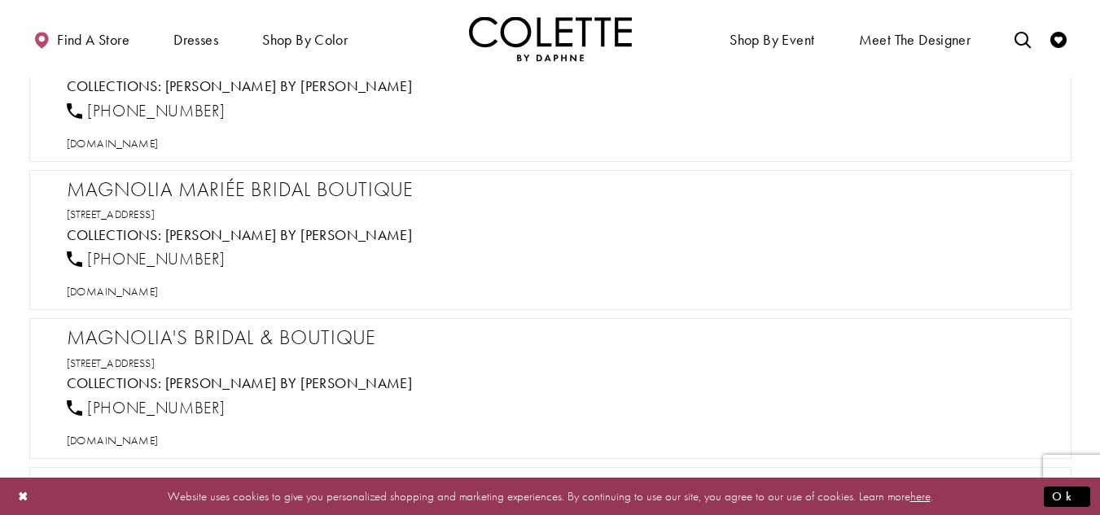
scroll to position [18557, 0]
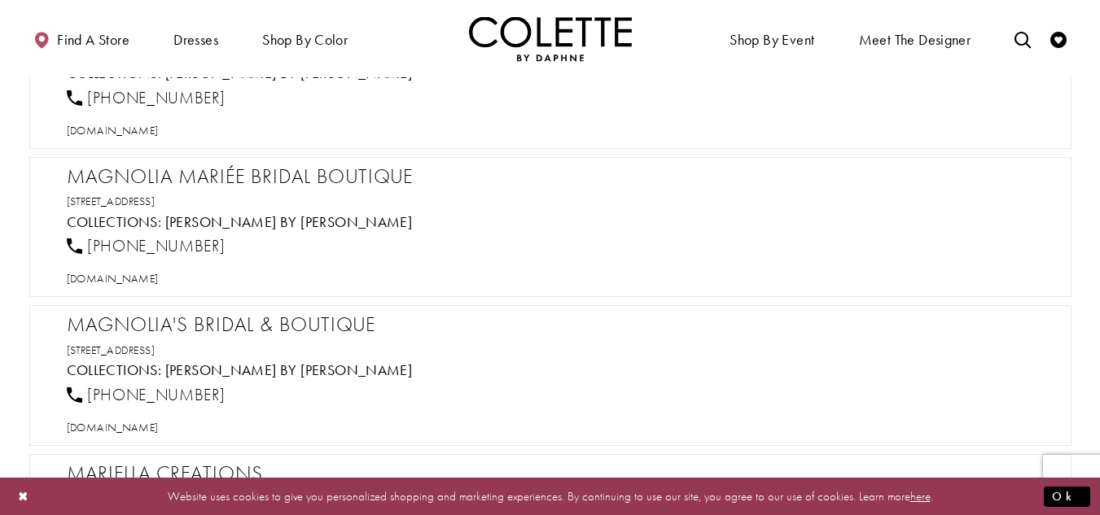
click at [226, 178] on h2 "Magnolia Mariée Bridal Boutique" at bounding box center [558, 176] width 983 height 24
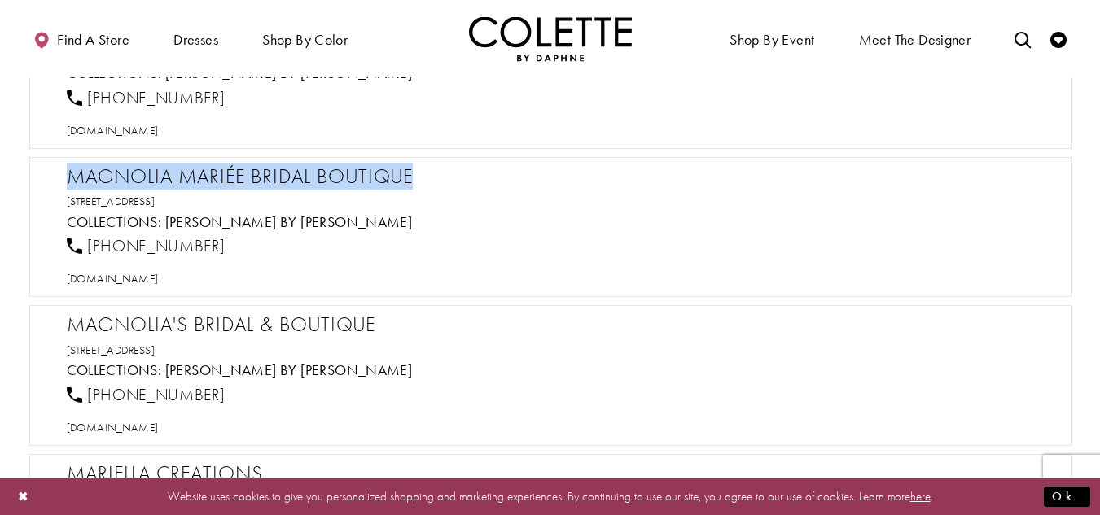
click at [226, 178] on h2 "Magnolia Mariée Bridal Boutique" at bounding box center [558, 176] width 983 height 24
drag, startPoint x: 250, startPoint y: 250, endPoint x: 88, endPoint y: 251, distance: 162.0
click at [88, 251] on div "[PHONE_NUMBER]" at bounding box center [557, 247] width 995 height 36
click at [147, 280] on span "[DOMAIN_NAME]" at bounding box center [113, 278] width 92 height 15
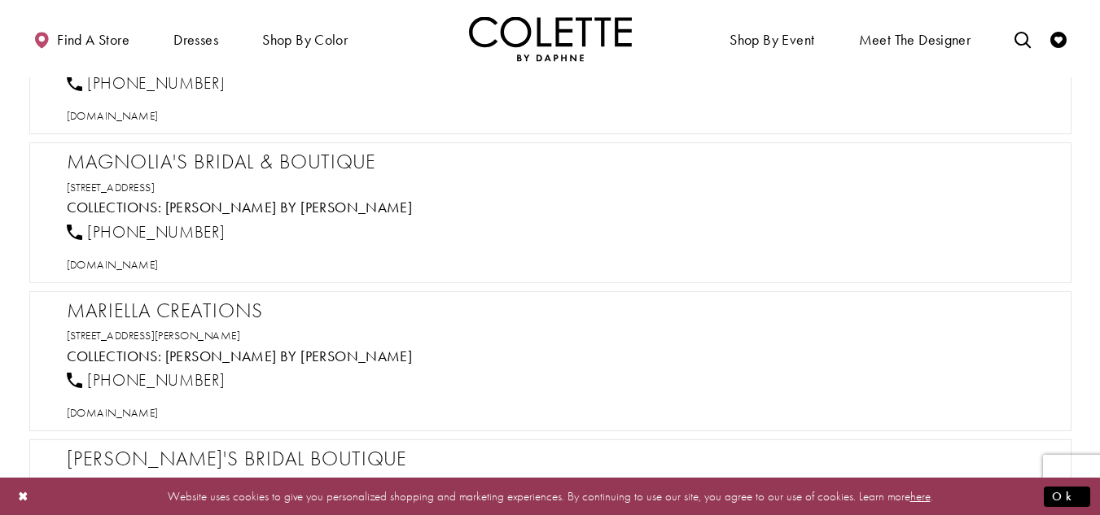
click at [189, 169] on h2 "Magnolia's Bridal & Boutique" at bounding box center [558, 162] width 983 height 24
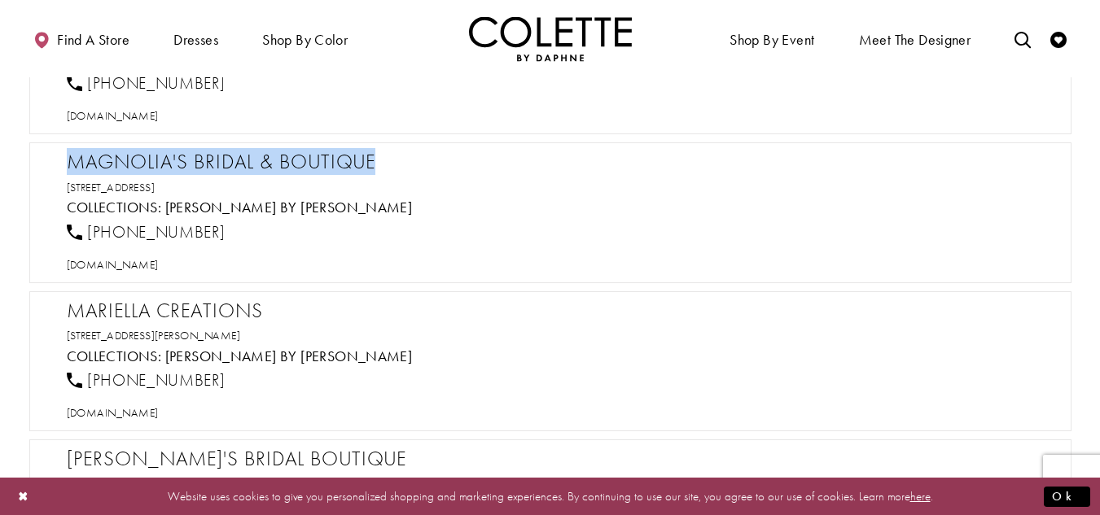
click at [189, 169] on h2 "Magnolia's Bridal & Boutique" at bounding box center [558, 162] width 983 height 24
click at [143, 262] on span "[DOMAIN_NAME]" at bounding box center [113, 264] width 92 height 15
drag, startPoint x: 227, startPoint y: 222, endPoint x: 80, endPoint y: 237, distance: 148.0
click at [80, 237] on div "[PHONE_NUMBER]" at bounding box center [557, 232] width 995 height 36
drag, startPoint x: 315, startPoint y: 186, endPoint x: 44, endPoint y: 150, distance: 273.5
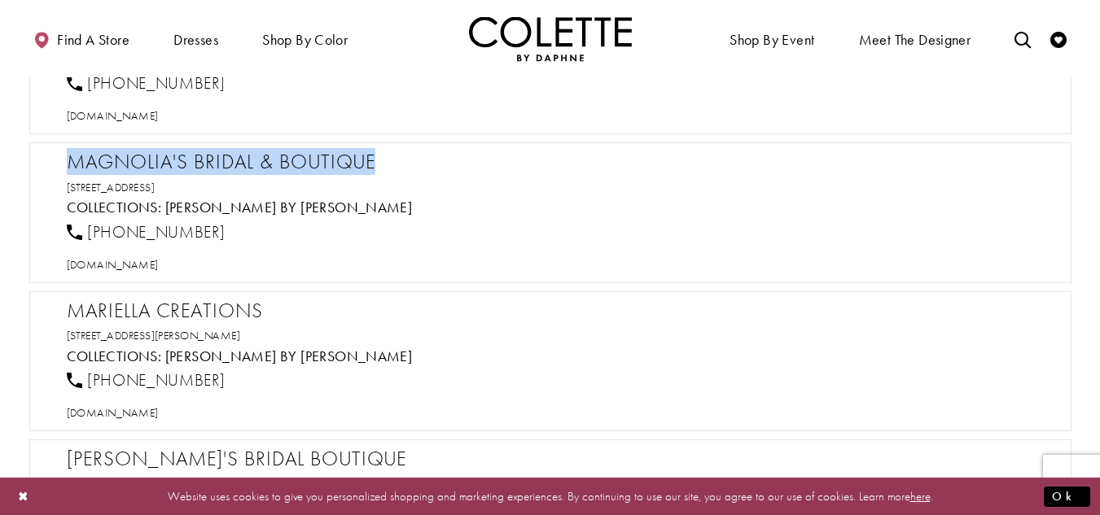
click at [44, 150] on div "Magnolia's Bridal & Boutique 899 E Oak St # 2, Arcadia, FL 34266, USA Collectio…" at bounding box center [550, 212] width 1042 height 141
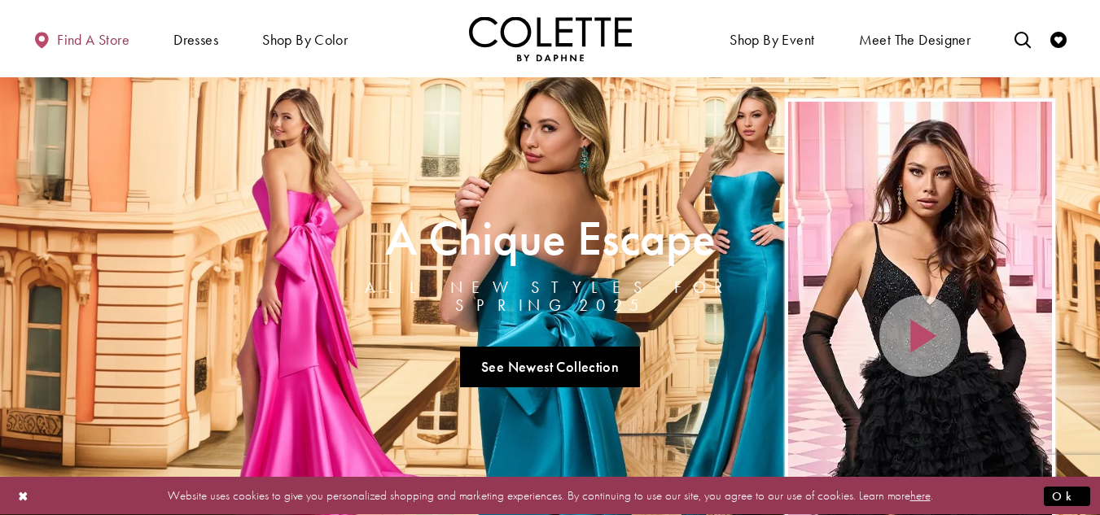
click at [96, 35] on span "Find a store" at bounding box center [93, 40] width 72 height 16
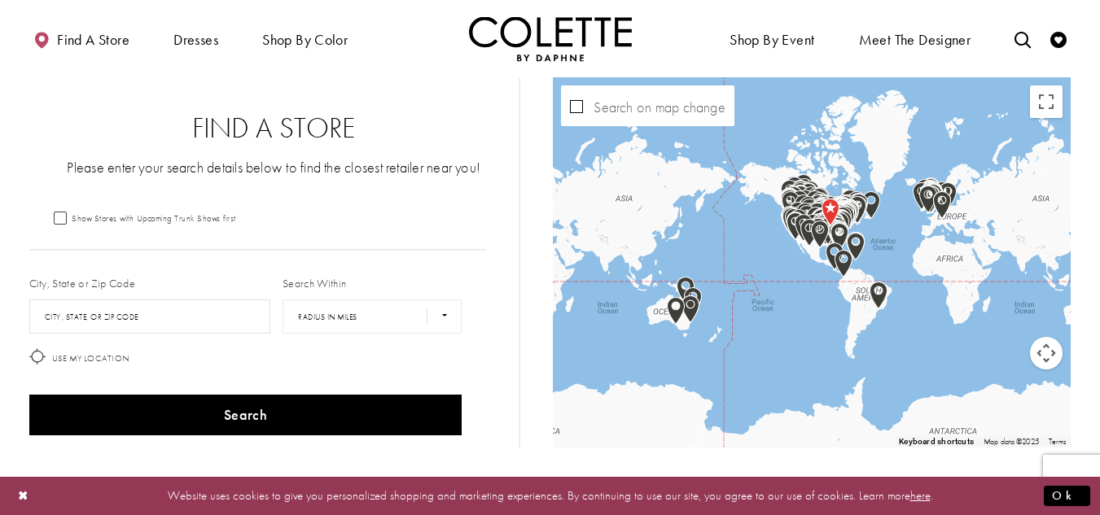
click at [149, 230] on form "Show Stores with Upcoming Trunk Shows first City, State or Zip Code City, State…" at bounding box center [274, 326] width 490 height 232
click at [153, 321] on input "City, State, or ZIP Code" at bounding box center [150, 317] width 242 height 34
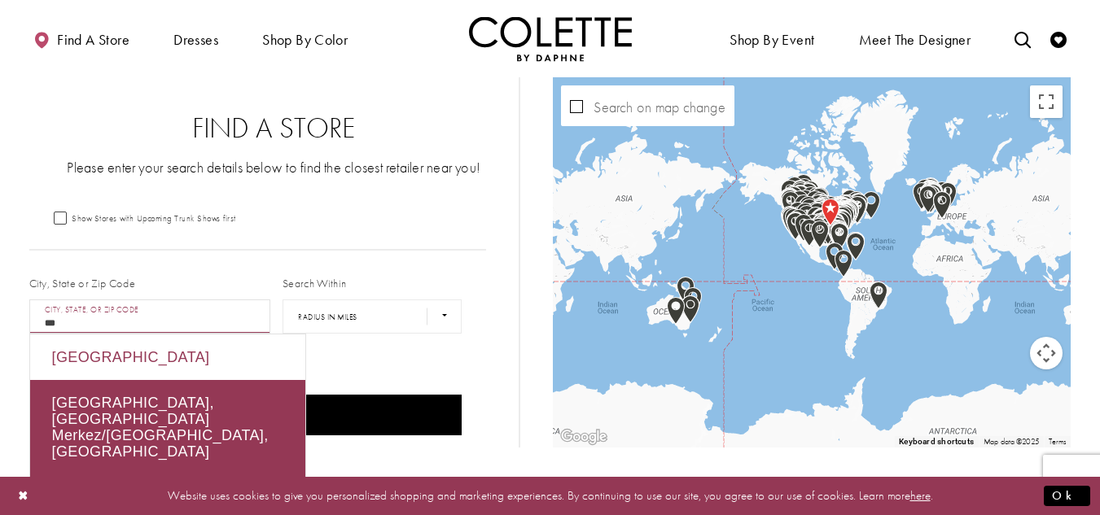
click at [157, 345] on div "[GEOGRAPHIC_DATA]" at bounding box center [167, 358] width 275 height 46
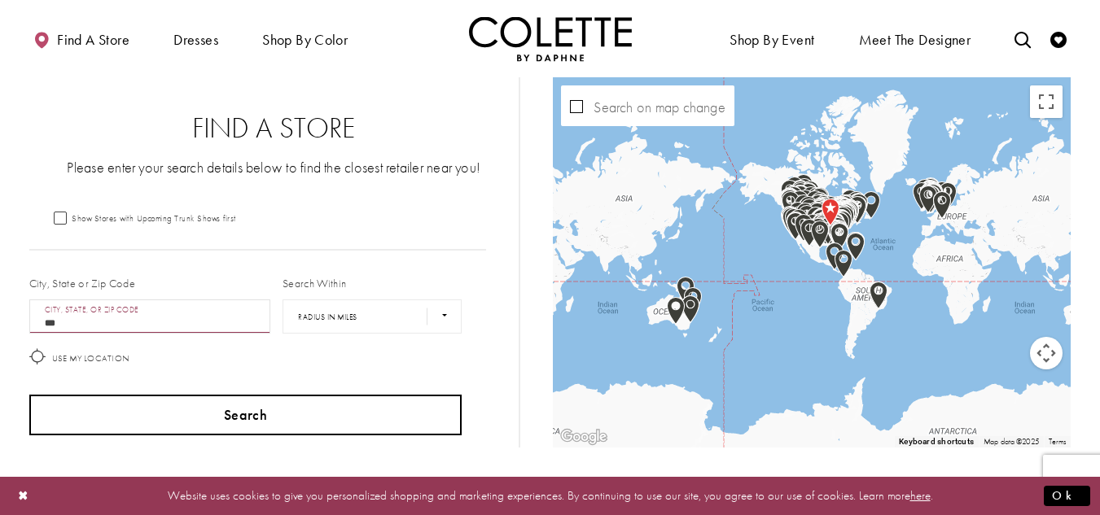
type input "***"
click at [269, 405] on button "Search" at bounding box center [245, 415] width 433 height 41
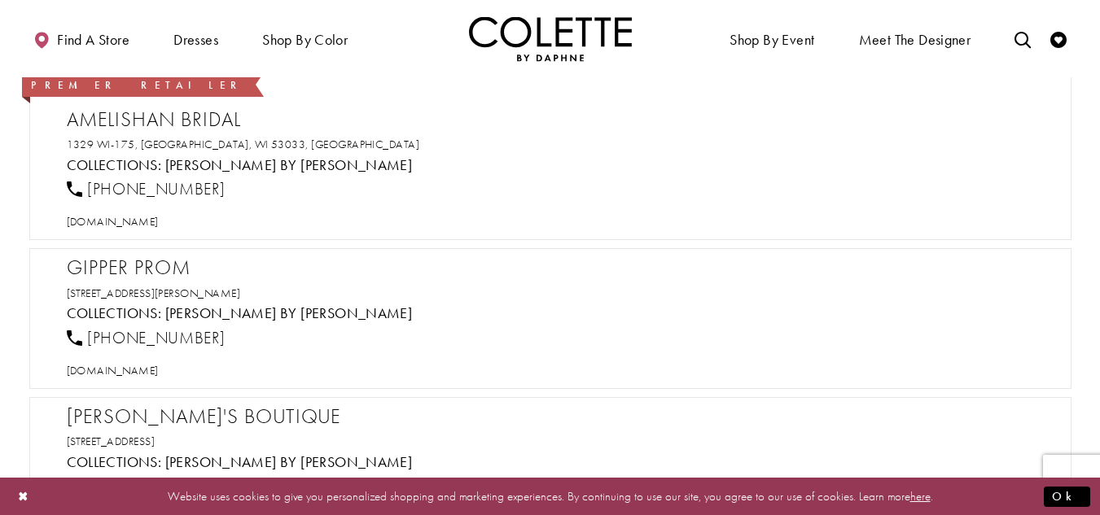
scroll to position [18623, 0]
